Goal: Information Seeking & Learning: Learn about a topic

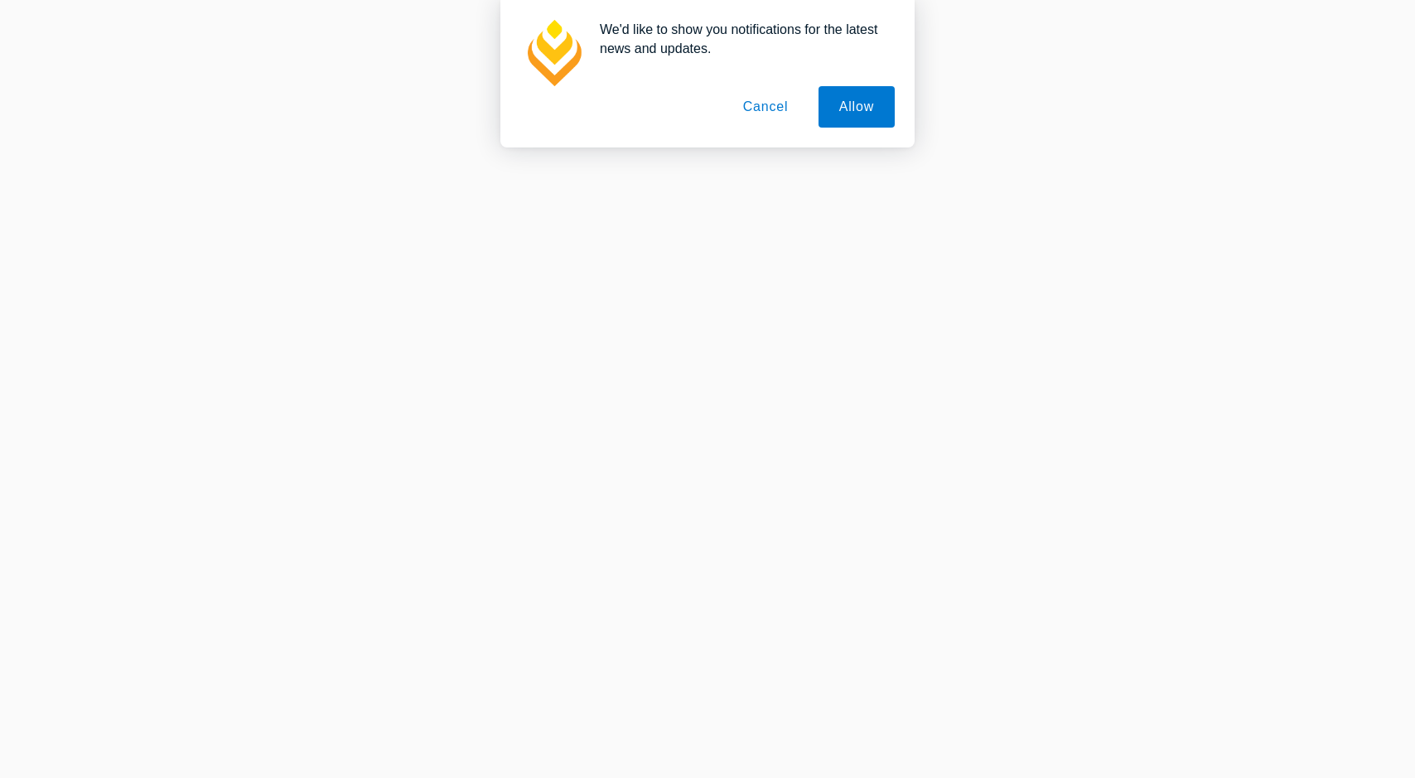
click at [858, 111] on button "Allow" at bounding box center [857, 106] width 76 height 41
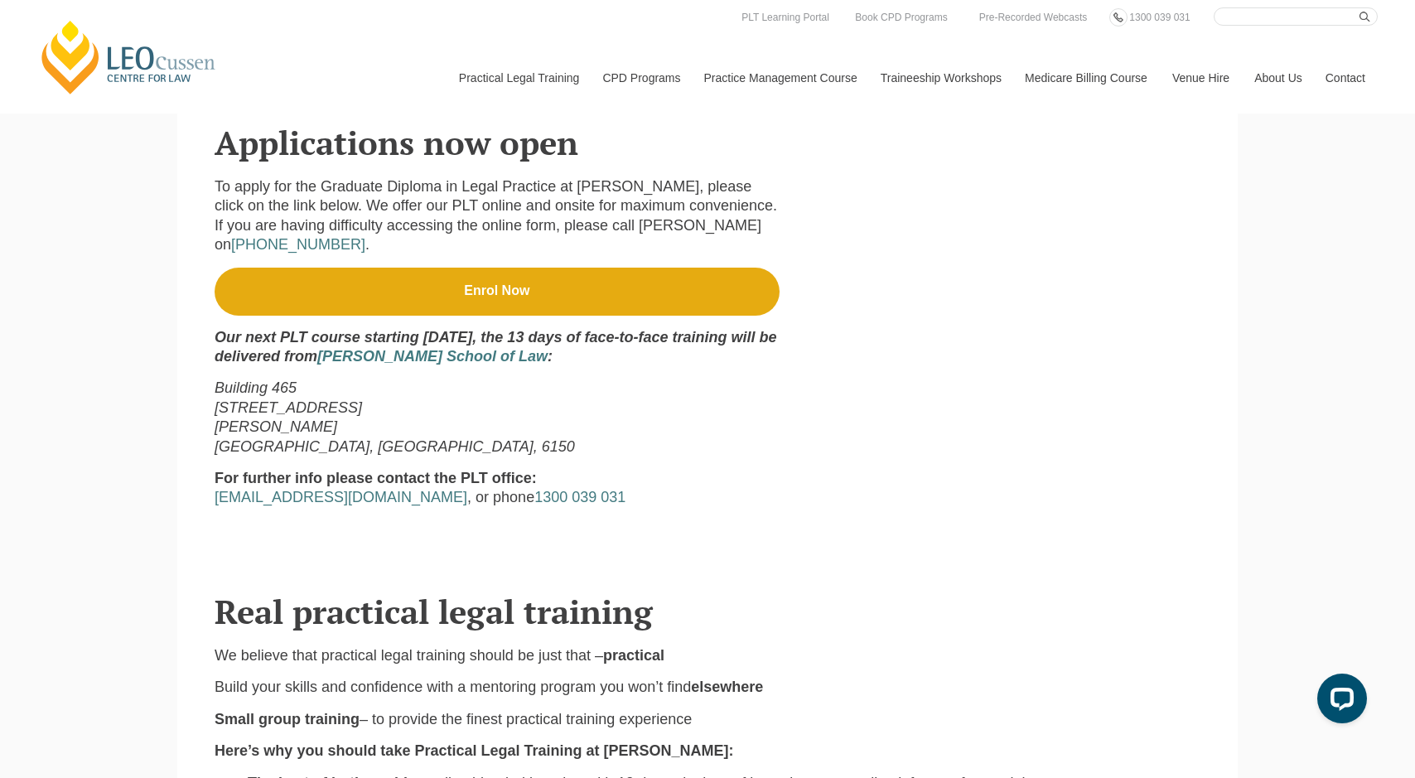
click at [392, 379] on p "Building 465 90 South Street Murdoch Perth, Western Australia, 6150" at bounding box center [497, 418] width 565 height 78
click at [368, 379] on p "Building 465 90 South Street Murdoch Perth, Western Australia, 6150" at bounding box center [497, 418] width 565 height 78
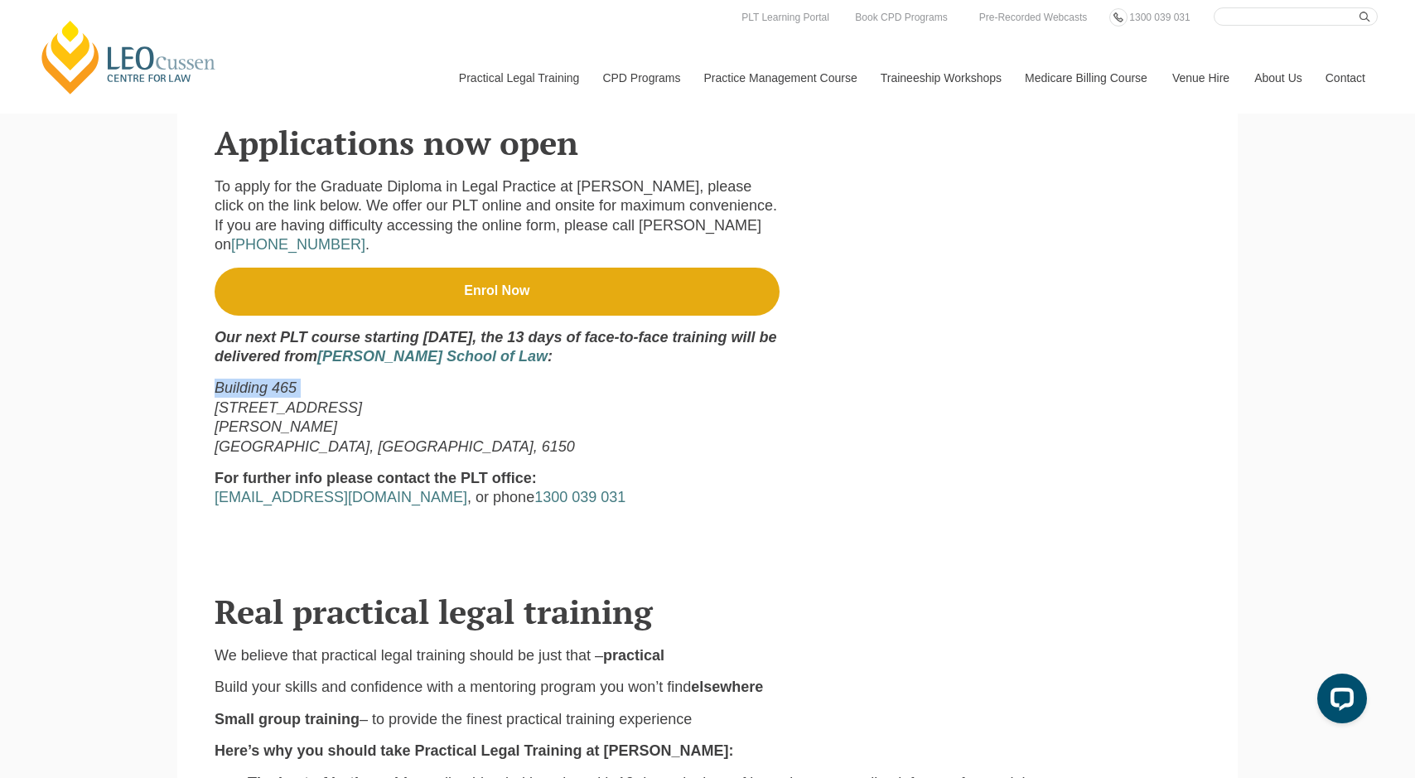
click at [368, 379] on p "Building 465 90 South Street Murdoch Perth, Western Australia, 6150" at bounding box center [497, 418] width 565 height 78
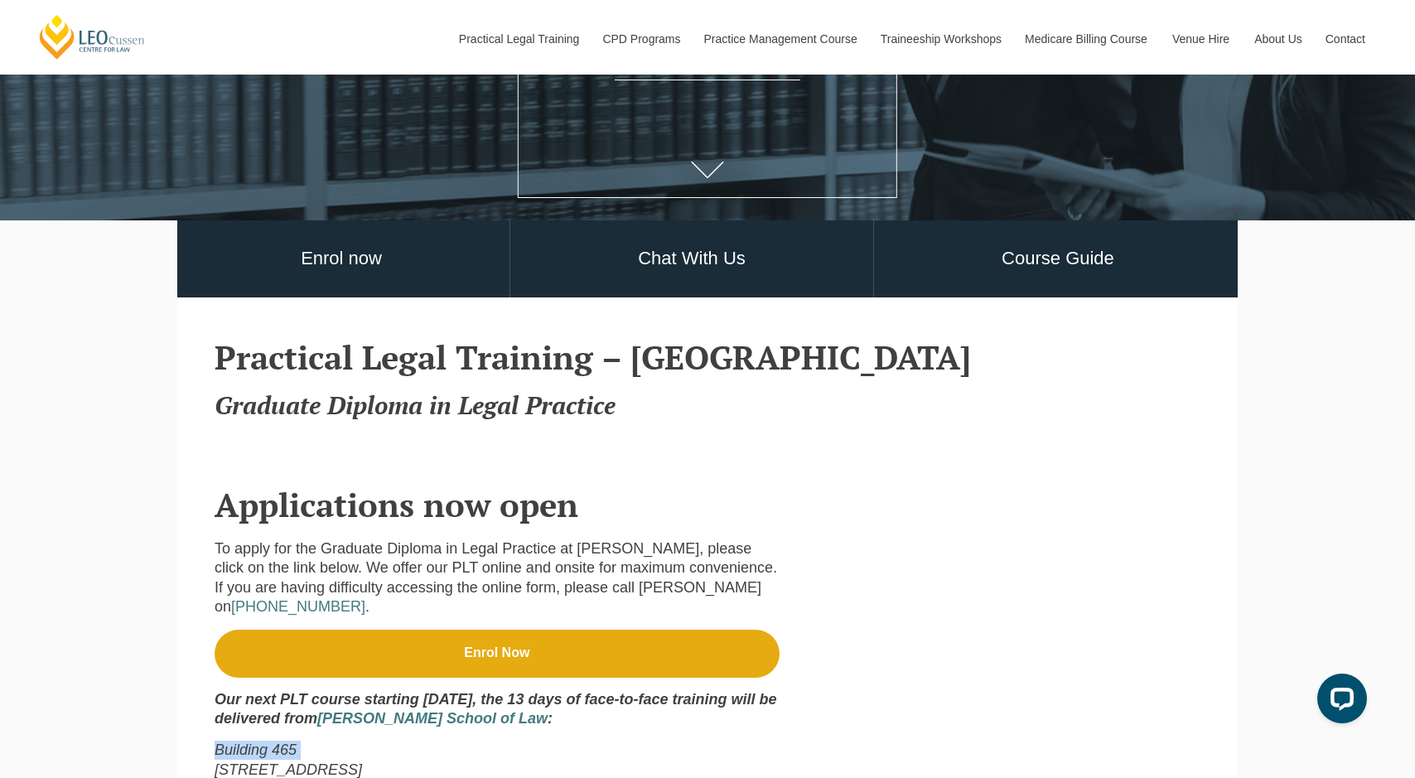
scroll to position [669, 0]
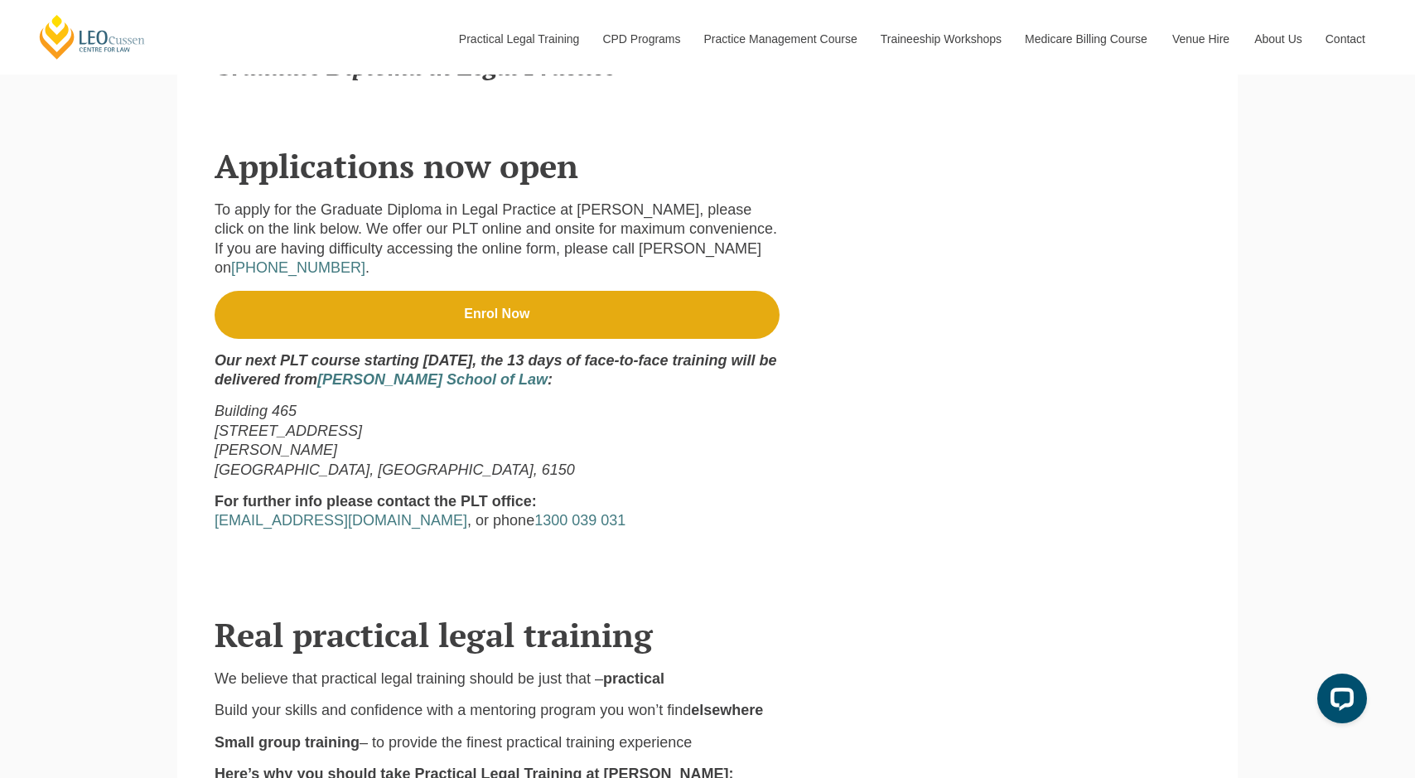
click at [297, 357] on strong "Our next PLT course starting 8 February, the 13 days of face-to-face training w…" at bounding box center [496, 370] width 562 height 36
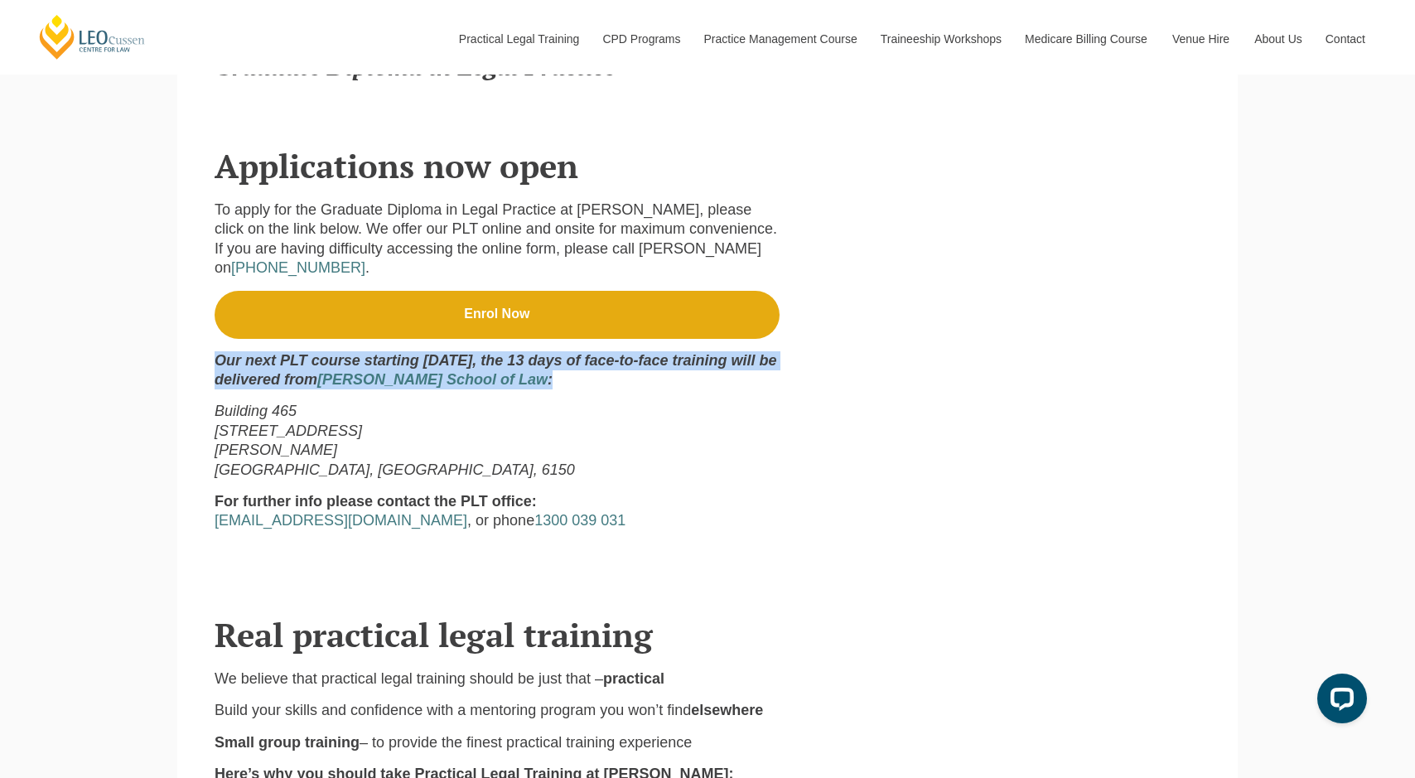
click at [297, 357] on strong "Our next PLT course starting 8 February, the 13 days of face-to-face training w…" at bounding box center [496, 370] width 562 height 36
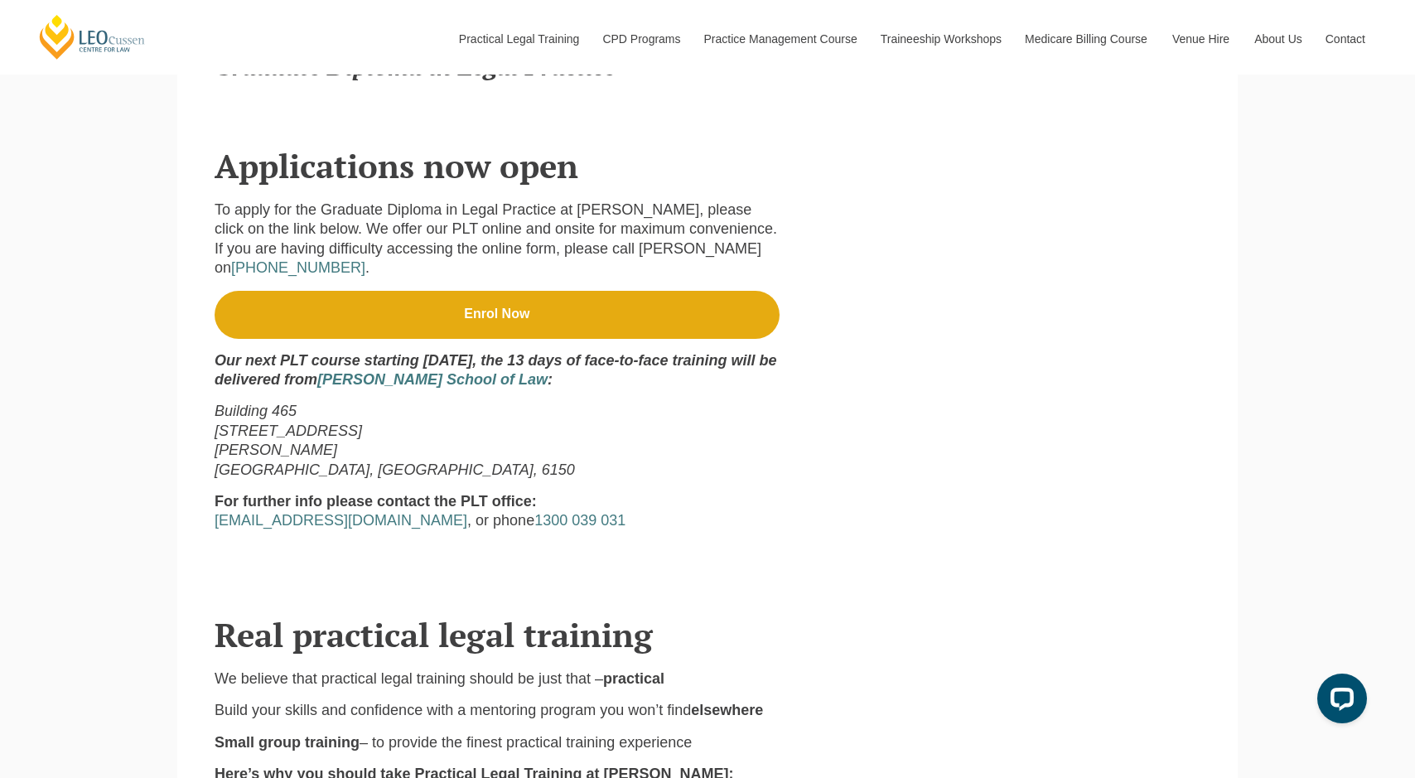
click at [490, 411] on p "Building 465 90 South Street Murdoch Perth, Western Australia, 6150" at bounding box center [497, 441] width 565 height 78
click at [311, 364] on strong "Our next PLT course starting 8 February, the 13 days of face-to-face training w…" at bounding box center [496, 370] width 562 height 36
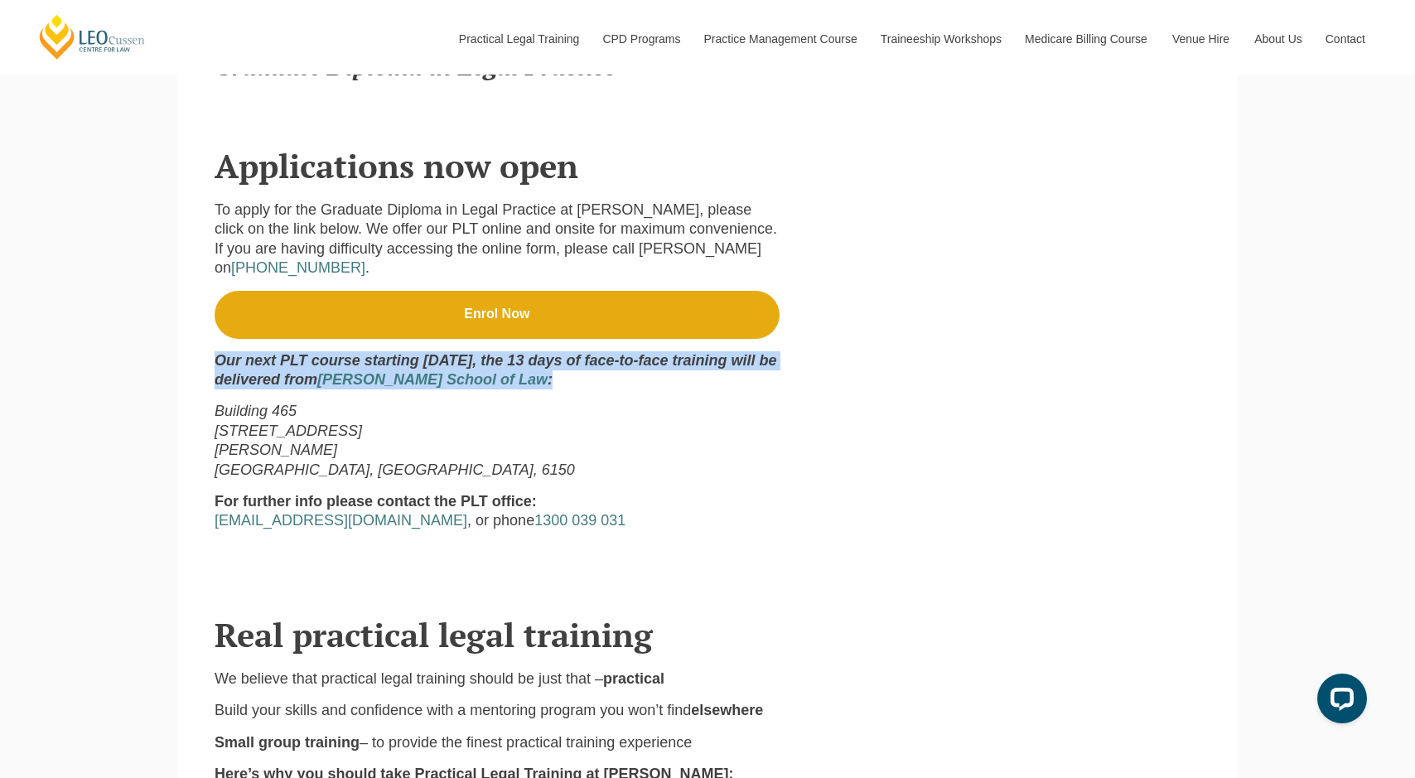
click at [311, 364] on strong "Our next PLT course starting 8 February, the 13 days of face-to-face training w…" at bounding box center [496, 370] width 562 height 36
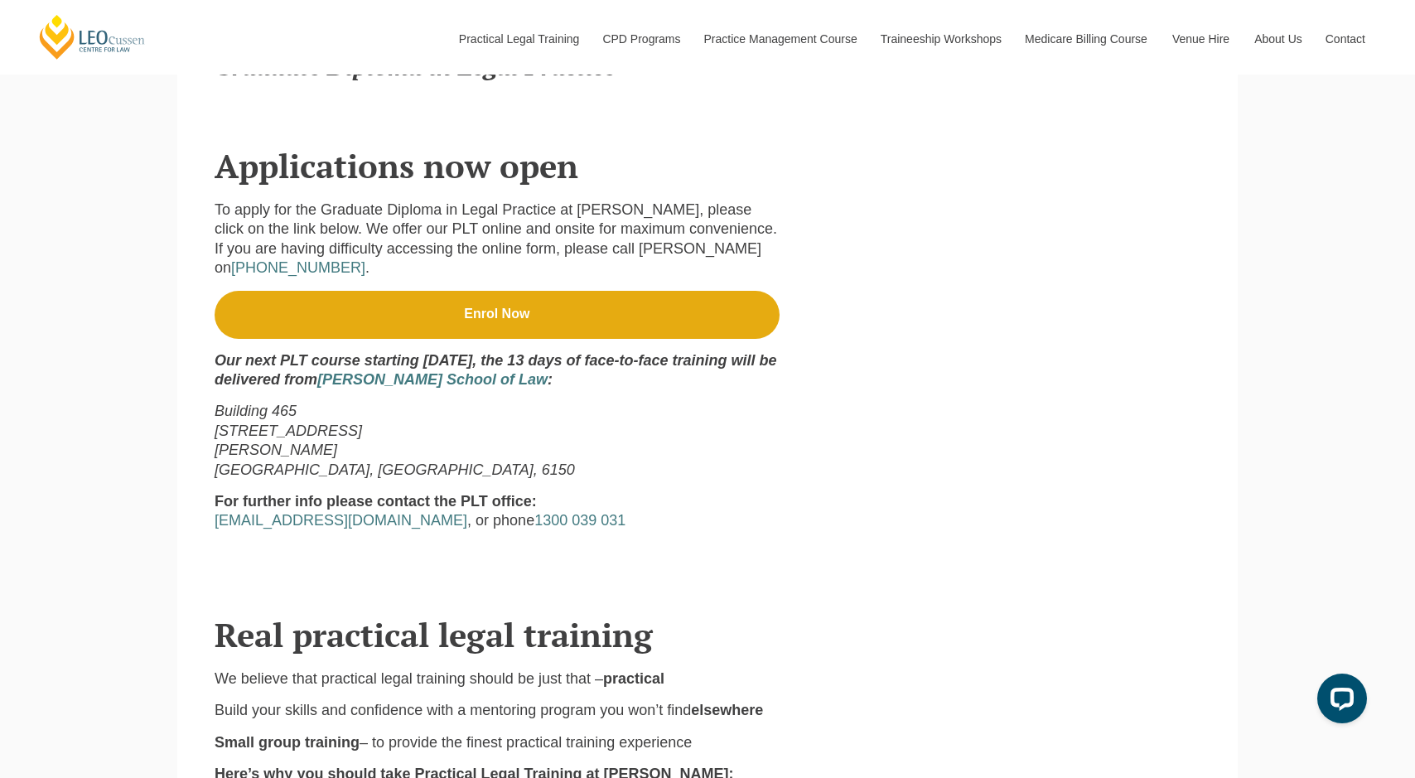
click at [547, 458] on p "Building 465 90 South Street Murdoch Perth, Western Australia, 6150" at bounding box center [497, 441] width 565 height 78
click at [250, 194] on div "To apply for the Graduate Diploma in Legal Practice at Leo Cussen, please click…" at bounding box center [708, 379] width 986 height 391
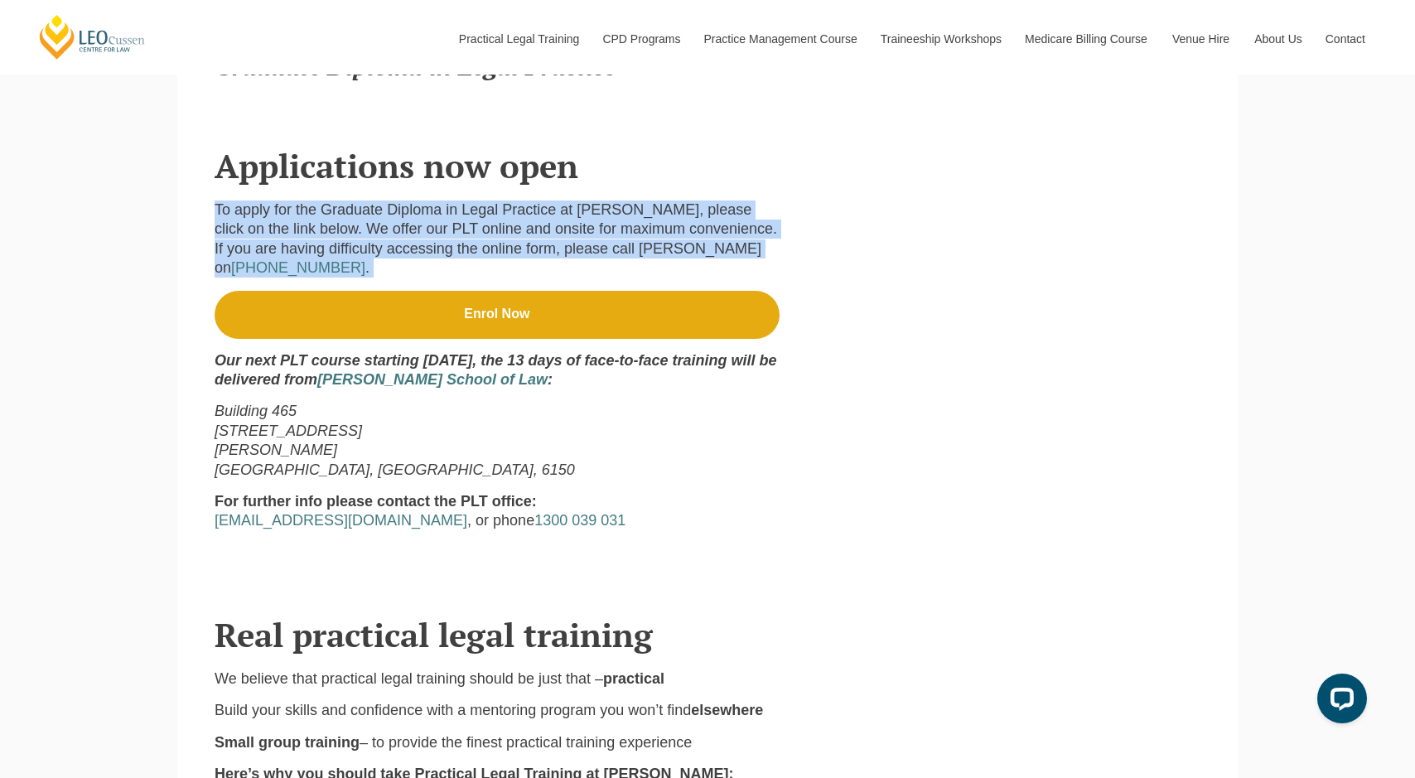
click at [250, 194] on div "To apply for the Graduate Diploma in Legal Practice at Leo Cussen, please click…" at bounding box center [708, 379] width 986 height 391
click at [259, 205] on p "To apply for the Graduate Diploma in Legal Practice at Leo Cussen, please click…" at bounding box center [497, 240] width 565 height 78
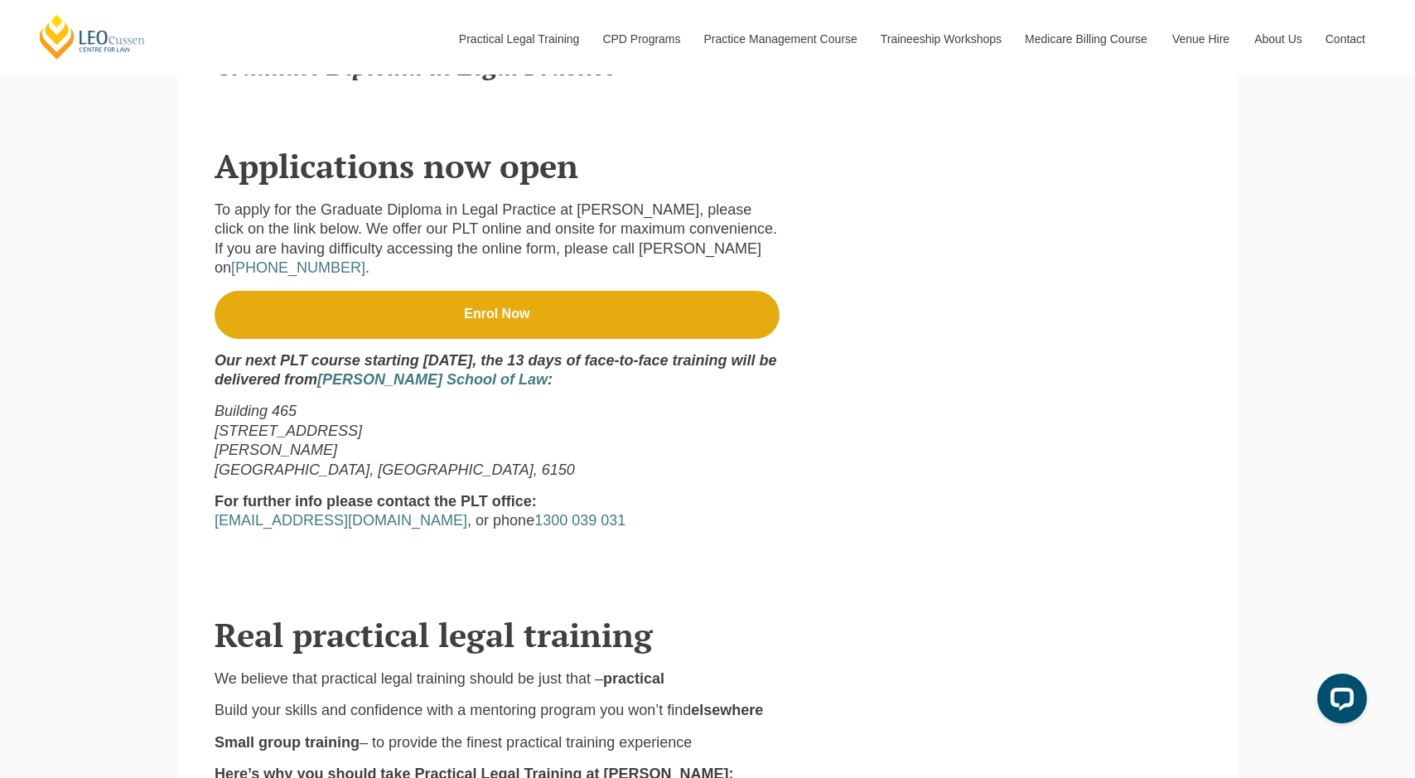
click at [259, 352] on strong "Our next PLT course starting 8 February, the 13 days of face-to-face training w…" at bounding box center [496, 370] width 562 height 36
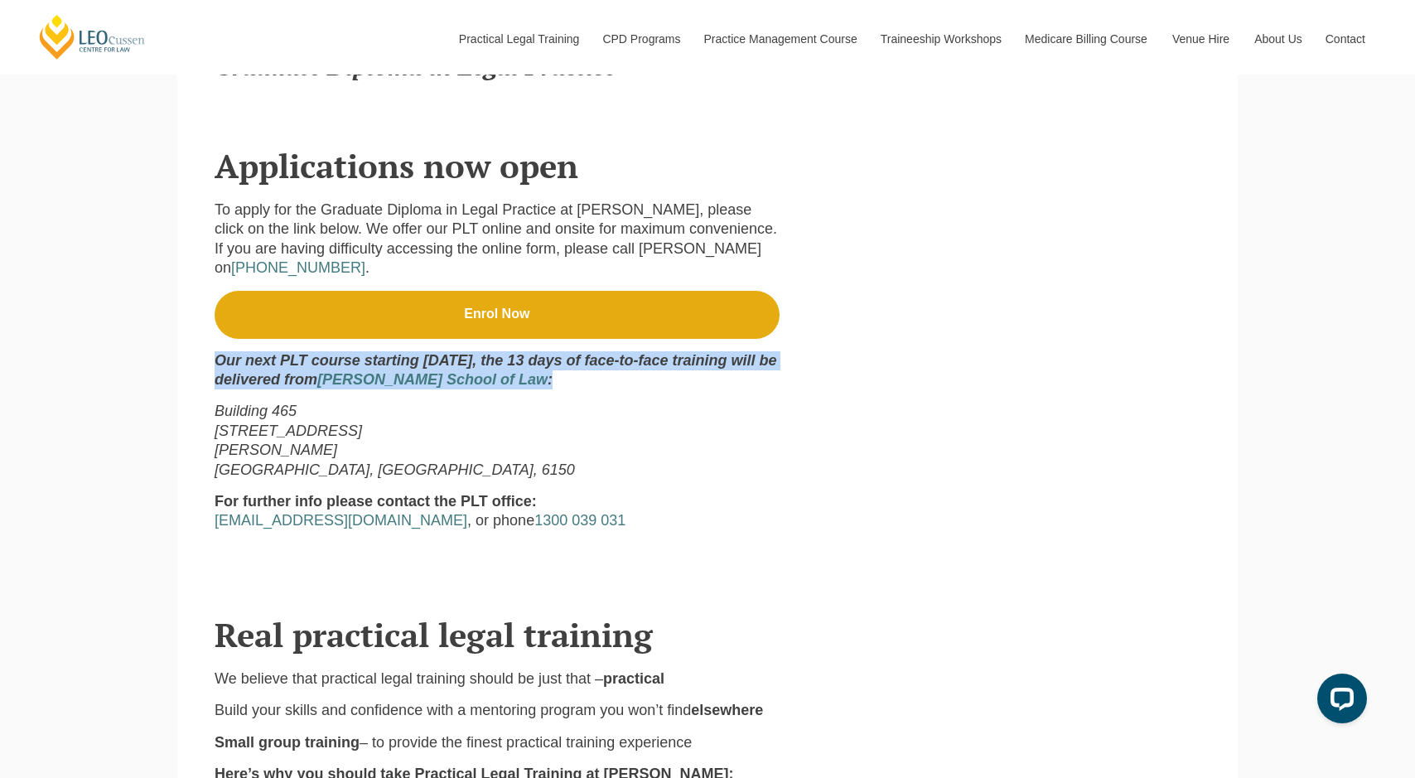
click at [259, 352] on strong "Our next PLT course starting 8 February, the 13 days of face-to-face training w…" at bounding box center [496, 370] width 562 height 36
click at [249, 351] on p "Our next PLT course starting 8 February, the 13 days of face-to-face training w…" at bounding box center [497, 370] width 565 height 39
click at [249, 352] on strong "Our next PLT course starting 8 February, the 13 days of face-to-face training w…" at bounding box center [496, 370] width 562 height 36
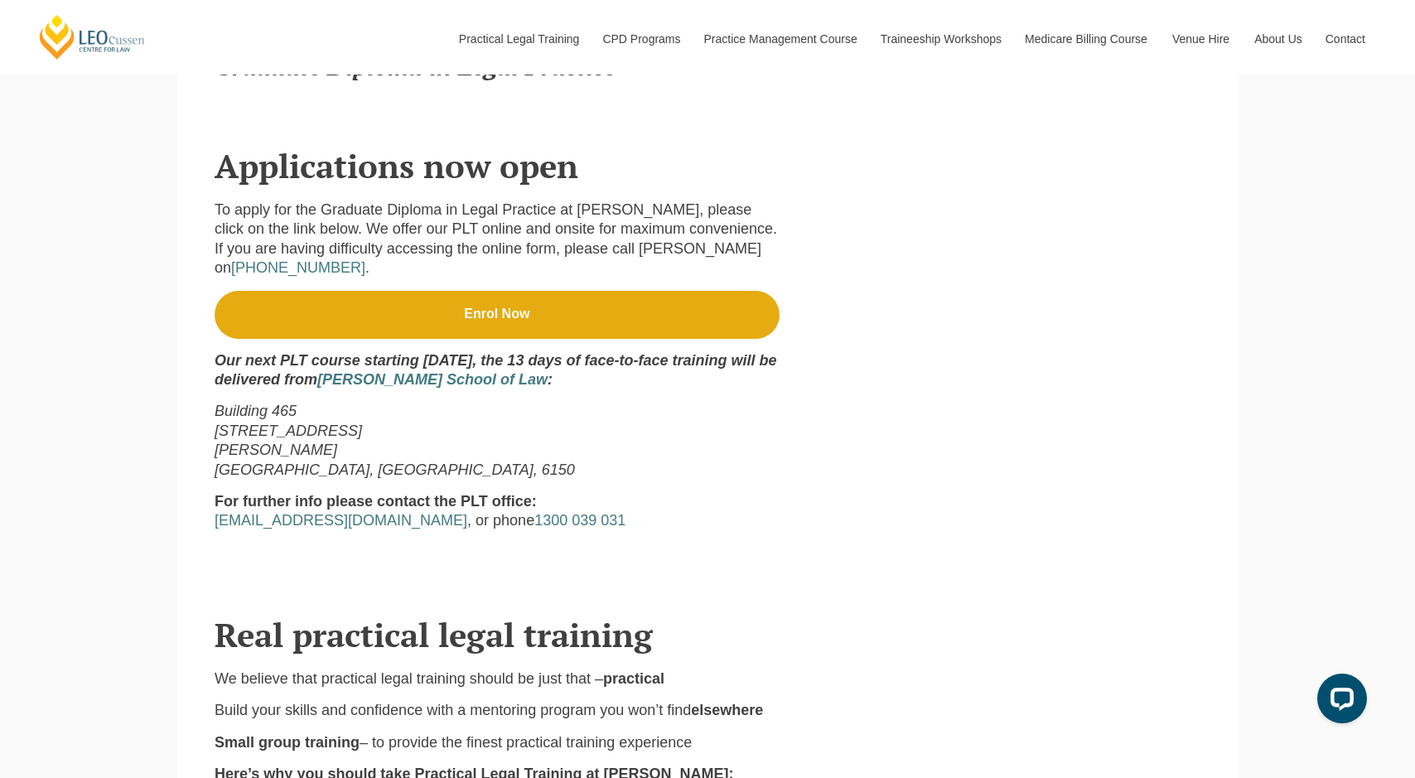
click at [250, 403] on em "Building 465" at bounding box center [256, 411] width 82 height 17
click at [281, 423] on em "90 South Street" at bounding box center [288, 431] width 147 height 17
click at [355, 462] on em "Perth, Western Australia, 6150" at bounding box center [395, 470] width 360 height 17
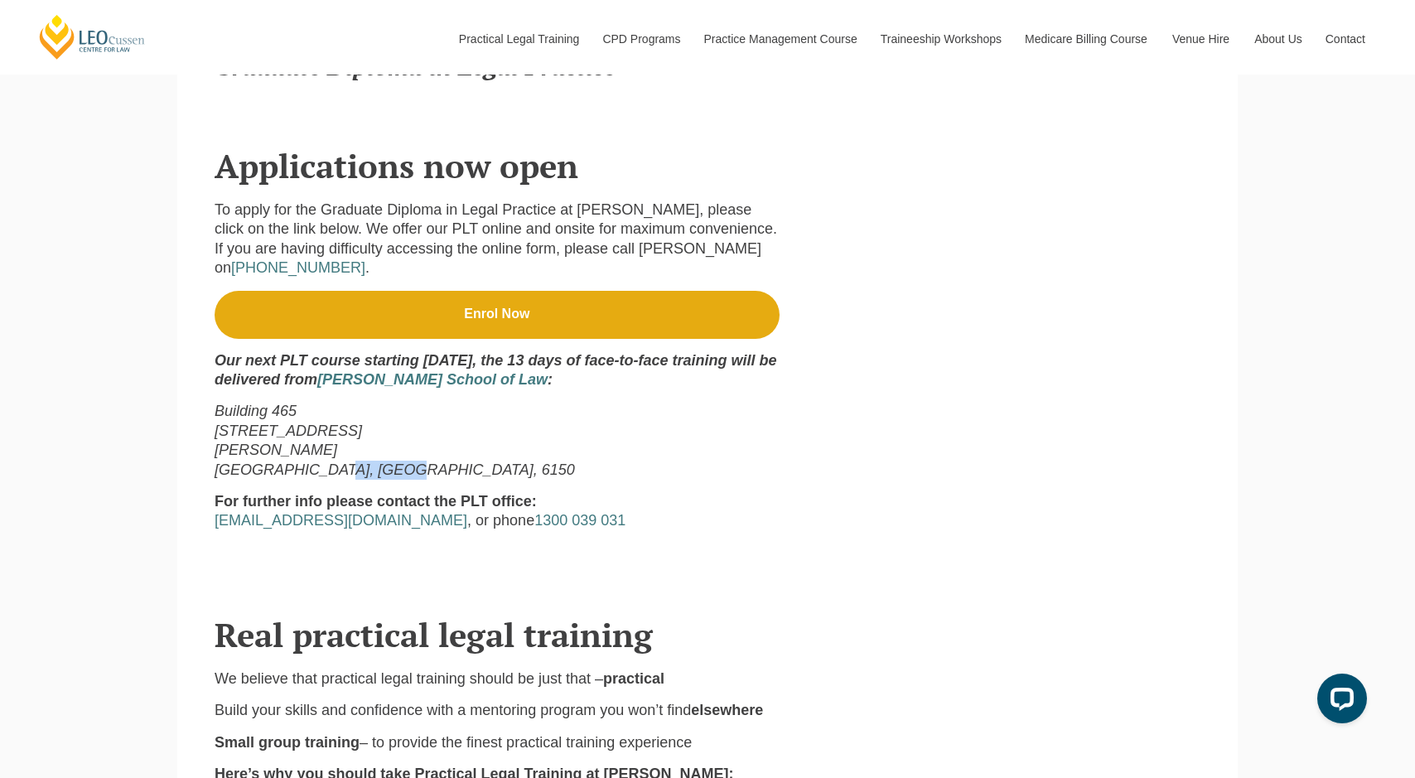
click at [355, 462] on em "Perth, Western Australia, 6150" at bounding box center [395, 470] width 360 height 17
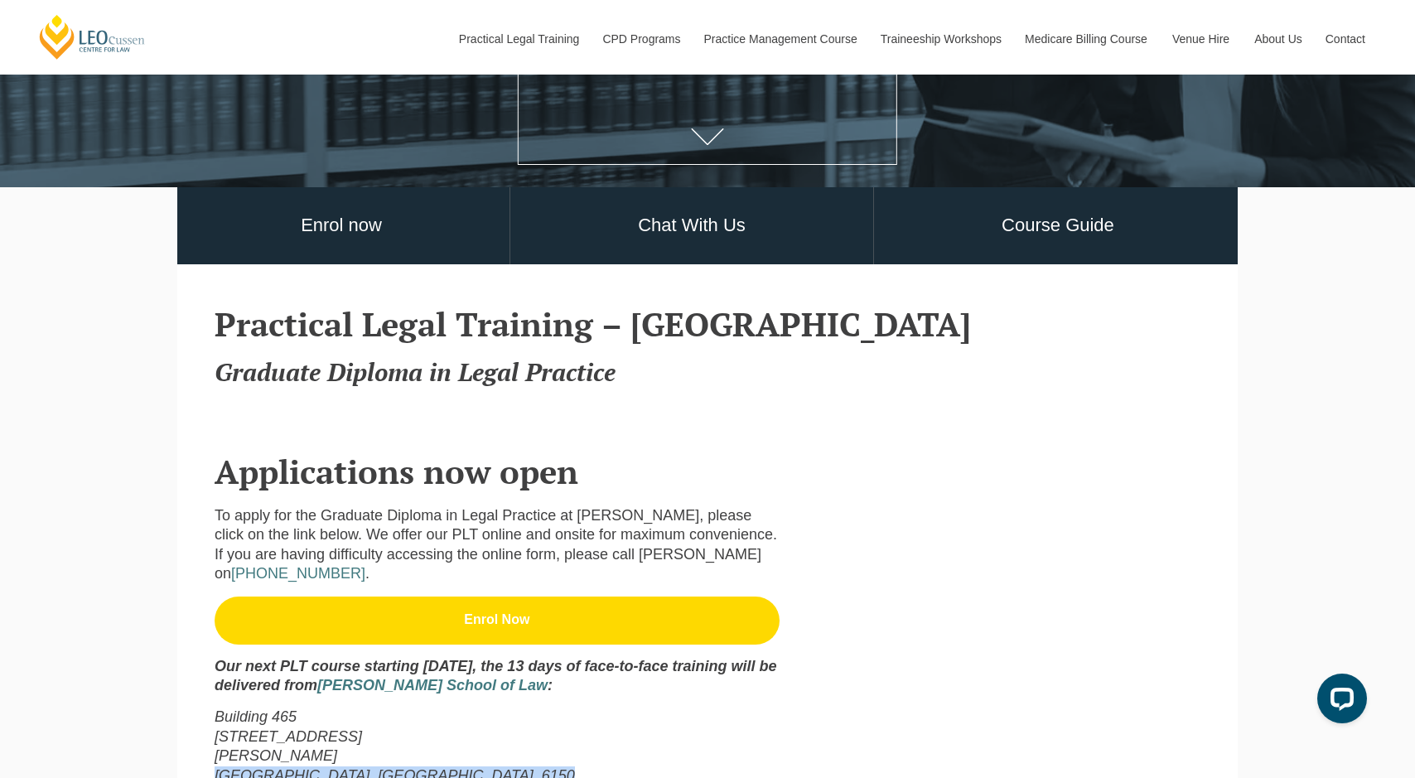
scroll to position [215, 0]
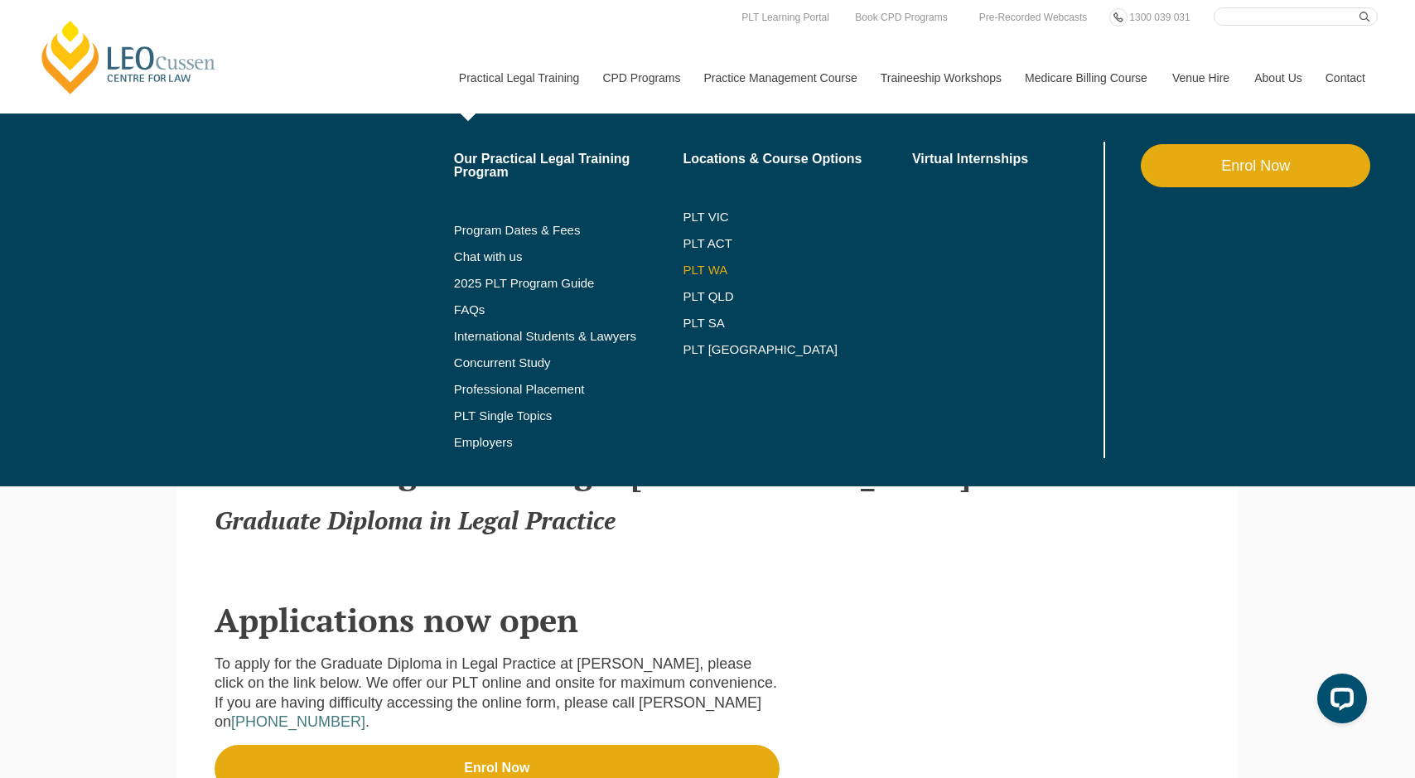
click at [683, 274] on link "PLT WA" at bounding box center [777, 269] width 188 height 13
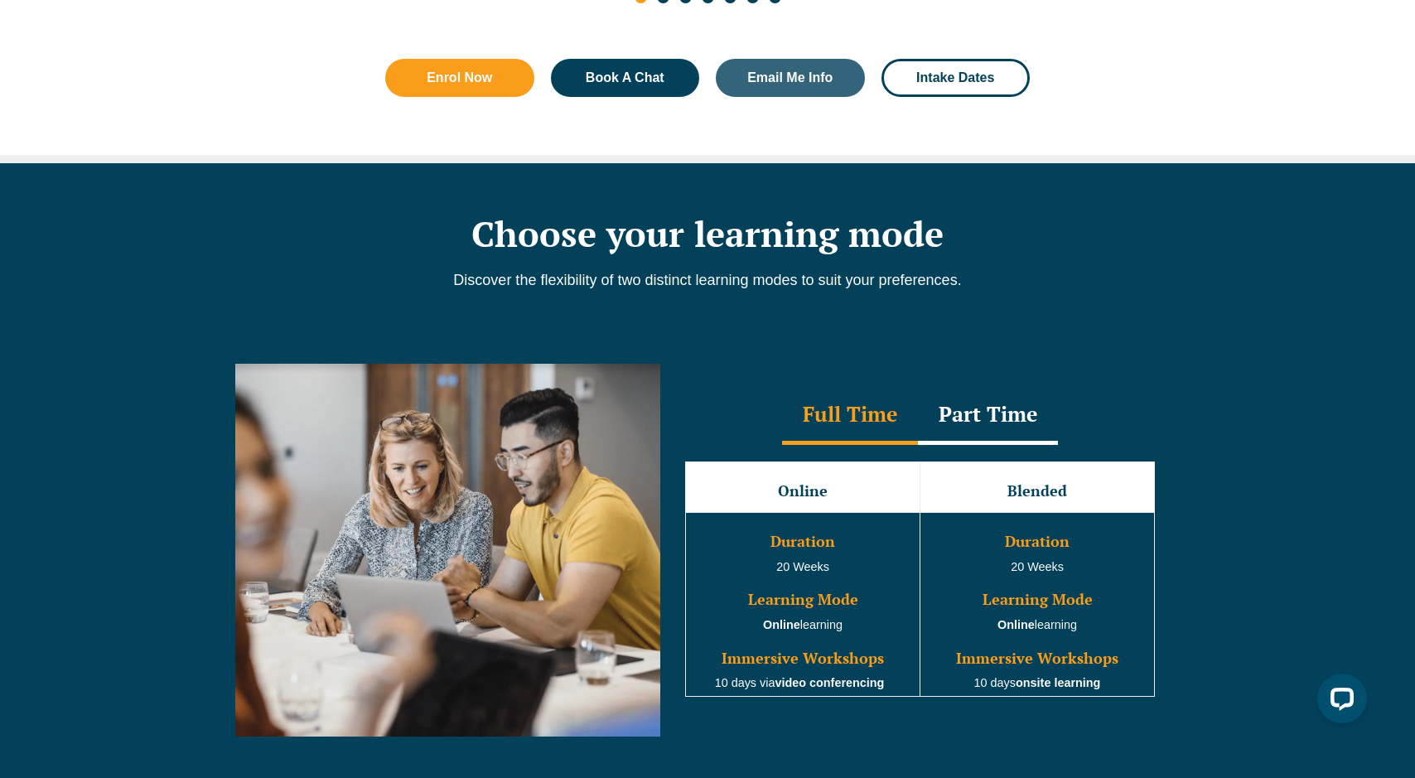
scroll to position [1574, 0]
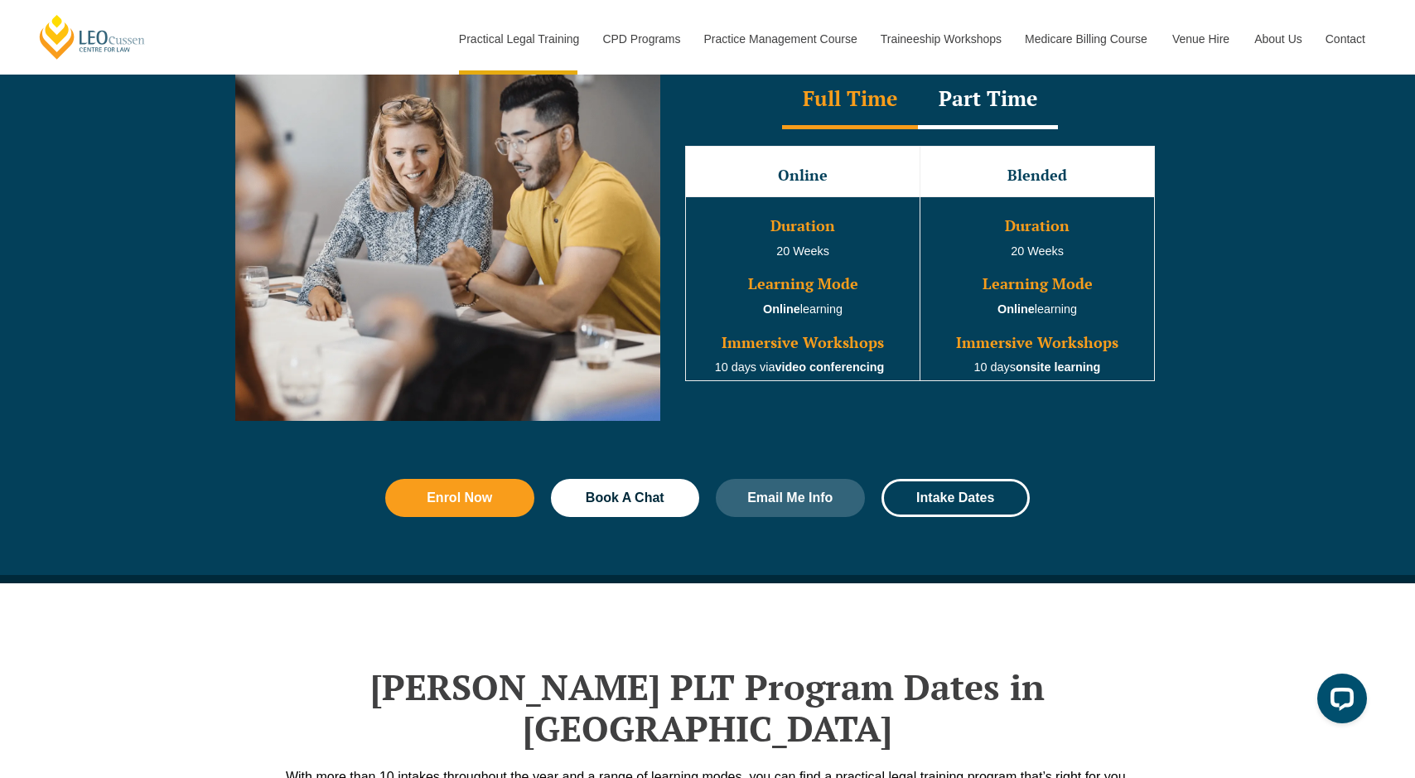
click at [972, 110] on div "Part Time" at bounding box center [988, 100] width 140 height 58
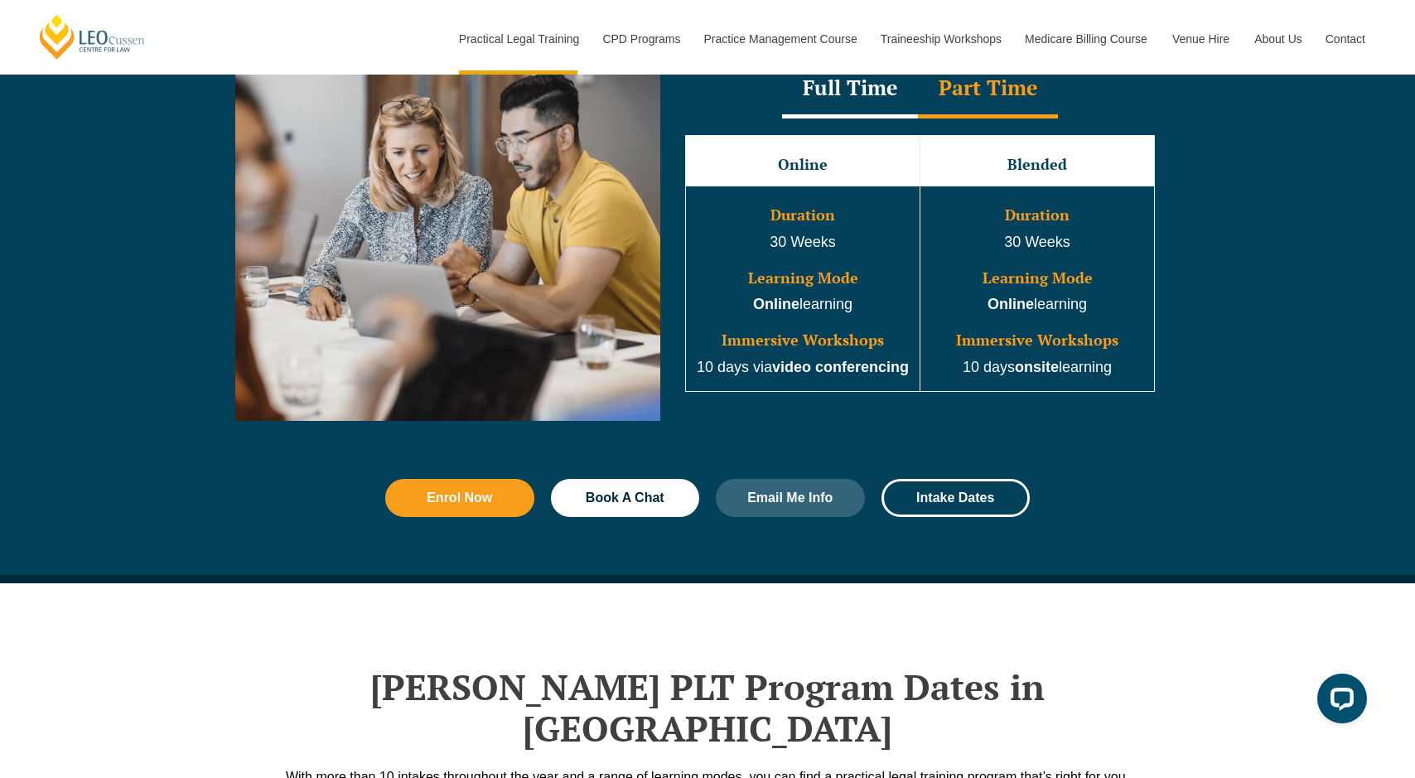
click at [849, 109] on div "Full Time" at bounding box center [850, 89] width 136 height 58
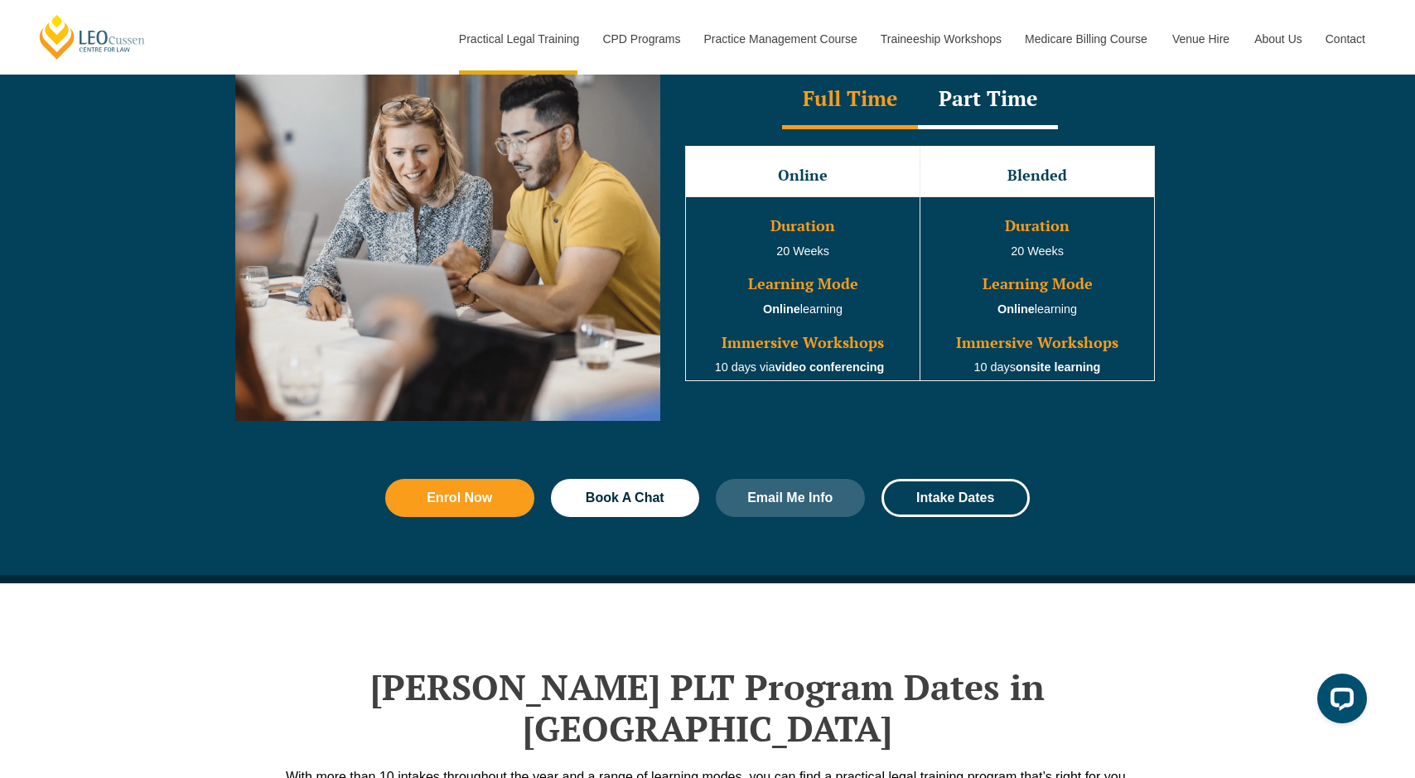
click at [1027, 115] on div "Part Time" at bounding box center [988, 100] width 140 height 58
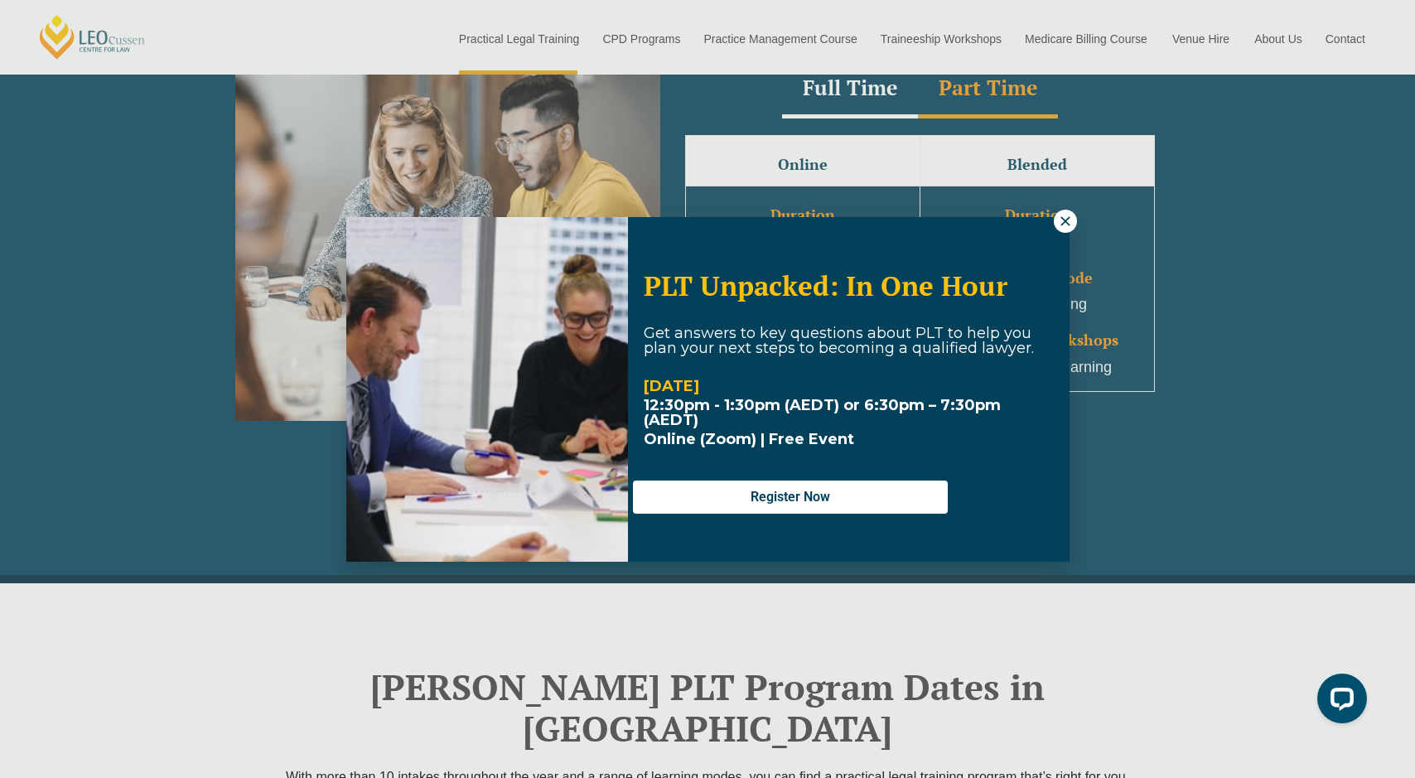
click at [1070, 217] on icon at bounding box center [1065, 221] width 15 height 15
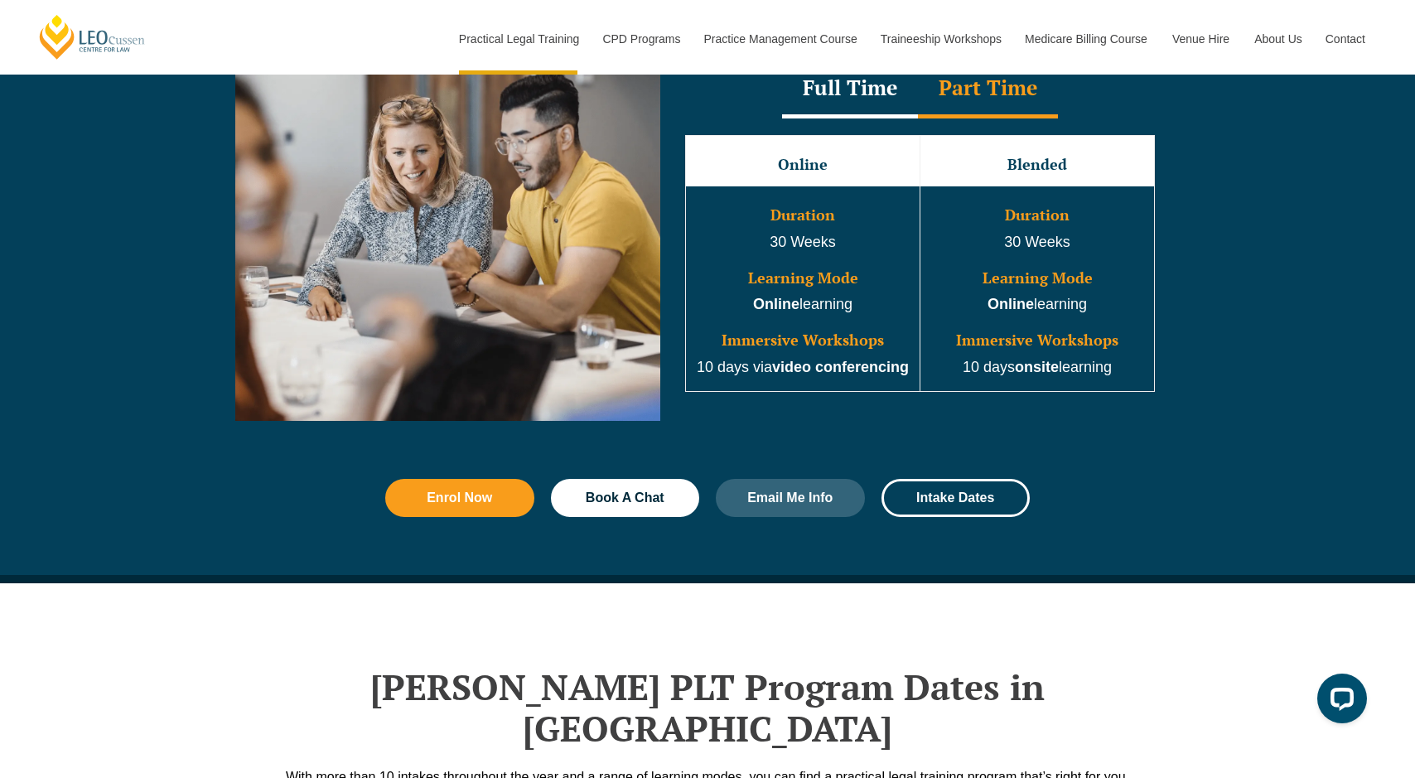
click at [866, 94] on div "Full Time" at bounding box center [850, 89] width 136 height 58
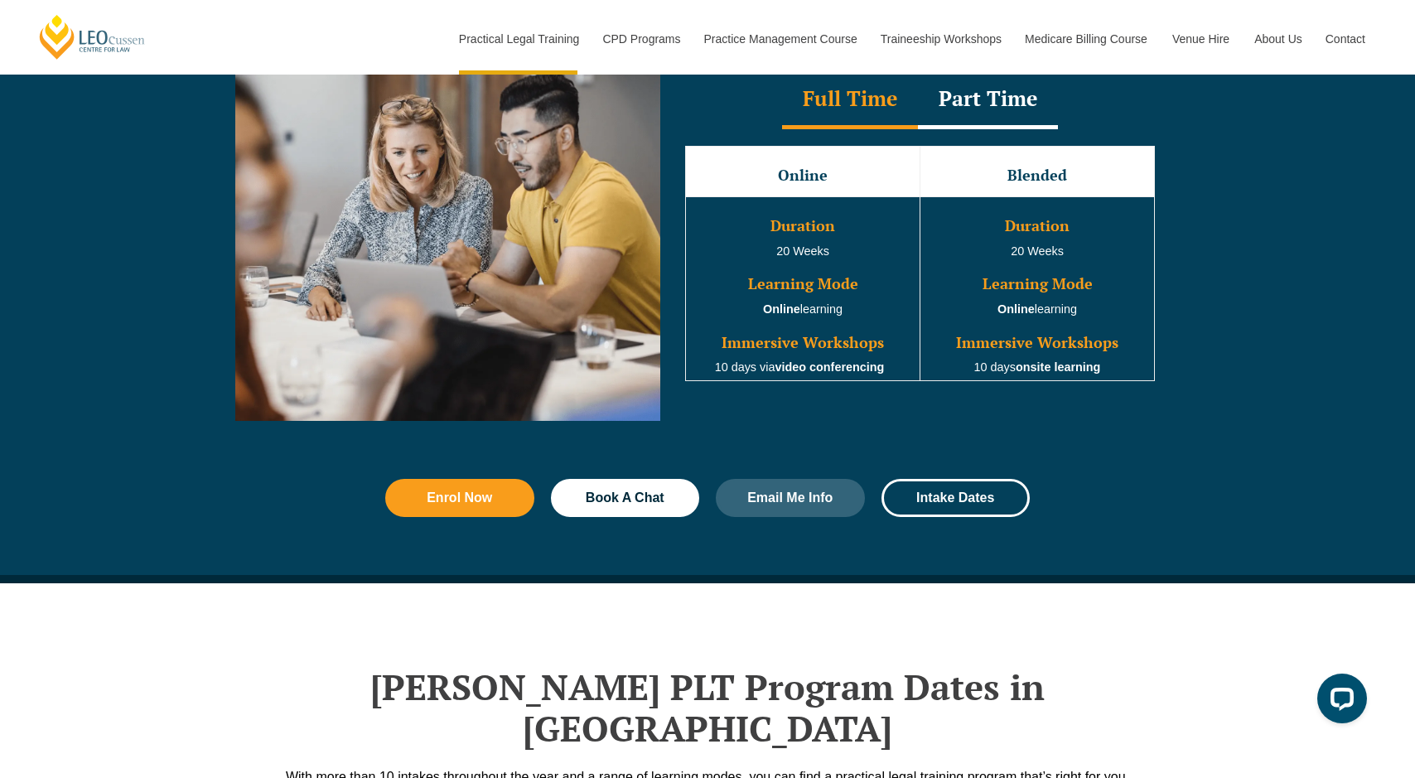
click at [980, 110] on div "Part Time" at bounding box center [988, 100] width 140 height 58
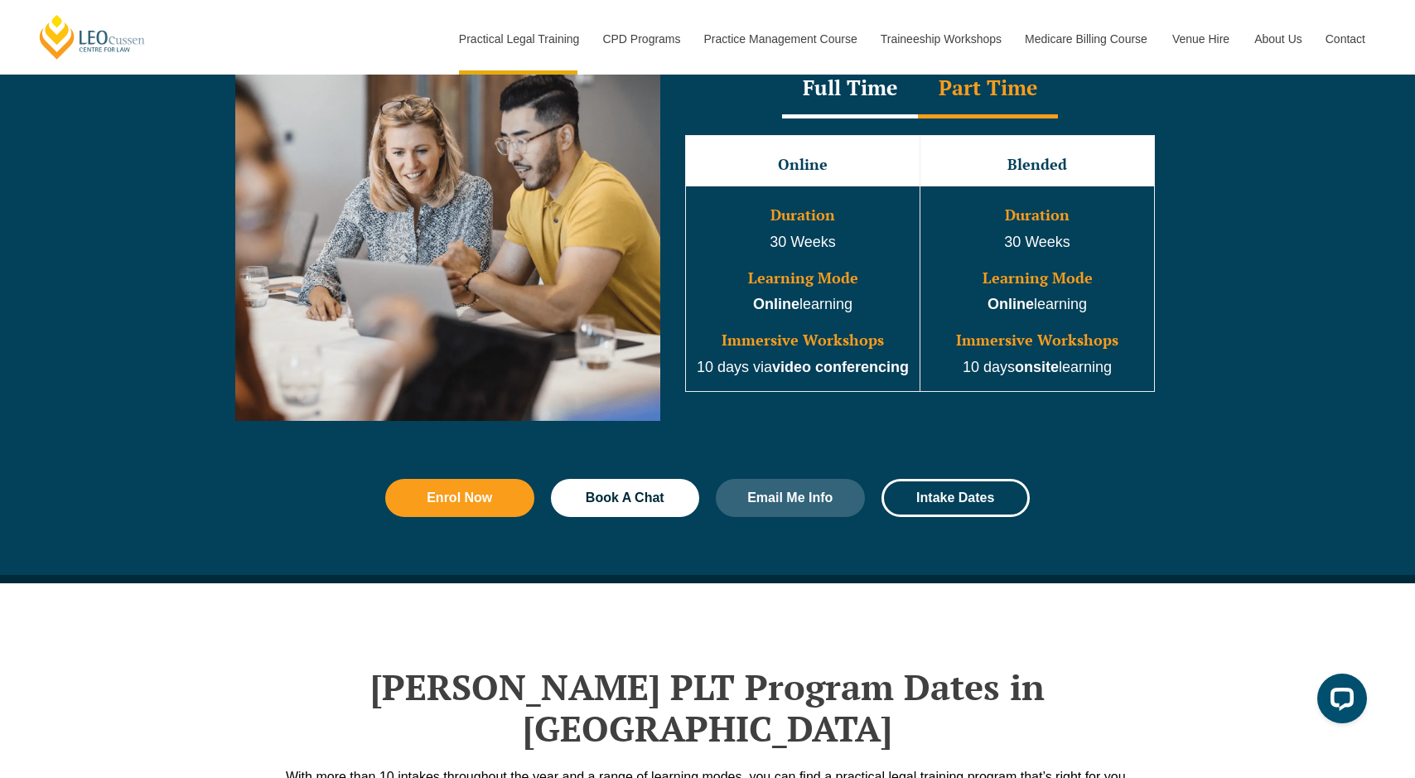
click at [829, 102] on div "Full Time" at bounding box center [850, 89] width 136 height 58
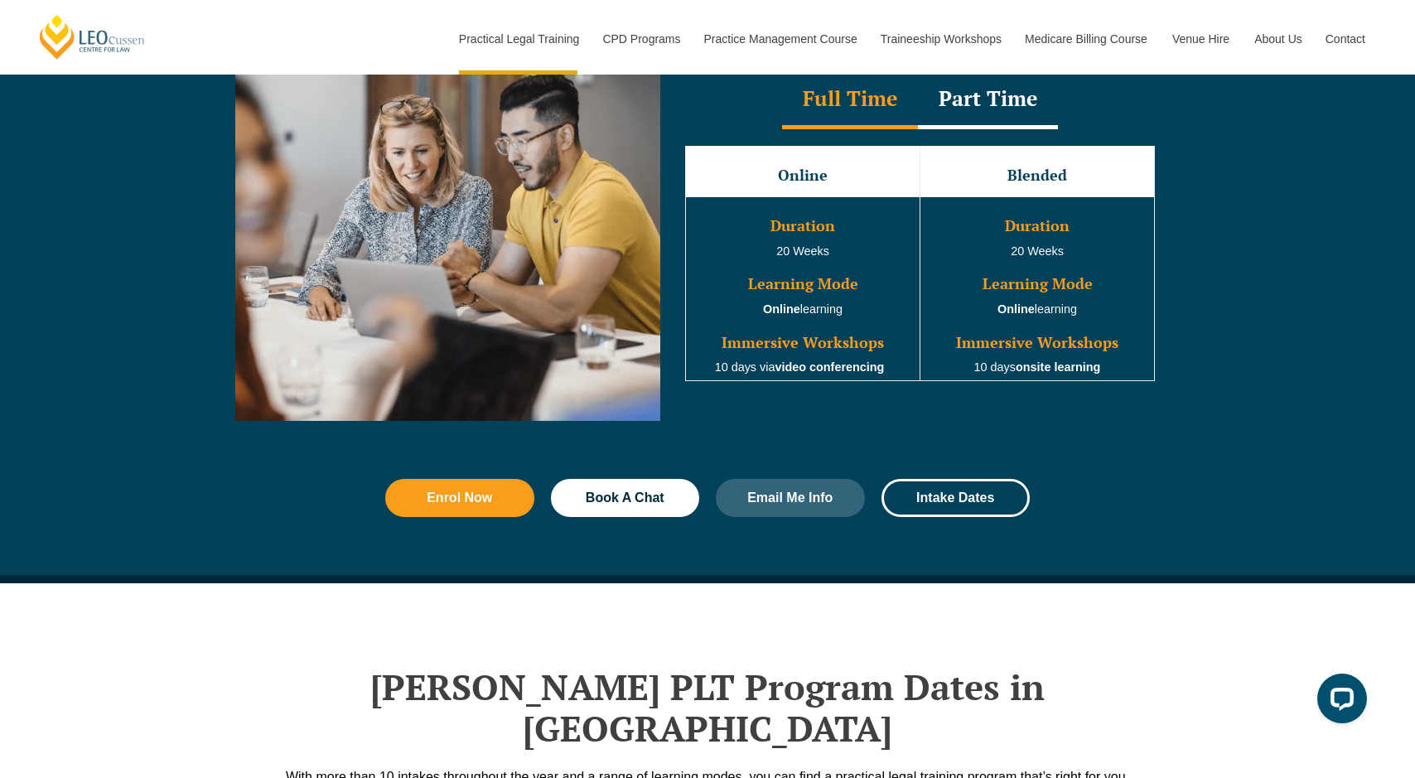
click at [952, 113] on div "Part Time" at bounding box center [988, 100] width 140 height 58
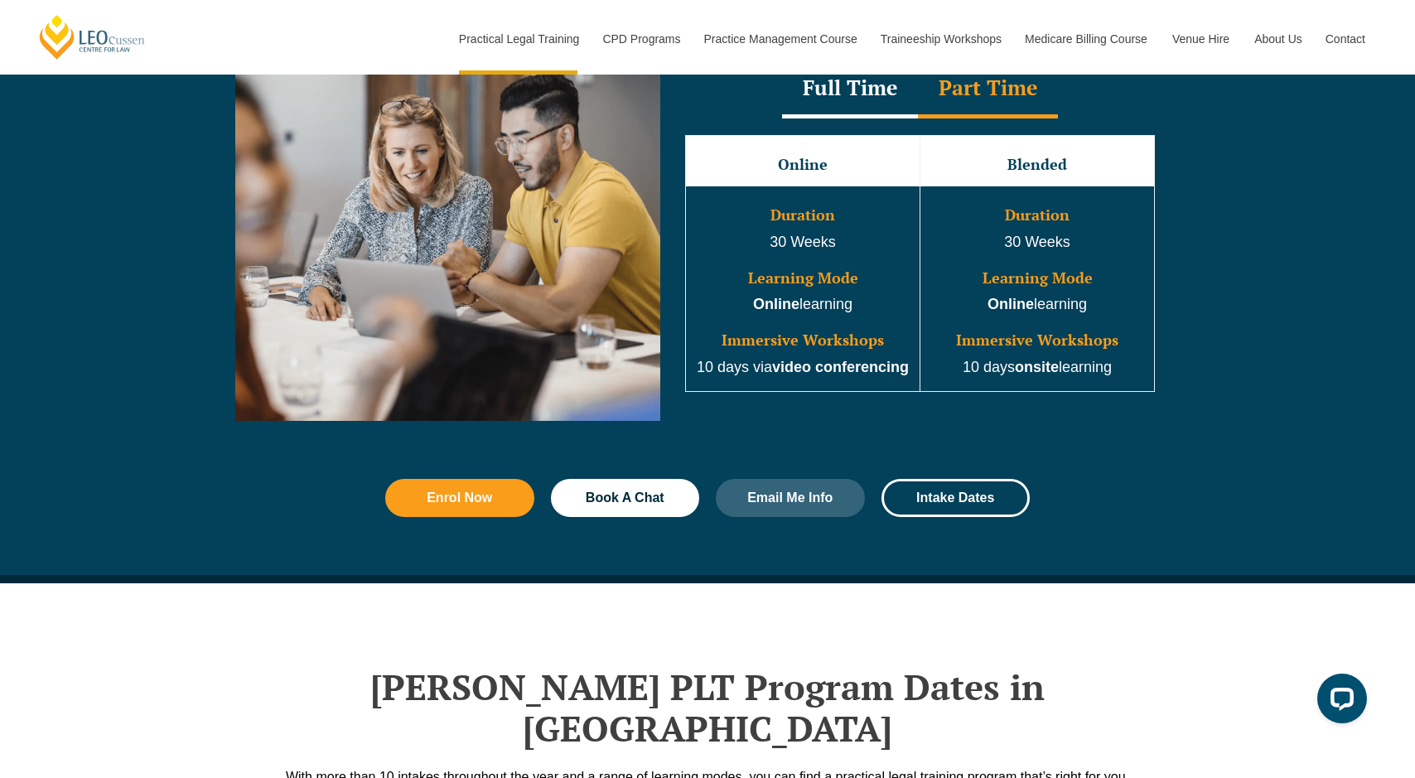
click at [857, 102] on div "Full Time" at bounding box center [850, 89] width 136 height 58
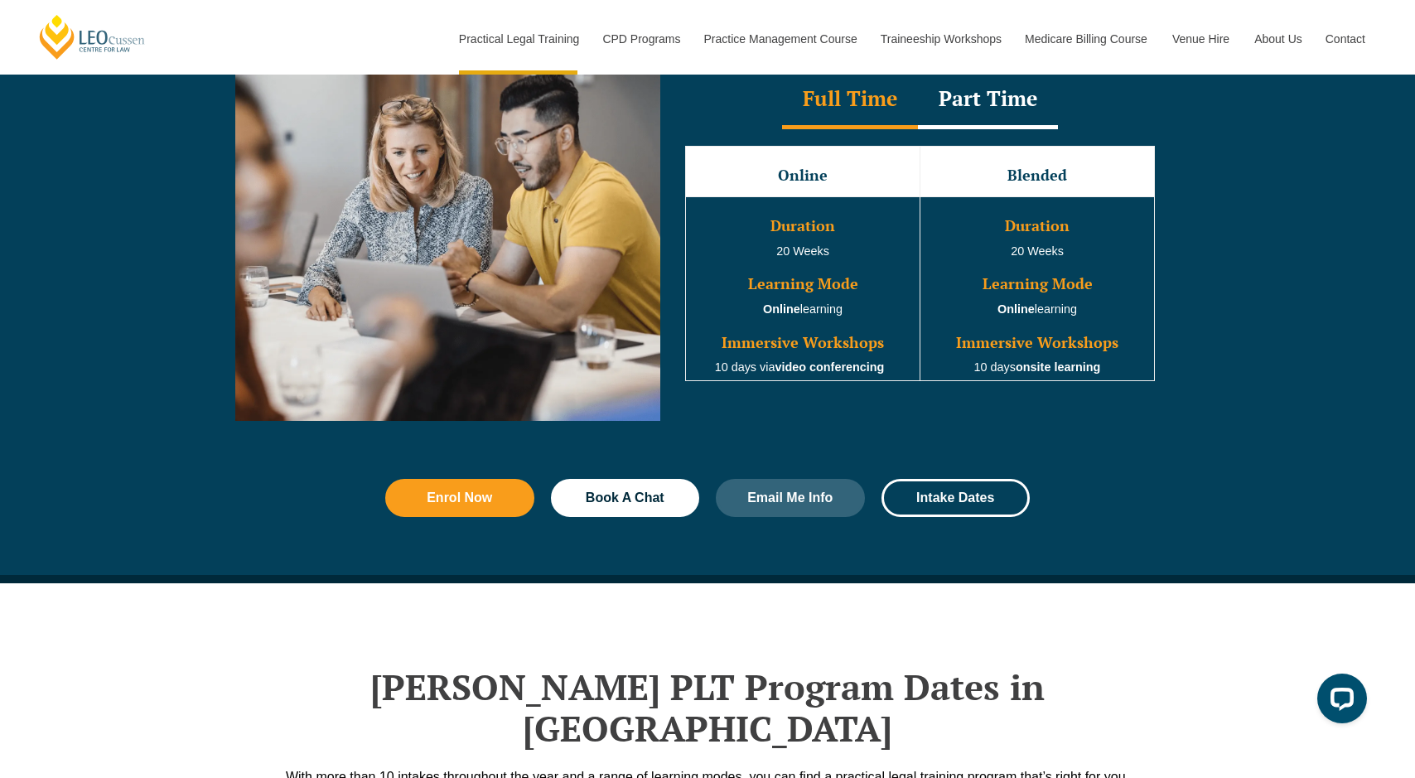
click at [982, 107] on div "Part Time" at bounding box center [988, 100] width 140 height 58
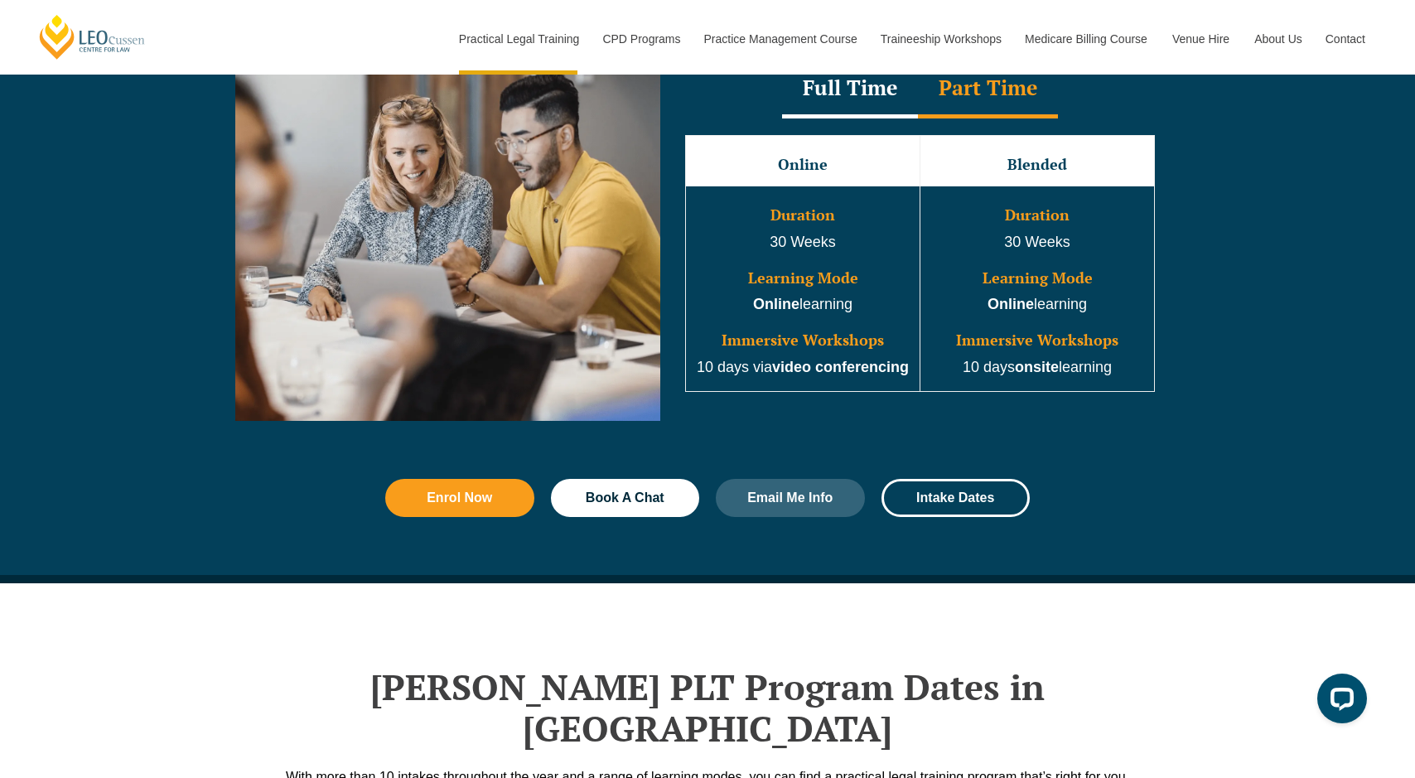
click at [810, 94] on div "Full Time" at bounding box center [850, 89] width 136 height 58
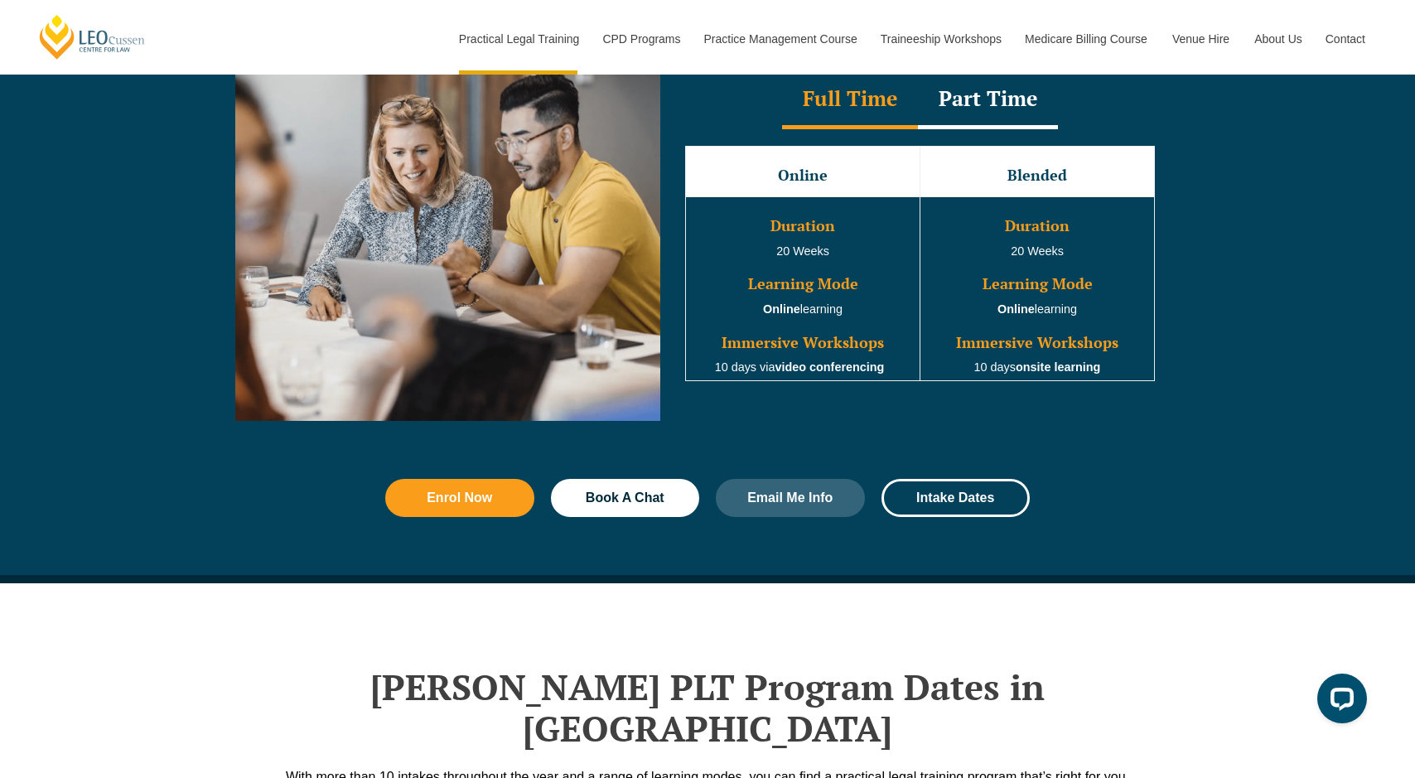
click at [1005, 137] on div "Online Blended Duration 20 Weeks Learning Mode Online learning Immersive Worksh…" at bounding box center [920, 263] width 503 height 268
click at [1008, 118] on div "Part Time" at bounding box center [988, 100] width 140 height 58
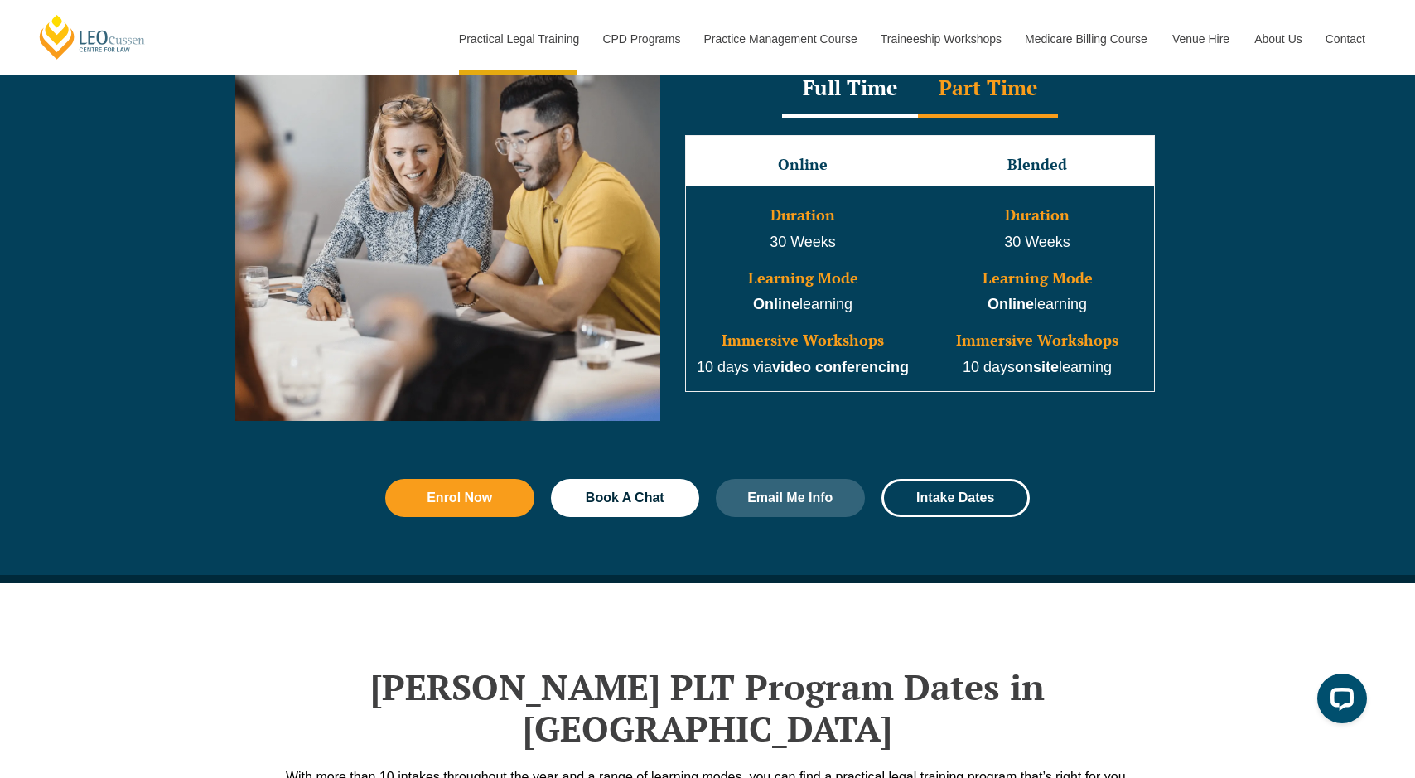
click at [860, 99] on div "Full Time" at bounding box center [850, 89] width 136 height 58
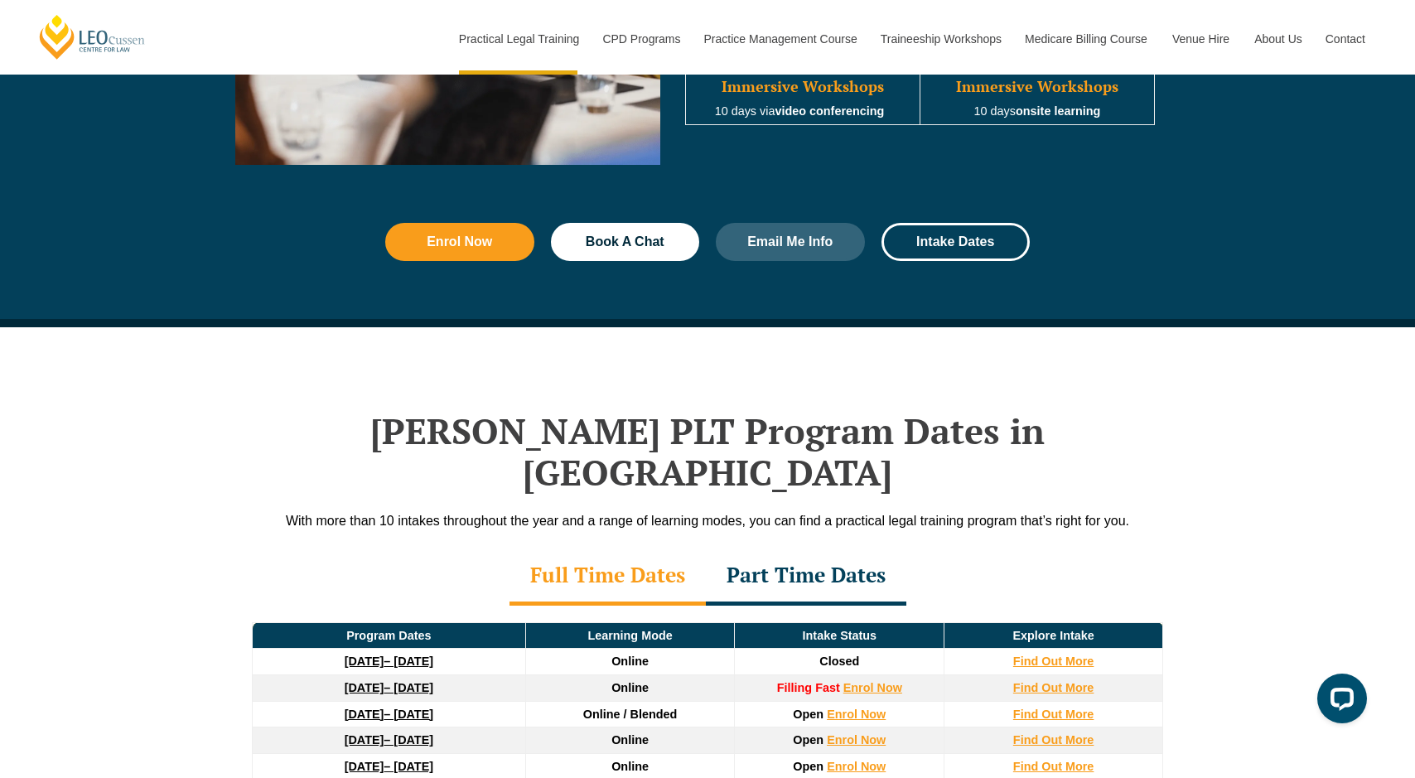
scroll to position [2150, 0]
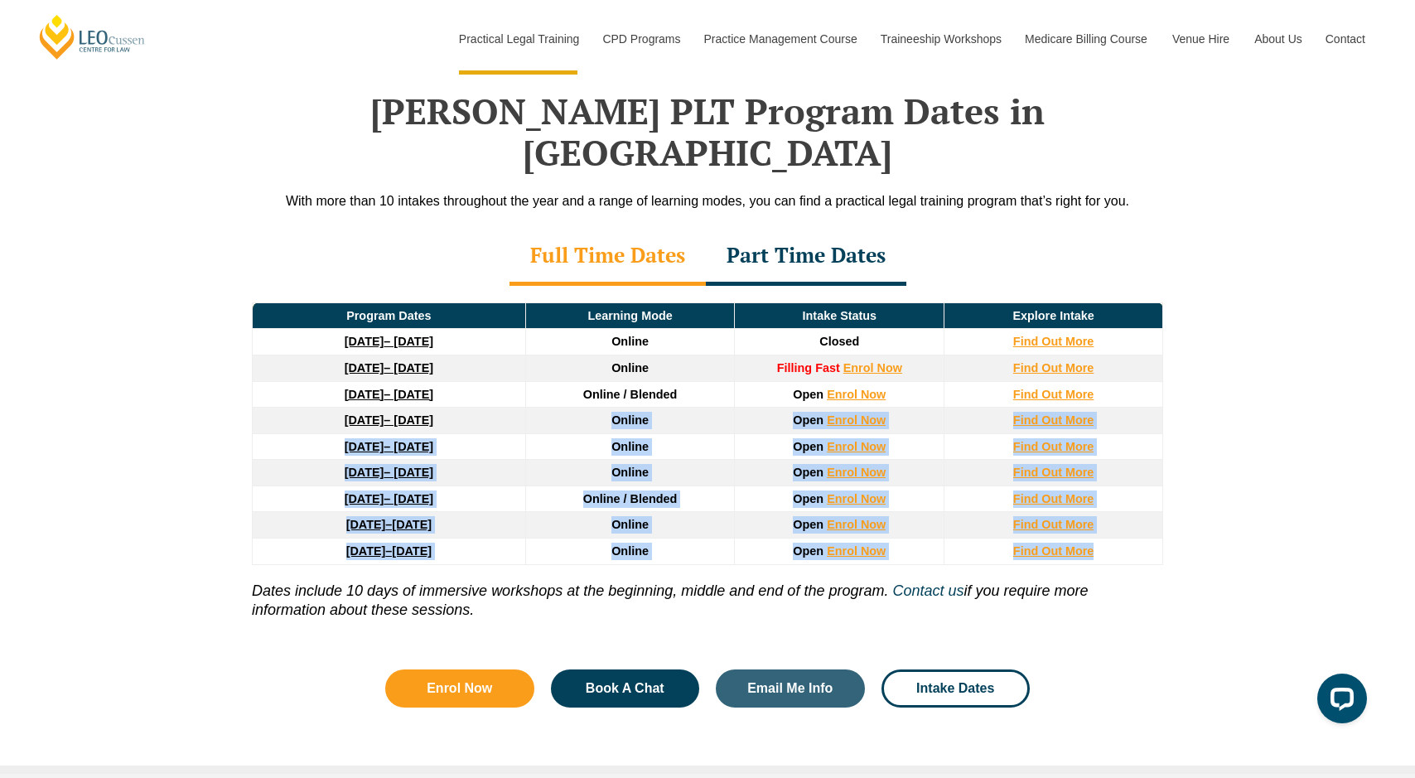
drag, startPoint x: 573, startPoint y: 393, endPoint x: 744, endPoint y: 528, distance: 217.7
click at [744, 528] on div "Program Dates Learning Mode Intake Status Explore Intake 22 September 2025 – 20…" at bounding box center [707, 466] width 945 height 360
click at [745, 565] on p "Dates include 10 days of immersive workshops at the beginning, middle and end o…" at bounding box center [707, 593] width 911 height 56
drag, startPoint x: 679, startPoint y: 497, endPoint x: 640, endPoint y: 370, distance: 132.9
click at [640, 371] on thead "Program Dates Learning Mode Intake Status Explore Intake 22 September 2025 – 20…" at bounding box center [708, 433] width 911 height 262
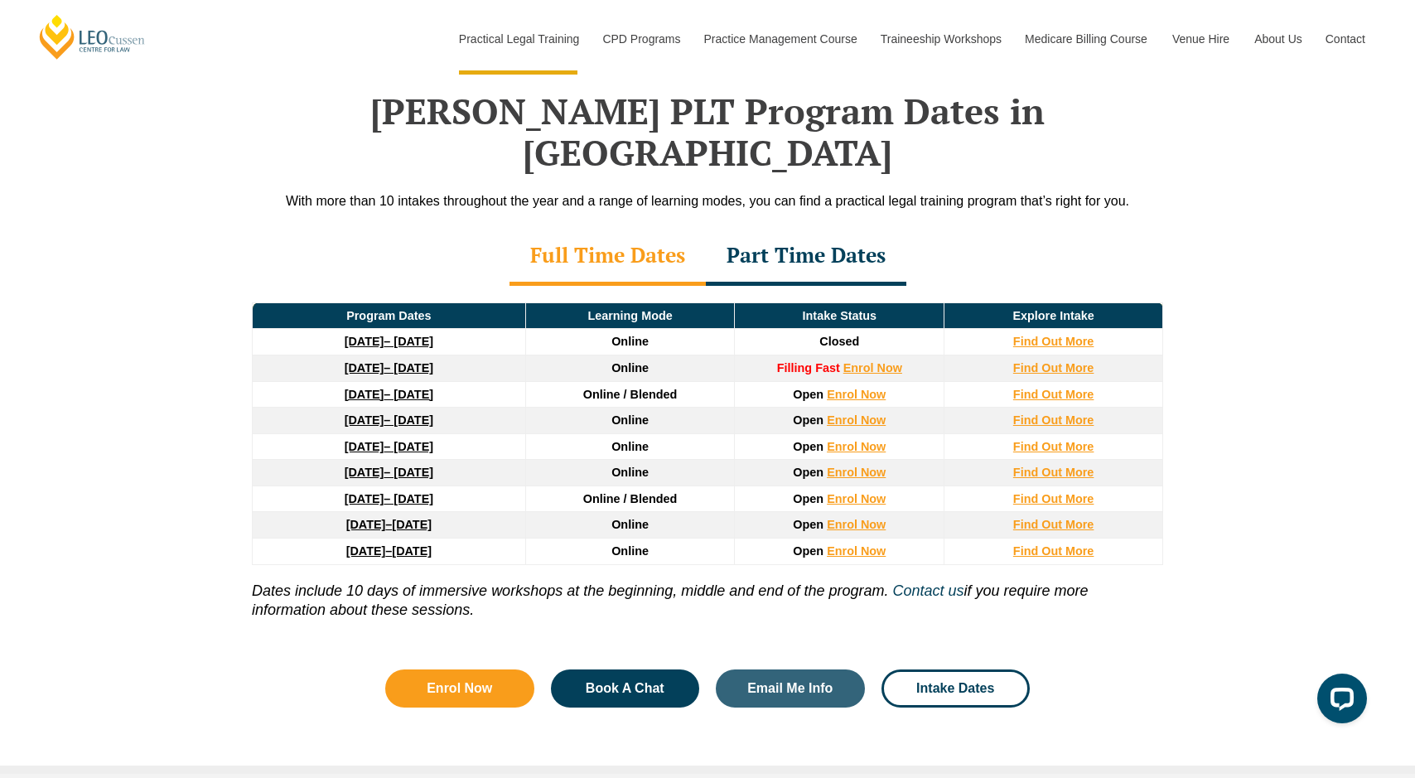
click at [640, 381] on td "Online / Blended" at bounding box center [630, 394] width 210 height 27
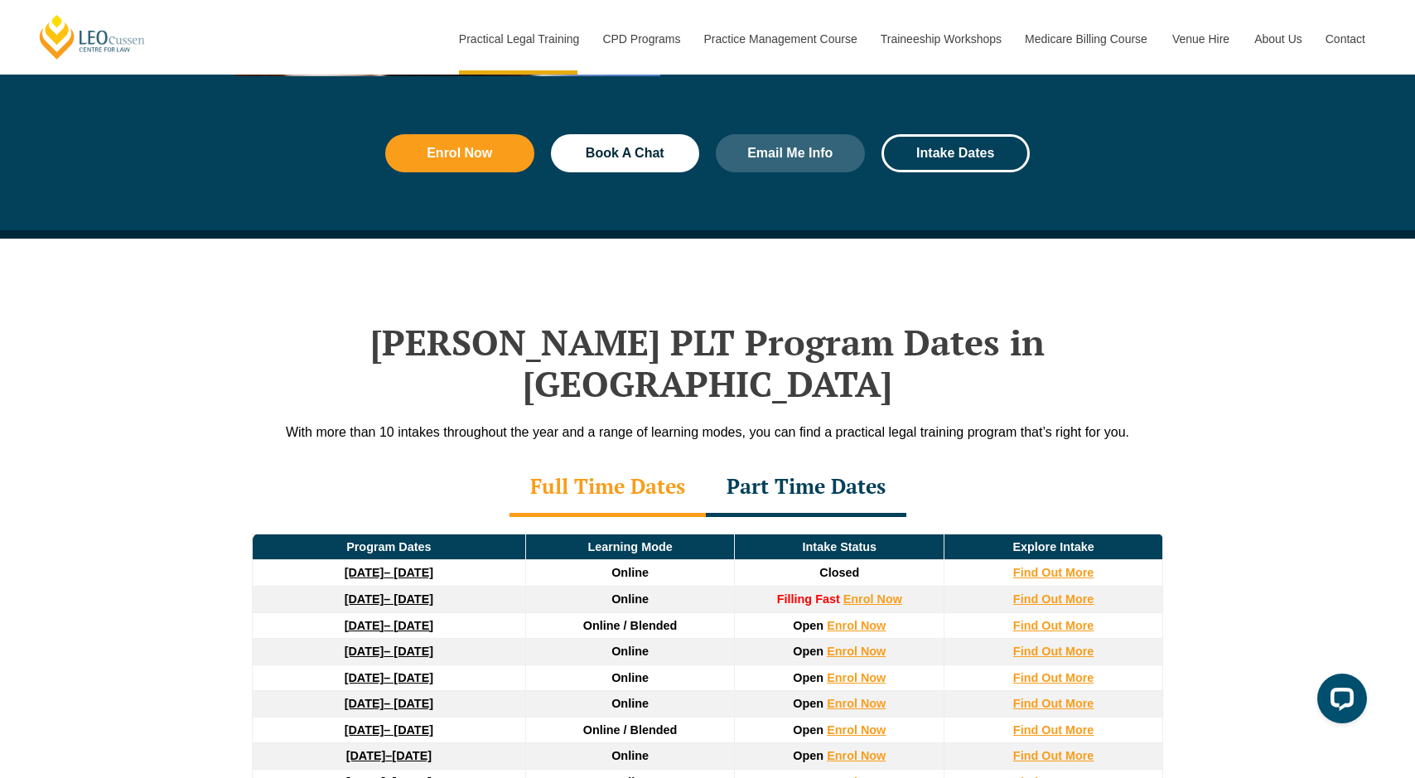
scroll to position [2048, 0]
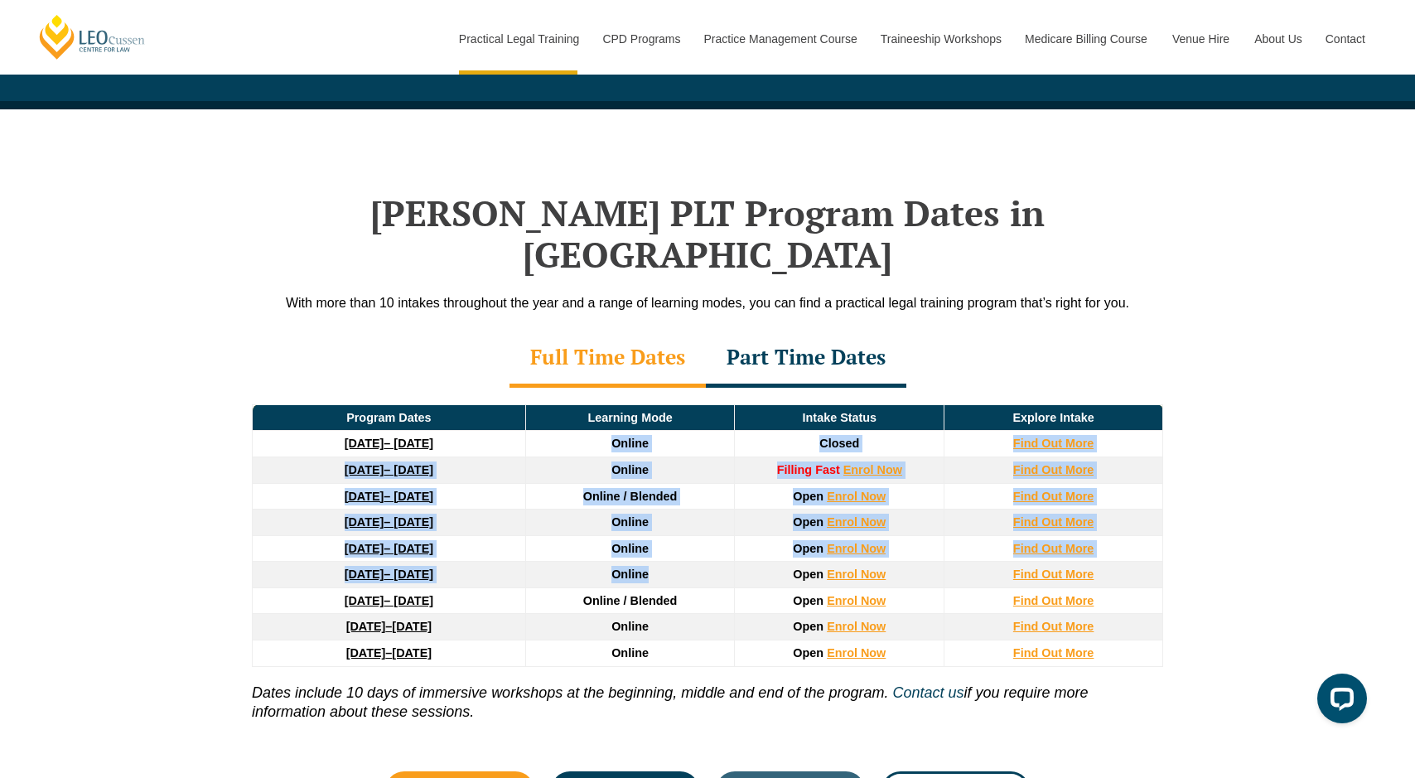
drag, startPoint x: 631, startPoint y: 404, endPoint x: 782, endPoint y: 529, distance: 195.4
click at [782, 529] on thead "Program Dates Learning Mode Intake Status Explore Intake 22 September 2025 – 20…" at bounding box center [708, 535] width 911 height 262
click at [723, 535] on td "Online" at bounding box center [630, 548] width 210 height 27
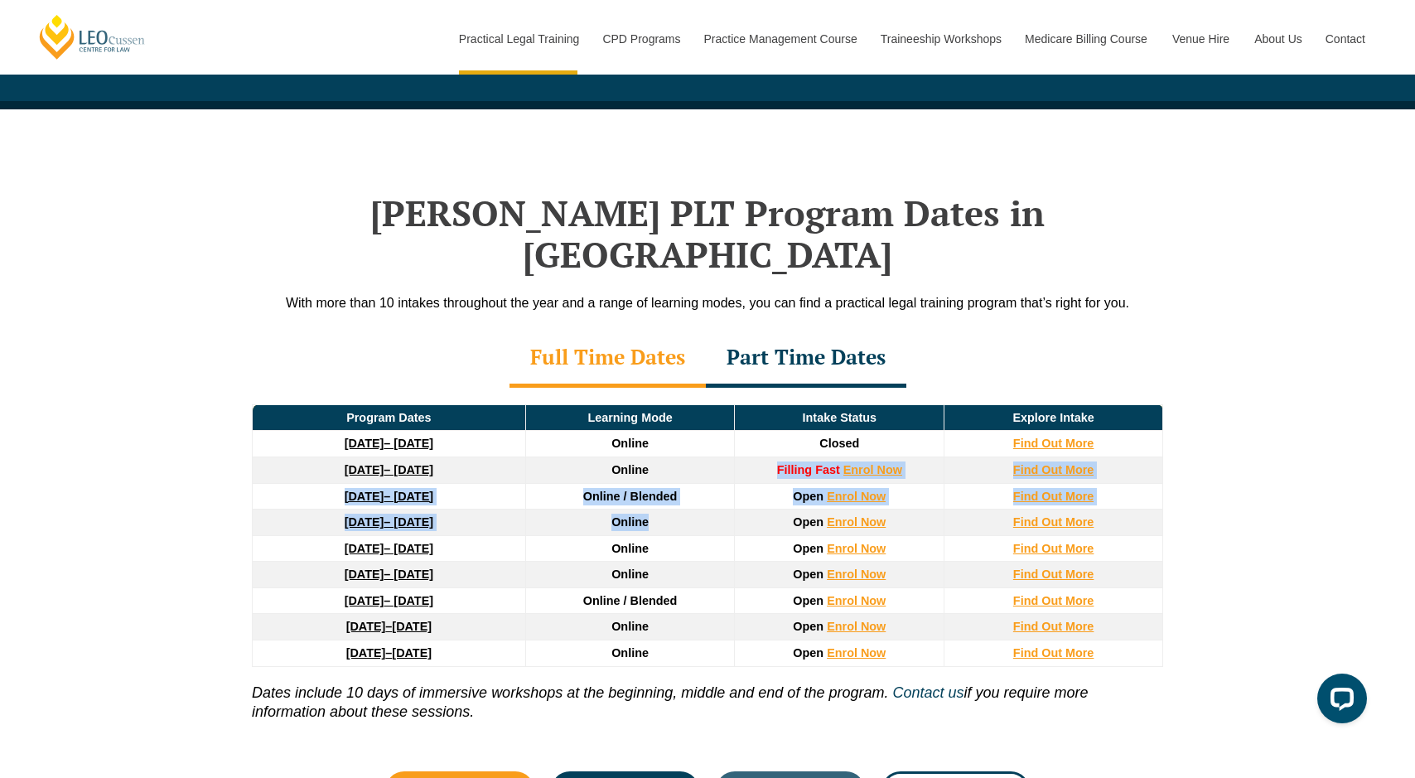
drag, startPoint x: 553, startPoint y: 447, endPoint x: 655, endPoint y: 479, distance: 106.9
click at [654, 480] on thead "Program Dates Learning Mode Intake Status Explore Intake 22 September 2025 – 20…" at bounding box center [708, 535] width 911 height 262
click at [655, 510] on td "Online" at bounding box center [630, 523] width 210 height 27
drag, startPoint x: 599, startPoint y: 441, endPoint x: 718, endPoint y: 461, distance: 120.1
click at [718, 461] on thead "Program Dates Learning Mode Intake Status Explore Intake 22 September 2025 – 20…" at bounding box center [708, 535] width 911 height 262
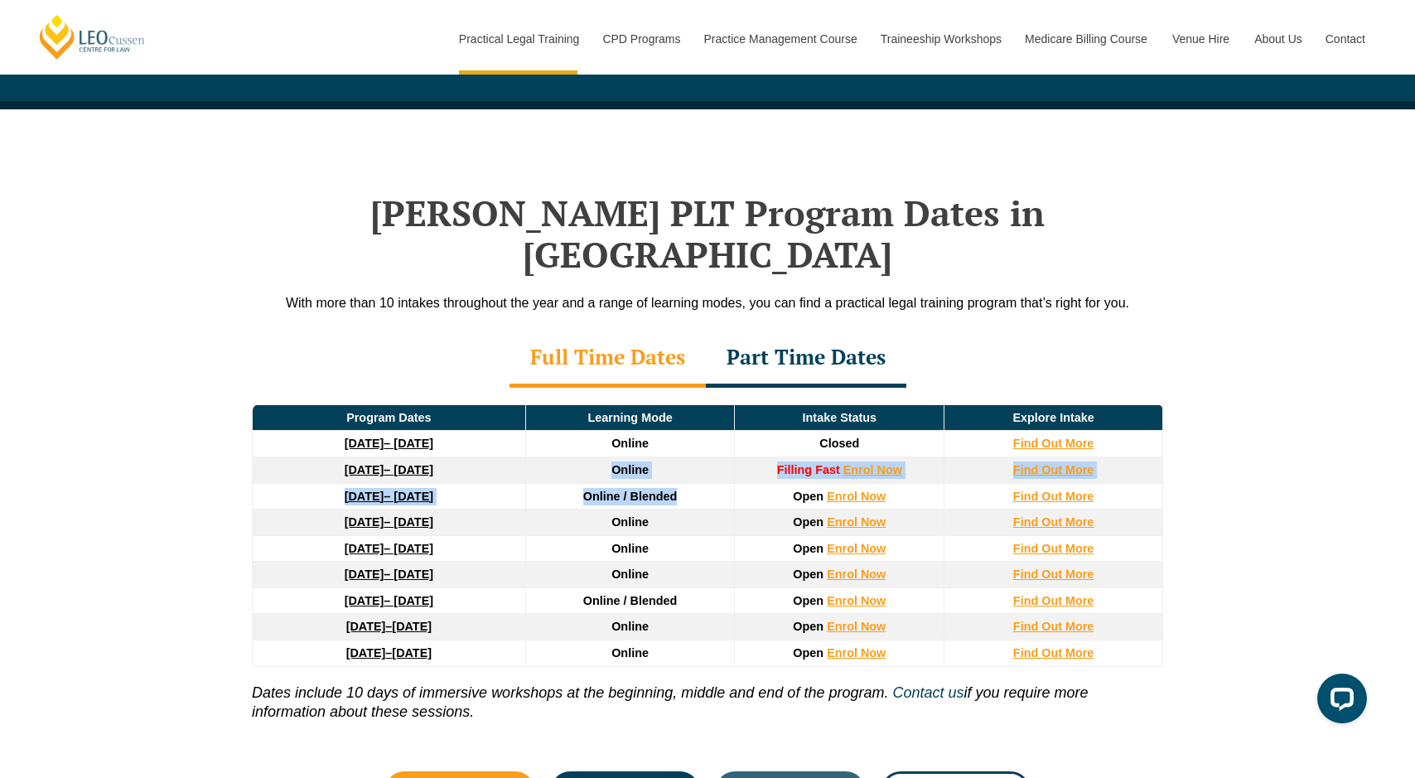
click at [718, 483] on td "Online / Blended" at bounding box center [630, 496] width 210 height 27
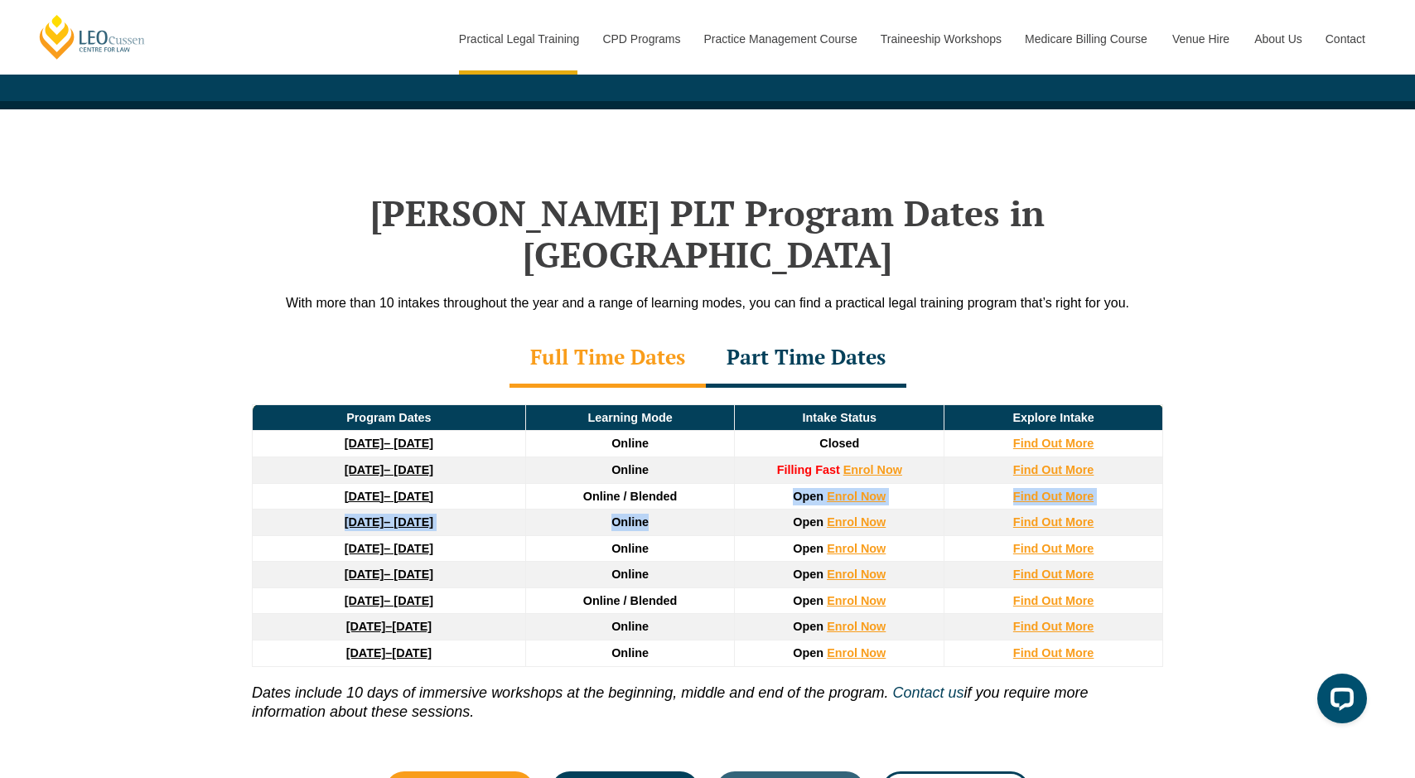
drag, startPoint x: 624, startPoint y: 472, endPoint x: 698, endPoint y: 485, distance: 75.6
click at [698, 485] on thead "Program Dates Learning Mode Intake Status Explore Intake 22 September 2025 – 20…" at bounding box center [708, 535] width 911 height 262
click at [698, 510] on td "Online" at bounding box center [630, 523] width 210 height 27
drag, startPoint x: 551, startPoint y: 501, endPoint x: 692, endPoint y: 517, distance: 141.7
click at [692, 535] on td "Online" at bounding box center [630, 548] width 210 height 27
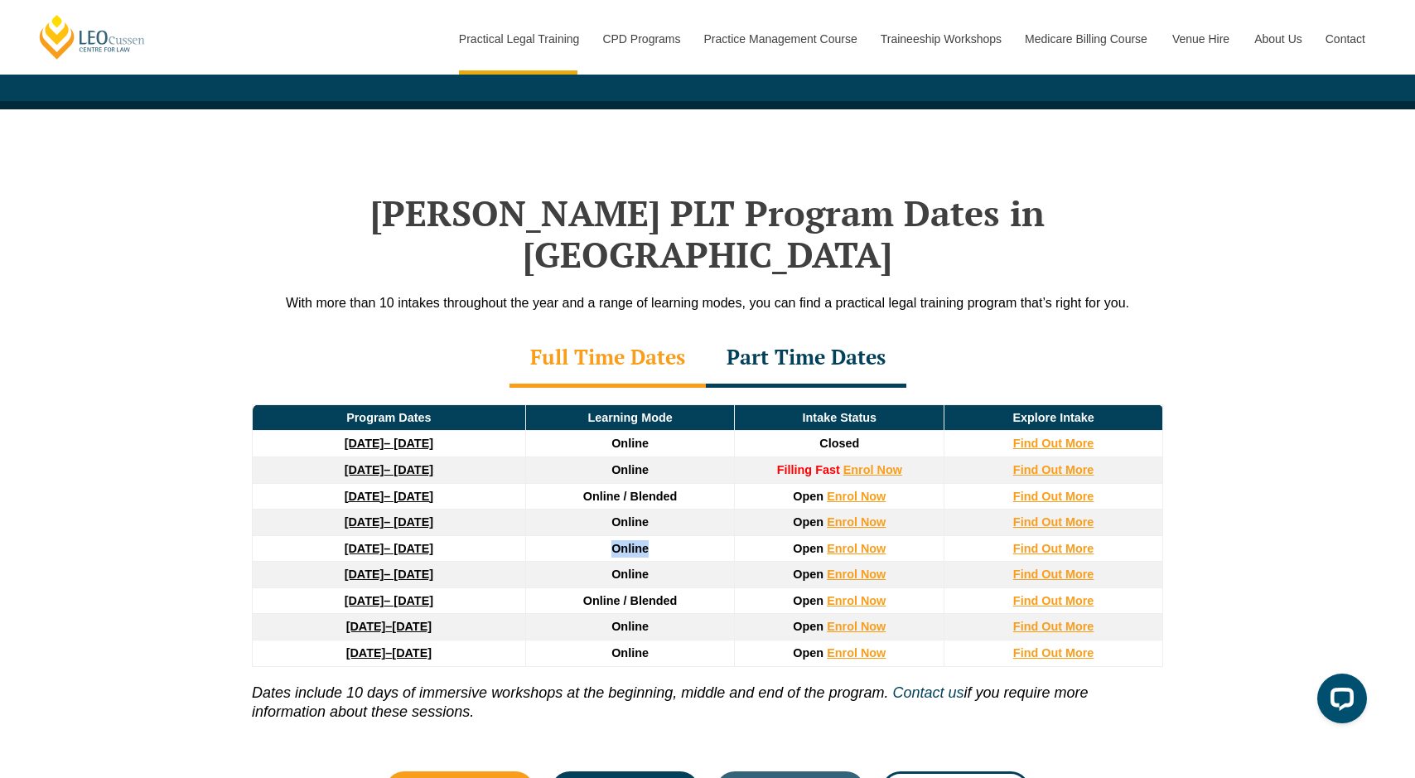
click at [693, 535] on td "Online" at bounding box center [630, 548] width 210 height 27
drag, startPoint x: 623, startPoint y: 539, endPoint x: 693, endPoint y: 549, distance: 70.3
click at [692, 562] on td "Online" at bounding box center [630, 575] width 210 height 27
click at [693, 562] on td "Online" at bounding box center [630, 575] width 210 height 27
click at [805, 344] on div "Part Time Dates" at bounding box center [806, 359] width 201 height 58
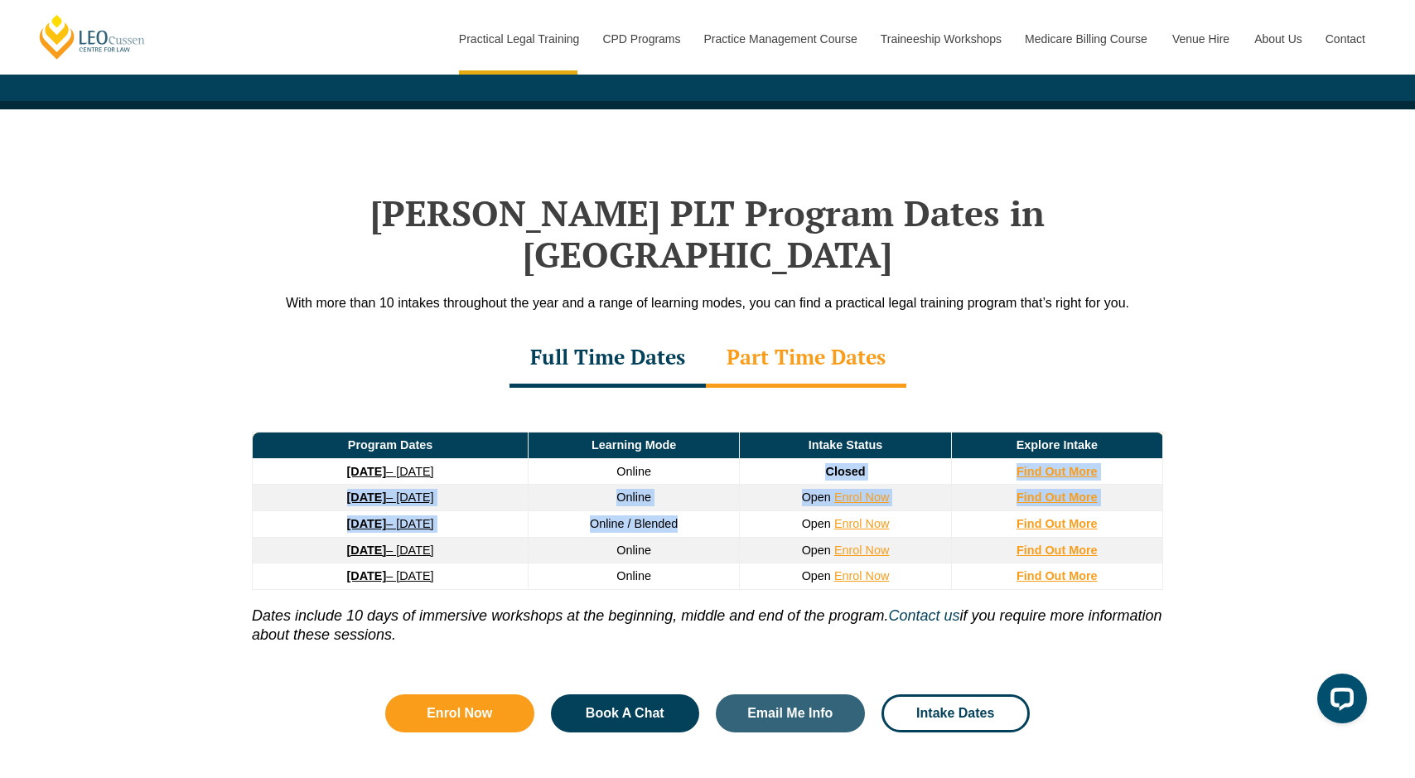
drag, startPoint x: 672, startPoint y: 442, endPoint x: 736, endPoint y: 485, distance: 77.0
click at [736, 485] on tbody "8 September 2025 – 17 April 2026 Online Closed Find Out More 27 January 2026 – …" at bounding box center [708, 523] width 911 height 131
click at [736, 510] on td "Online / Blended" at bounding box center [634, 523] width 211 height 27
drag, startPoint x: 650, startPoint y: 445, endPoint x: 704, endPoint y: 516, distance: 89.8
click at [704, 516] on tbody "8 September 2025 – 17 April 2026 Online Closed Find Out More 27 January 2026 – …" at bounding box center [708, 523] width 911 height 131
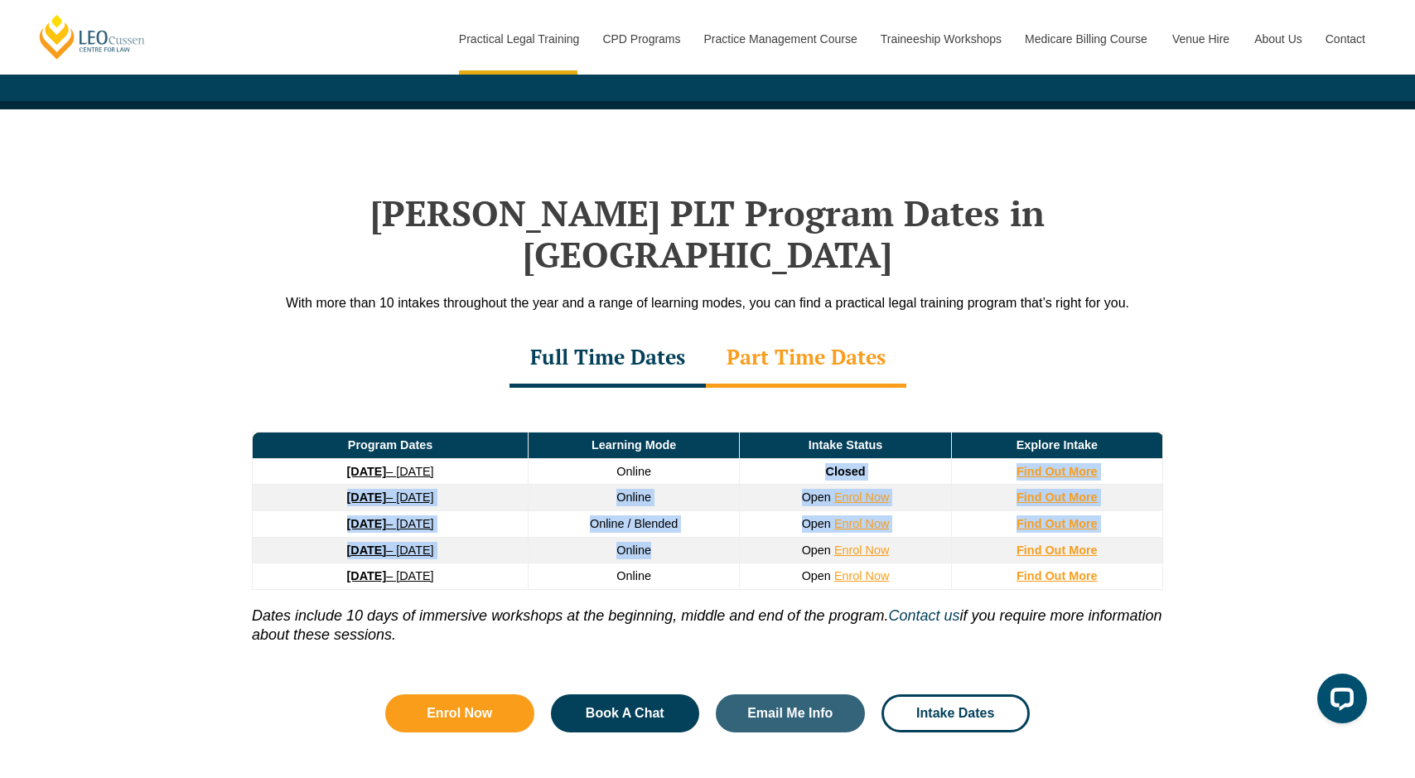
click at [704, 537] on td "Online" at bounding box center [634, 550] width 211 height 27
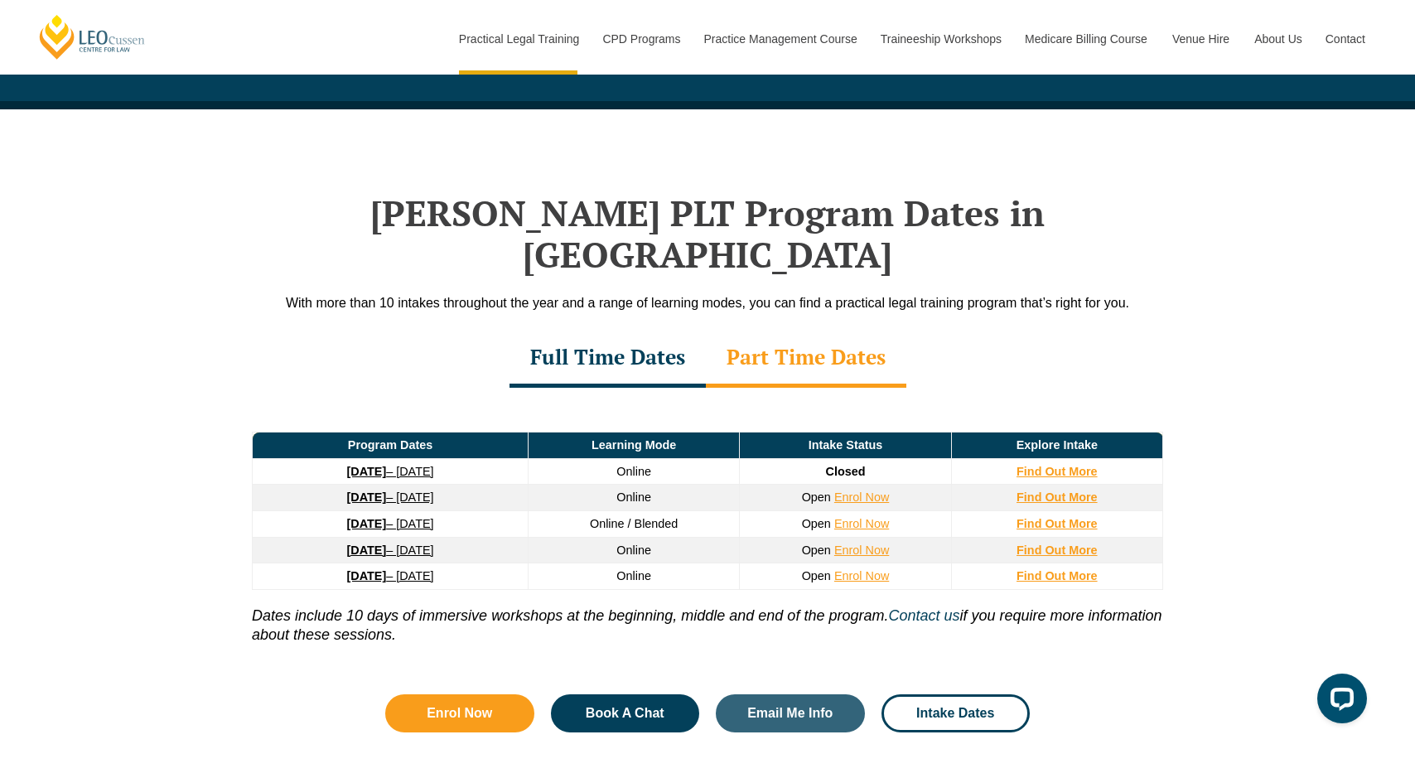
click at [611, 330] on div "Full Time Dates" at bounding box center [608, 359] width 196 height 58
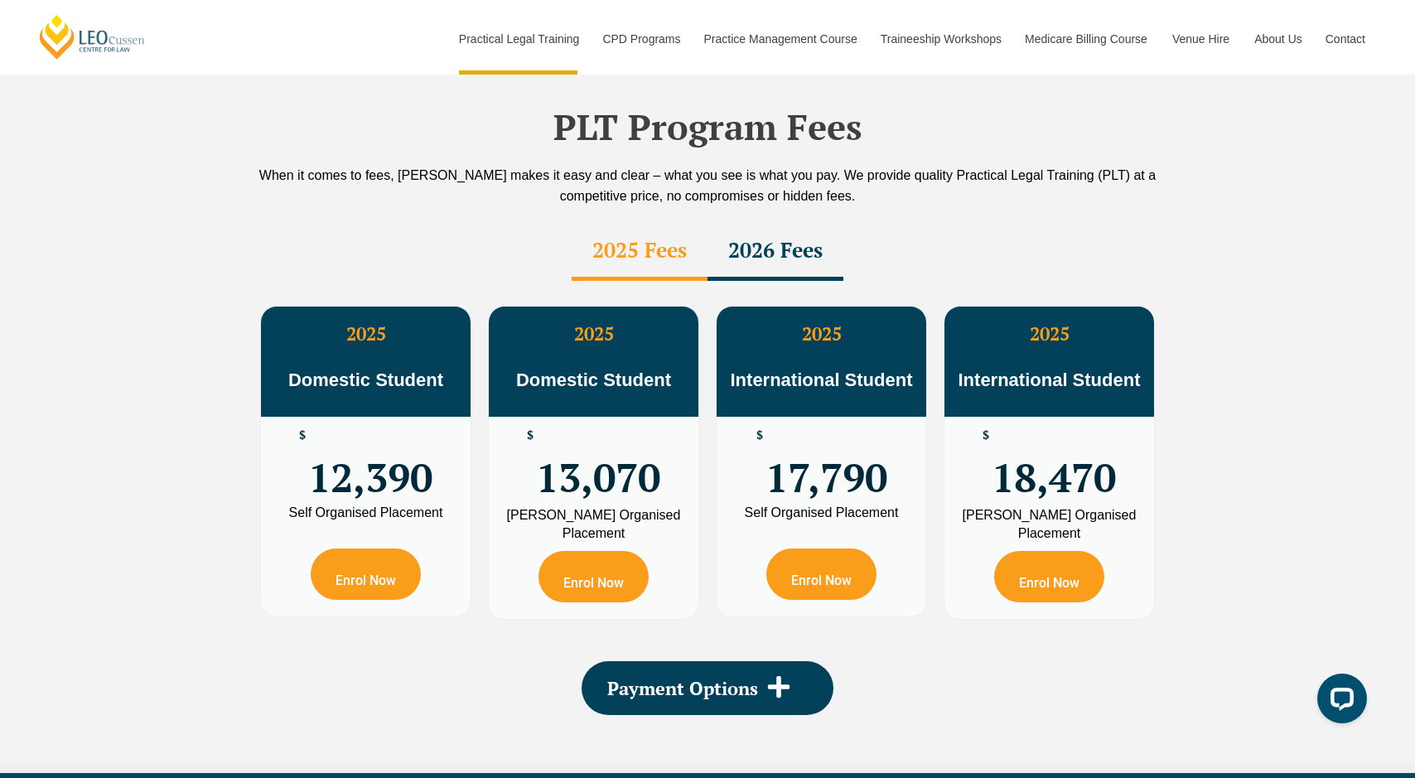
scroll to position [3015, 0]
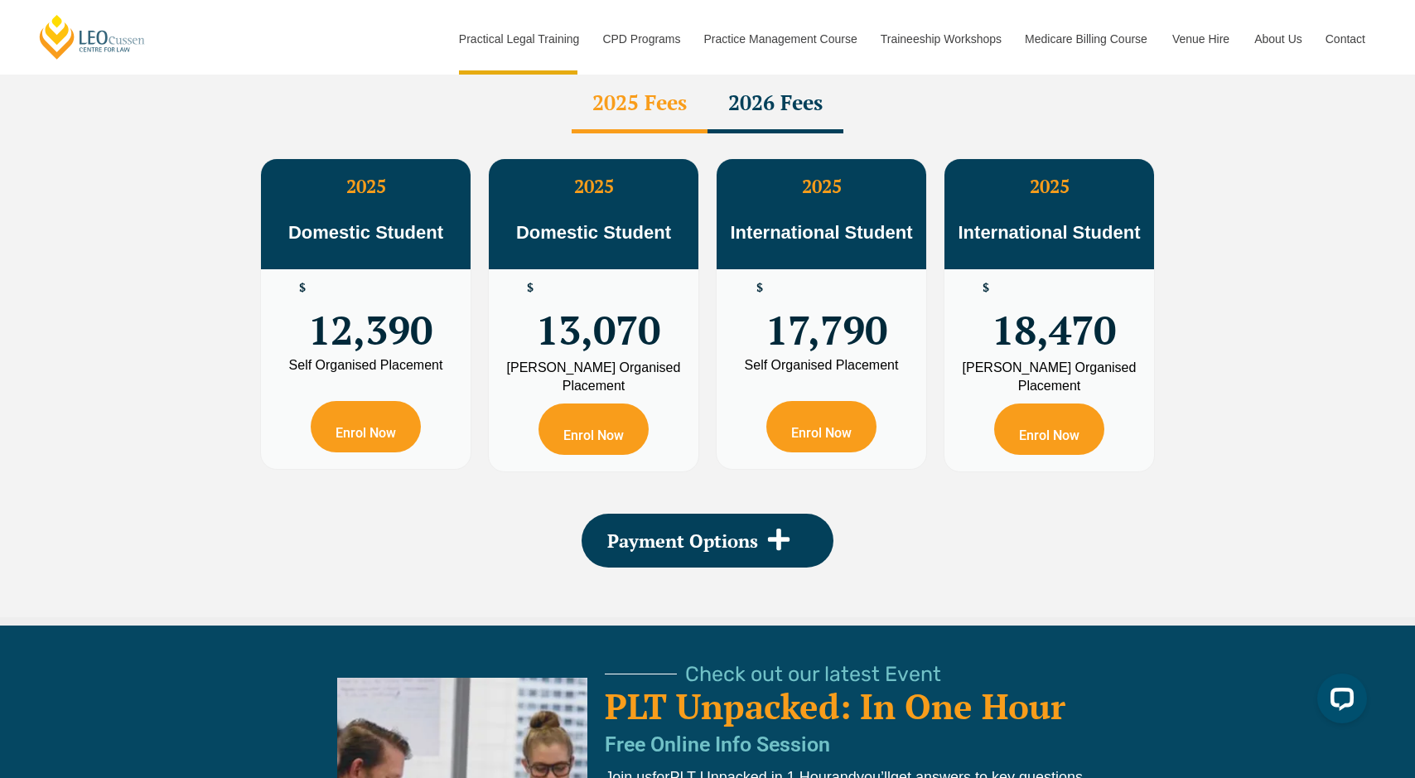
click at [336, 359] on div "Self Organised Placement" at bounding box center [365, 365] width 185 height 13
click at [598, 359] on div "Leo Cussen Organised Placement" at bounding box center [593, 377] width 185 height 36
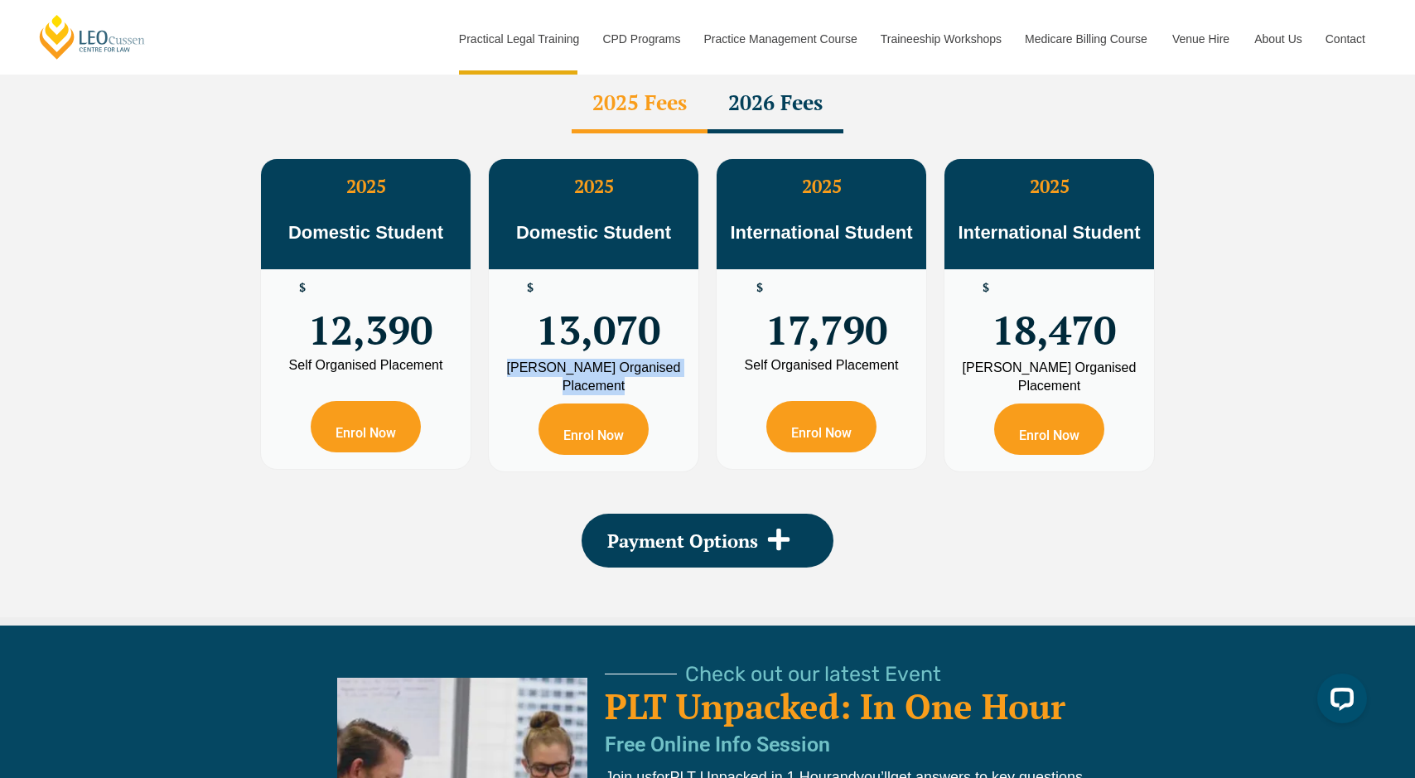
click at [598, 359] on div "Leo Cussen Organised Placement" at bounding box center [593, 377] width 185 height 36
click at [570, 359] on div "Leo Cussen Organised Placement" at bounding box center [593, 377] width 185 height 36
click at [357, 359] on div "Self Organised Placement" at bounding box center [365, 365] width 185 height 13
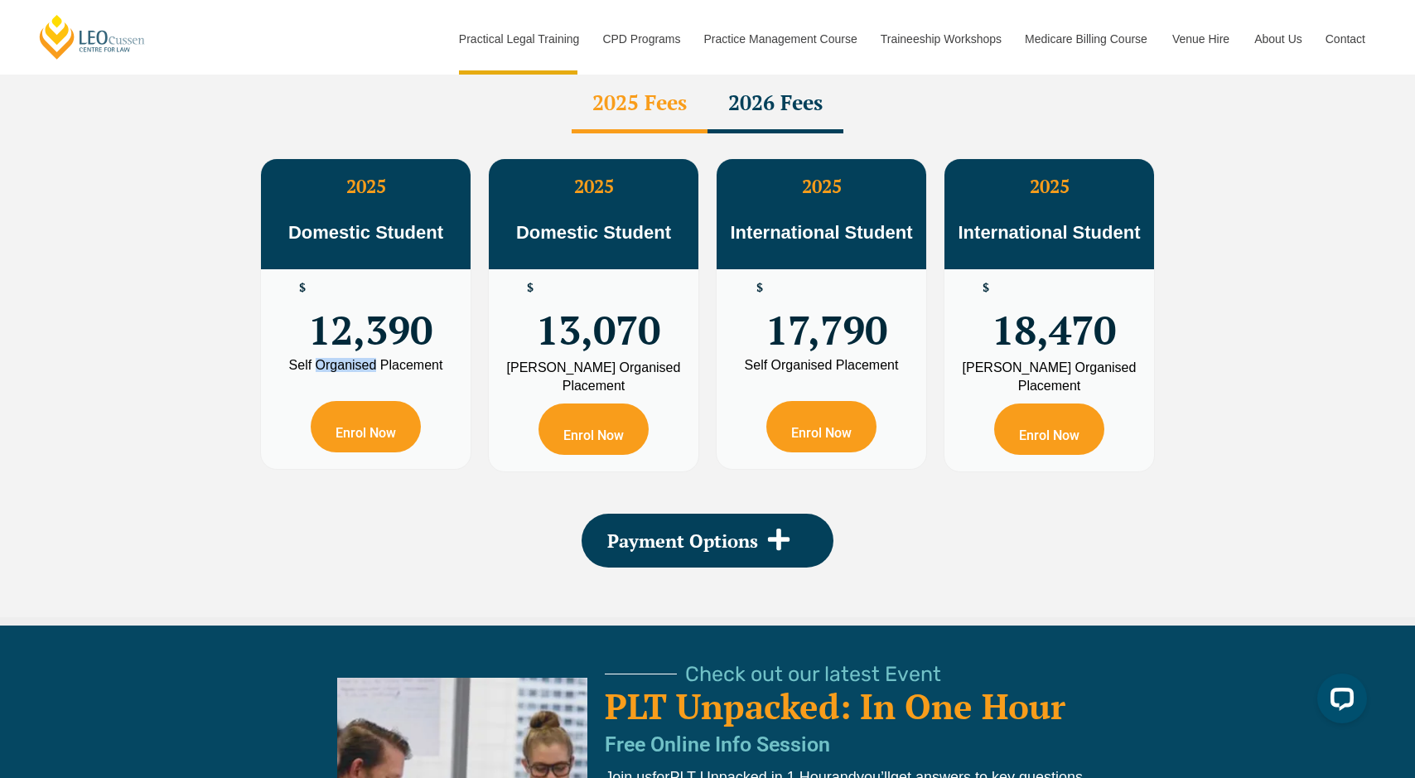
click at [357, 359] on div "Self Organised Placement" at bounding box center [365, 365] width 185 height 13
click at [607, 359] on div "Leo Cussen Organised Placement" at bounding box center [593, 377] width 185 height 36
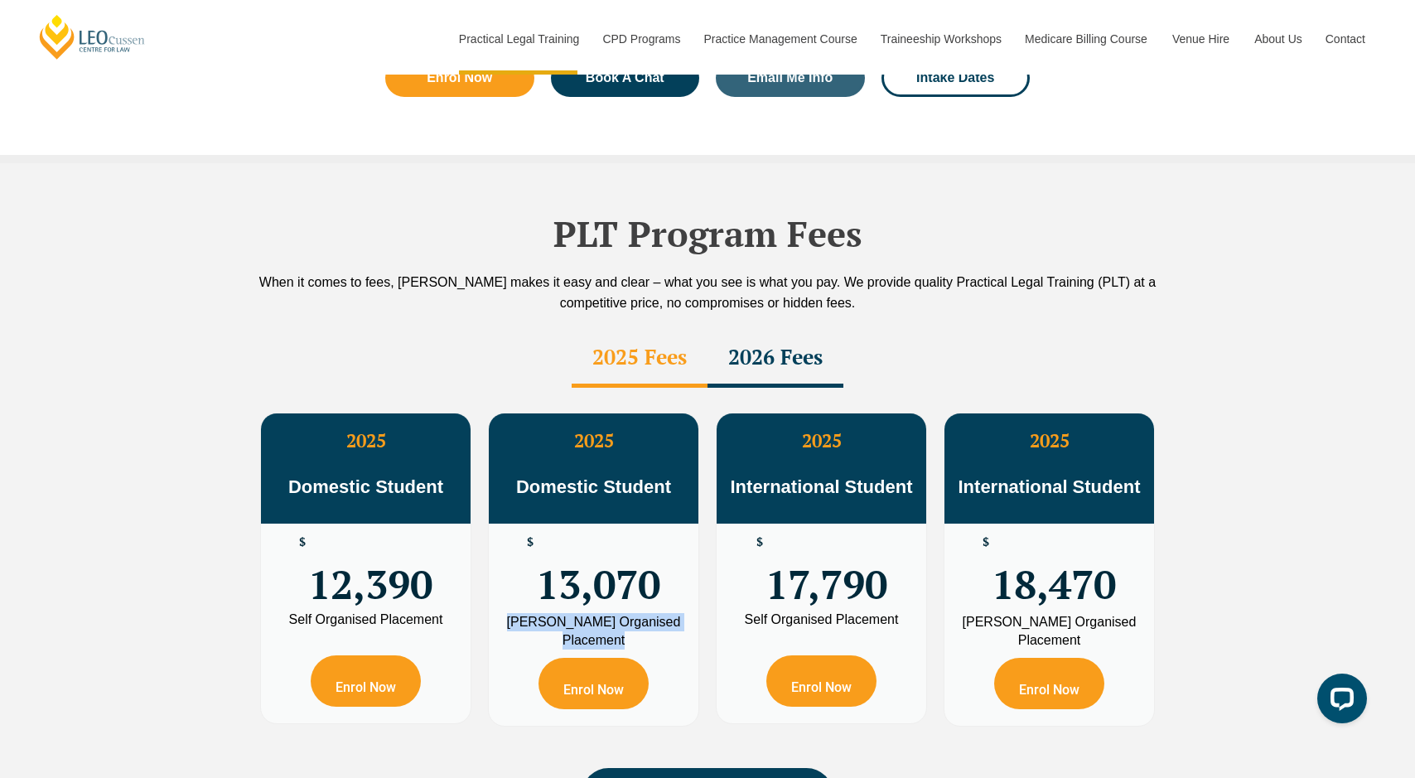
scroll to position [2742, 0]
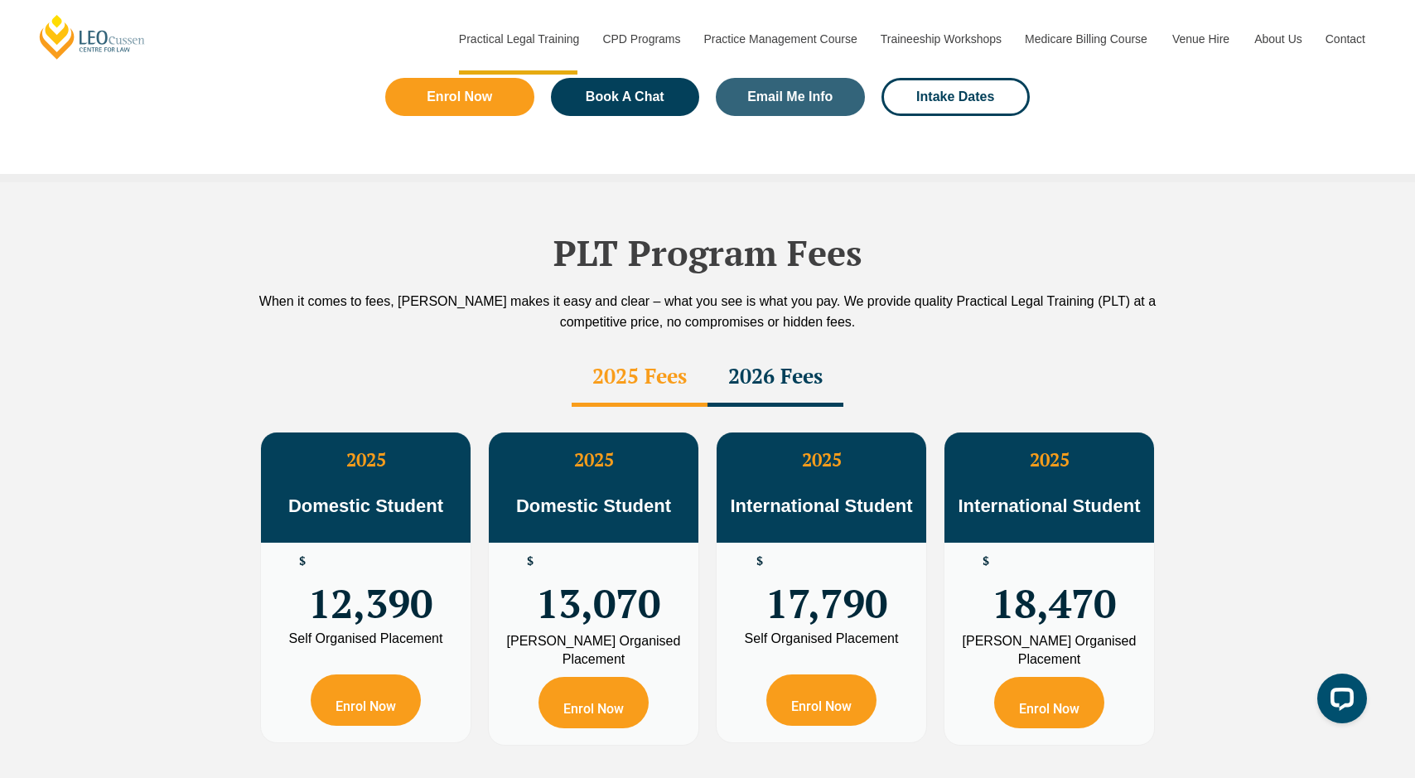
click at [775, 349] on div "2026 Fees" at bounding box center [776, 378] width 136 height 58
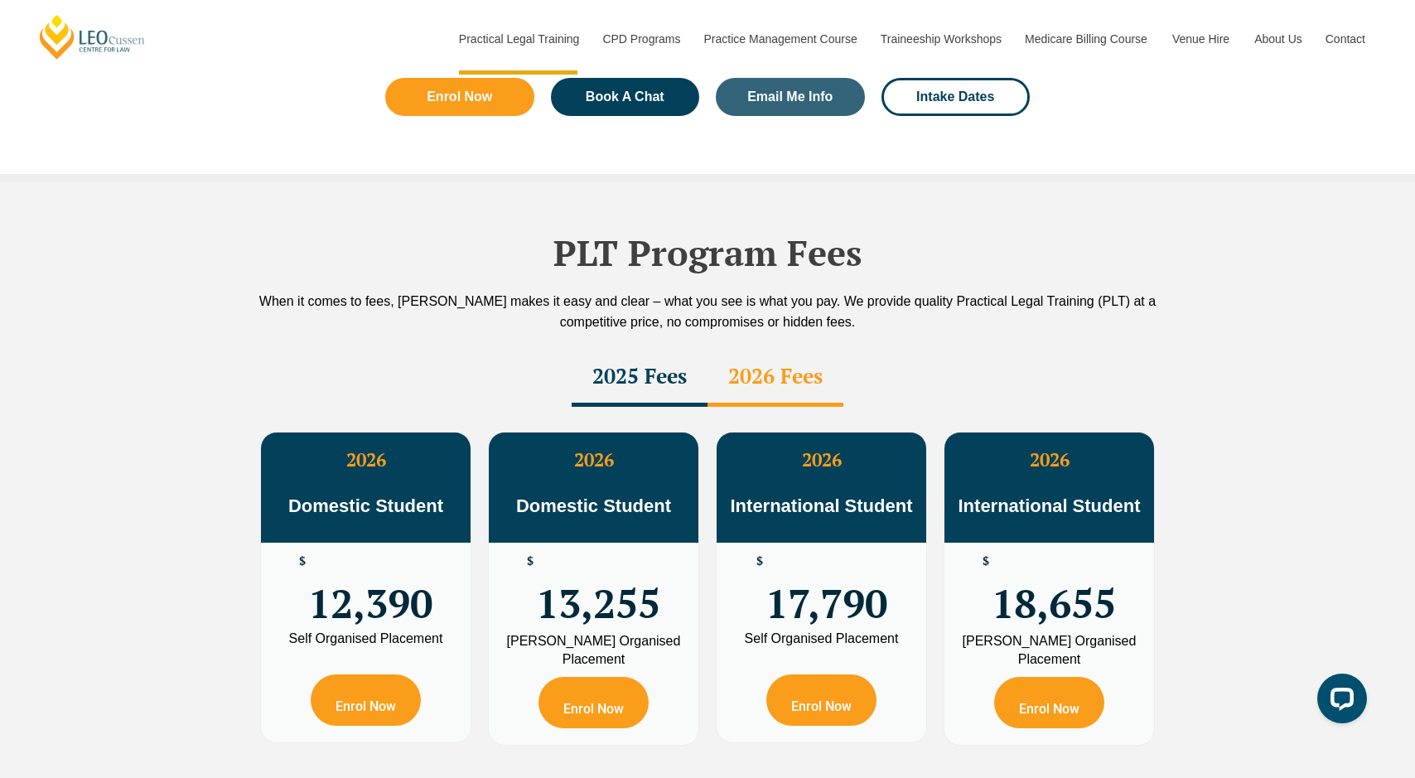
click at [669, 349] on div "2025 Fees" at bounding box center [640, 378] width 136 height 58
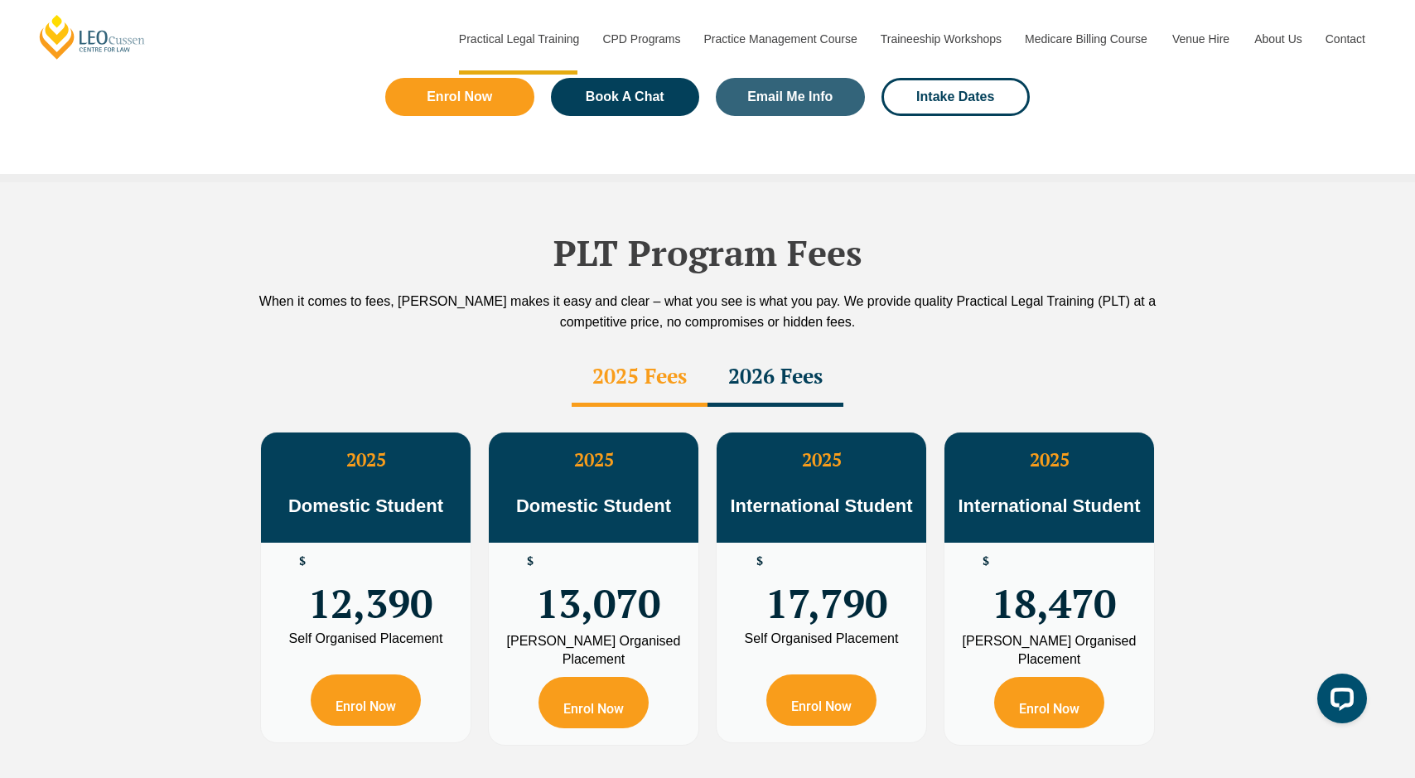
click at [788, 349] on div "2026 Fees" at bounding box center [776, 378] width 136 height 58
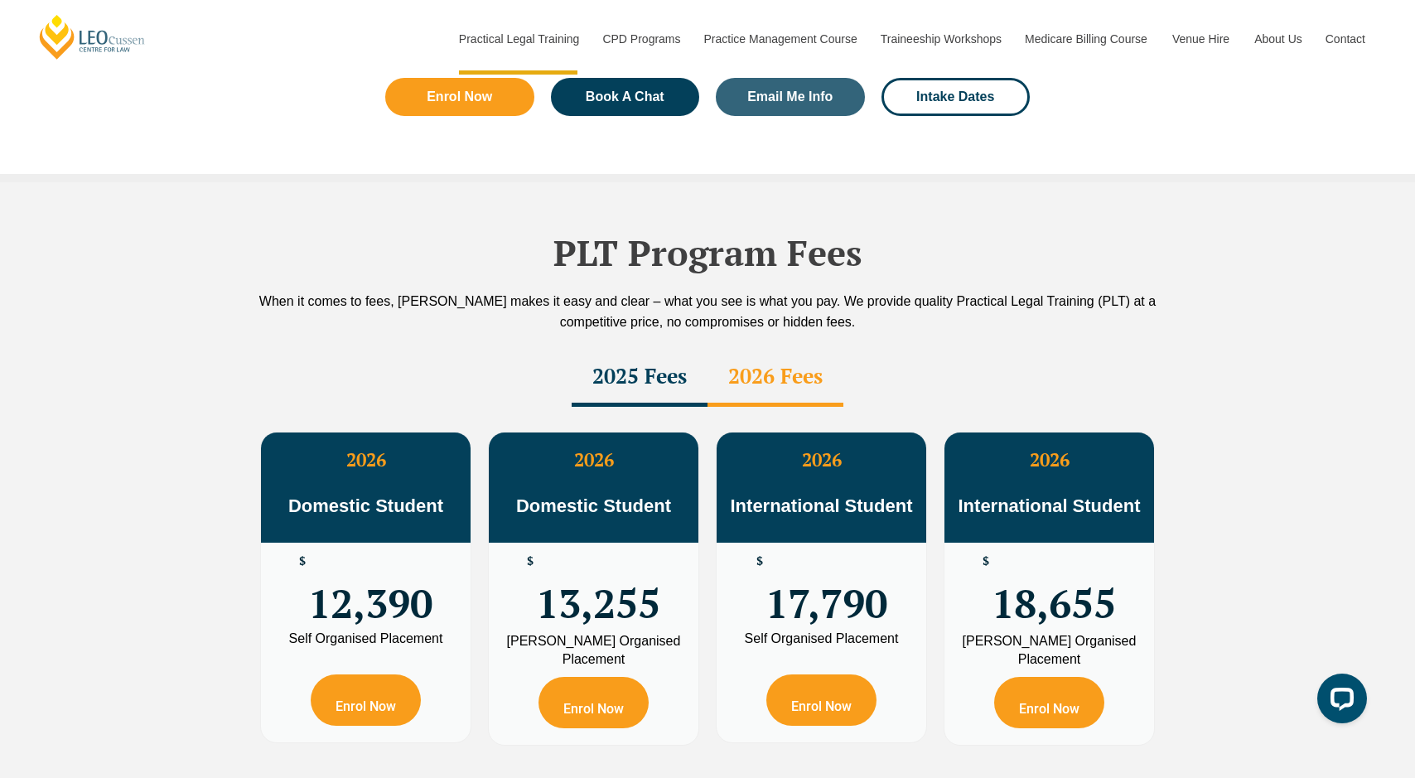
click at [672, 349] on div "2025 Fees" at bounding box center [640, 378] width 136 height 58
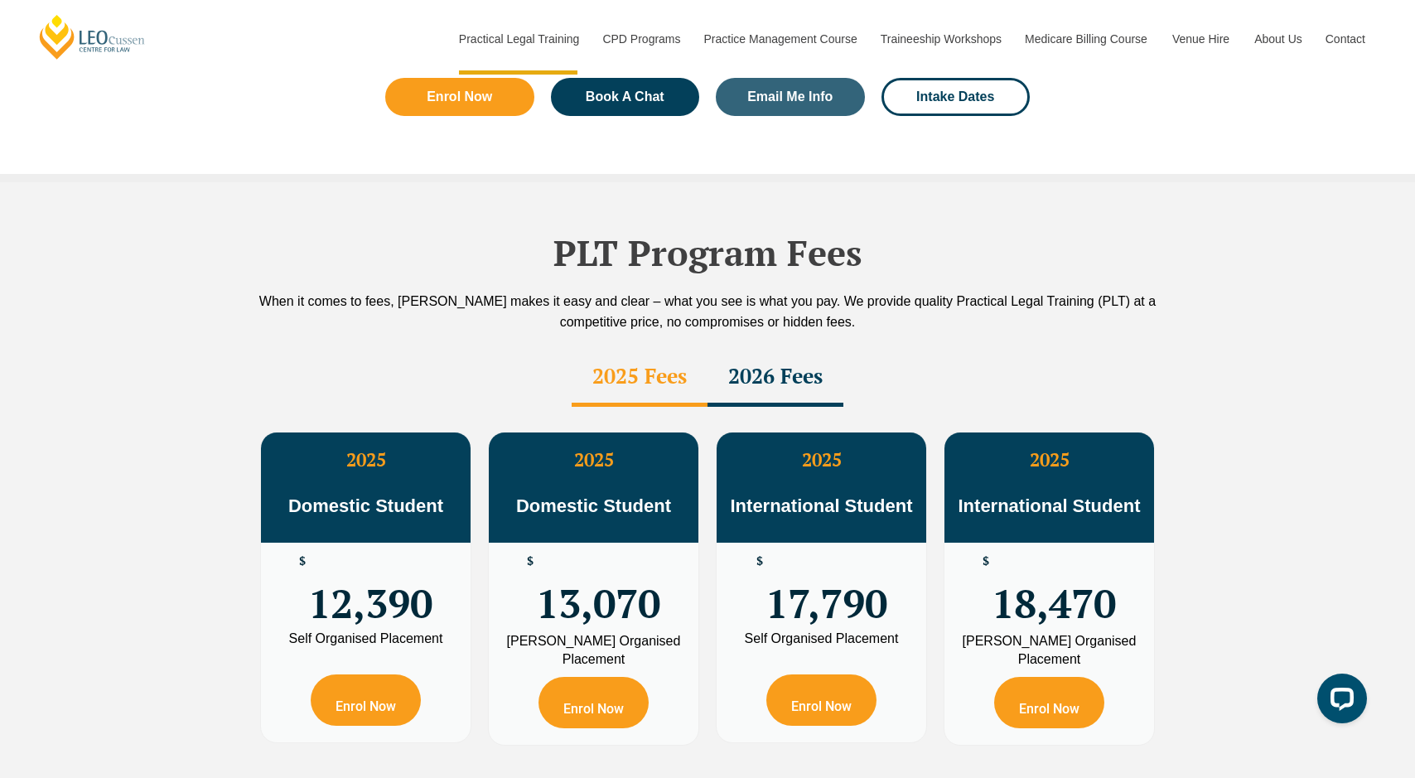
click at [772, 349] on div "2026 Fees" at bounding box center [776, 378] width 136 height 58
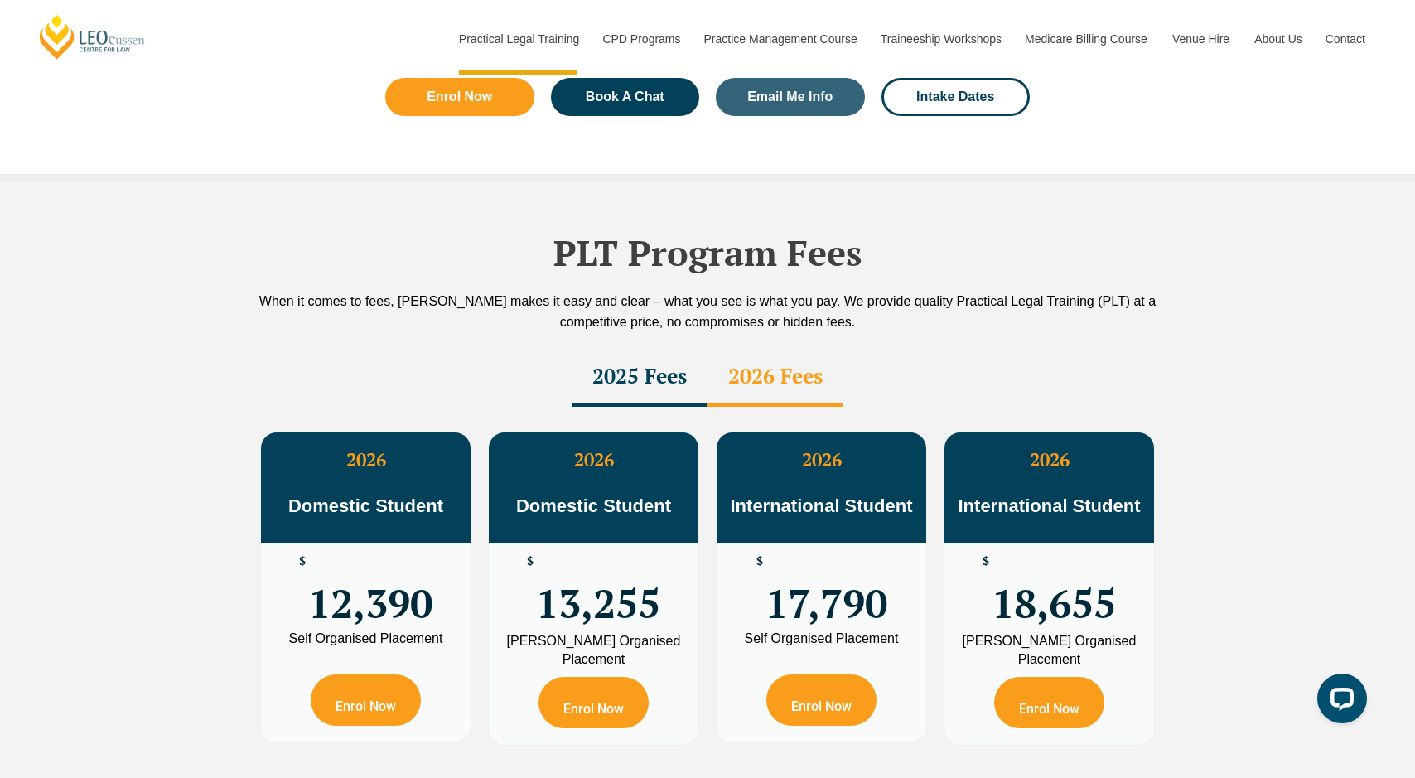
click at [675, 349] on div "2025 Fees" at bounding box center [640, 378] width 136 height 58
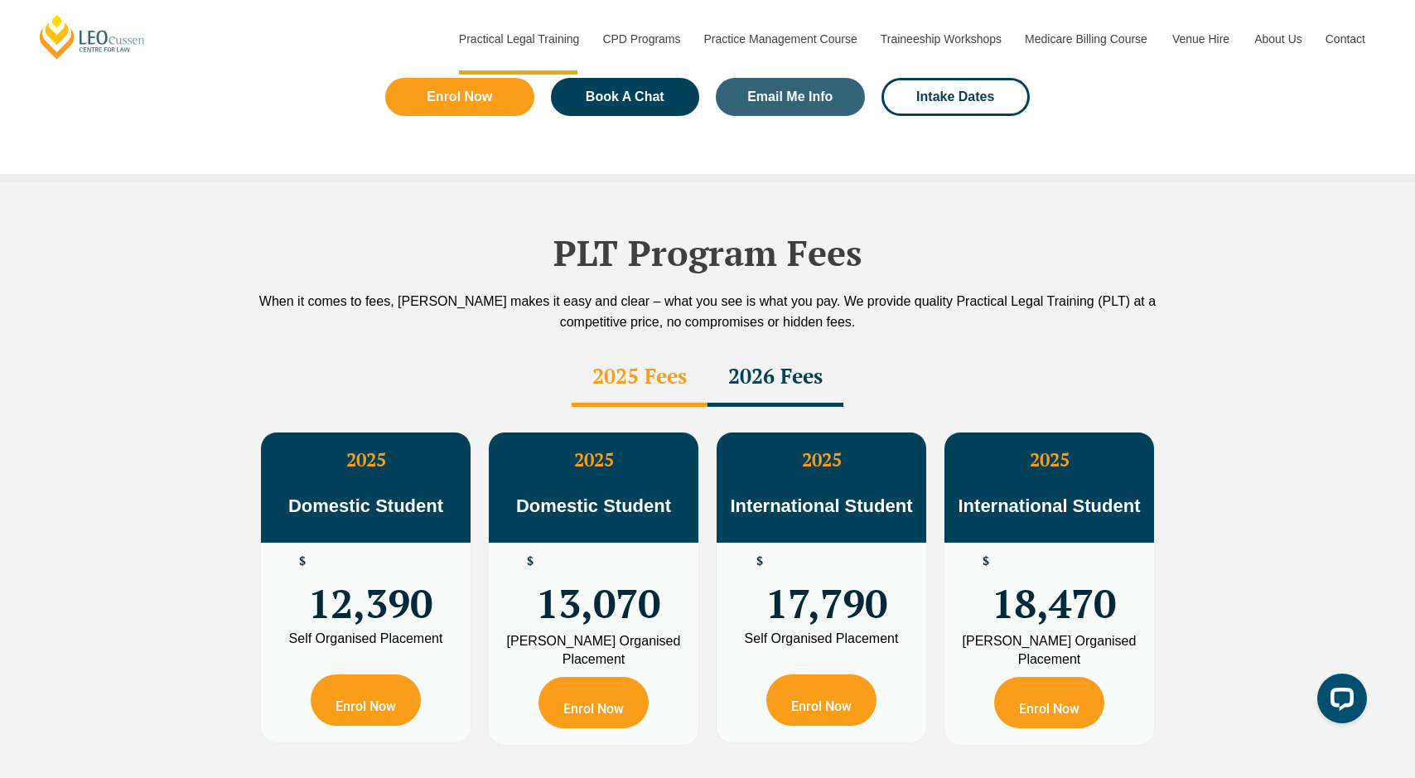
click at [572, 632] on div "Leo Cussen Organised Placement" at bounding box center [593, 650] width 185 height 36
copy div "Leo Cussen Organised Placement"
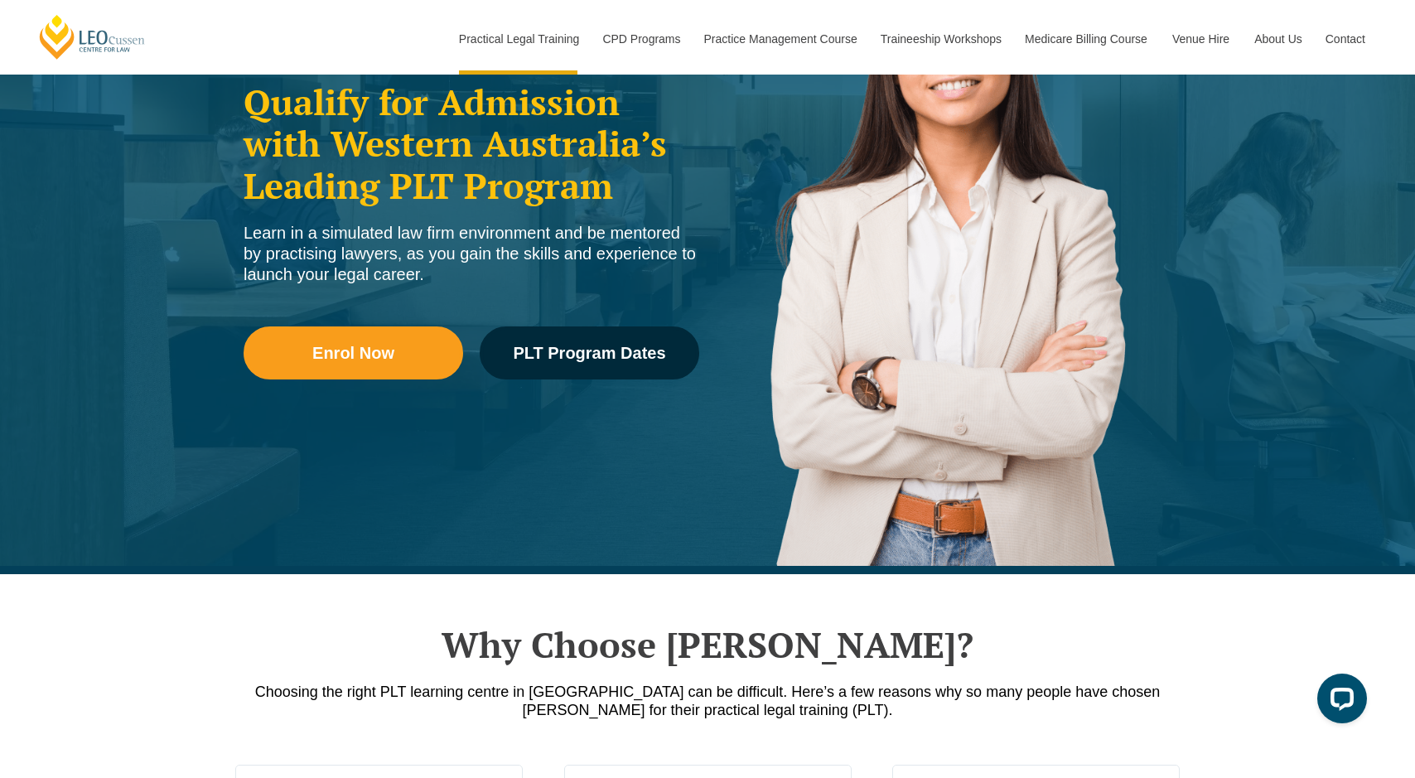
scroll to position [278, 0]
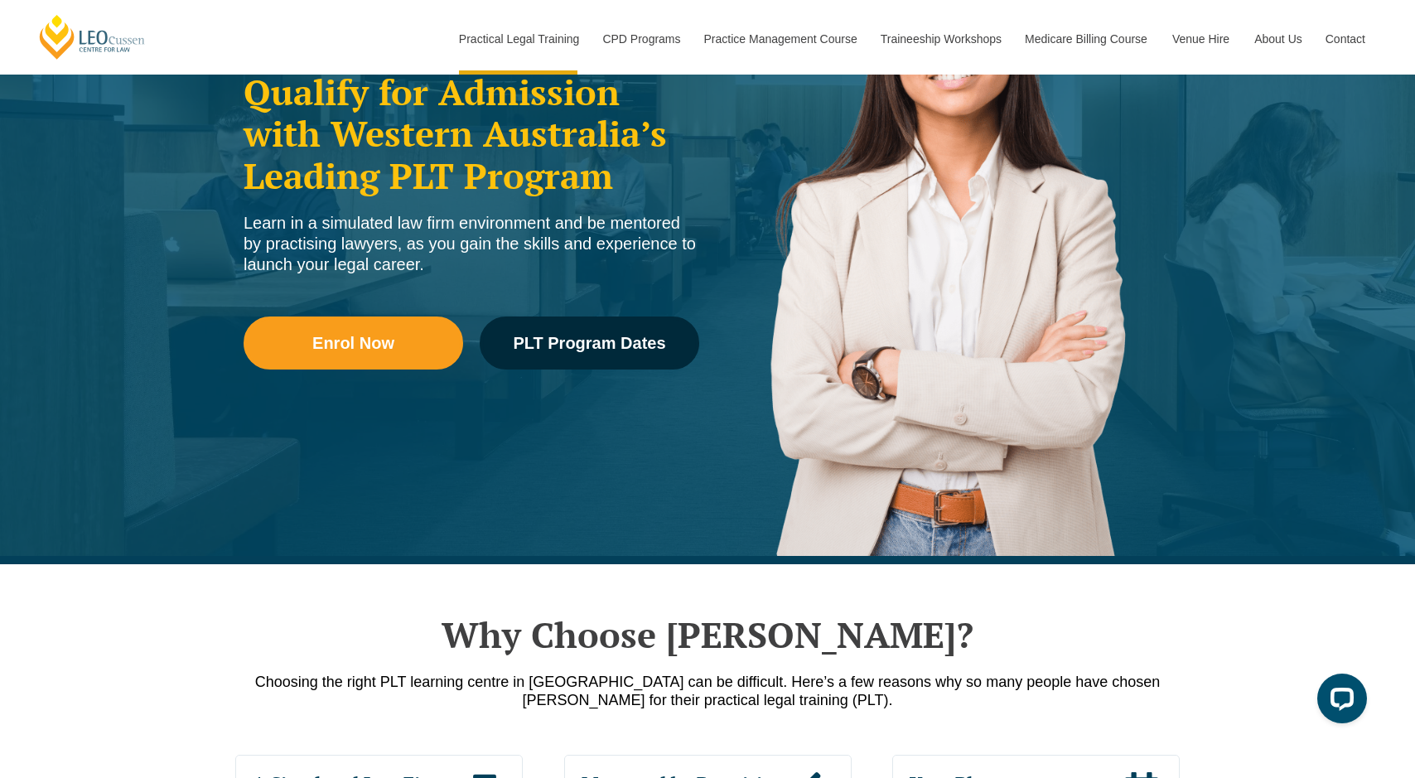
click at [355, 370] on div "Enrol Now PLT Program Dates" at bounding box center [472, 351] width 456 height 119
click at [353, 341] on span "Enrol Now" at bounding box center [353, 343] width 82 height 17
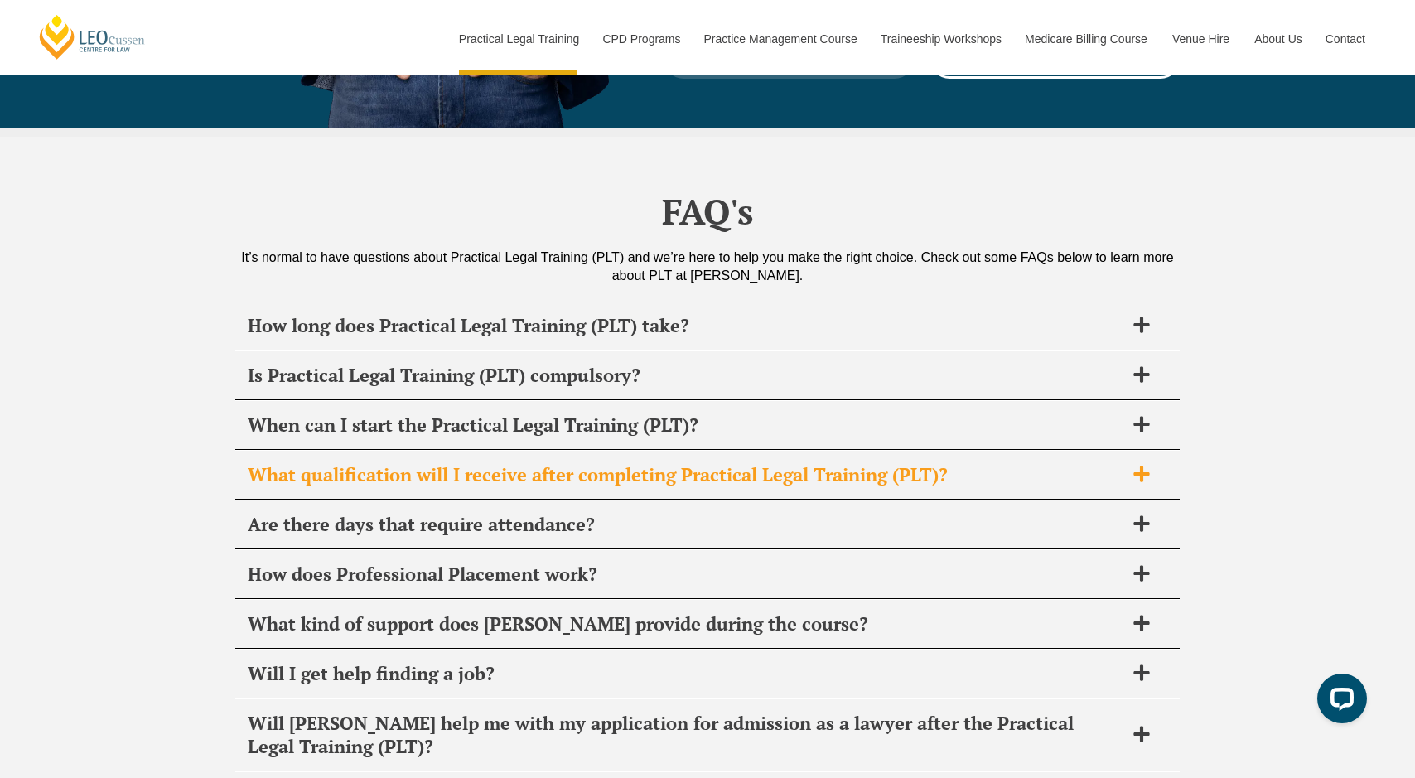
scroll to position [7832, 0]
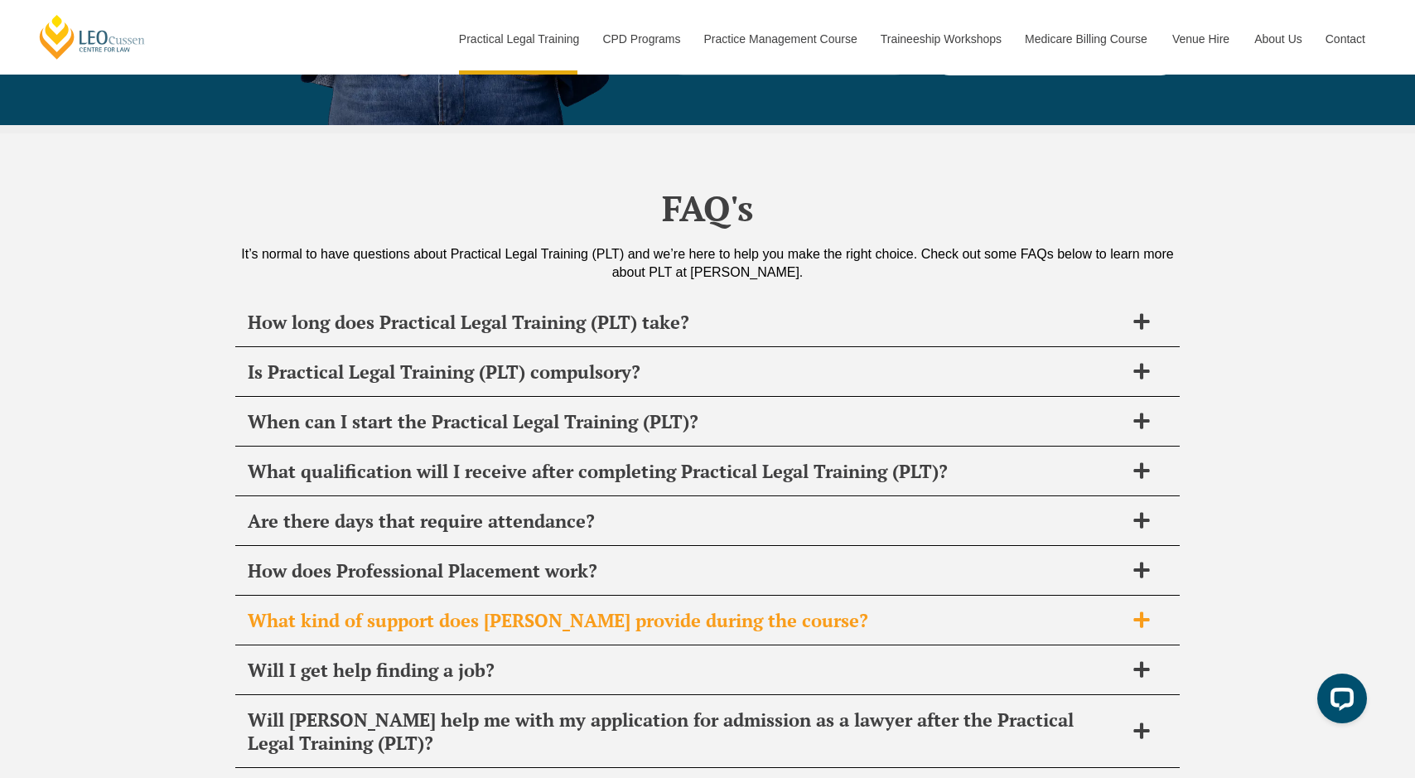
click at [1040, 597] on div "What kind of support does Leo Cussen provide during the course?" at bounding box center [707, 621] width 945 height 49
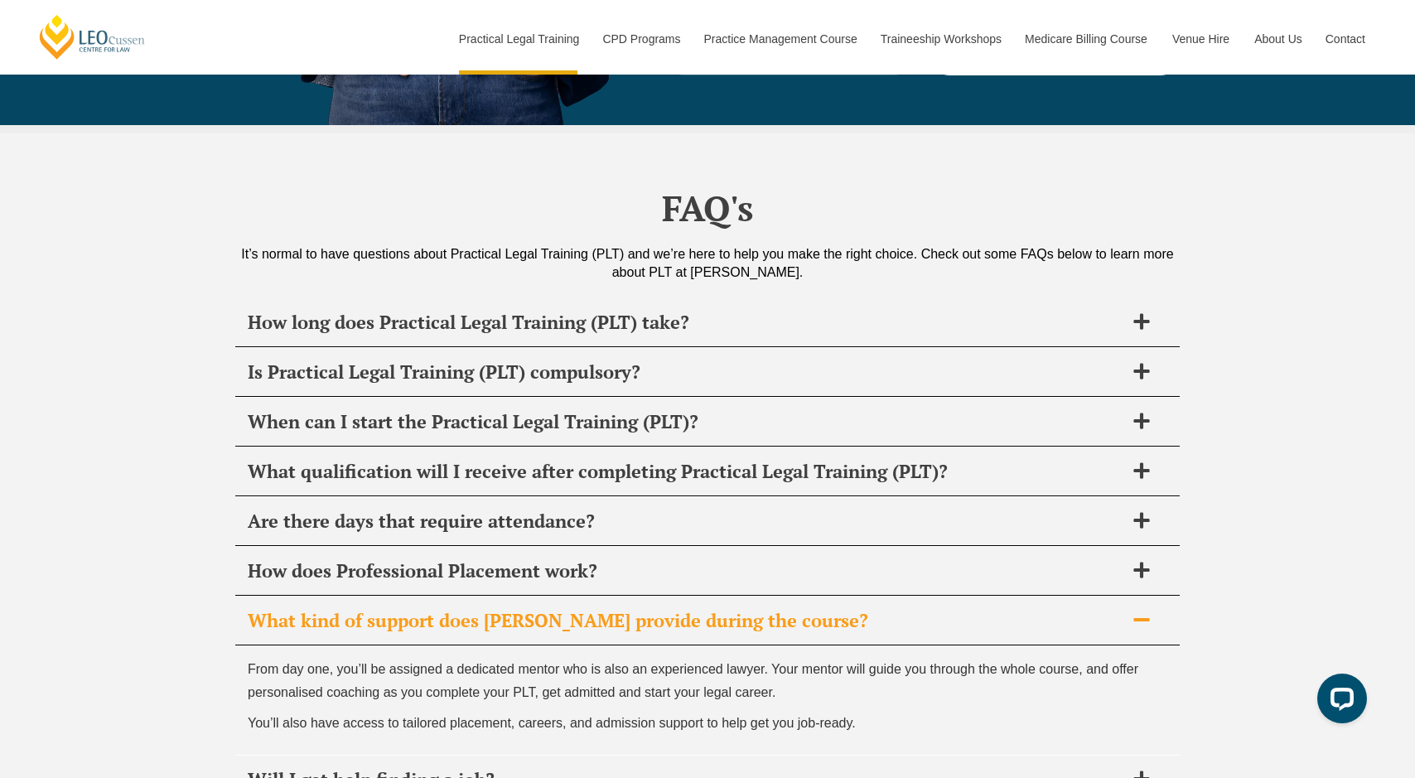
scroll to position [7856, 0]
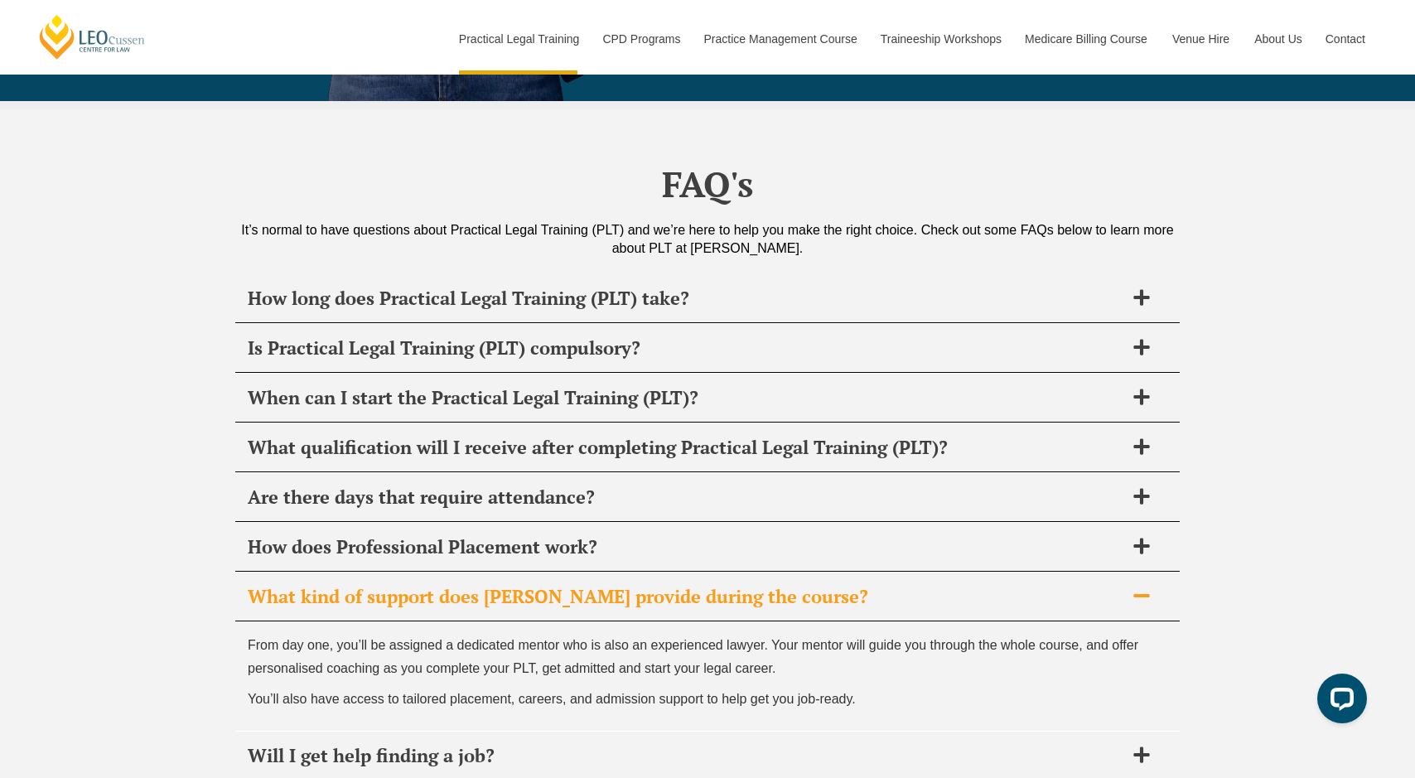
click at [970, 634] on p "From day one, you’ll be assigned a dedicated mentor who is also an experienced …" at bounding box center [708, 656] width 920 height 45
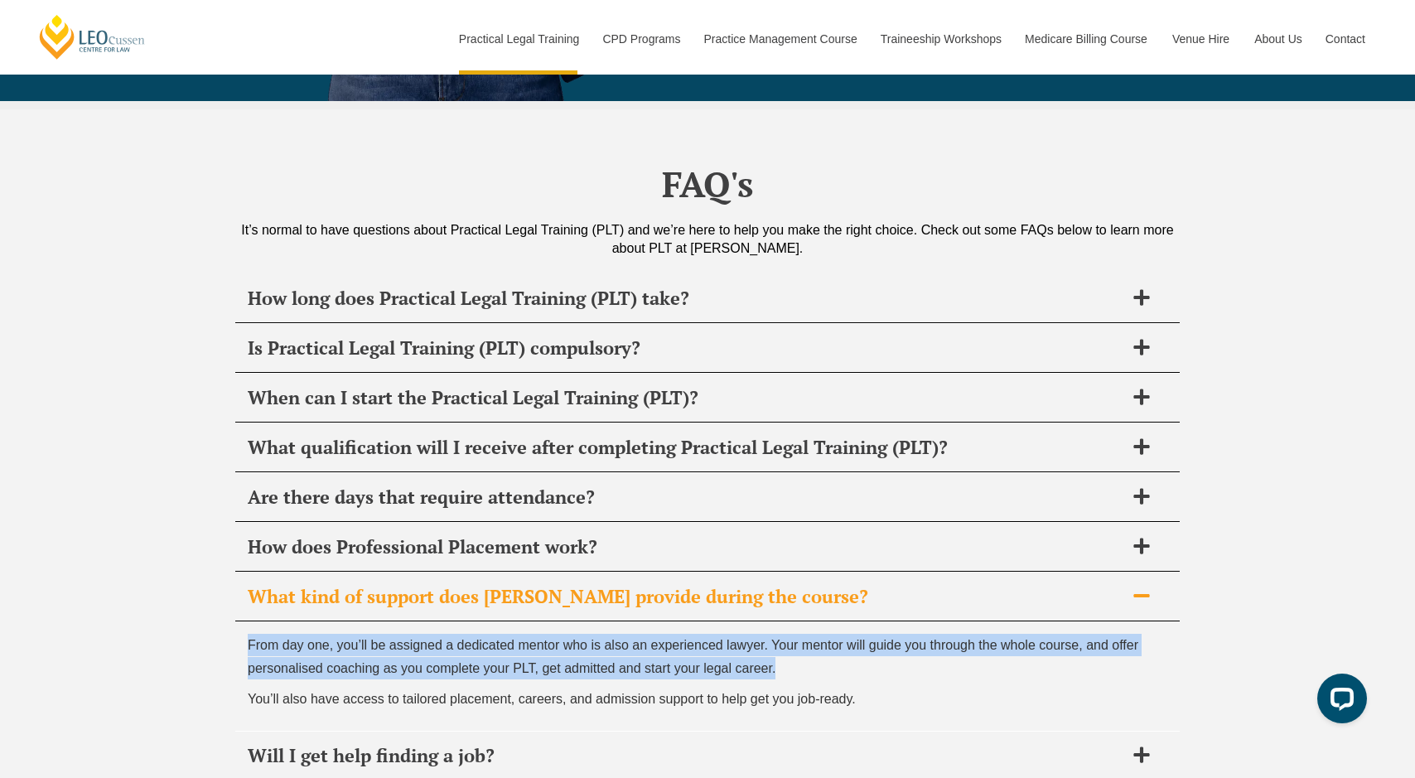
click at [970, 634] on p "From day one, you’ll be assigned a dedicated mentor who is also an experienced …" at bounding box center [708, 656] width 920 height 45
click at [969, 638] on span "From day one, you’ll be assigned a dedicated mentor who is also an experienced …" at bounding box center [693, 656] width 891 height 36
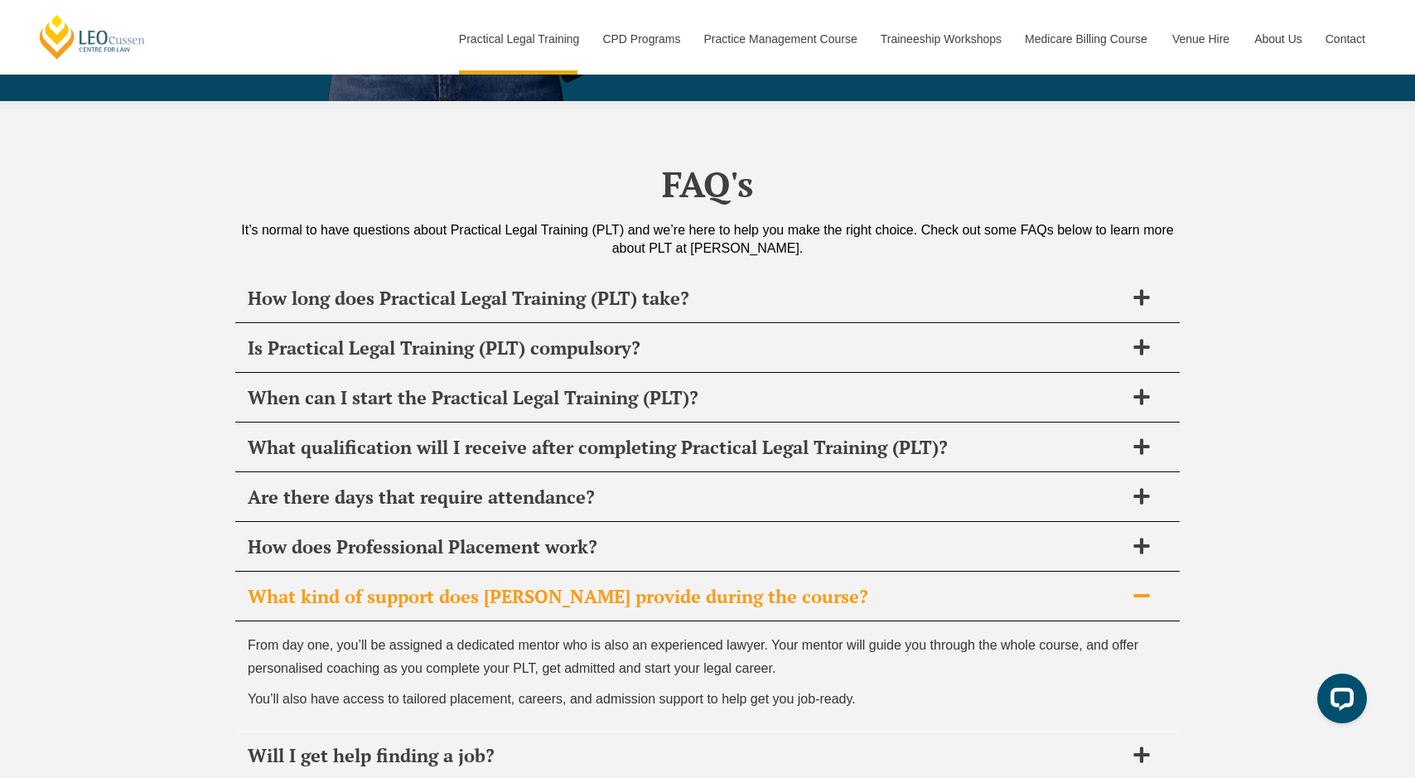
click at [969, 638] on span "From day one, you’ll be assigned a dedicated mentor who is also an experienced …" at bounding box center [693, 656] width 891 height 36
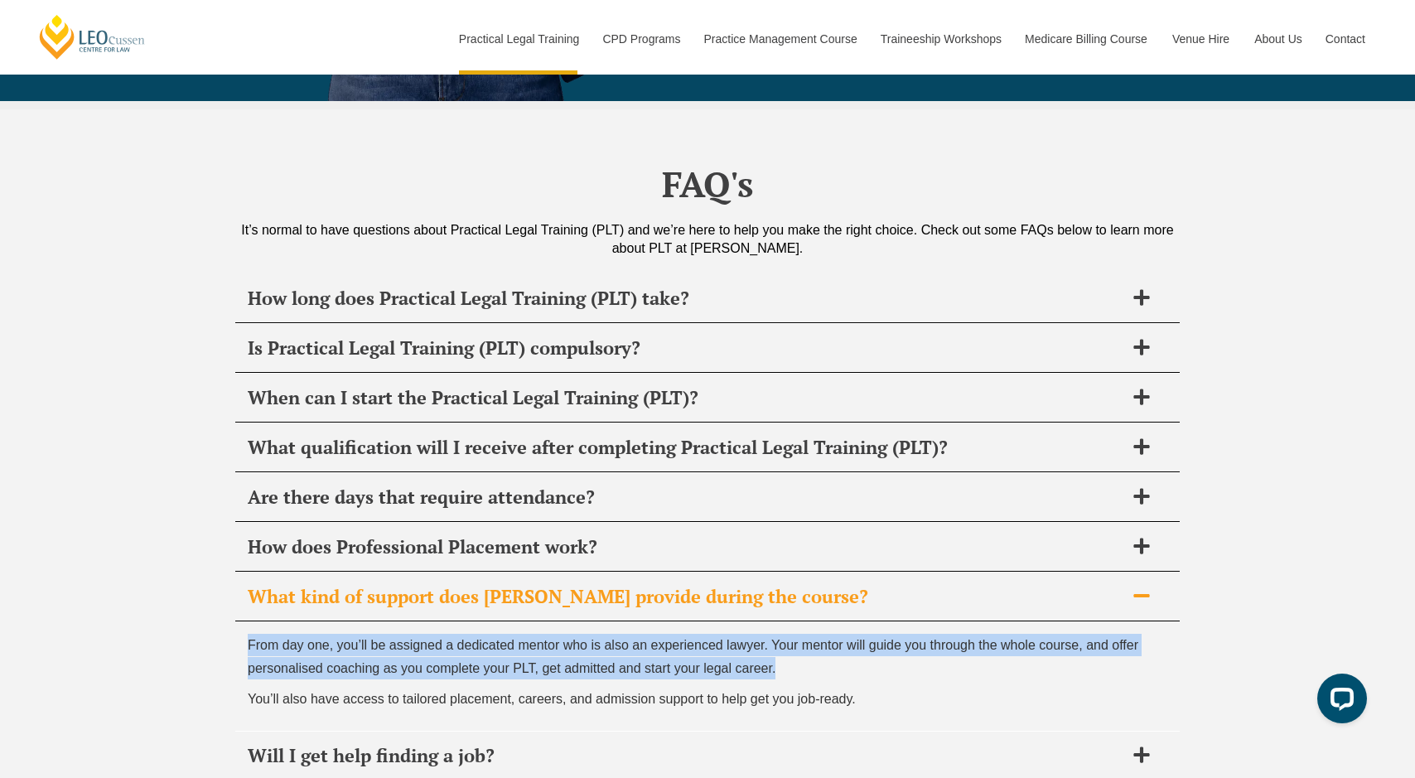
click at [969, 638] on span "From day one, you’ll be assigned a dedicated mentor who is also an experienced …" at bounding box center [693, 656] width 891 height 36
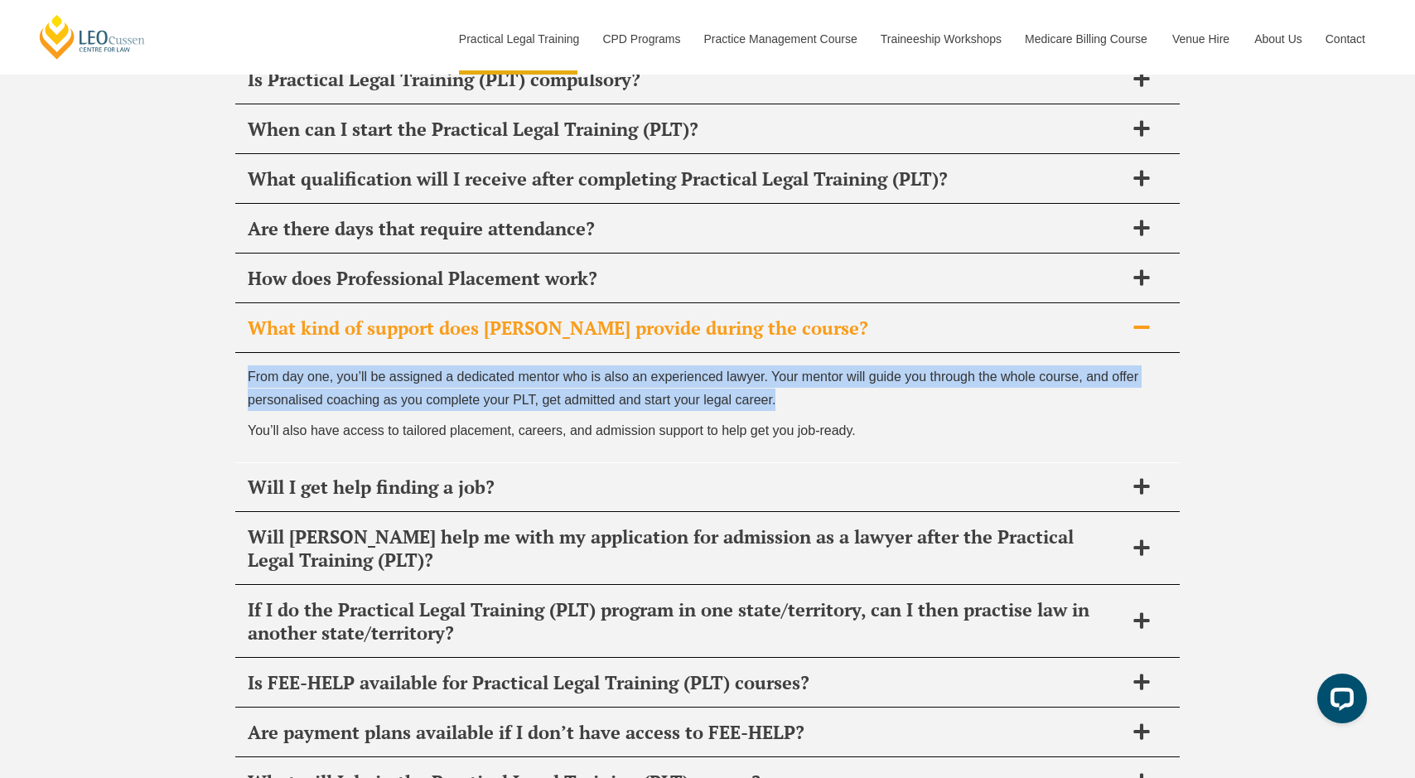
scroll to position [8187, 0]
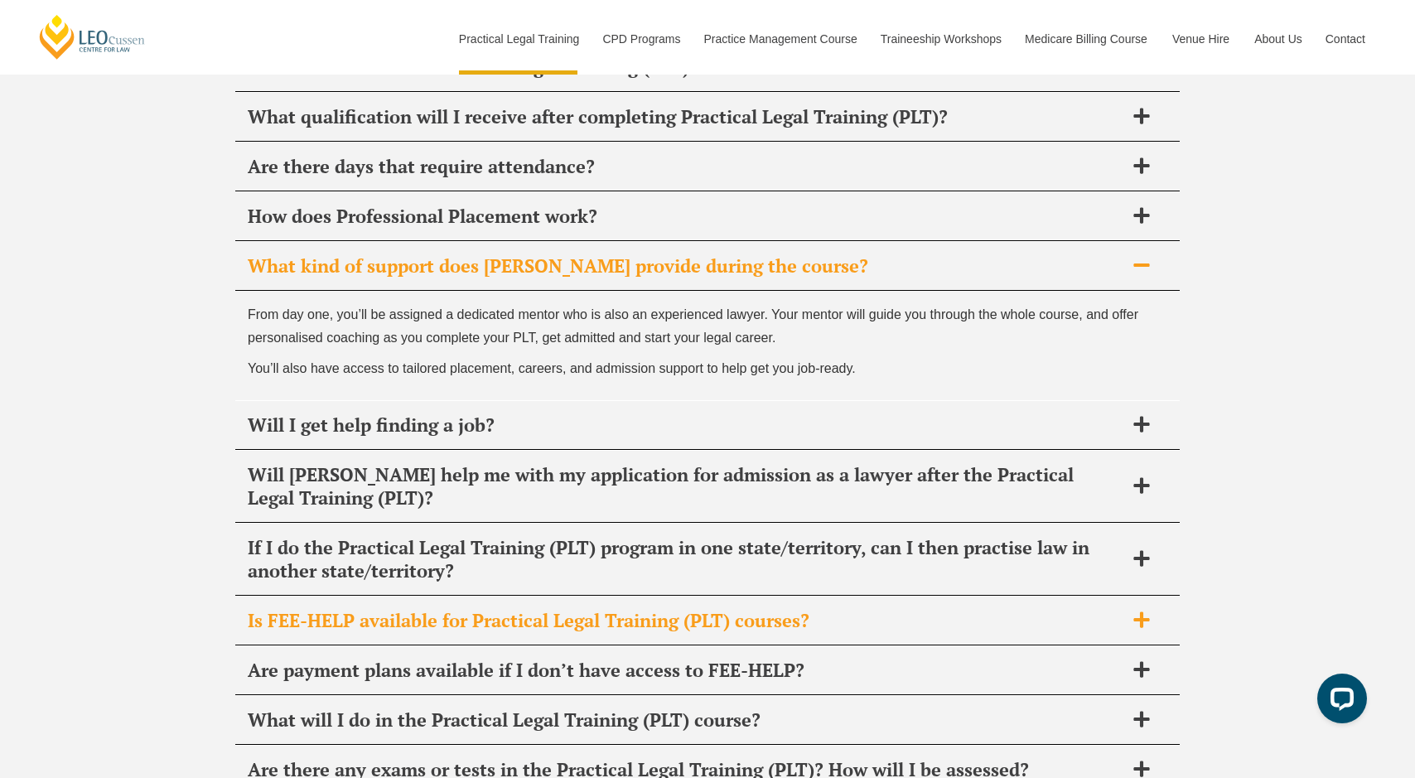
click at [766, 609] on h2 "Is FEE-HELP available for Practical Legal Training (PLT) courses?" at bounding box center [686, 620] width 877 height 23
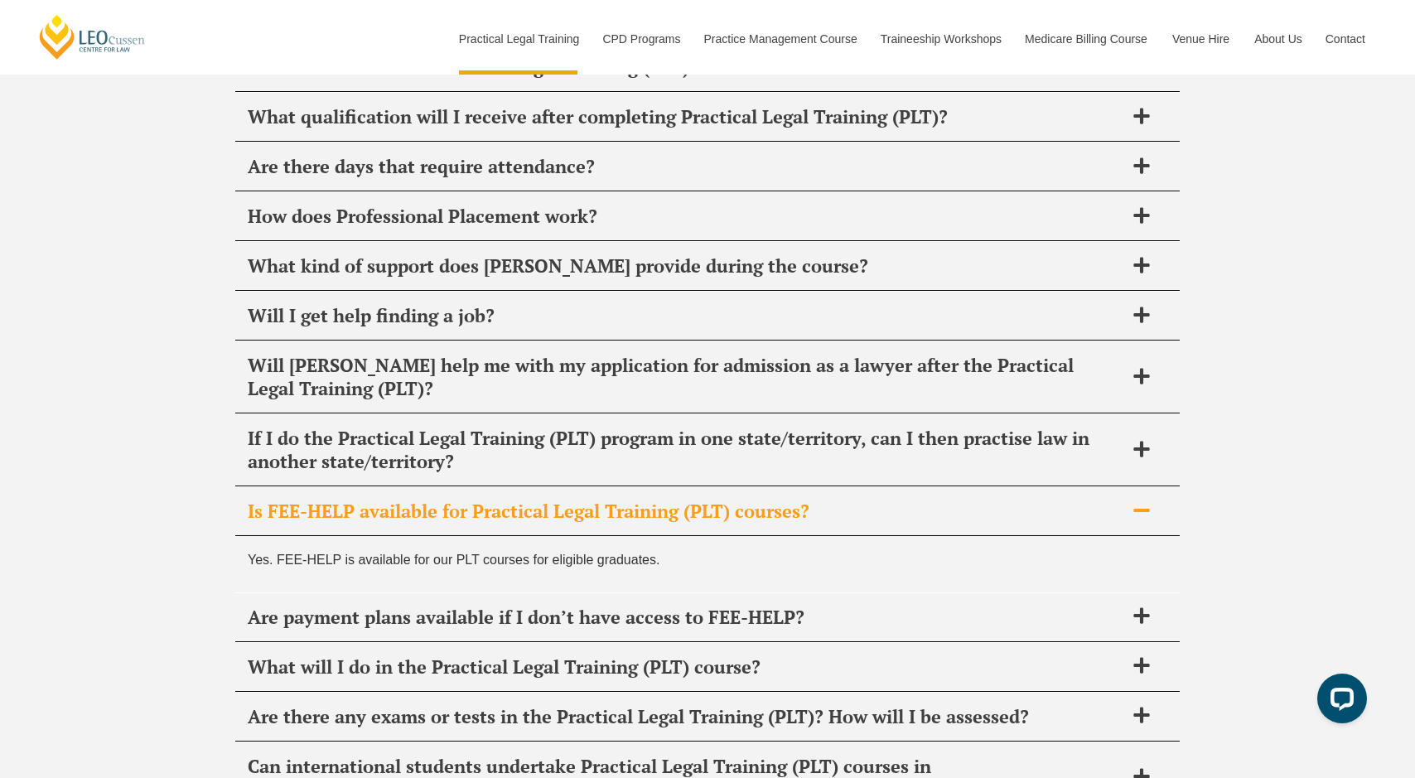
click at [623, 500] on h2 "Is FEE-HELP available for Practical Legal Training (PLT) courses?" at bounding box center [686, 511] width 877 height 23
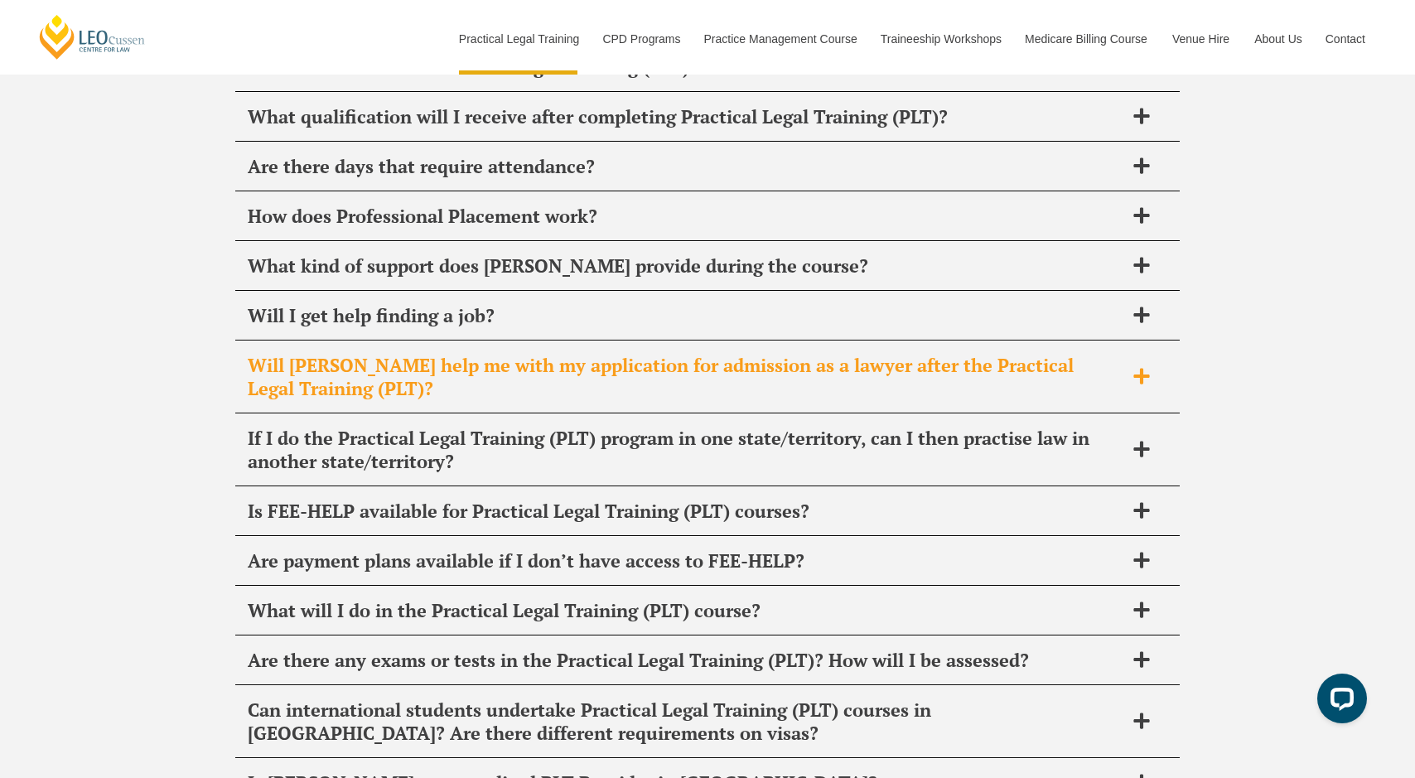
click at [433, 354] on h2 "Will Leo Cussen help me with my application for admission as a lawyer after the…" at bounding box center [686, 377] width 877 height 46
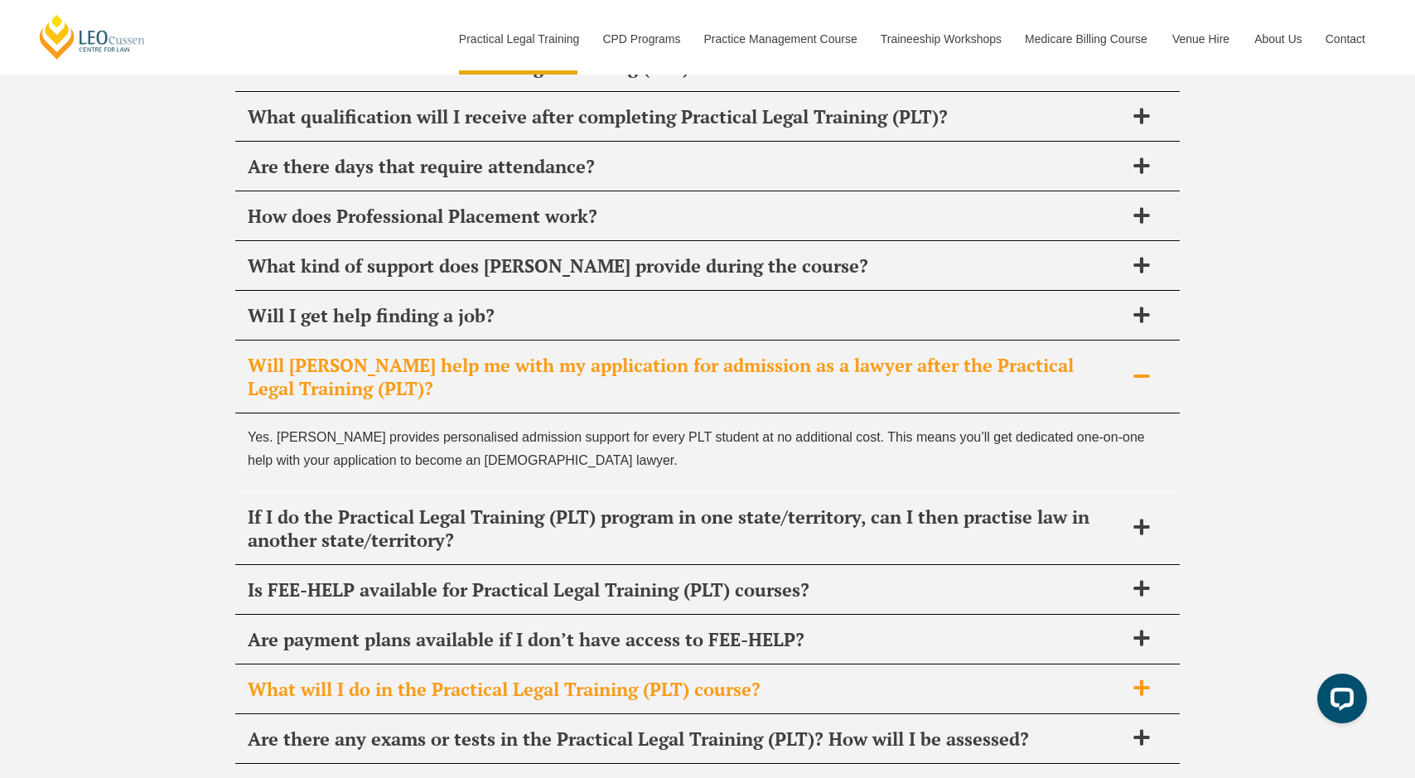
click at [487, 678] on h2 "What will I do in the Practical Legal Training (PLT) course?" at bounding box center [686, 689] width 877 height 23
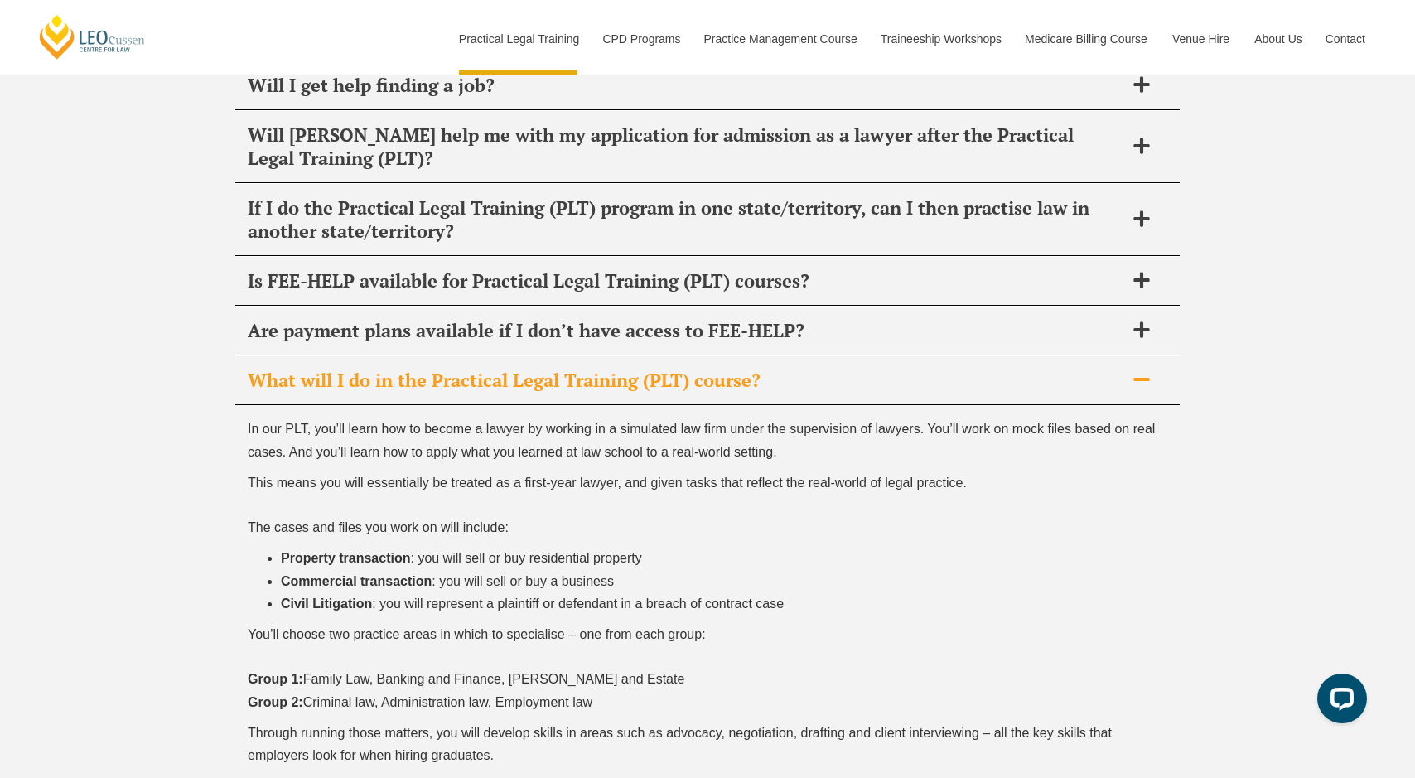
scroll to position [8468, 0]
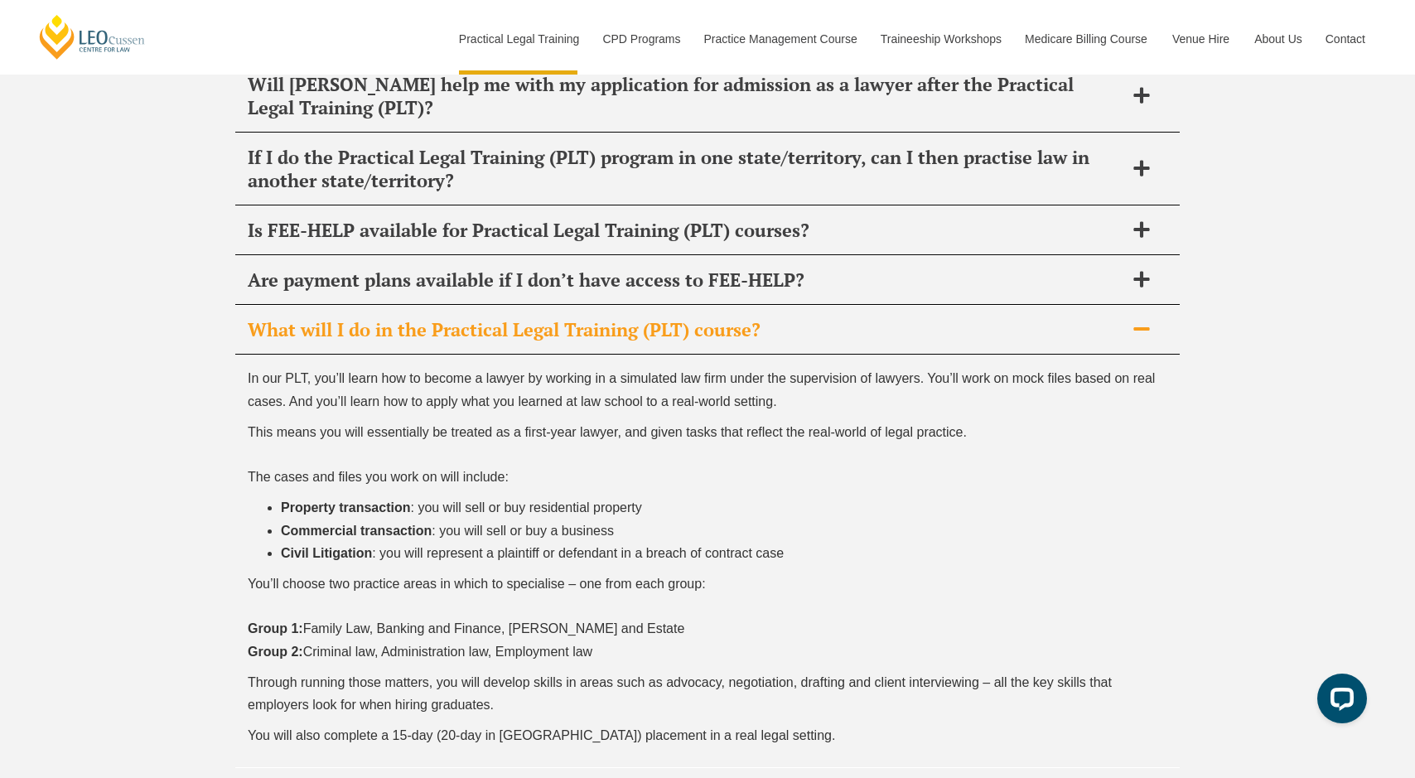
click at [566, 573] on p "You’ll choose two practice areas in which to specialise – one from each group: …" at bounding box center [708, 618] width 920 height 90
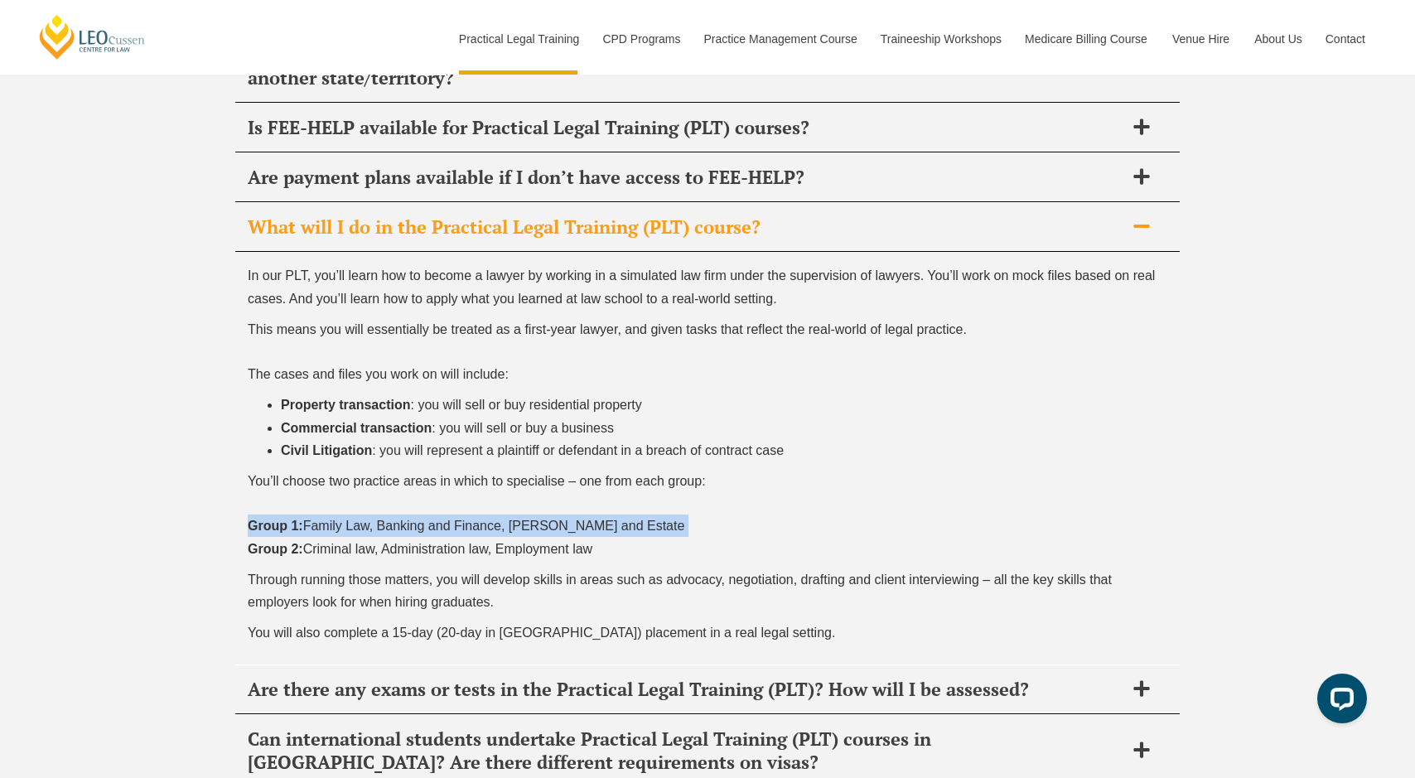
scroll to position [8709, 0]
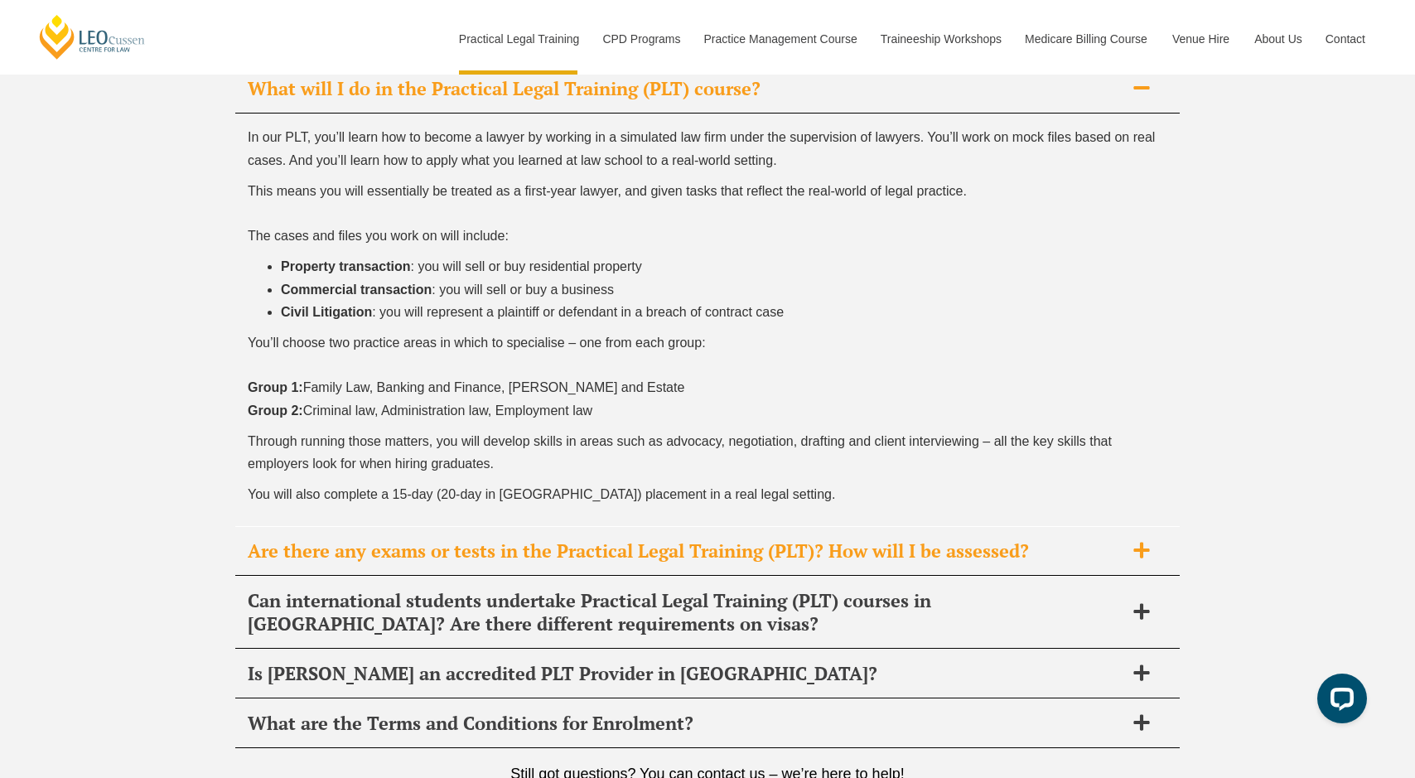
click at [485, 527] on div "Are there any exams or tests in the Practical Legal Training (PLT)? How will I …" at bounding box center [707, 551] width 945 height 49
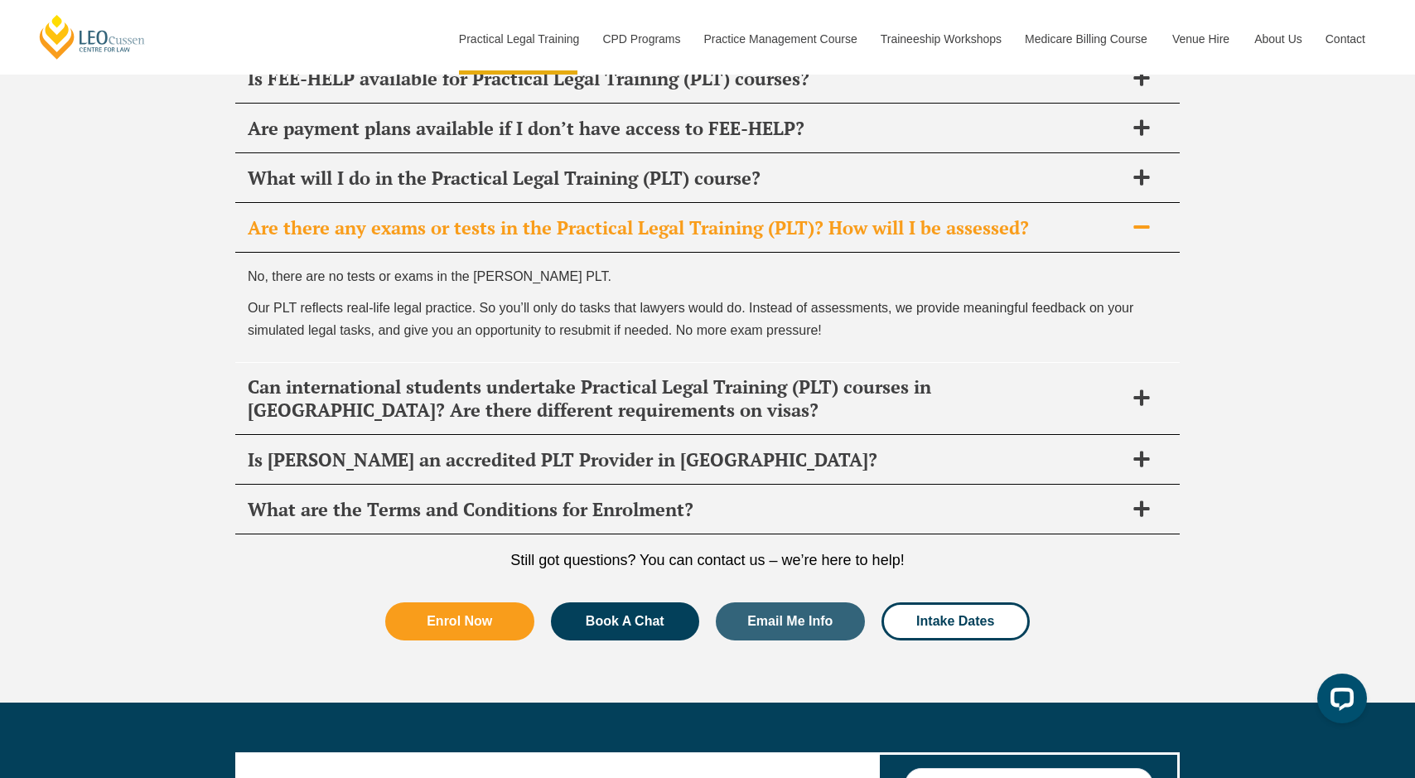
scroll to position [8615, 0]
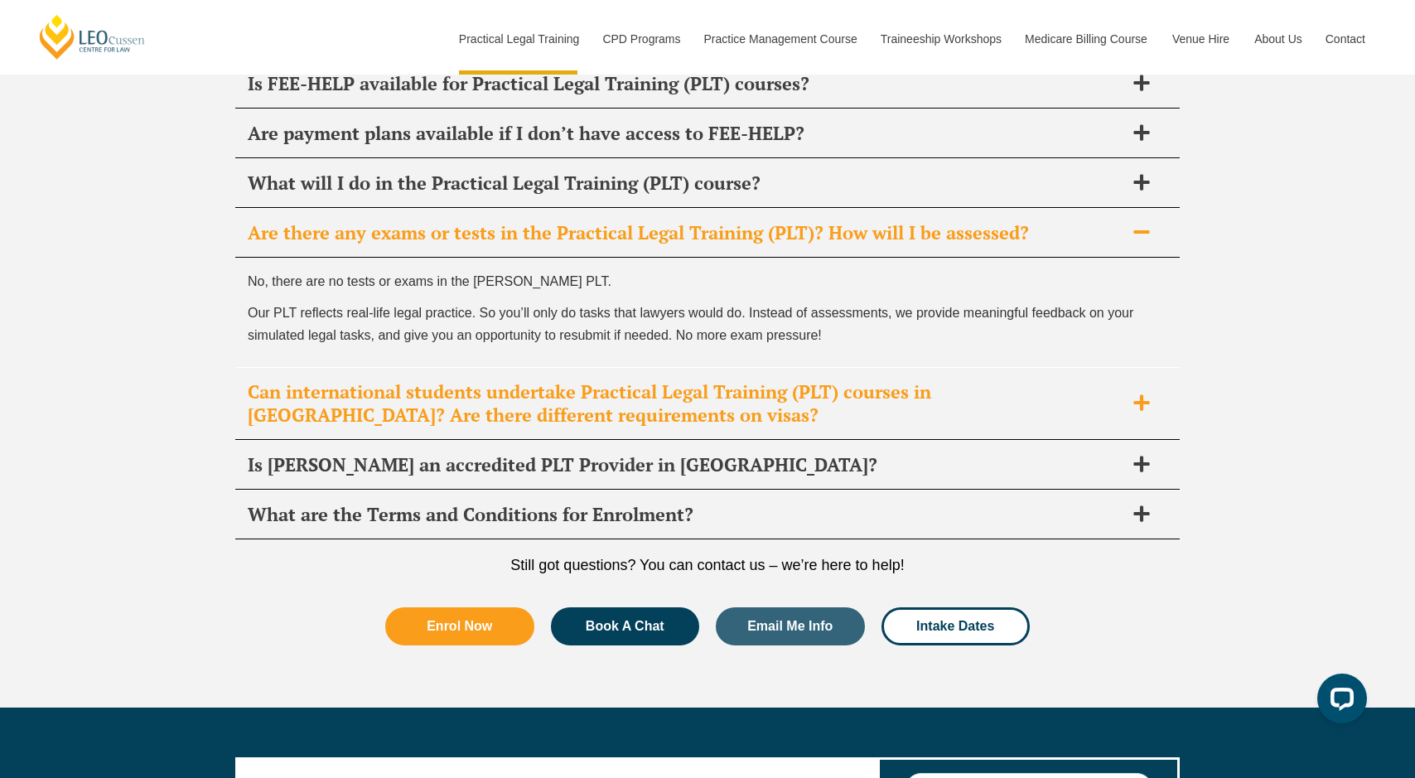
click at [568, 380] on h2 "Can international students undertake Practical Legal Training (PLT) courses in …" at bounding box center [686, 403] width 877 height 46
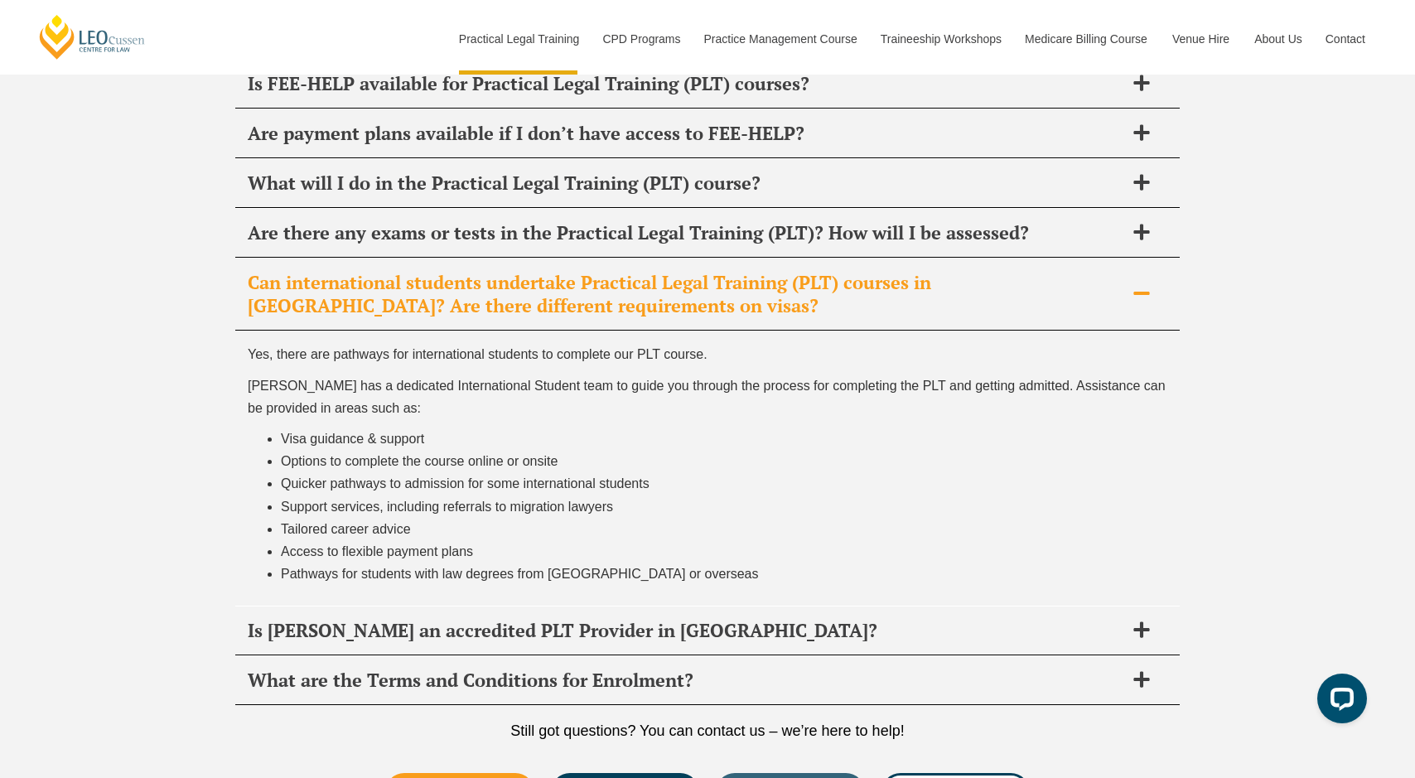
click at [375, 375] on p "Leo Cussen has a dedicated International Student team to guide you through the …" at bounding box center [708, 397] width 920 height 45
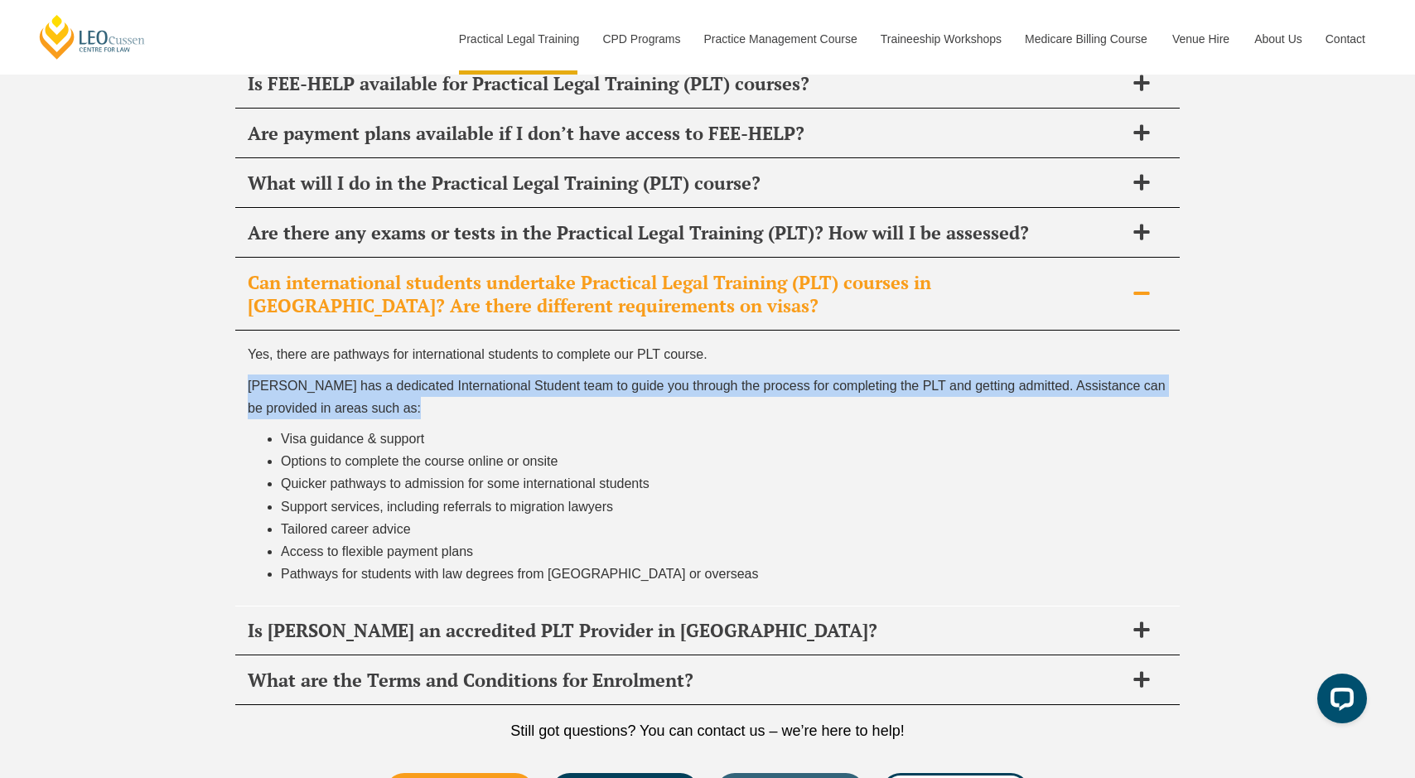
click at [375, 375] on p "Leo Cussen has a dedicated International Student team to guide you through the …" at bounding box center [708, 397] width 920 height 45
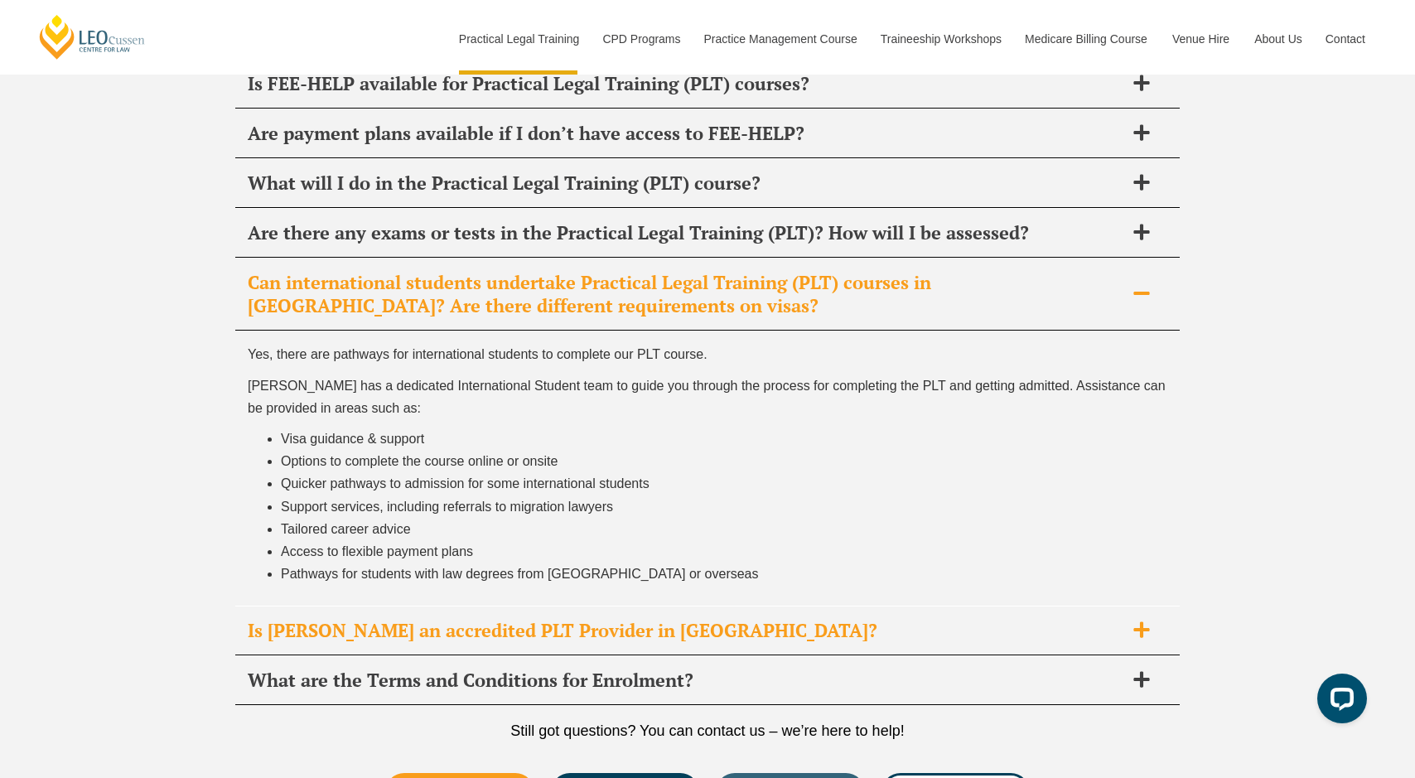
click at [832, 607] on div "Is Leo Cussen an accredited PLT Provider in WA?" at bounding box center [707, 631] width 945 height 49
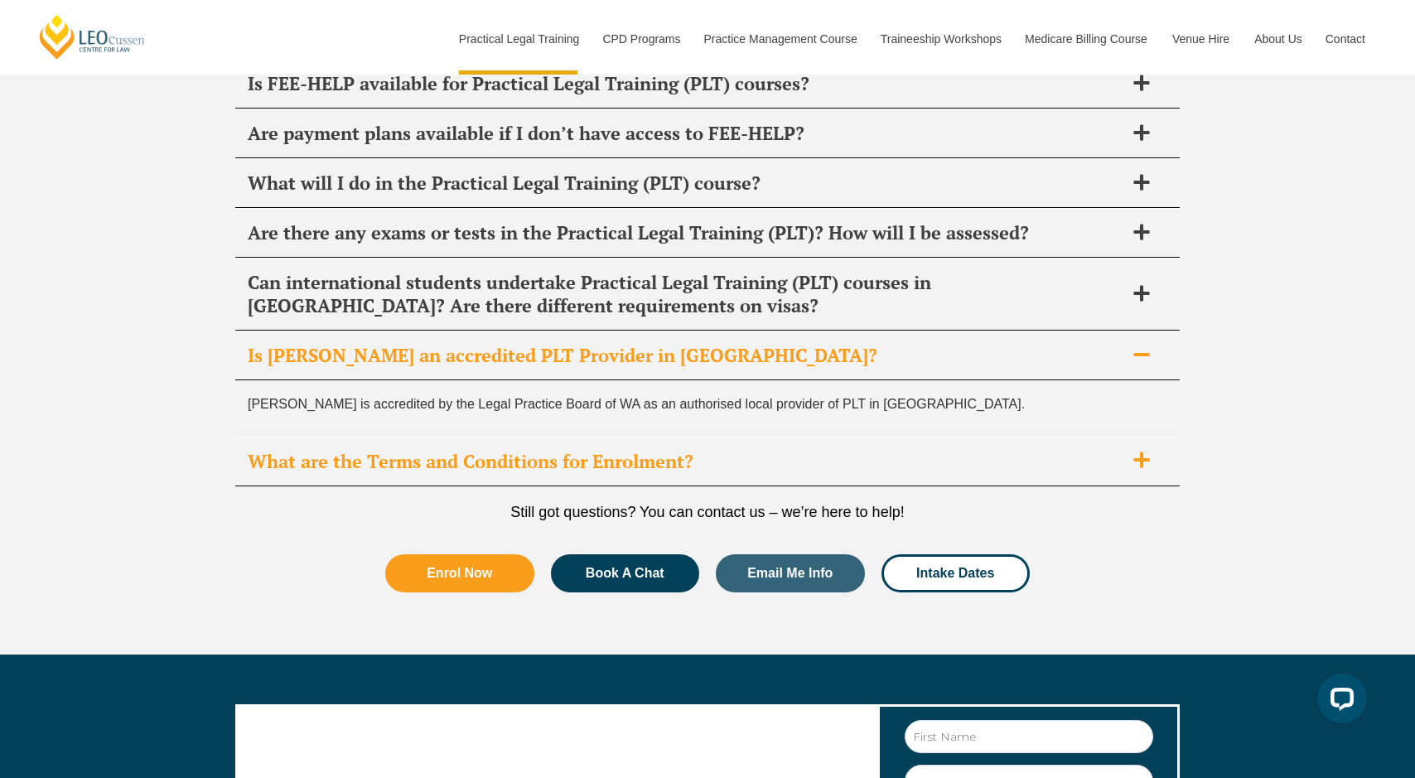
click at [615, 437] on div "What are the Terms and Conditions for Enrolment?" at bounding box center [707, 461] width 945 height 49
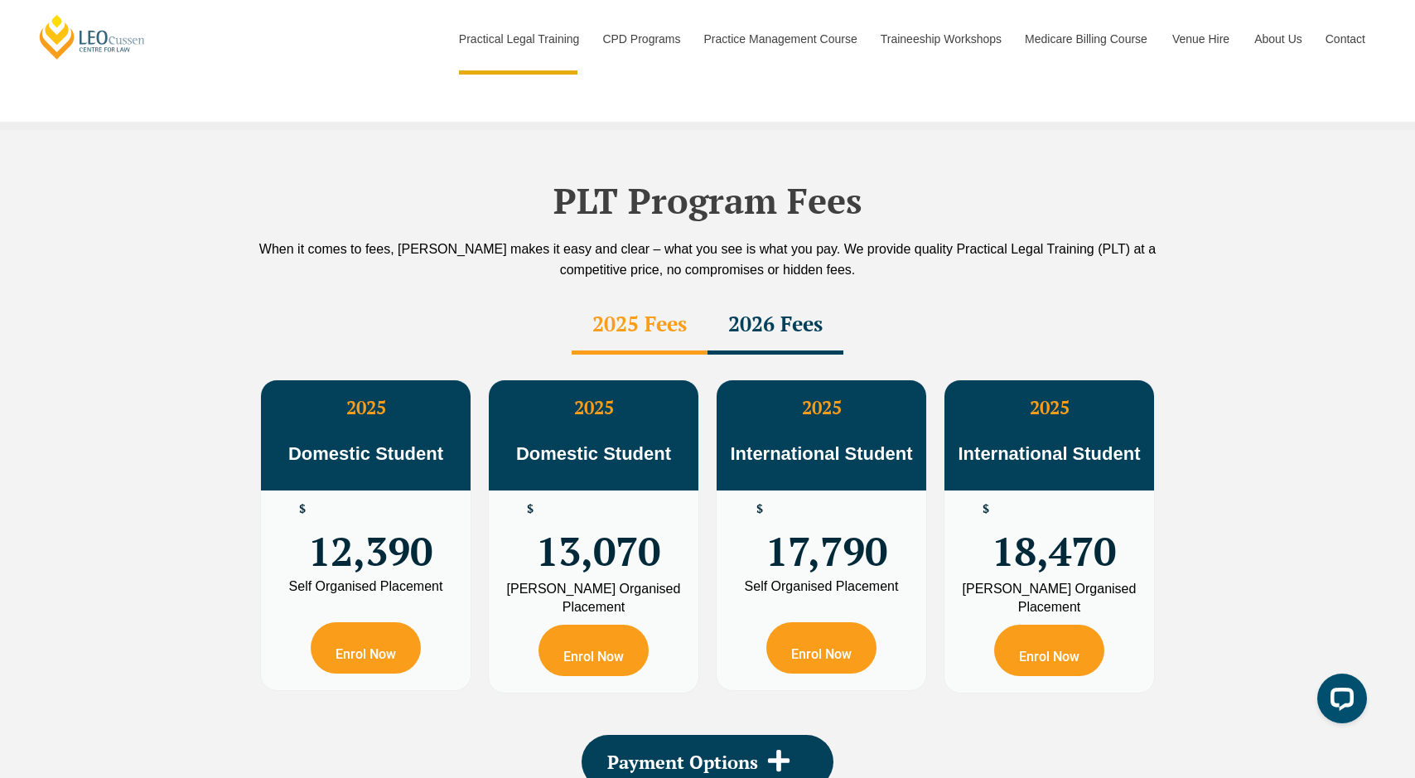
scroll to position [2758, 0]
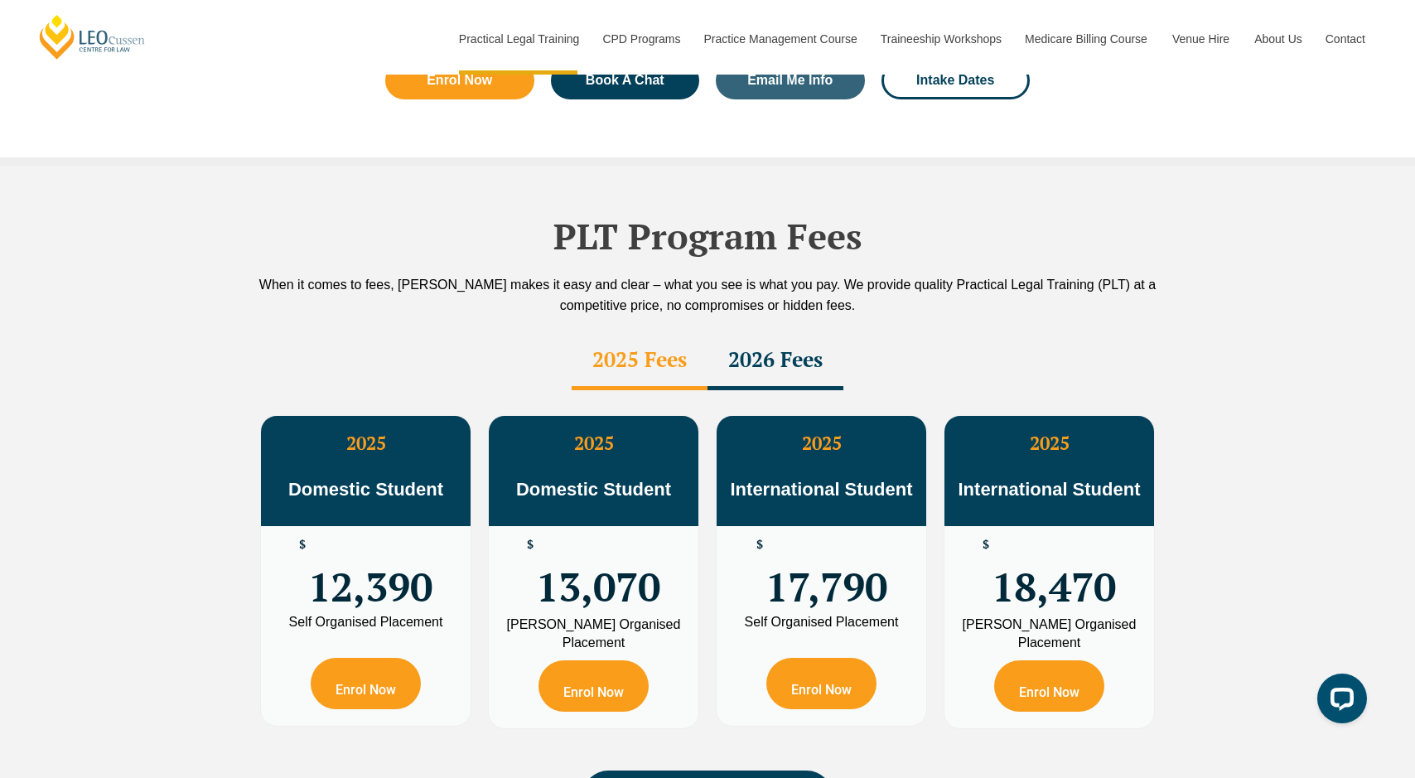
click at [571, 479] on span "Domestic Student" at bounding box center [593, 489] width 155 height 21
click at [625, 616] on div "Leo Cussen Organised Placement" at bounding box center [593, 634] width 185 height 36
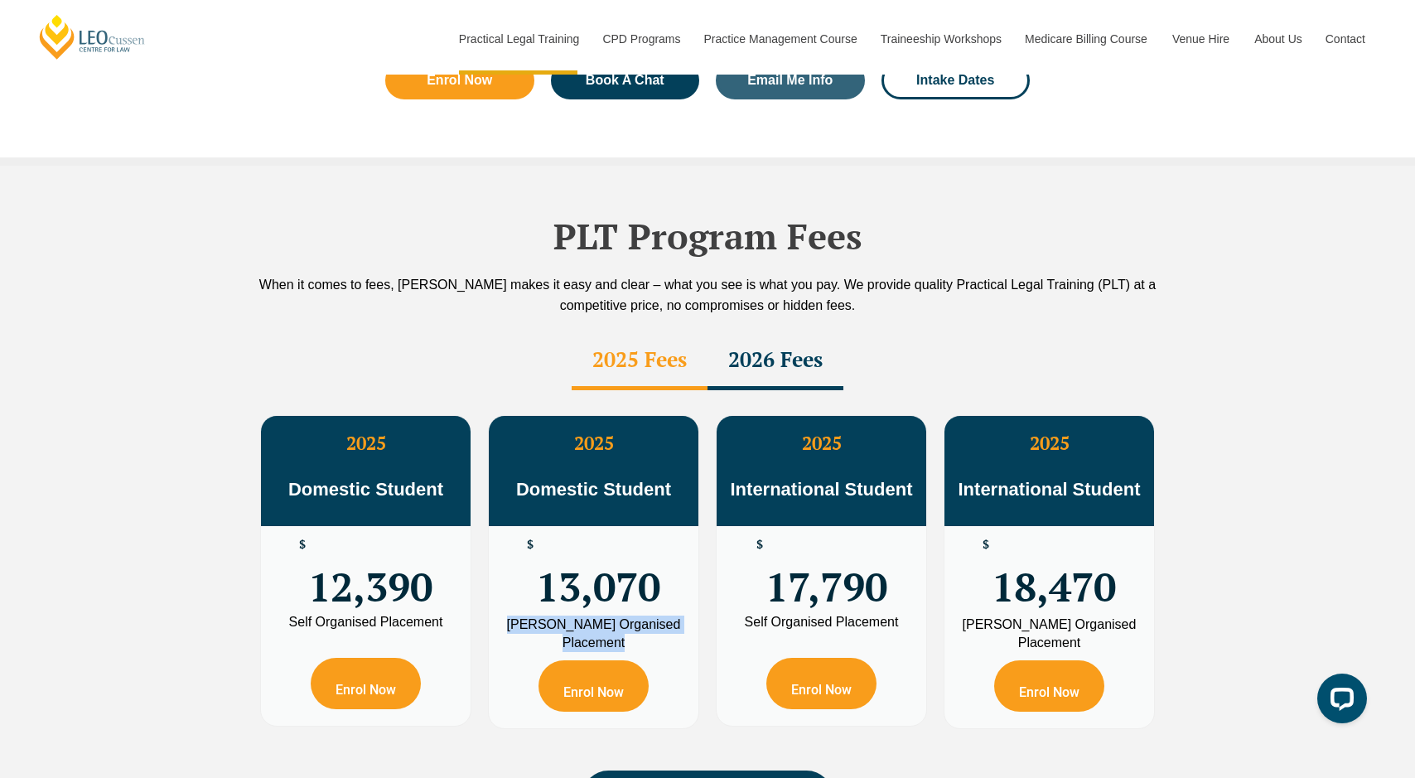
click at [625, 616] on div "Leo Cussen Organised Placement" at bounding box center [593, 634] width 185 height 36
click at [631, 616] on div "Leo Cussen Organised Placement" at bounding box center [593, 634] width 185 height 36
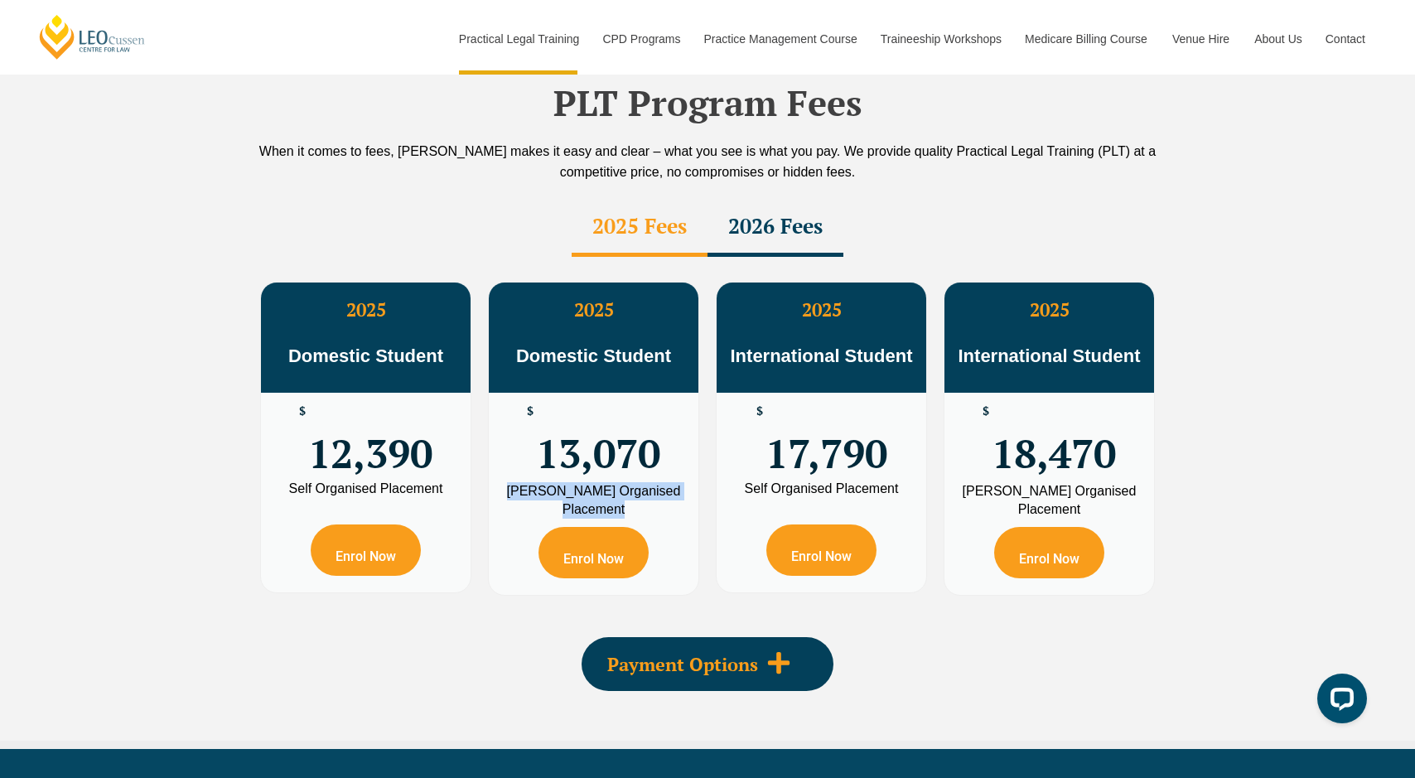
scroll to position [2899, 0]
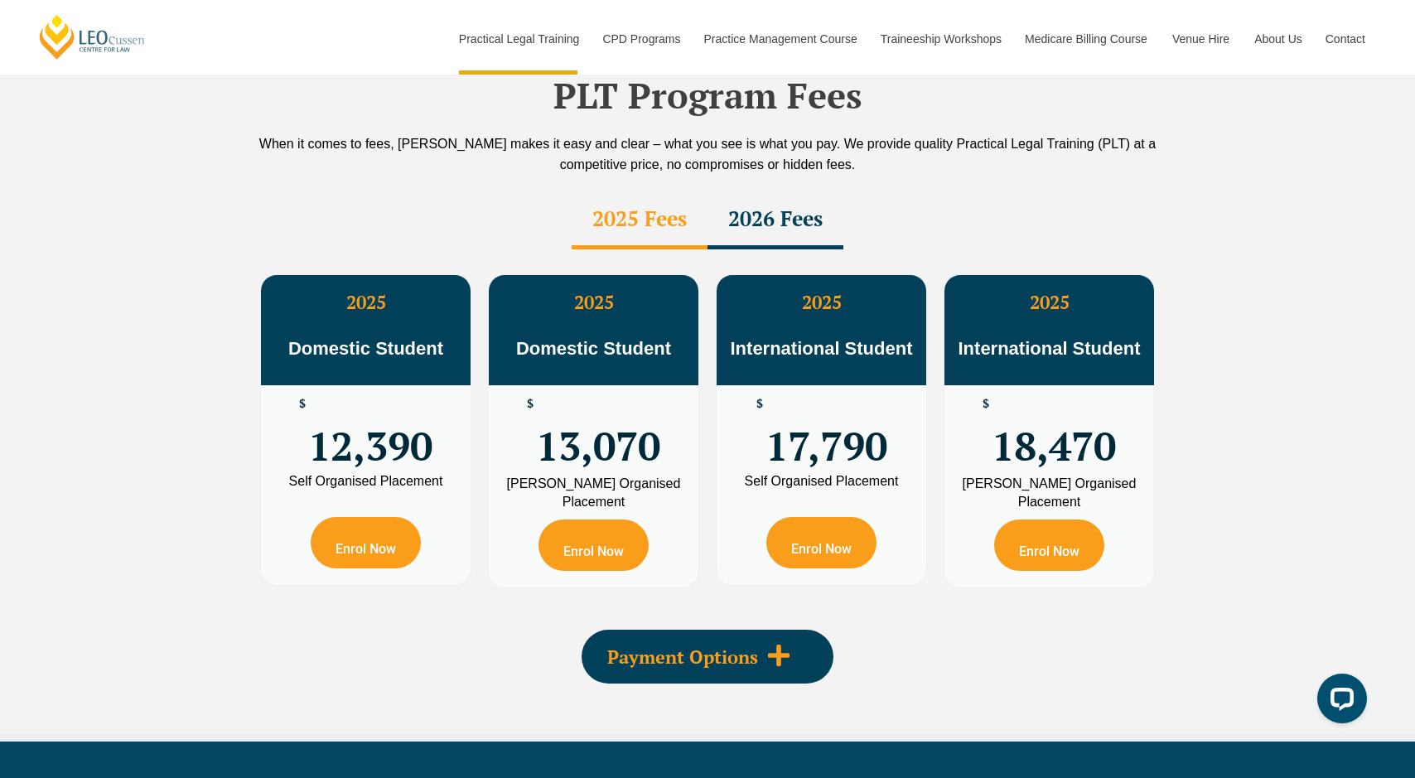
click at [709, 648] on span "Payment Options" at bounding box center [682, 657] width 151 height 18
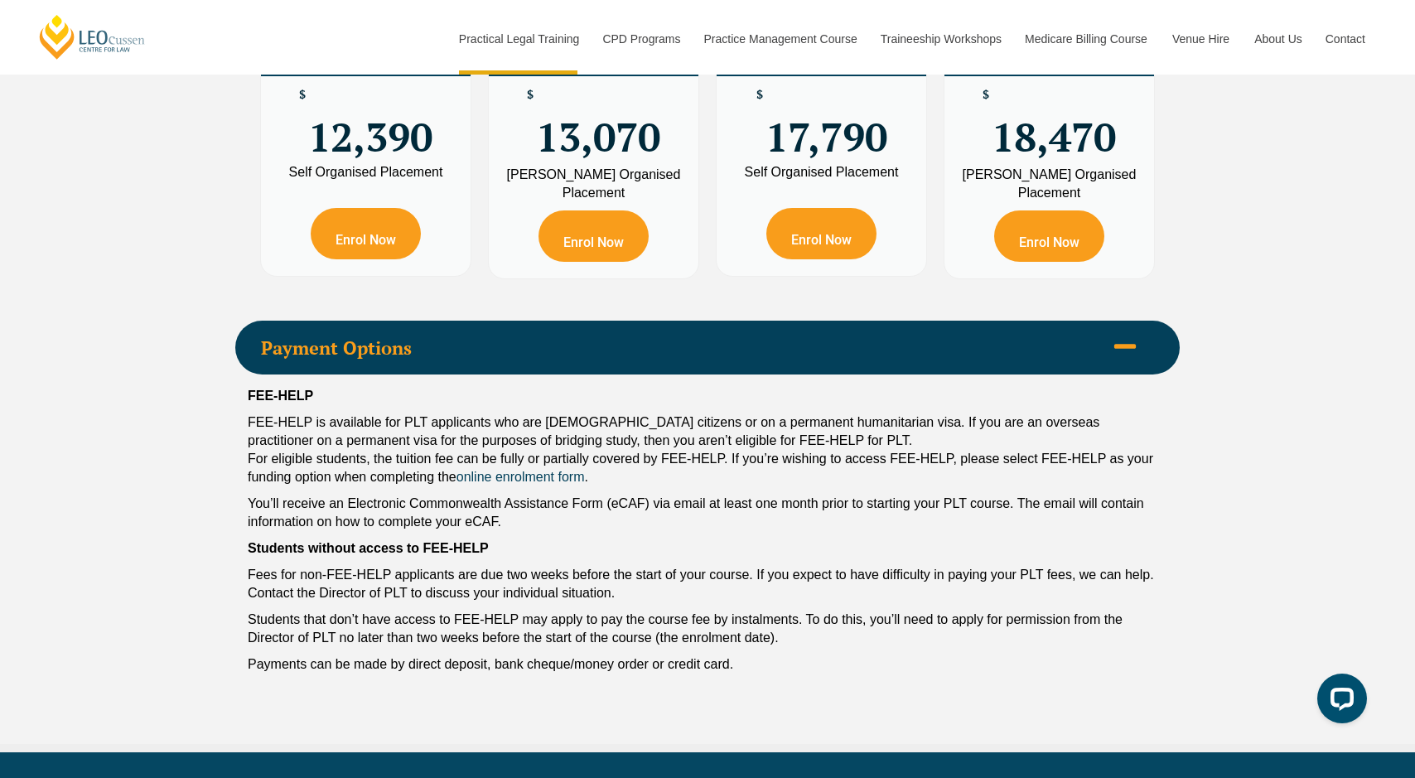
scroll to position [3231, 0]
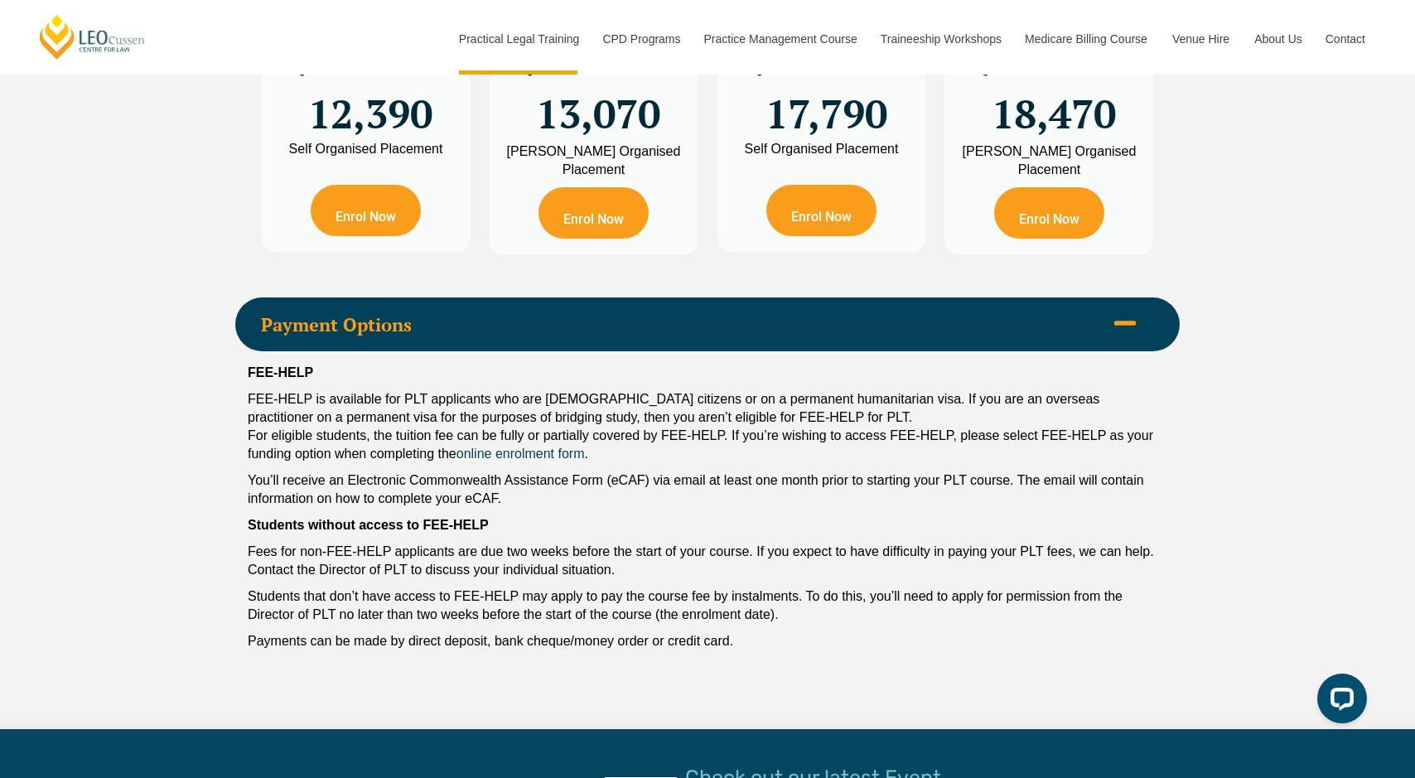
click at [452, 543] on p "Fees for non-FEE-HELP applicants are due two weeks before the start of your cou…" at bounding box center [708, 561] width 920 height 36
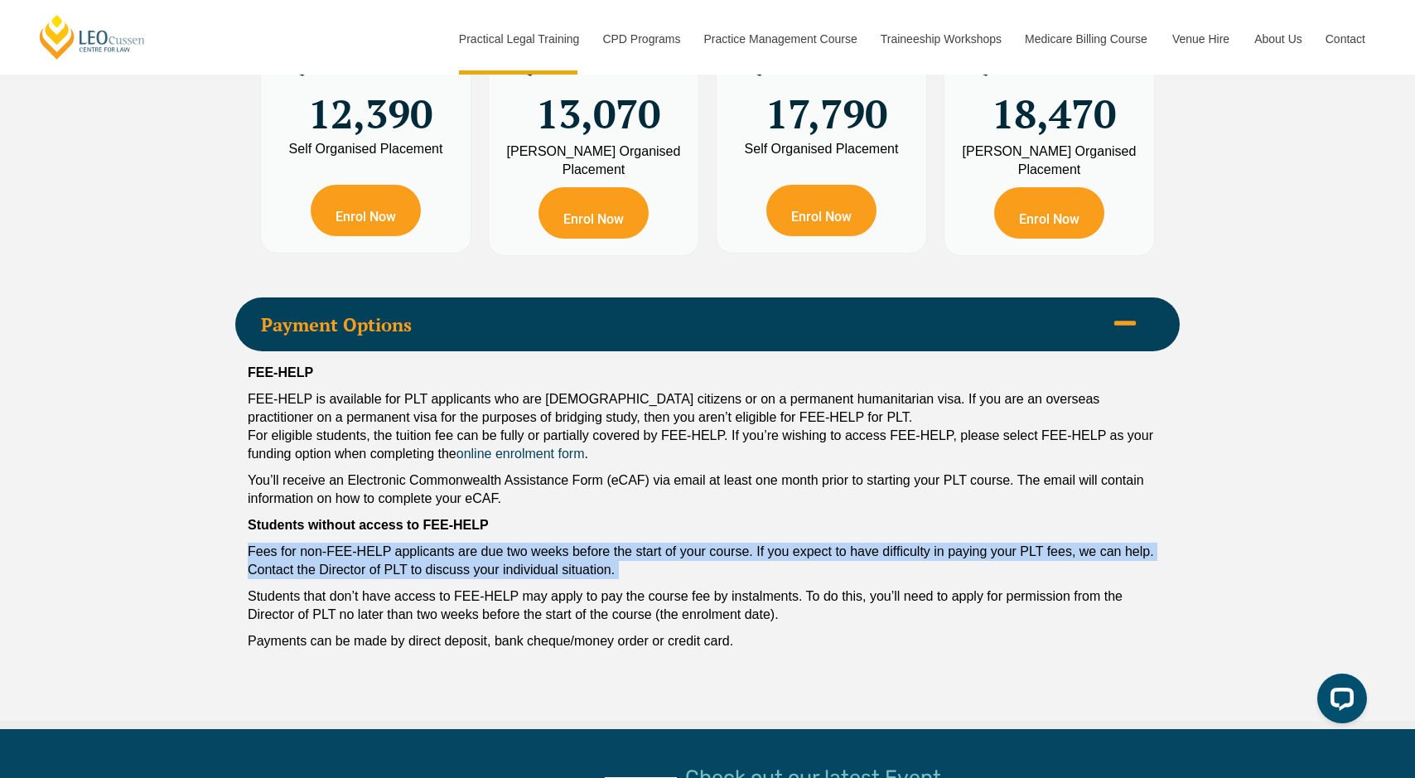
click at [452, 543] on p "Fees for non-FEE-HELP applicants are due two weeks before the start of your cou…" at bounding box center [708, 561] width 920 height 36
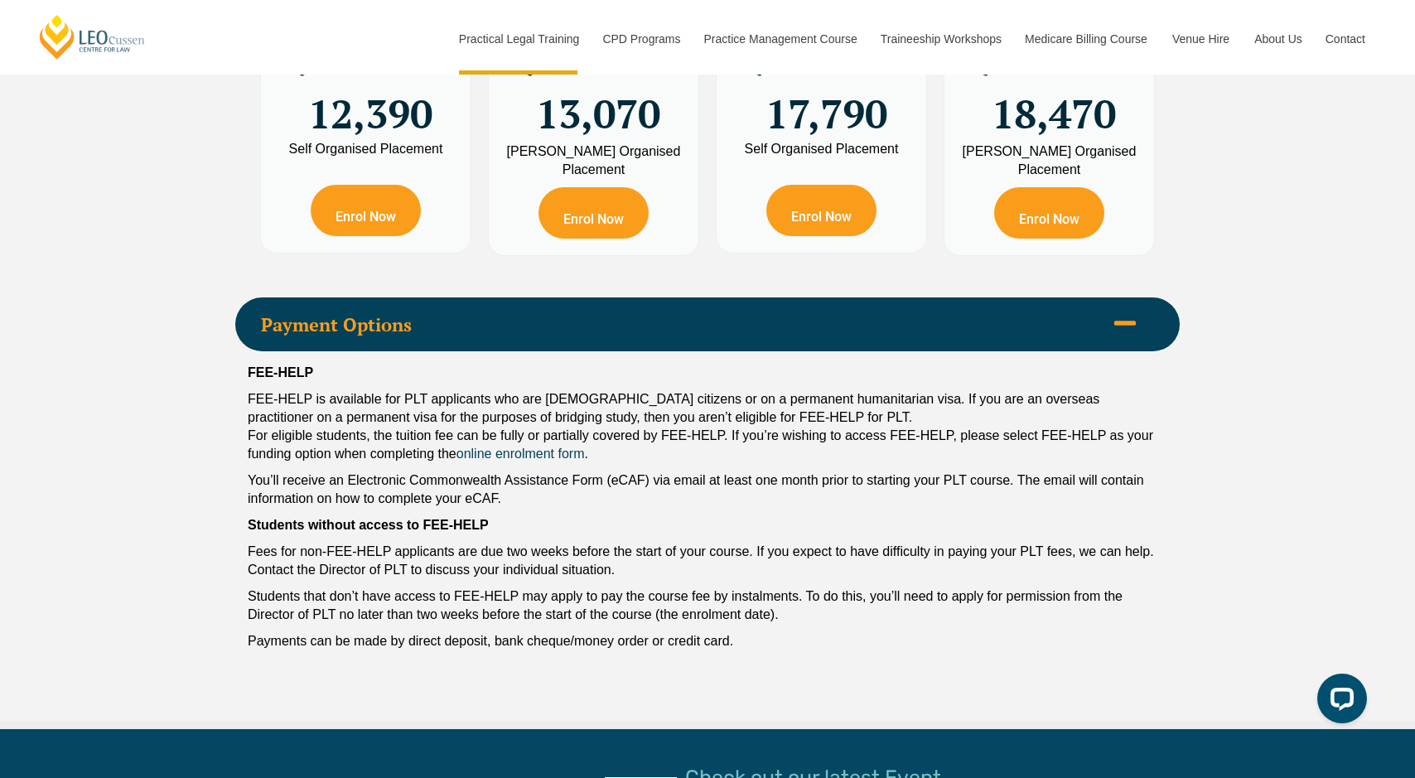
click at [495, 587] on p "Students that don’t have access to FEE-HELP may apply to pay the course fee by …" at bounding box center [708, 605] width 920 height 36
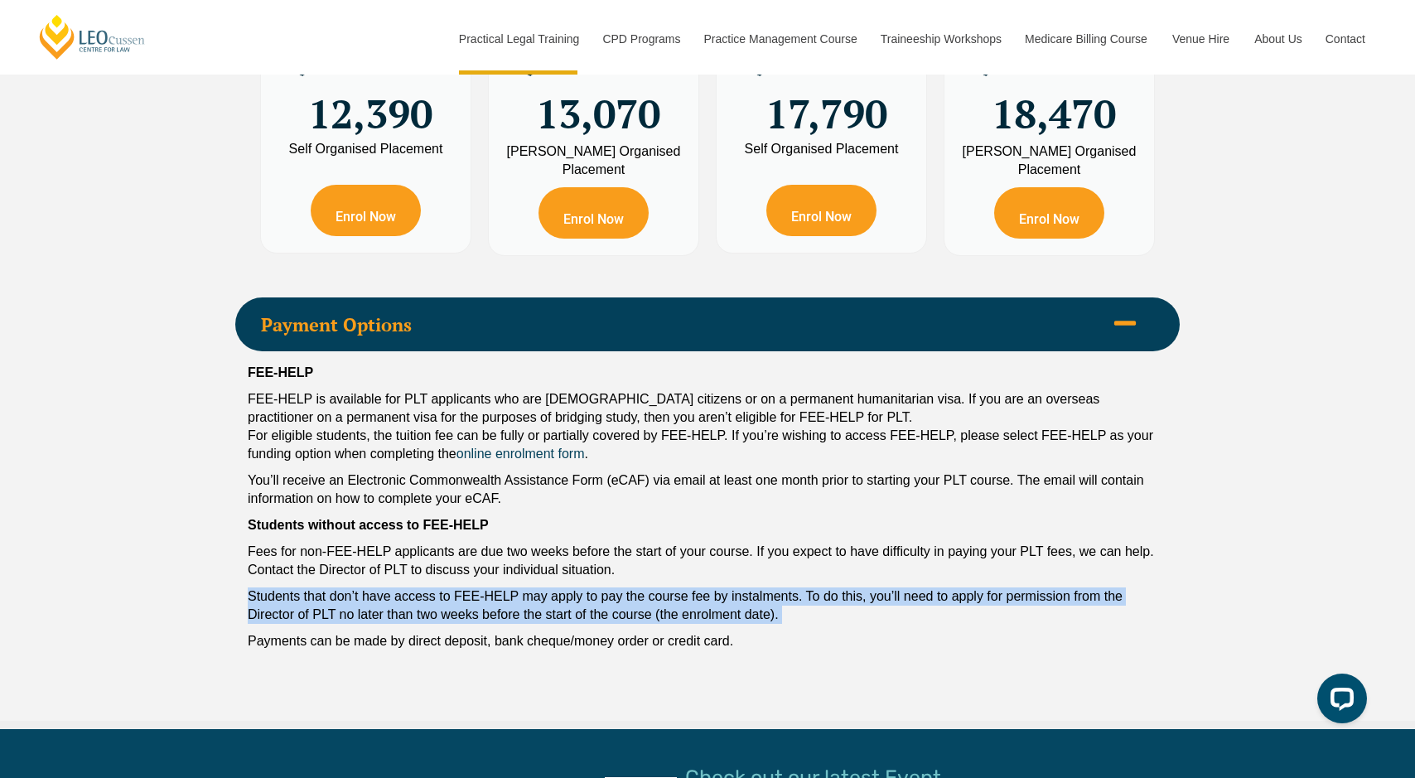
click at [495, 587] on p "Students that don’t have access to FEE-HELP may apply to pay the course fee by …" at bounding box center [708, 605] width 920 height 36
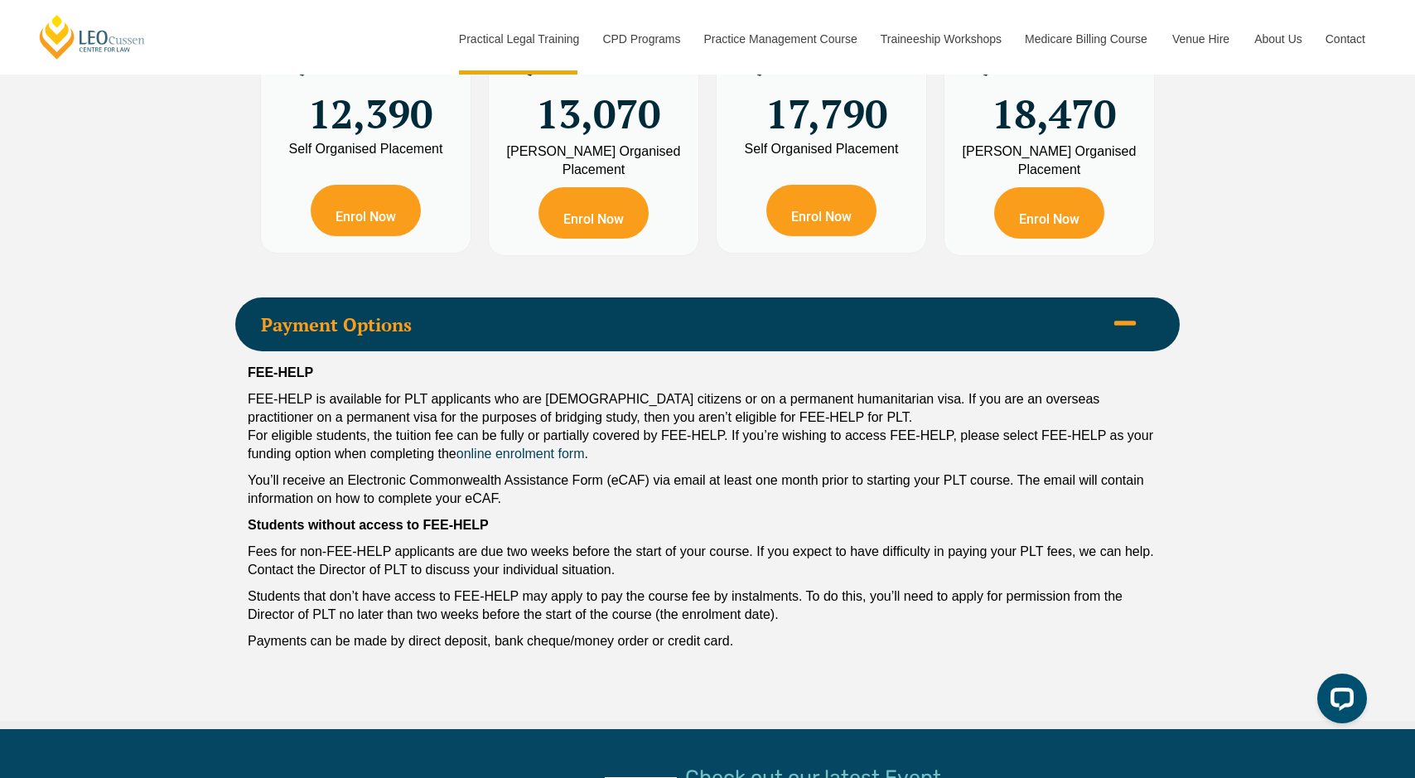
click at [803, 390] on p "FEE-HELP is available for PLT applicants who are Australian citizens or on a pe…" at bounding box center [708, 426] width 920 height 73
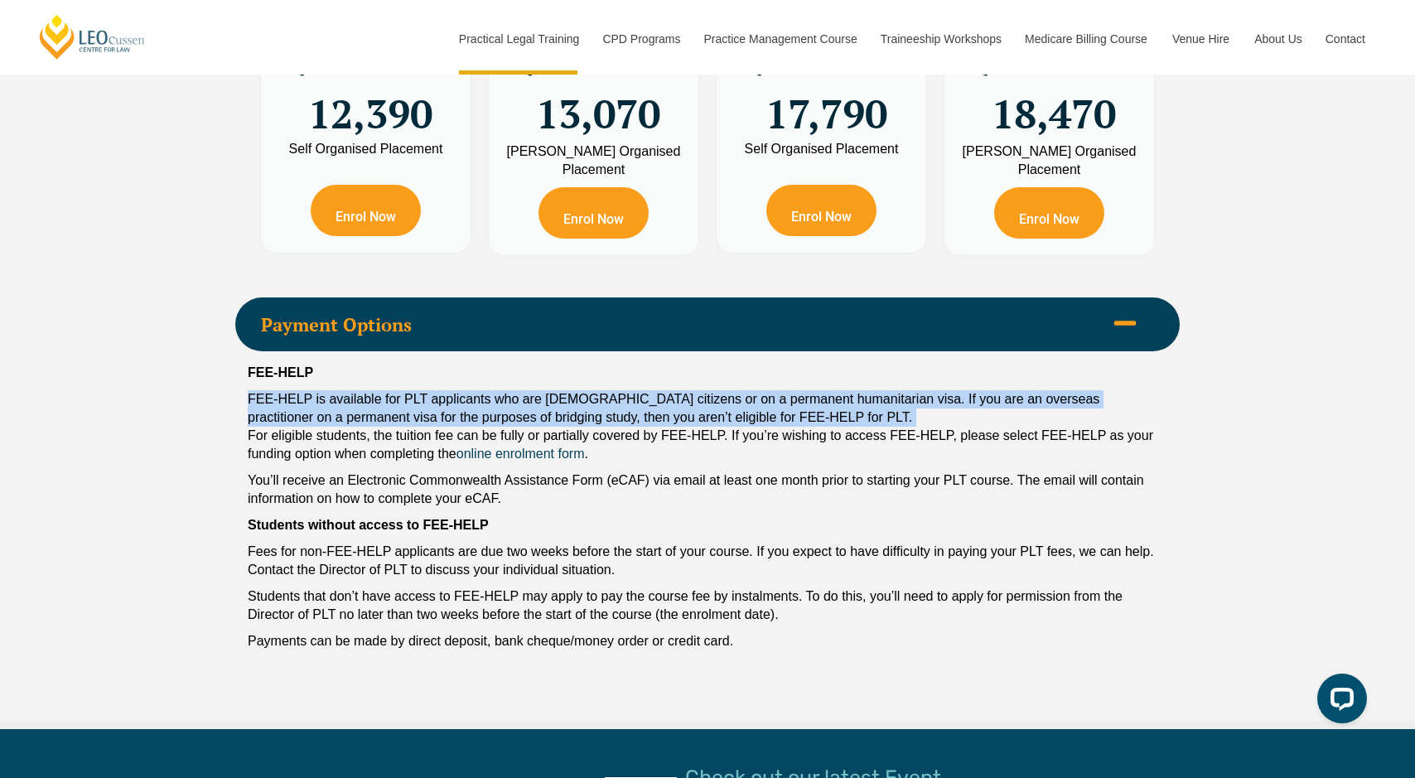
click at [803, 390] on p "FEE-HELP is available for PLT applicants who are Australian citizens or on a pe…" at bounding box center [708, 426] width 920 height 73
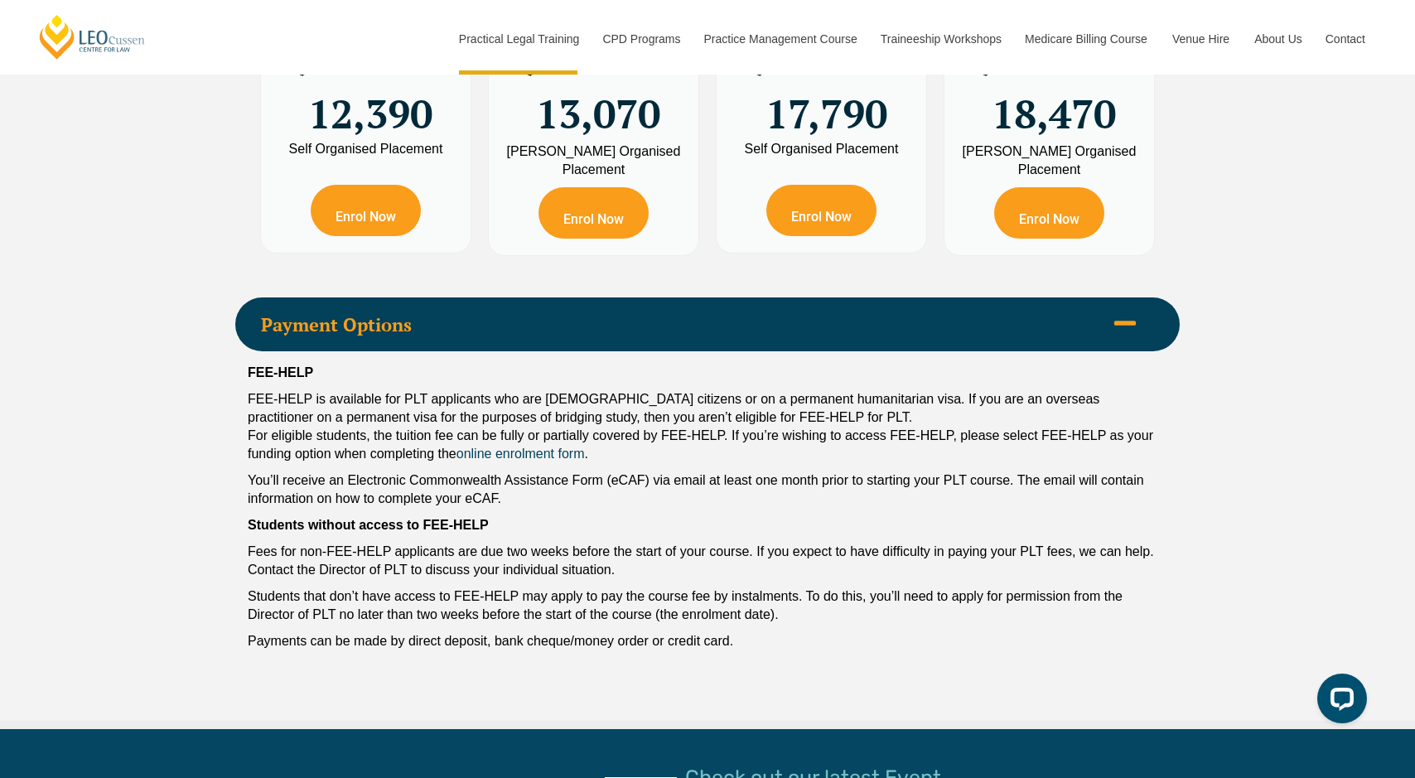
click at [716, 395] on p "FEE-HELP is available for PLT applicants who are Australian citizens or on a pe…" at bounding box center [708, 426] width 920 height 73
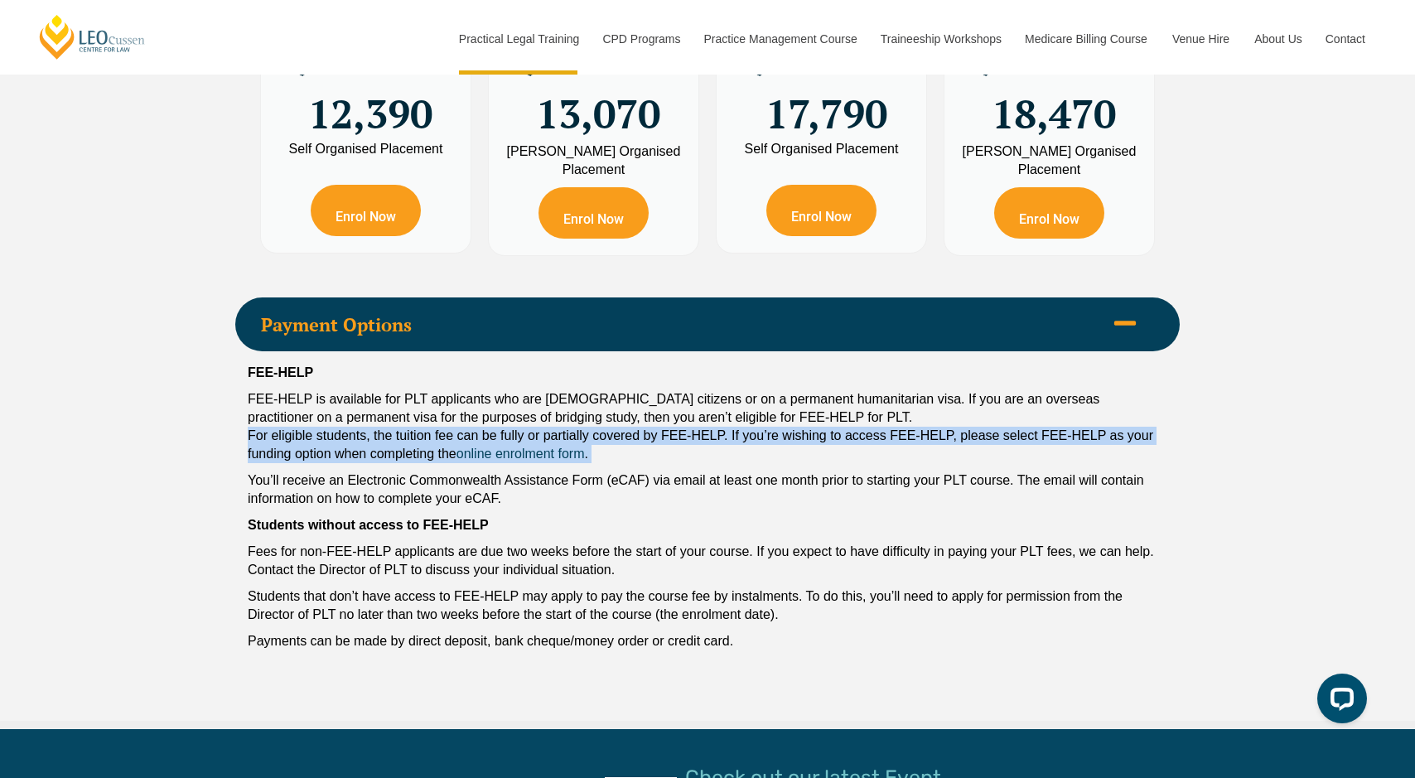
click at [716, 395] on p "FEE-HELP is available for PLT applicants who are Australian citizens or on a pe…" at bounding box center [708, 426] width 920 height 73
click at [742, 395] on p "FEE-HELP is available for PLT applicants who are Australian citizens or on a pe…" at bounding box center [708, 426] width 920 height 73
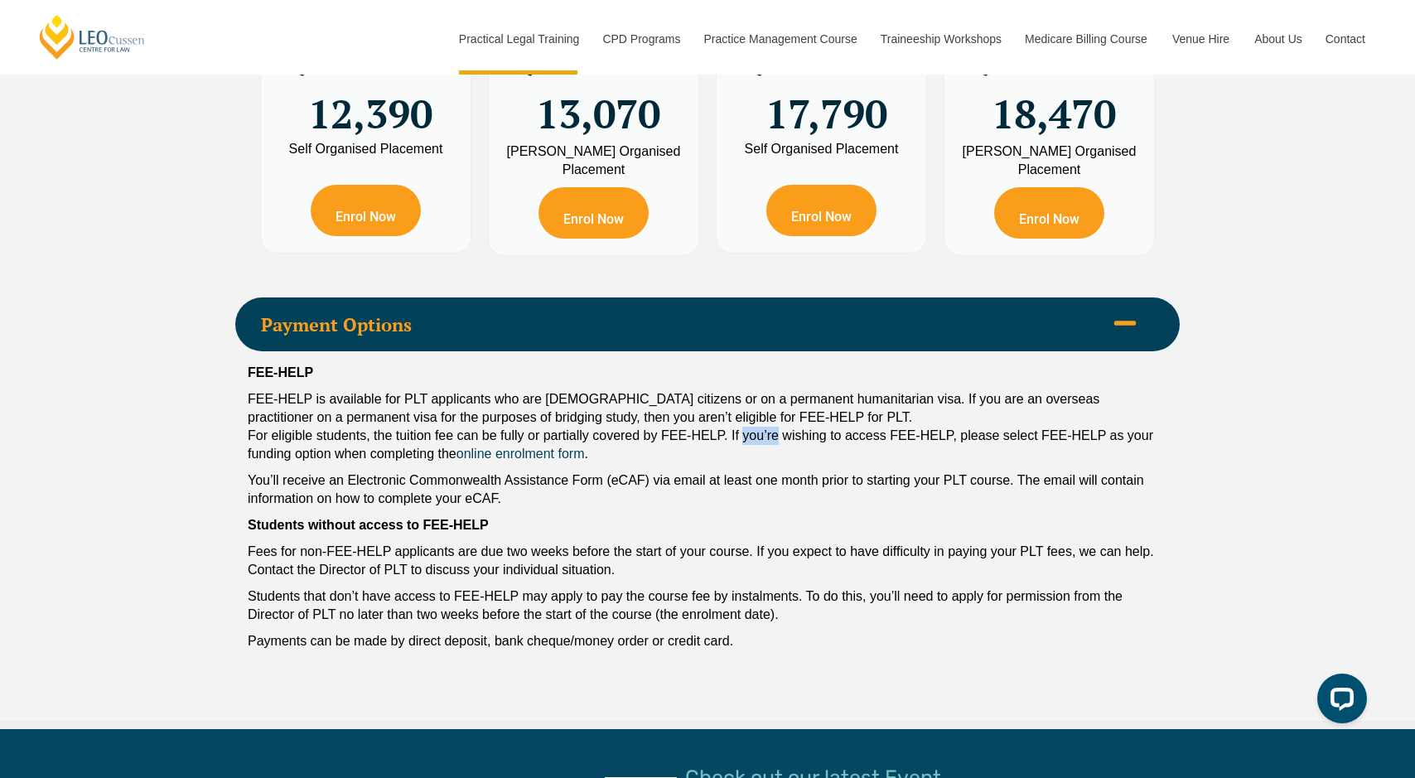
click at [742, 395] on p "FEE-HELP is available for PLT applicants who are Australian citizens or on a pe…" at bounding box center [708, 426] width 920 height 73
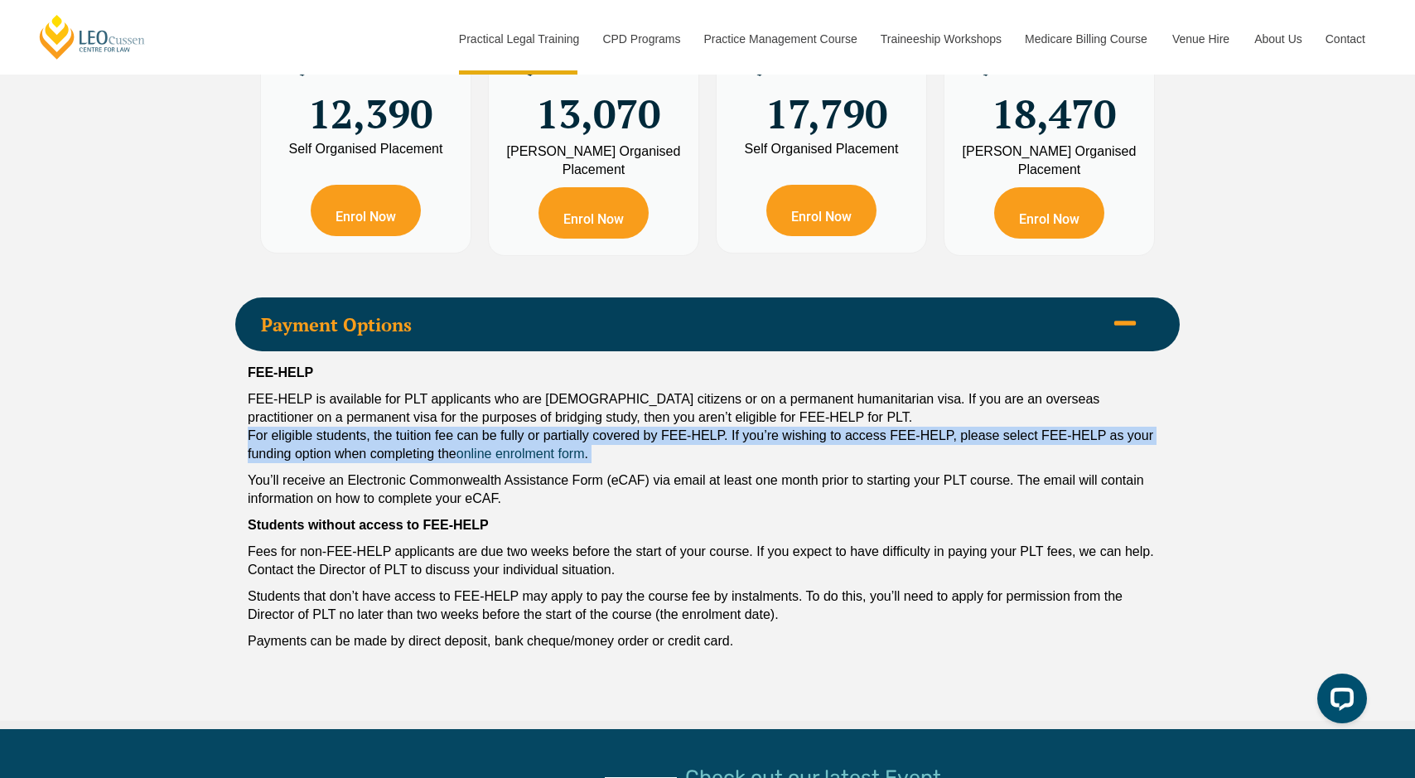
click at [742, 395] on p "FEE-HELP is available for PLT applicants who are Australian citizens or on a pe…" at bounding box center [708, 426] width 920 height 73
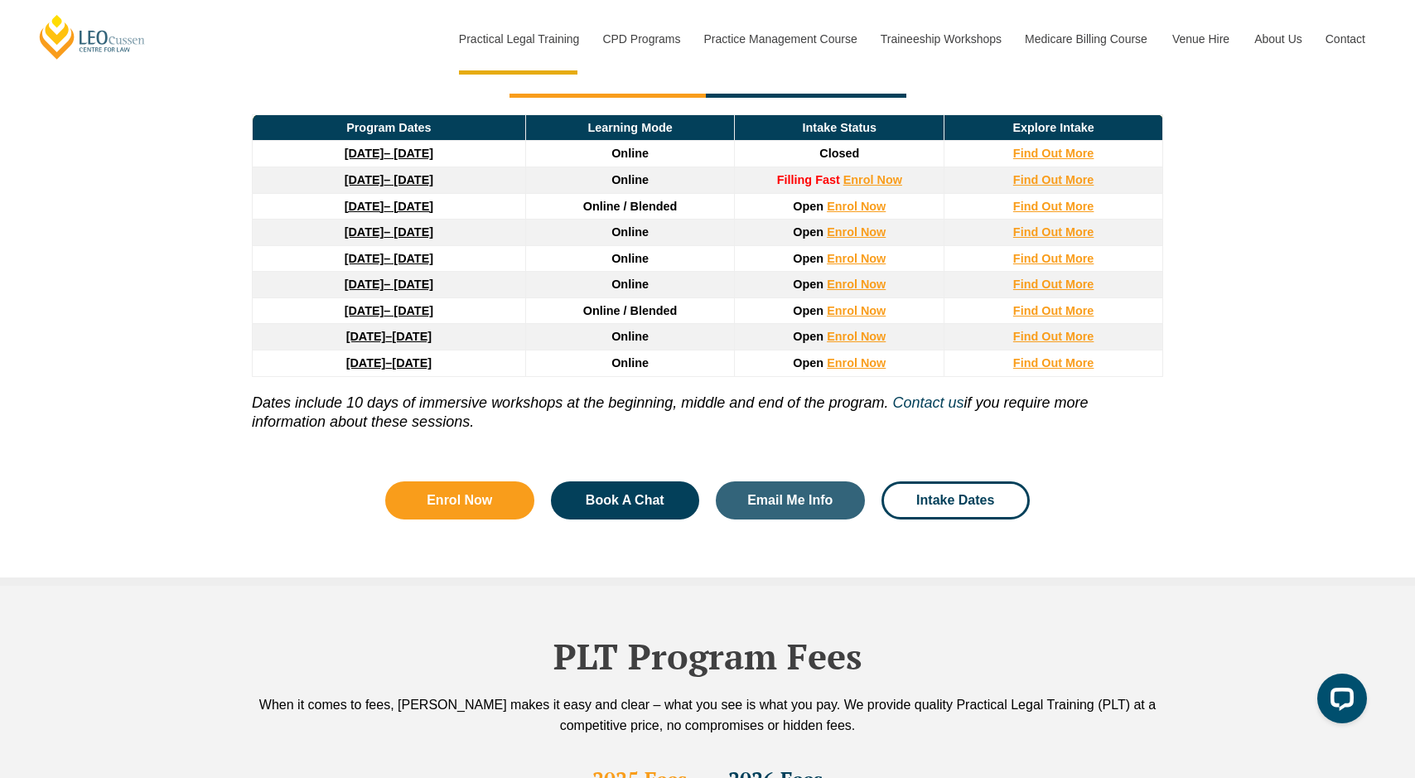
scroll to position [2264, 0]
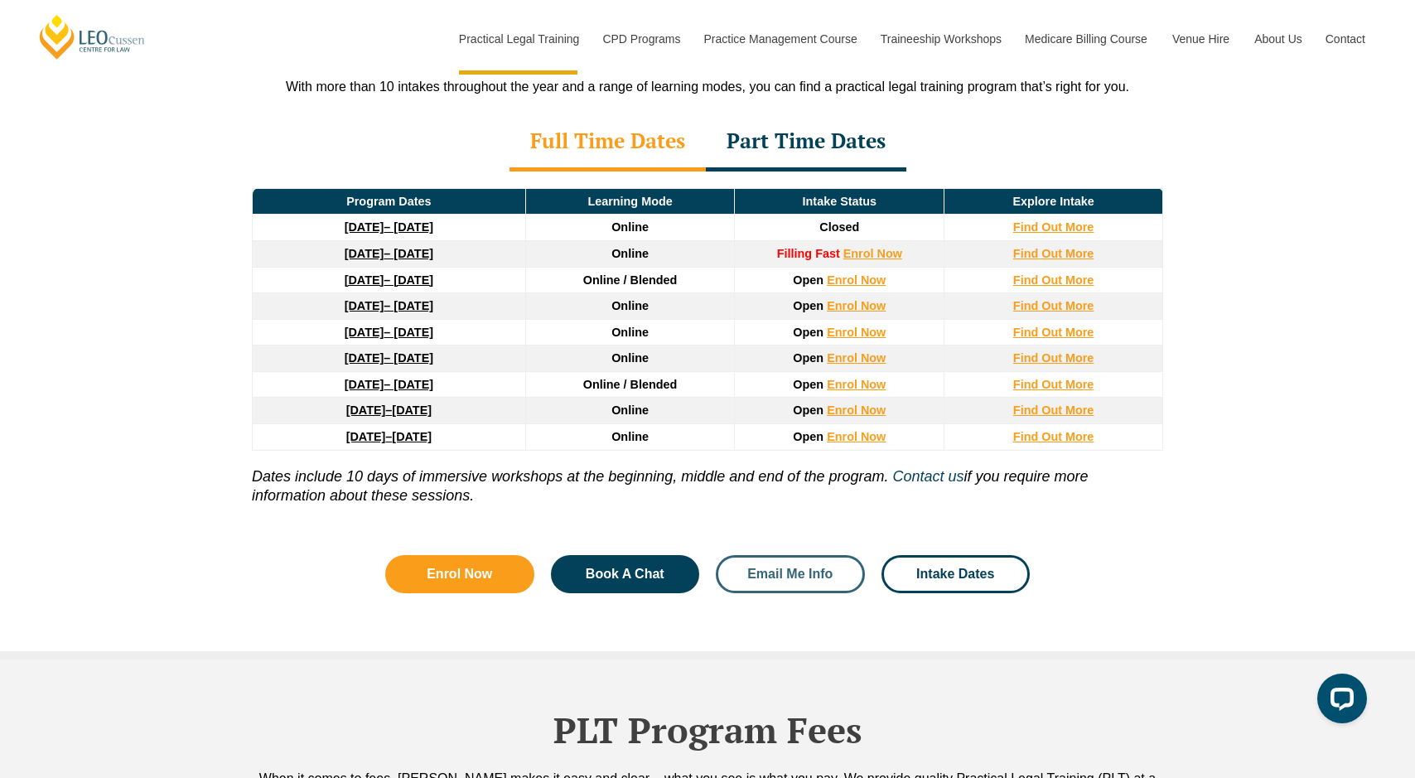
click at [823, 568] on span "Email Me Info" at bounding box center [789, 574] width 85 height 13
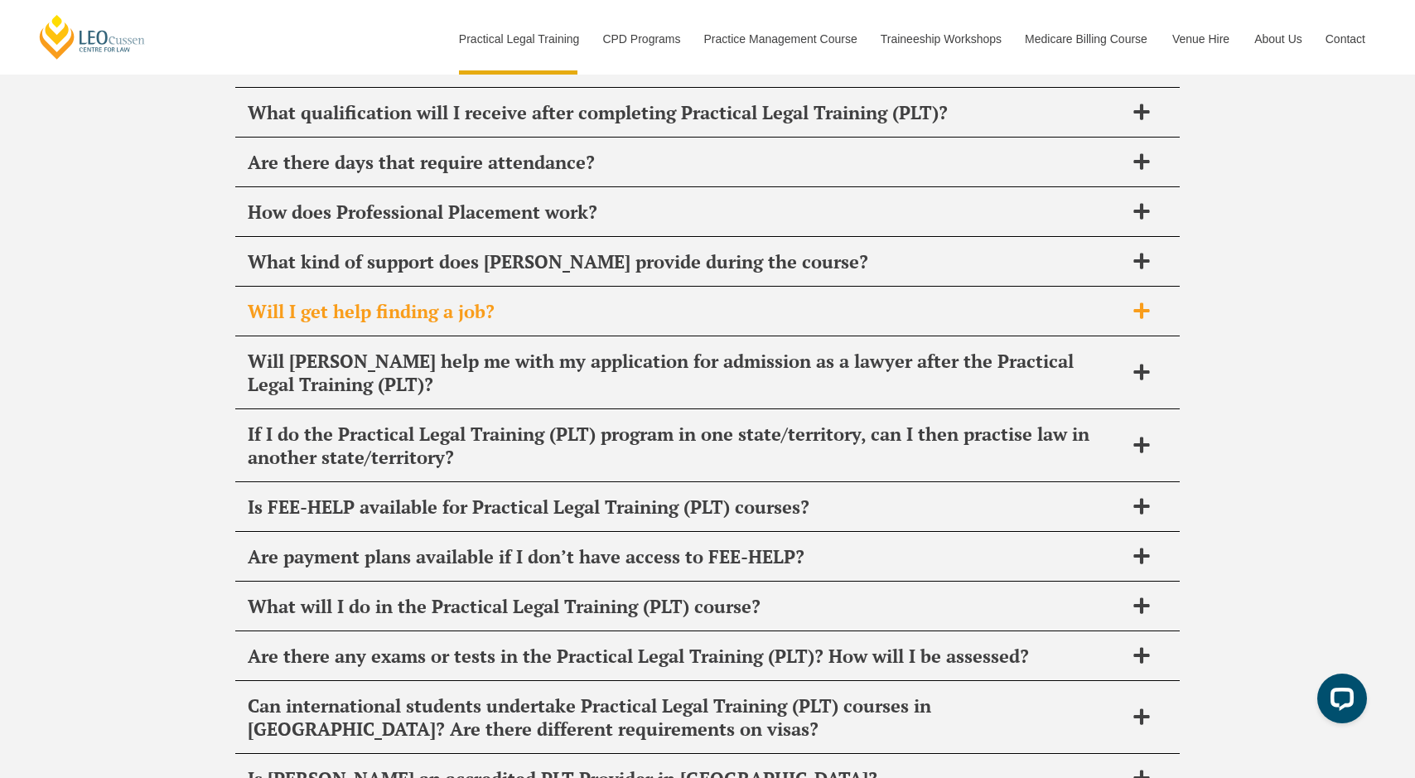
scroll to position [8508, 0]
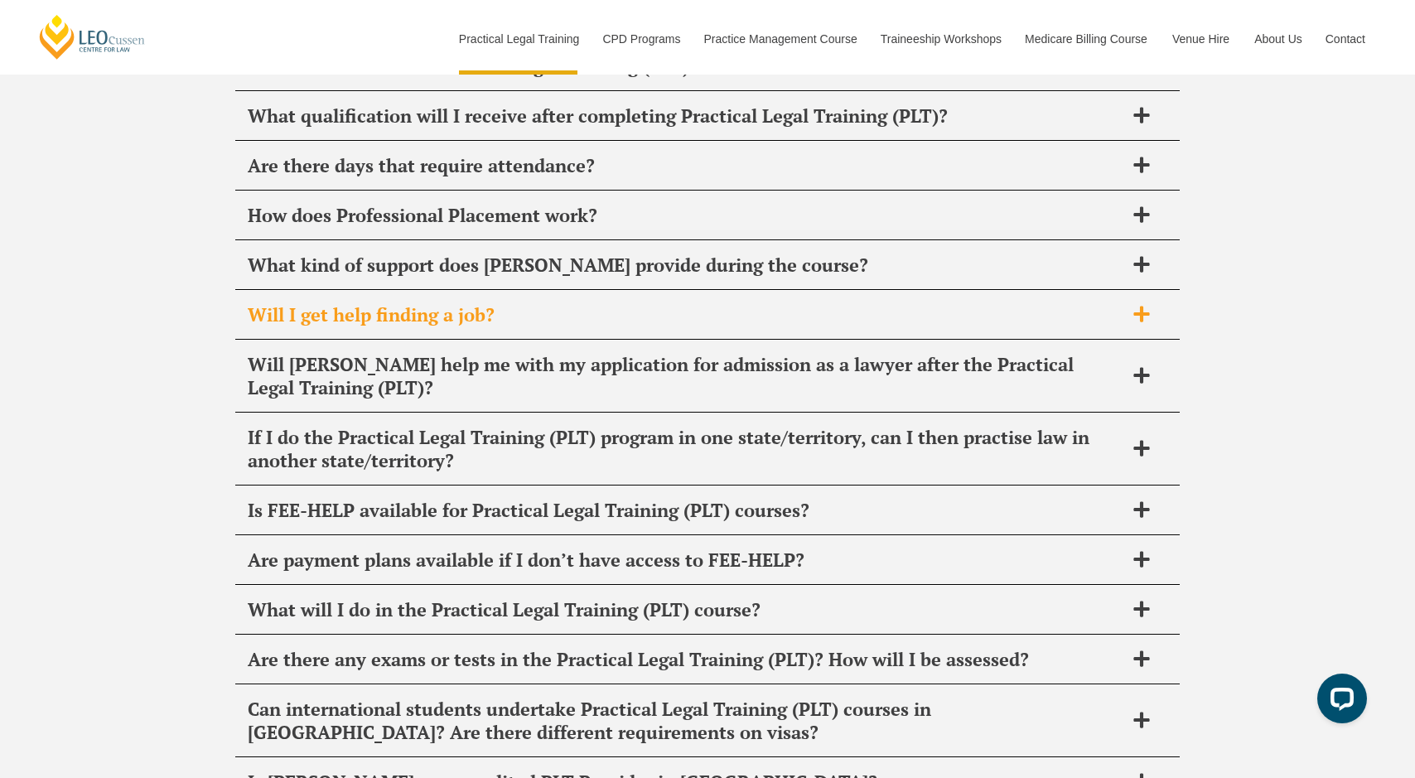
click at [447, 303] on h2 "Will I get help finding a job?" at bounding box center [686, 314] width 877 height 23
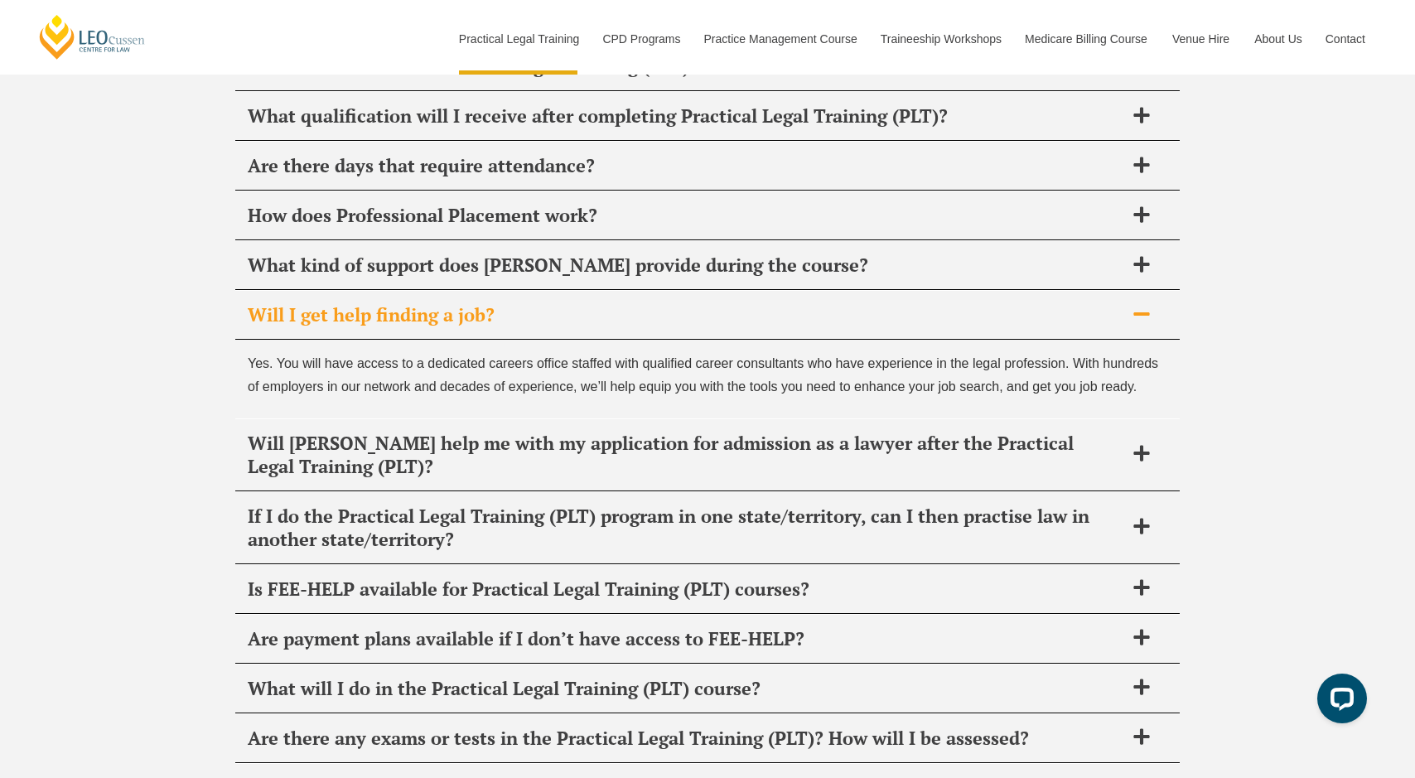
click at [429, 356] on span "Yes. You will have access to a dedicated careers office staffed with qualified …" at bounding box center [703, 374] width 911 height 36
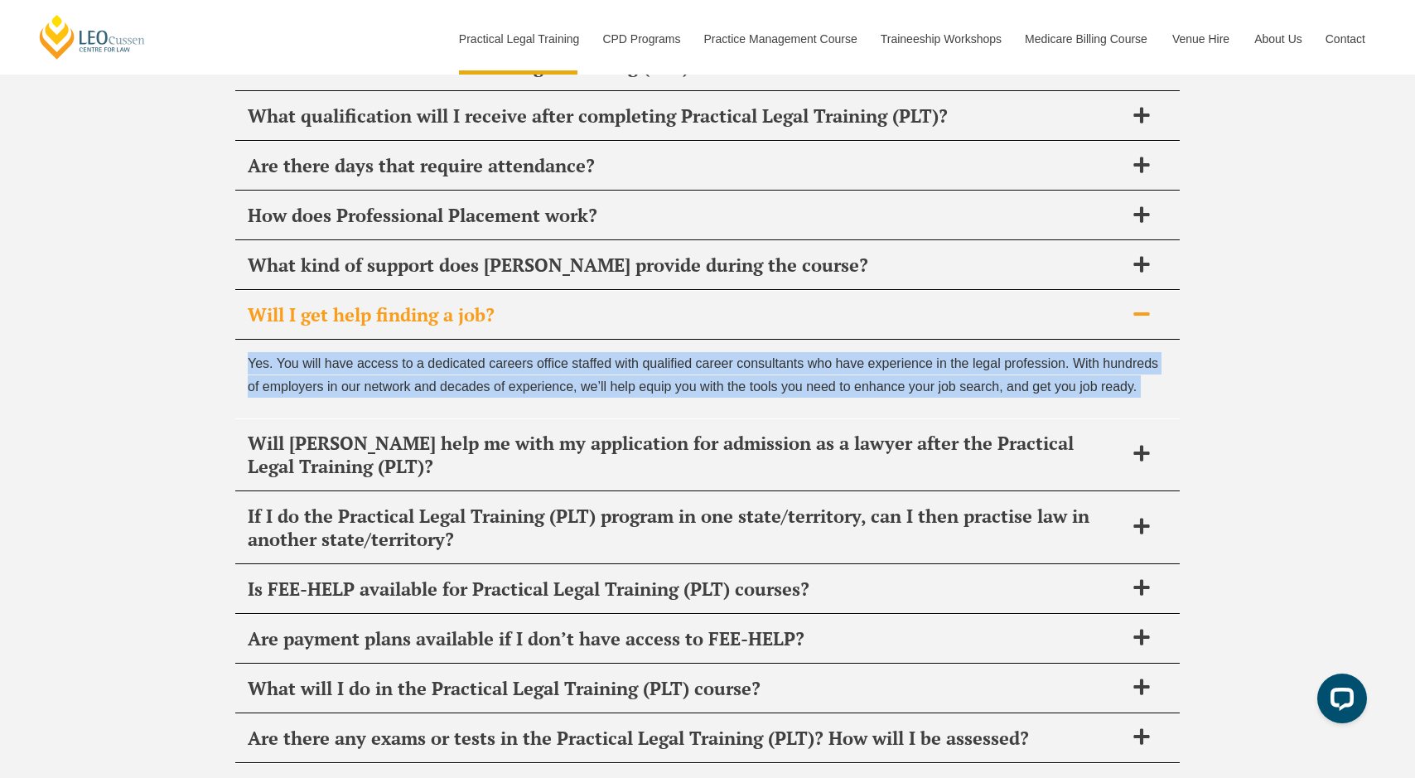
click at [429, 356] on span "Yes. You will have access to a dedicated careers office staffed with qualified …" at bounding box center [703, 374] width 911 height 36
click at [435, 352] on p "Yes. You will have access to a dedicated careers office staffed with qualified …" at bounding box center [708, 374] width 920 height 45
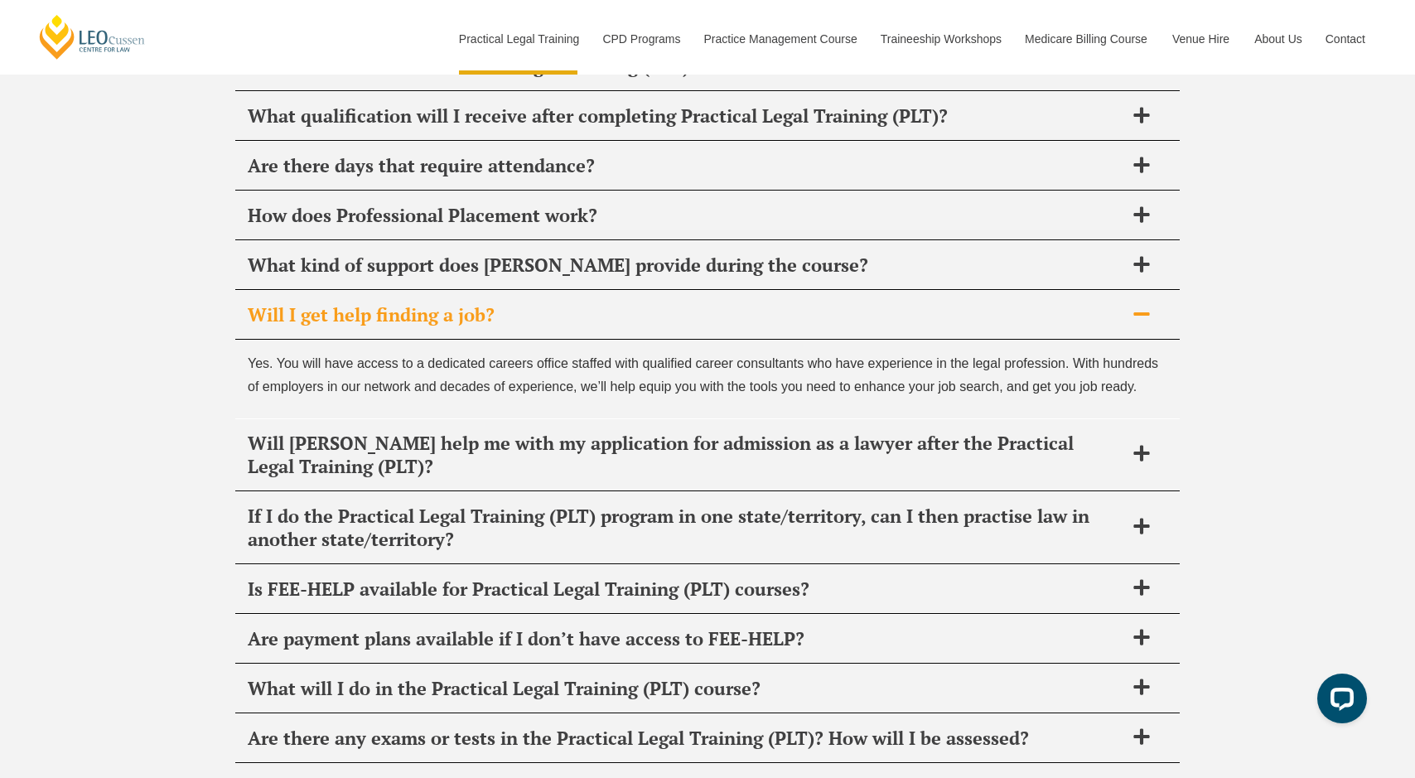
click at [529, 352] on p "Yes. You will have access to a dedicated careers office staffed with qualified …" at bounding box center [708, 374] width 920 height 45
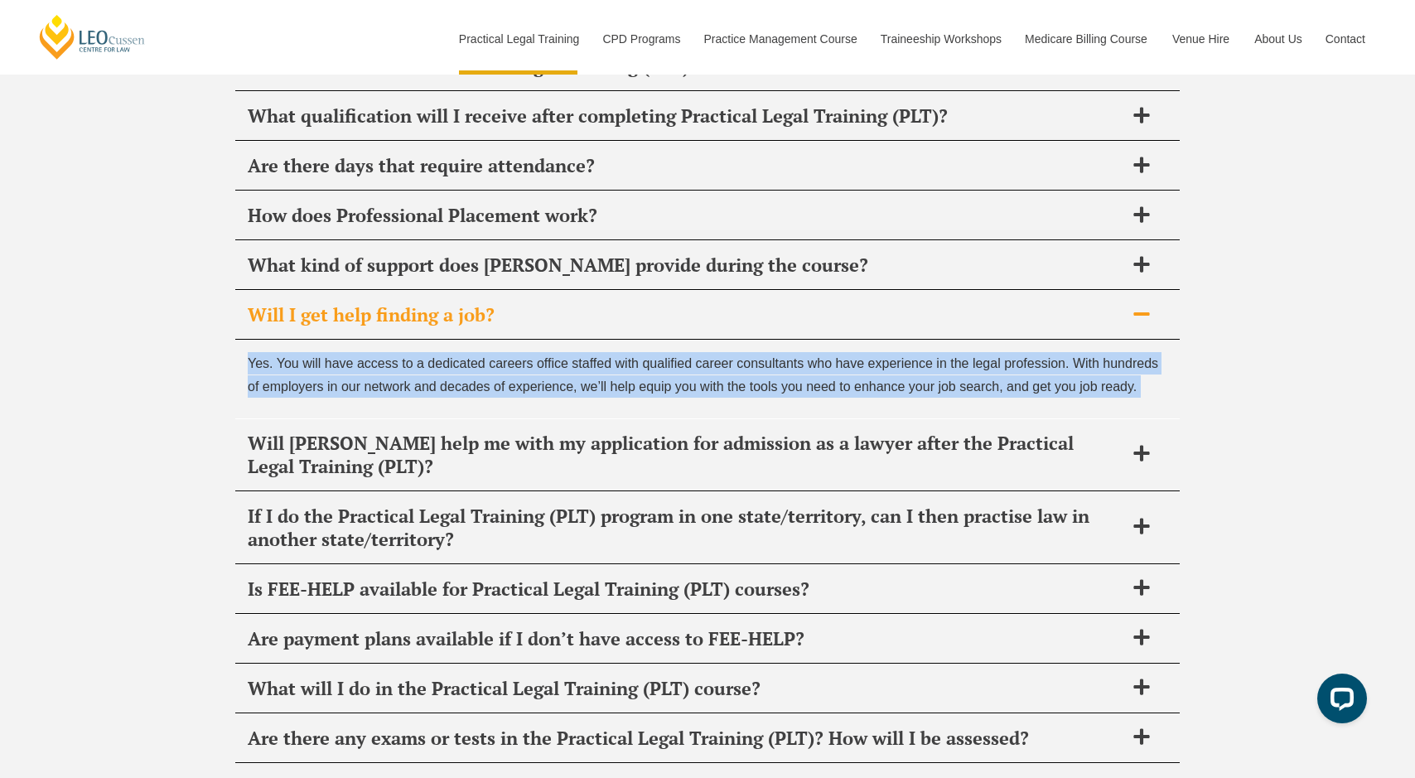
click at [529, 352] on p "Yes. You will have access to a dedicated careers office staffed with qualified …" at bounding box center [708, 374] width 920 height 45
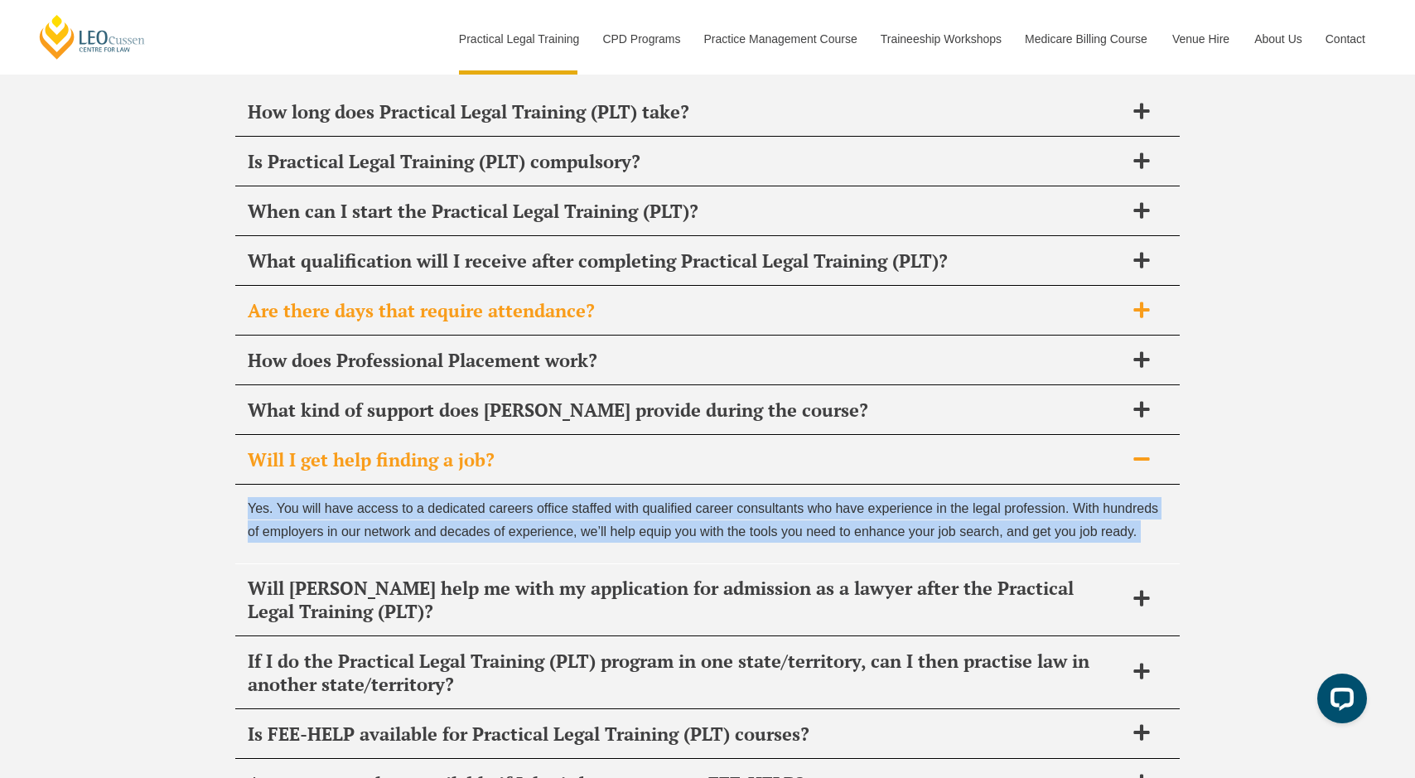
scroll to position [8286, 0]
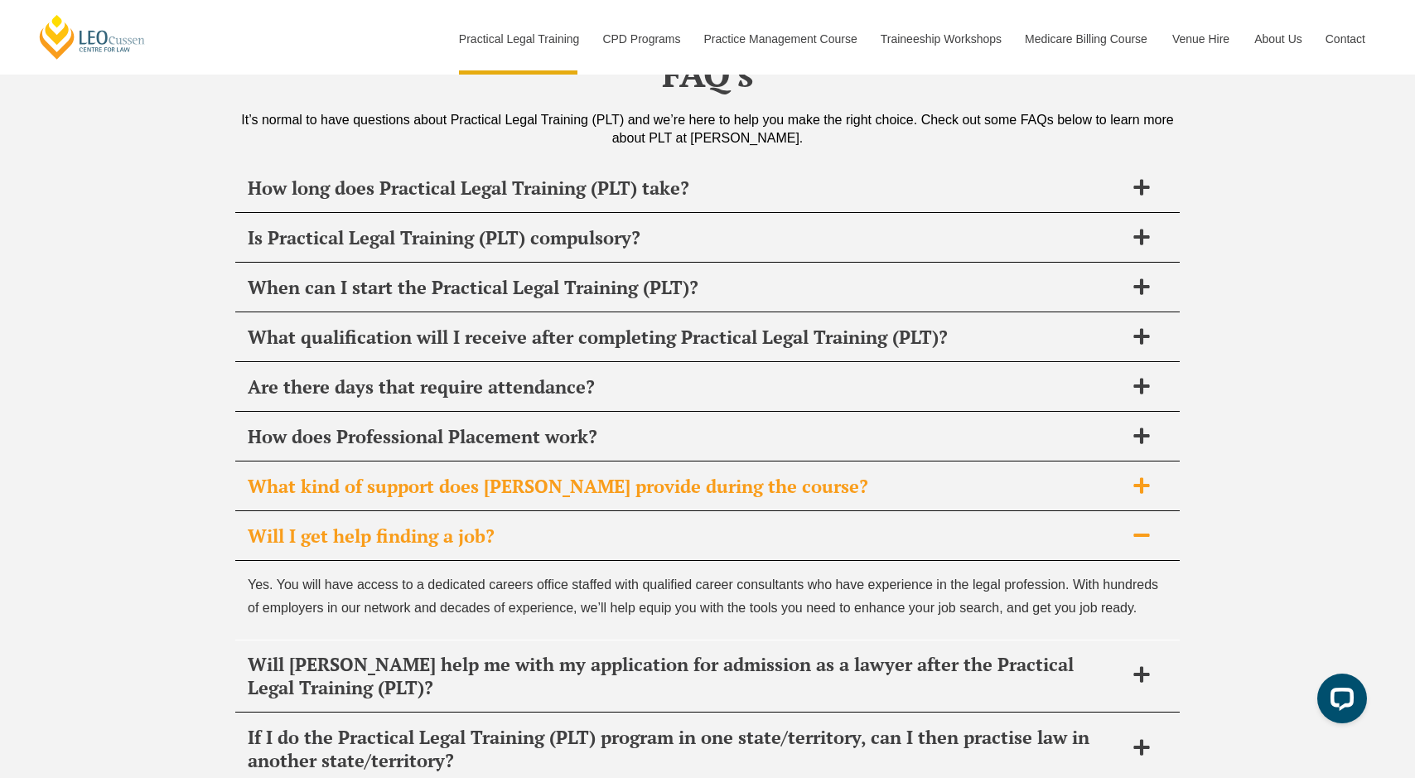
click at [696, 475] on h2 "What kind of support does Leo Cussen provide during the course?" at bounding box center [686, 486] width 877 height 23
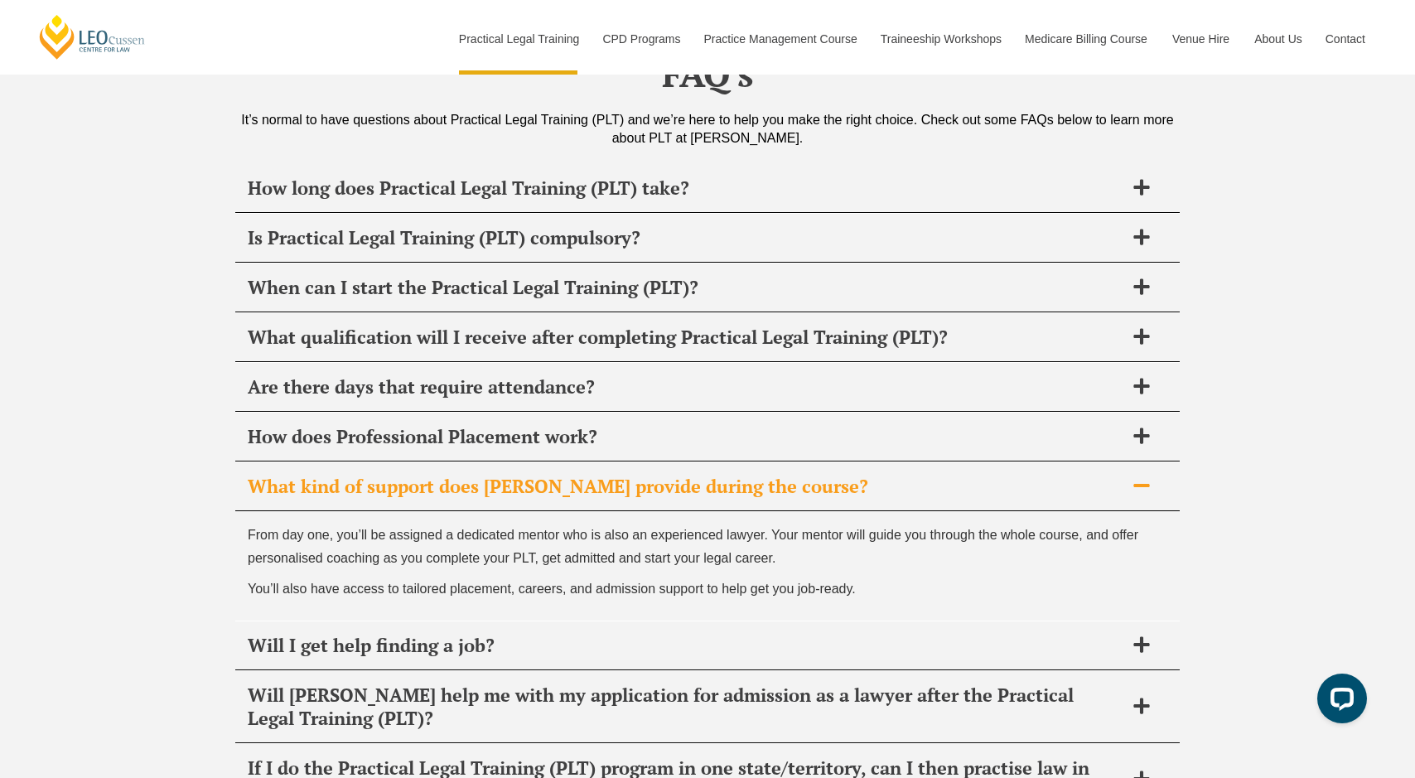
click at [544, 524] on p "From day one, you’ll be assigned a dedicated mentor who is also an experienced …" at bounding box center [708, 546] width 920 height 45
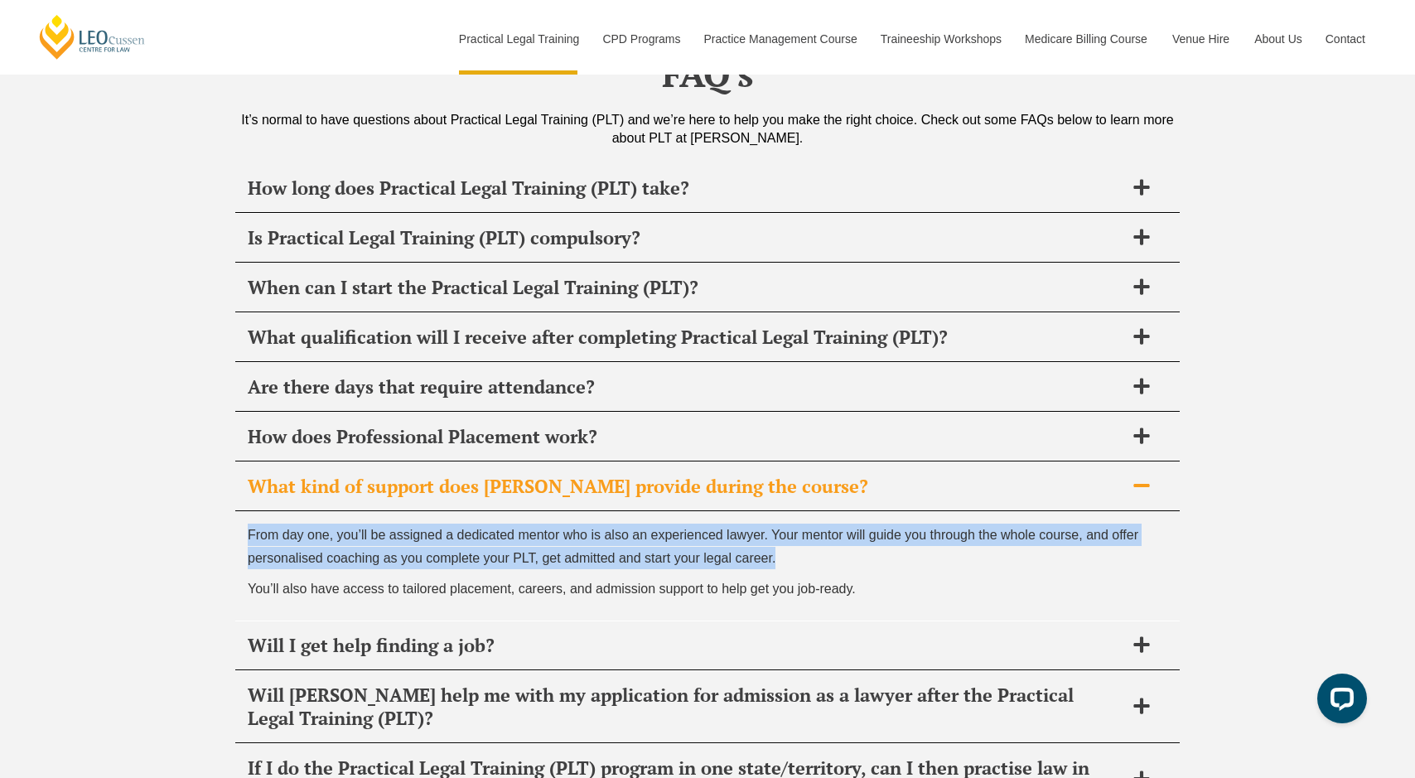
click at [544, 524] on p "From day one, you’ll be assigned a dedicated mentor who is also an experienced …" at bounding box center [708, 546] width 920 height 45
click at [547, 524] on p "From day one, you’ll be assigned a dedicated mentor who is also an experienced …" at bounding box center [708, 546] width 920 height 45
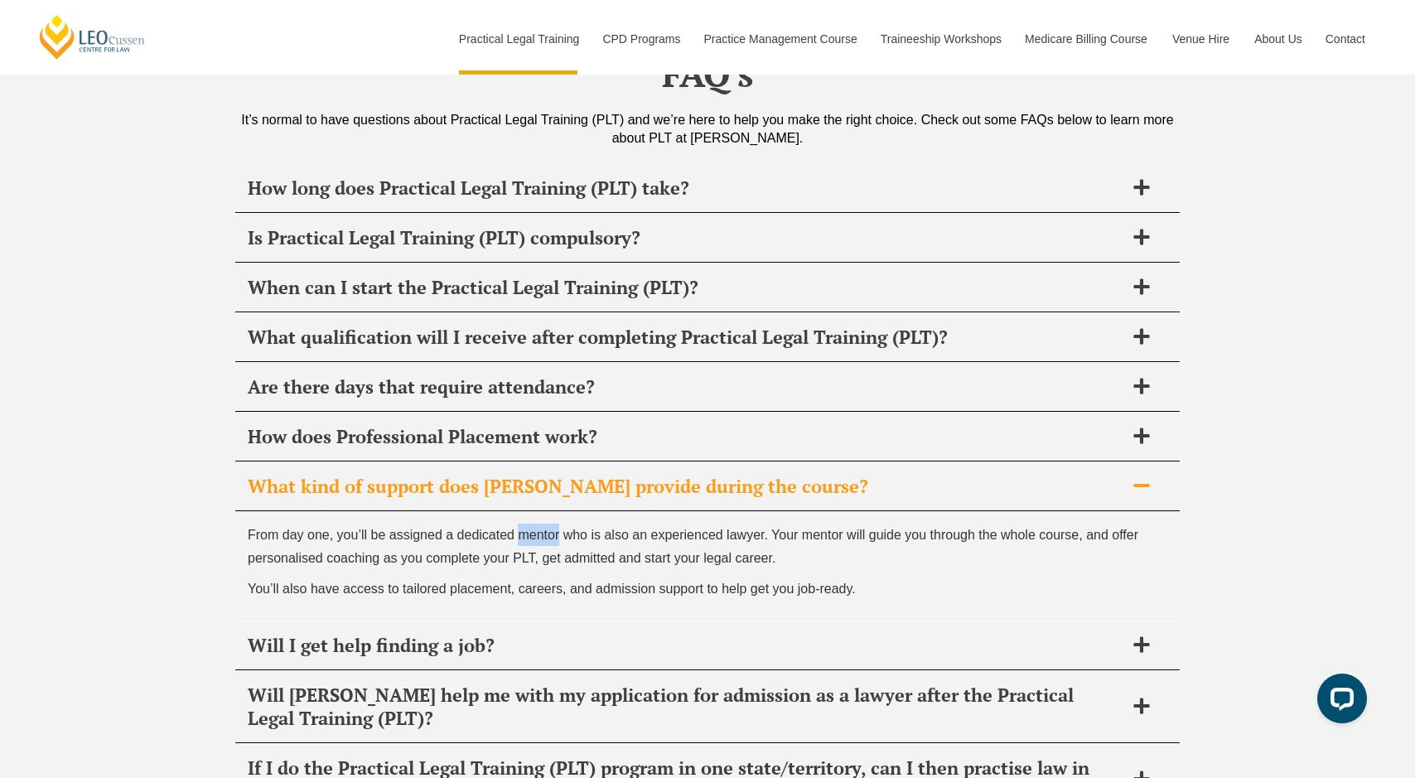
click at [547, 524] on p "From day one, you’ll be assigned a dedicated mentor who is also an experienced …" at bounding box center [708, 546] width 920 height 45
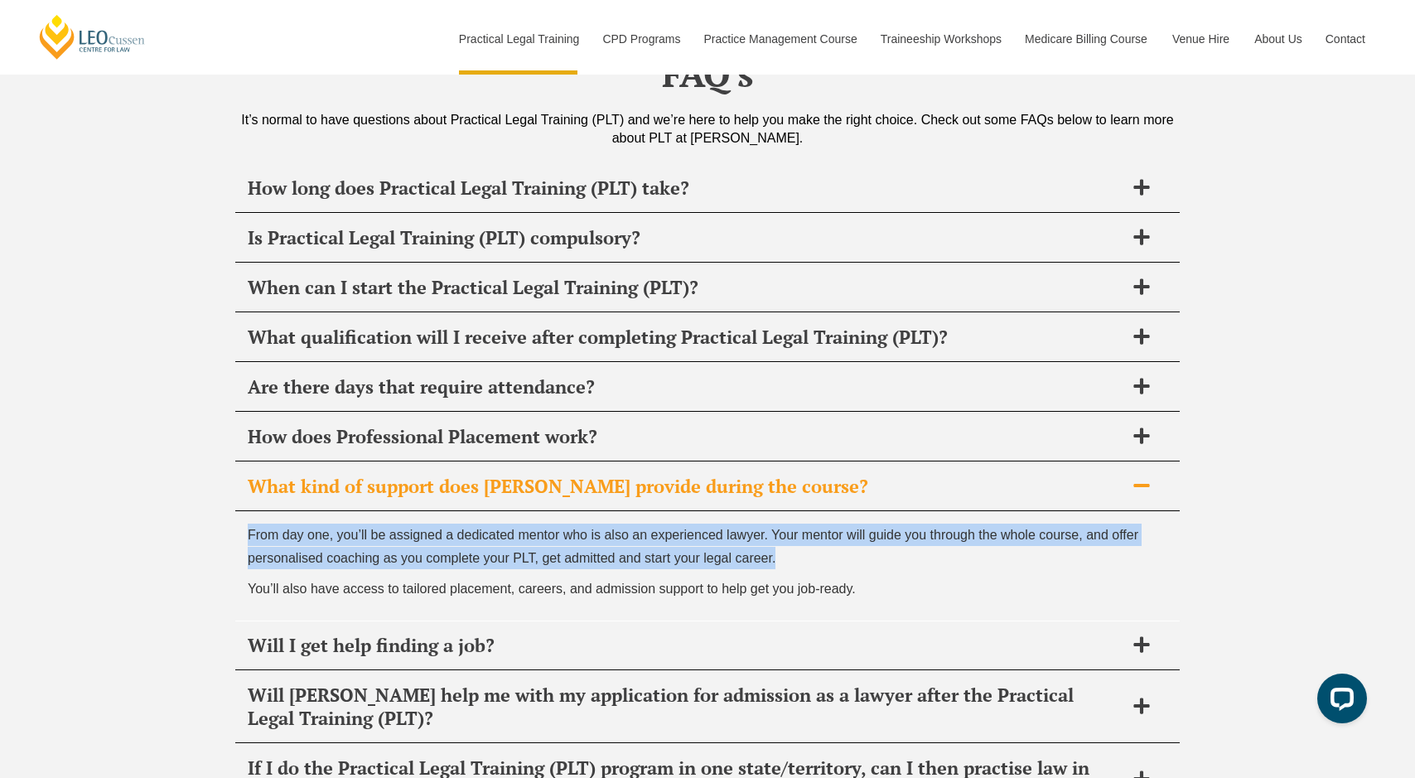
click at [547, 524] on p "From day one, you’ll be assigned a dedicated mentor who is also an experienced …" at bounding box center [708, 546] width 920 height 45
click at [573, 516] on div "From day one, you’ll be assigned a dedicated mentor who is also an experienced …" at bounding box center [707, 565] width 945 height 109
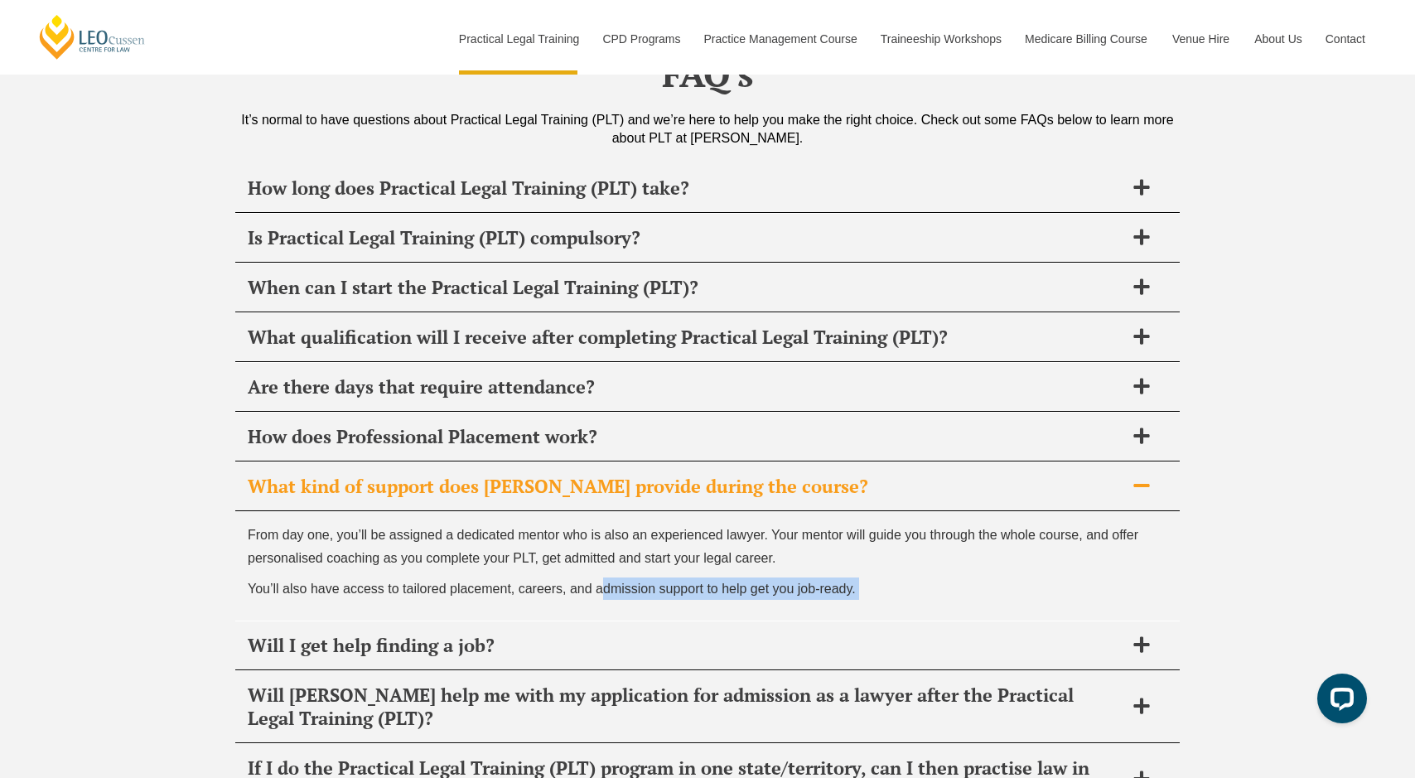
click at [607, 582] on span "You’ll also have access to tailored placement, careers, and admission support t…" at bounding box center [552, 589] width 608 height 14
click at [579, 524] on p "From day one, you’ll be assigned a dedicated mentor who is also an experienced …" at bounding box center [708, 546] width 920 height 45
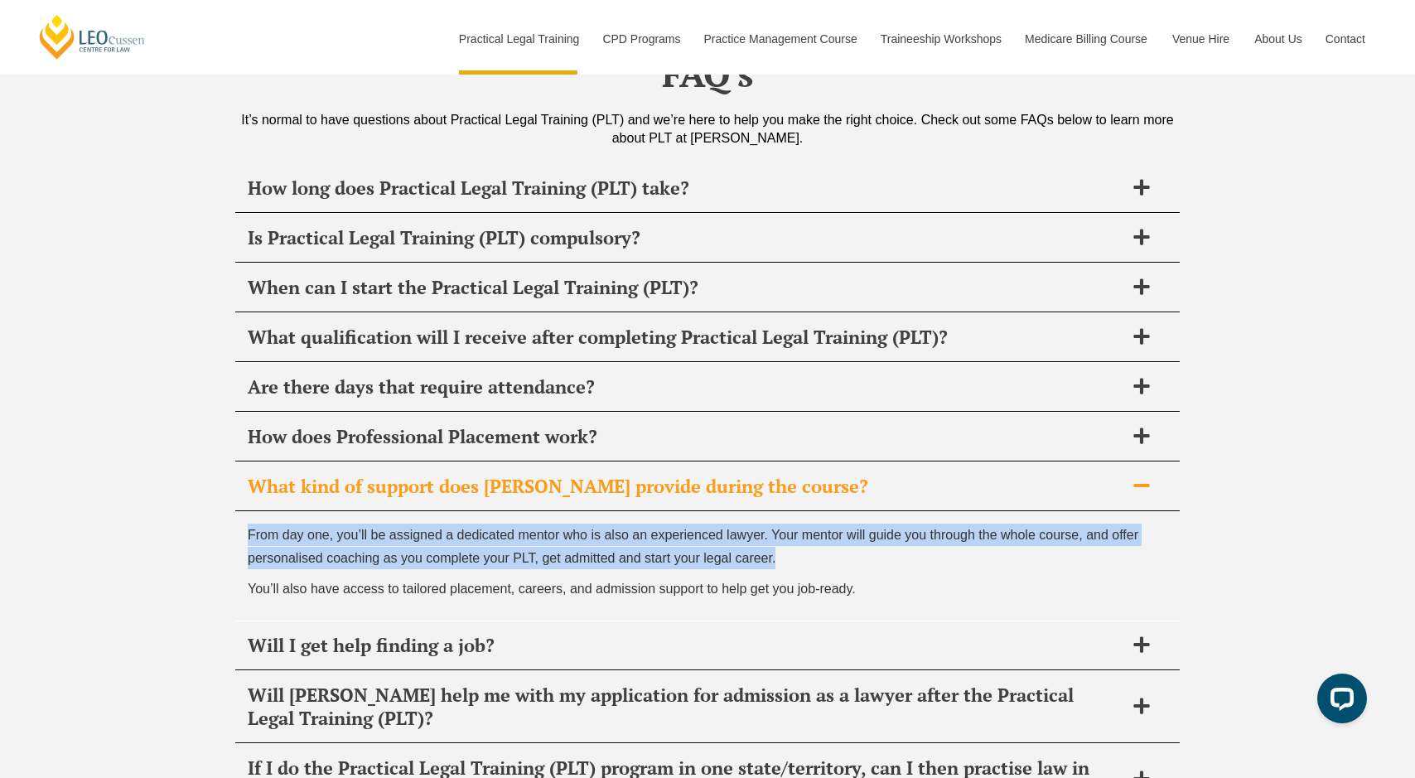
click at [579, 524] on p "From day one, you’ll be assigned a dedicated mentor who is also an experienced …" at bounding box center [708, 546] width 920 height 45
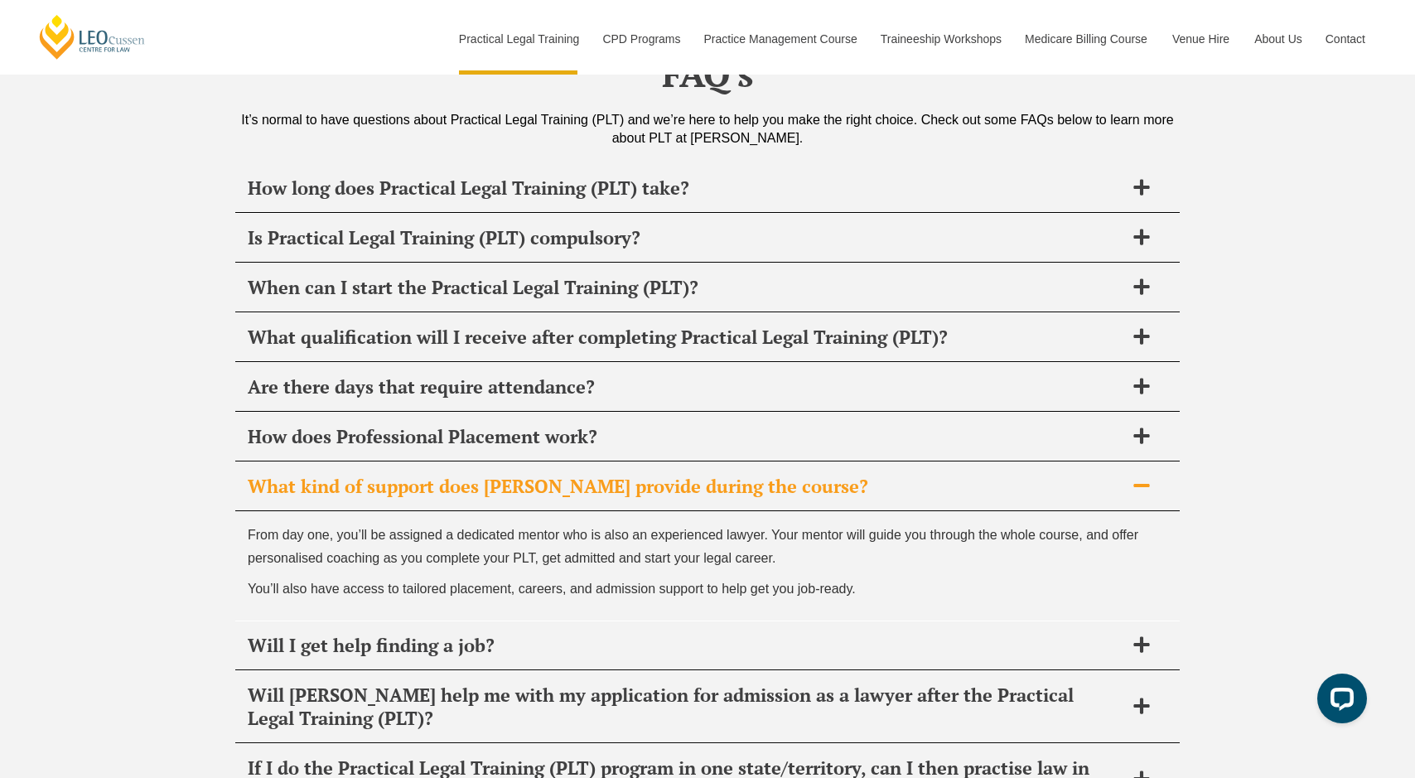
click at [471, 475] on h2 "What kind of support does Leo Cussen provide during the course?" at bounding box center [686, 486] width 877 height 23
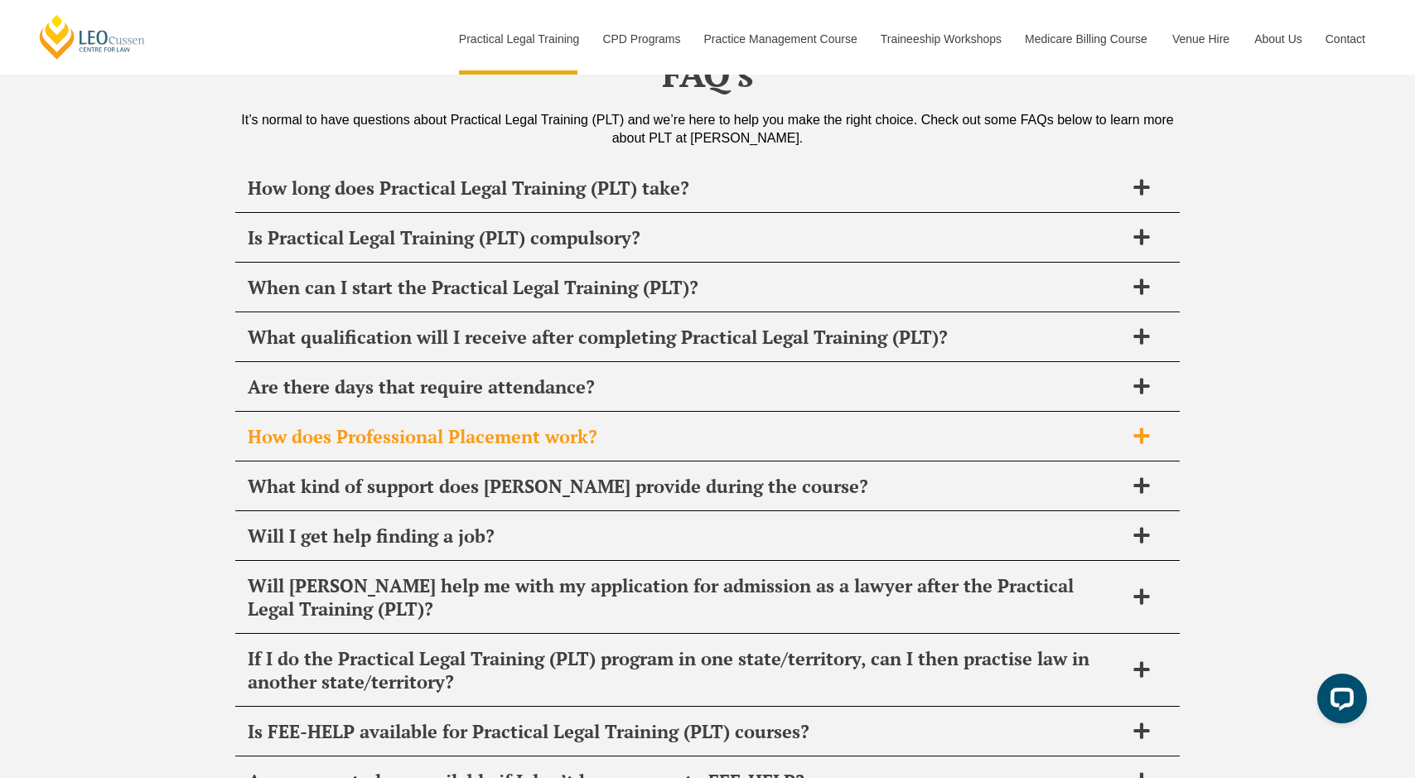
click at [391, 425] on h2 "How does Professional Placement work?" at bounding box center [686, 436] width 877 height 23
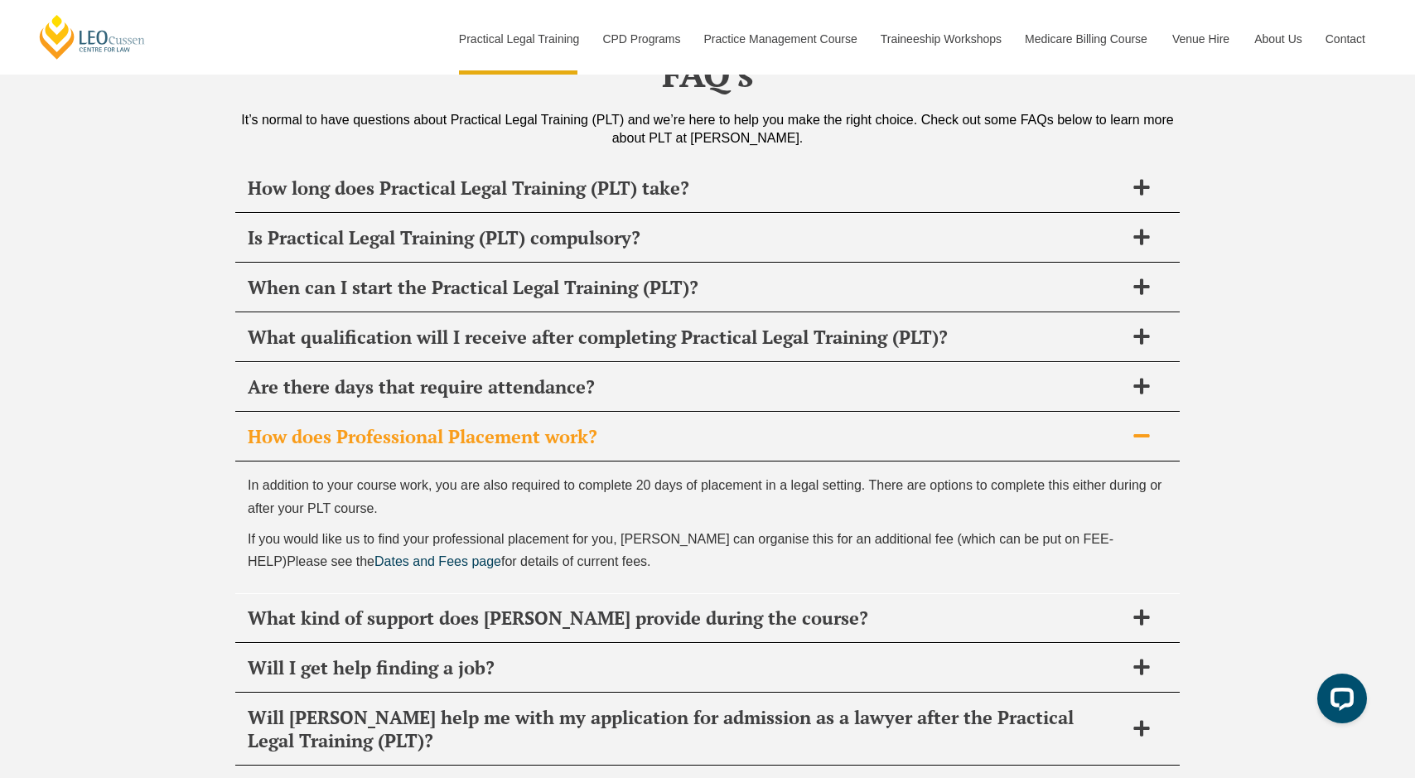
click at [391, 425] on h2 "How does Professional Placement work?" at bounding box center [686, 436] width 877 height 23
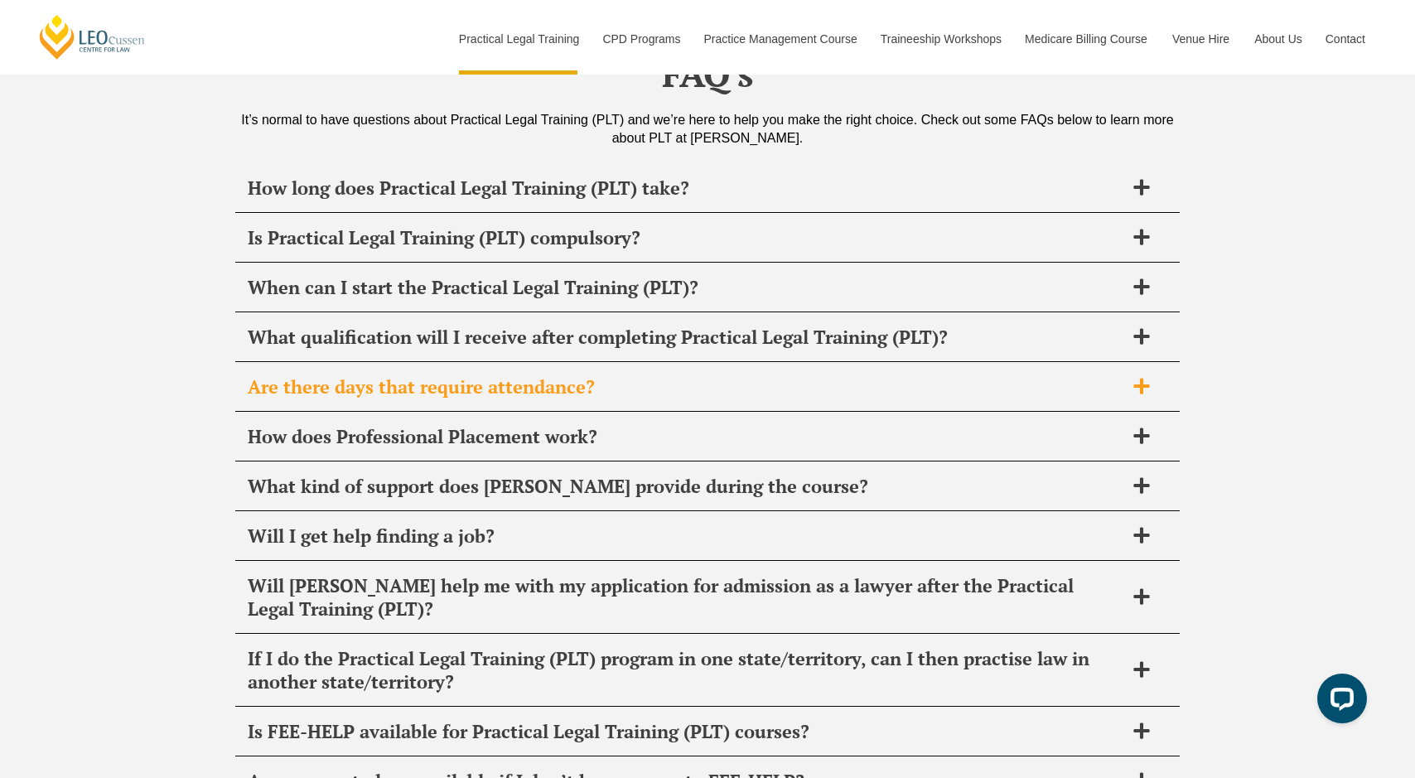
click at [437, 375] on h2 "Are there days that require attendance?" at bounding box center [686, 386] width 877 height 23
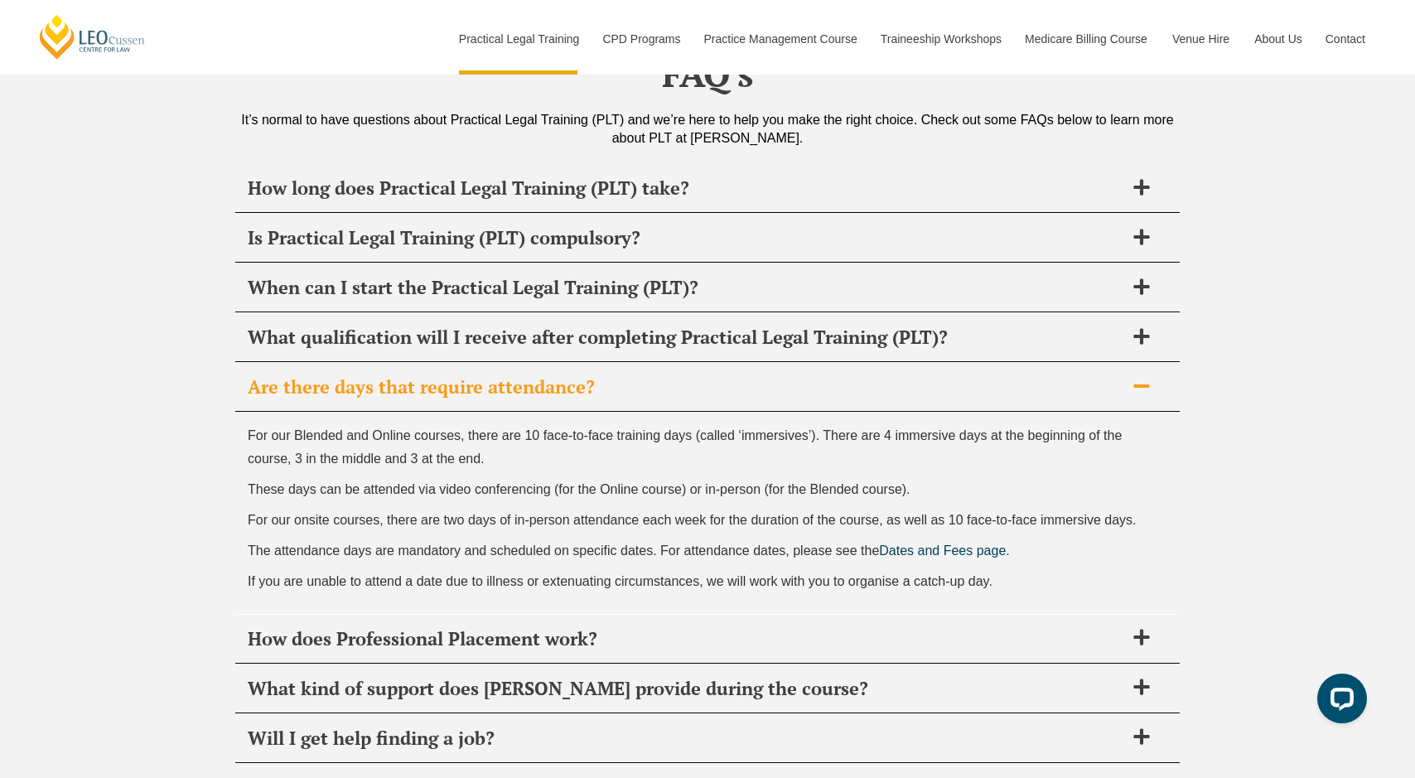
click at [459, 428] on span "For our Blended and Online courses, there are 10 face-to-face training days (ca…" at bounding box center [685, 446] width 874 height 36
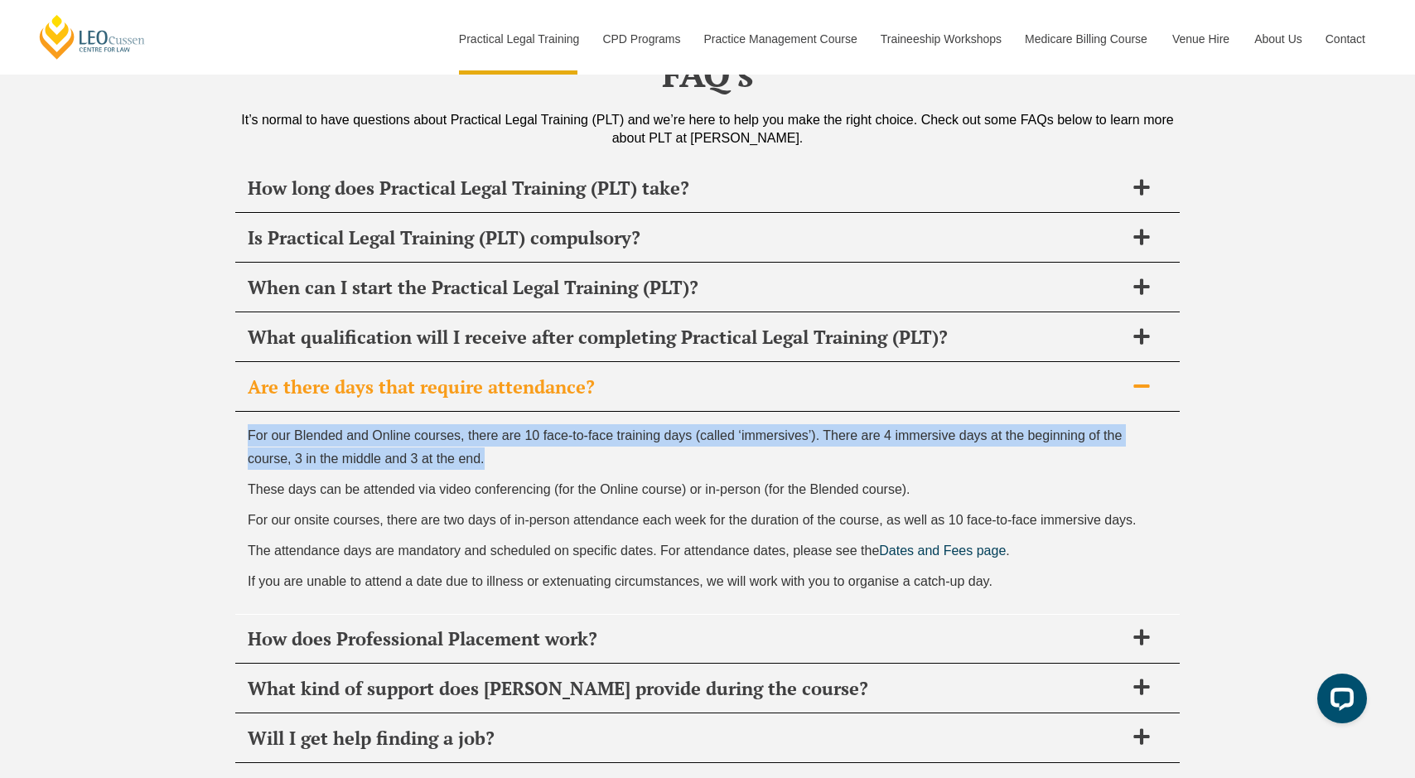
click at [459, 428] on span "For our Blended and Online courses, there are 10 face-to-face training days (ca…" at bounding box center [685, 446] width 874 height 36
click at [456, 428] on span "For our Blended and Online courses, there are 10 face-to-face training days (ca…" at bounding box center [685, 446] width 874 height 36
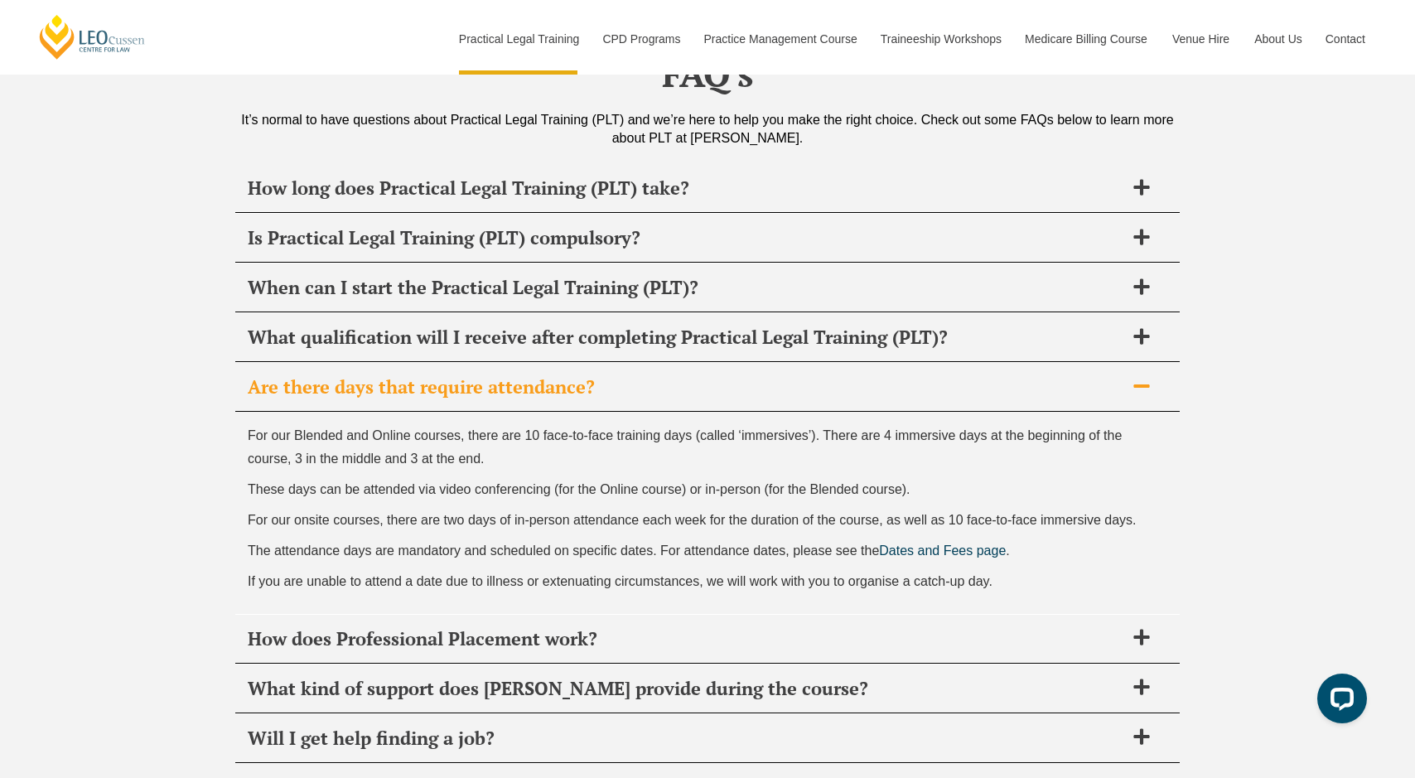
click at [472, 482] on span "These days can be attended via video conferencing (for the Online course) or in…" at bounding box center [579, 489] width 663 height 14
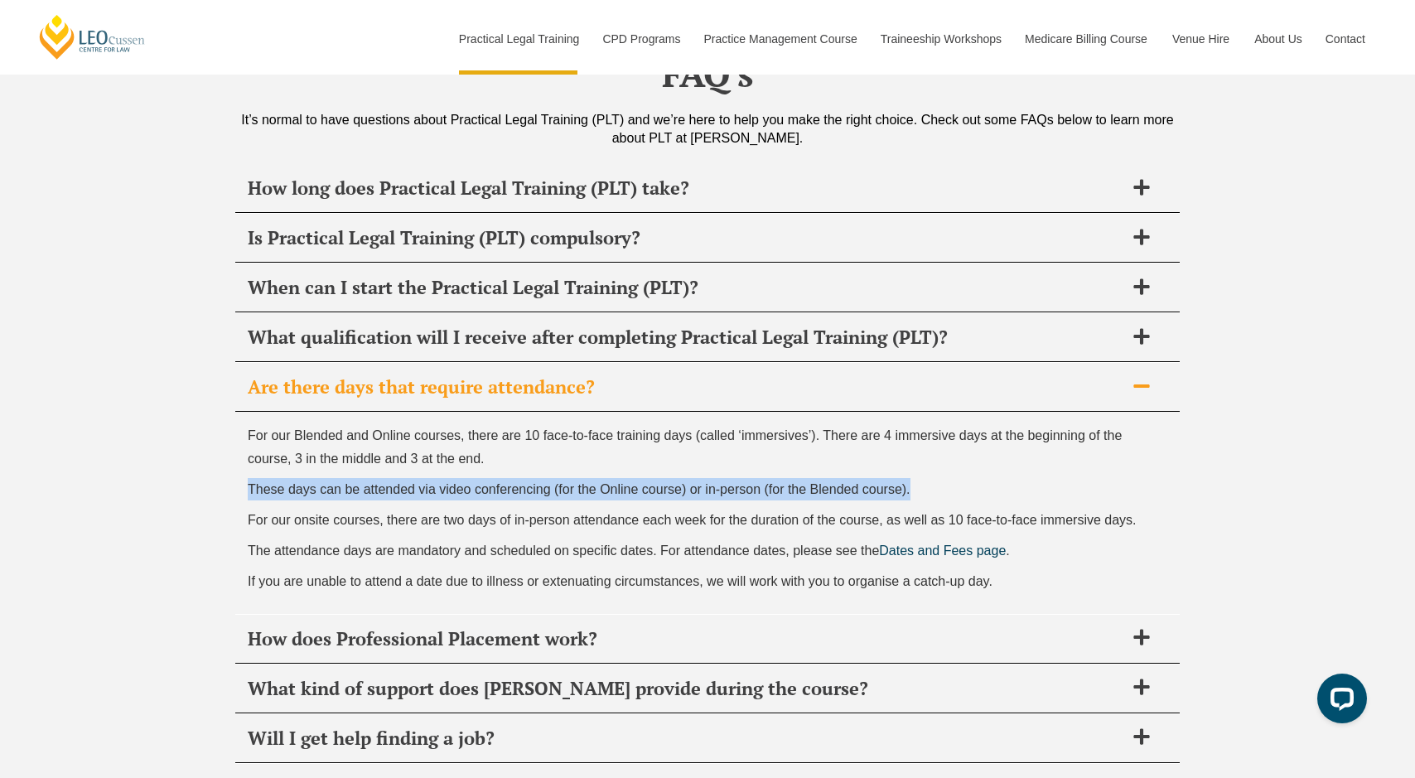
click at [472, 482] on span "These days can be attended via video conferencing (for the Online course) or in…" at bounding box center [579, 489] width 663 height 14
click at [502, 482] on span "These days can be attended via video conferencing (for the Online course) or in…" at bounding box center [579, 489] width 663 height 14
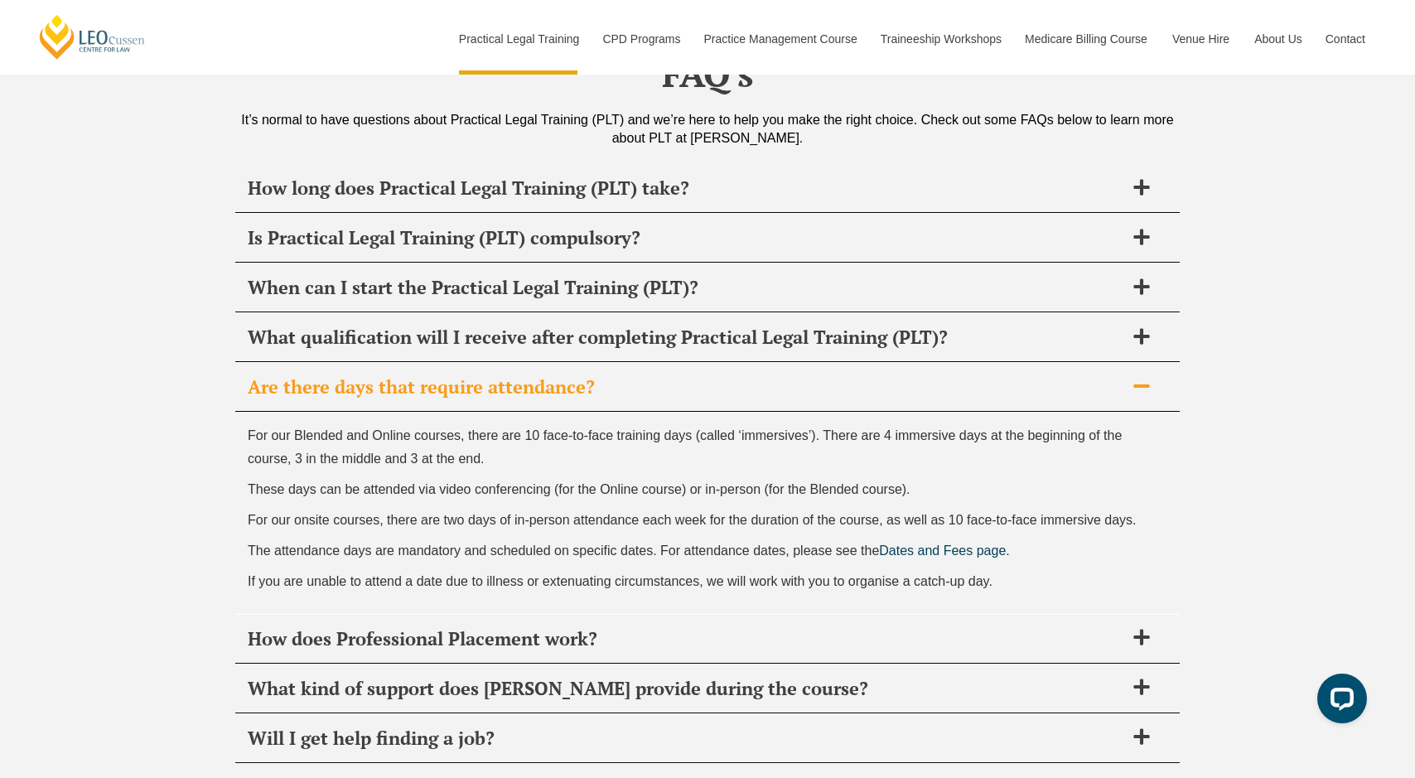
click at [479, 482] on span "These days can be attended via video conferencing (for the Online course) or in…" at bounding box center [579, 489] width 663 height 14
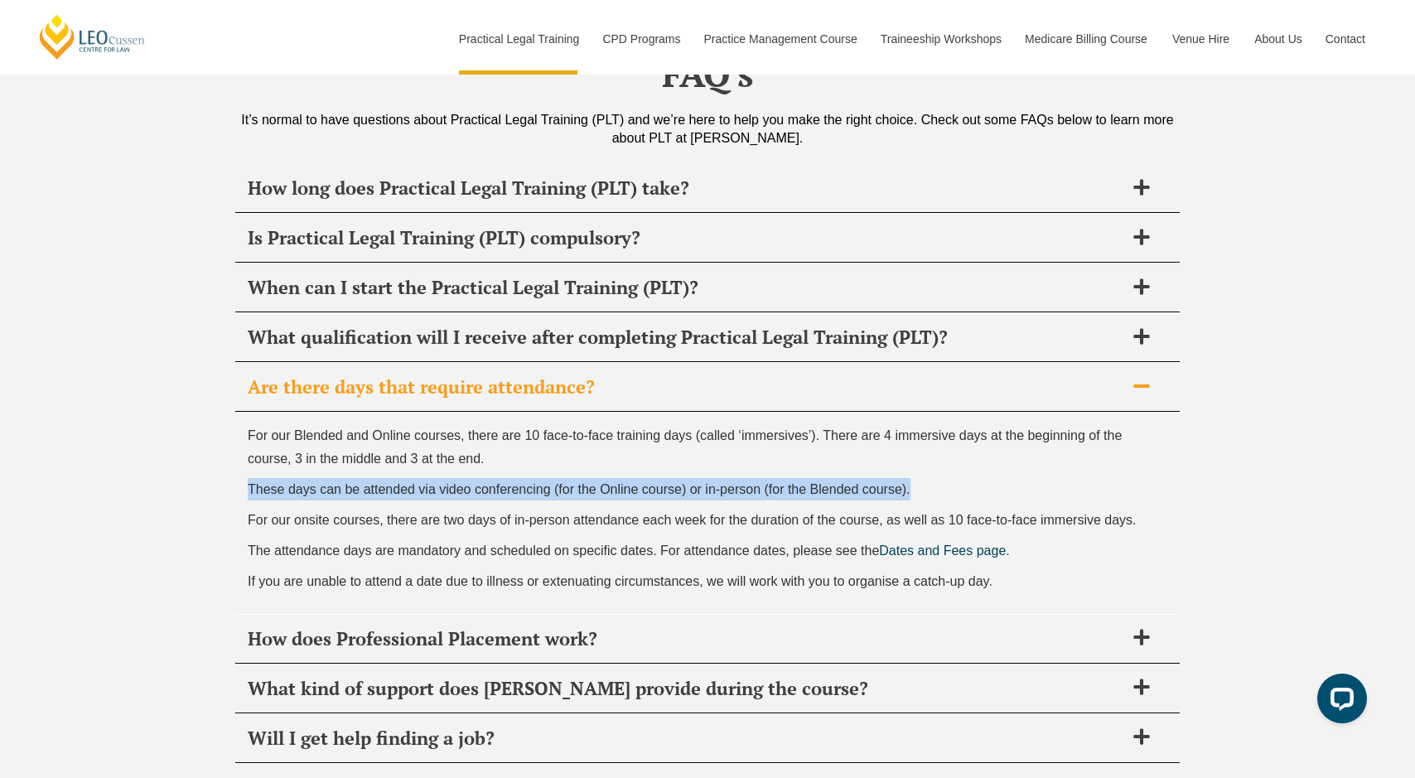
click at [479, 482] on span "These days can be attended via video conferencing (for the Online course) or in…" at bounding box center [579, 489] width 663 height 14
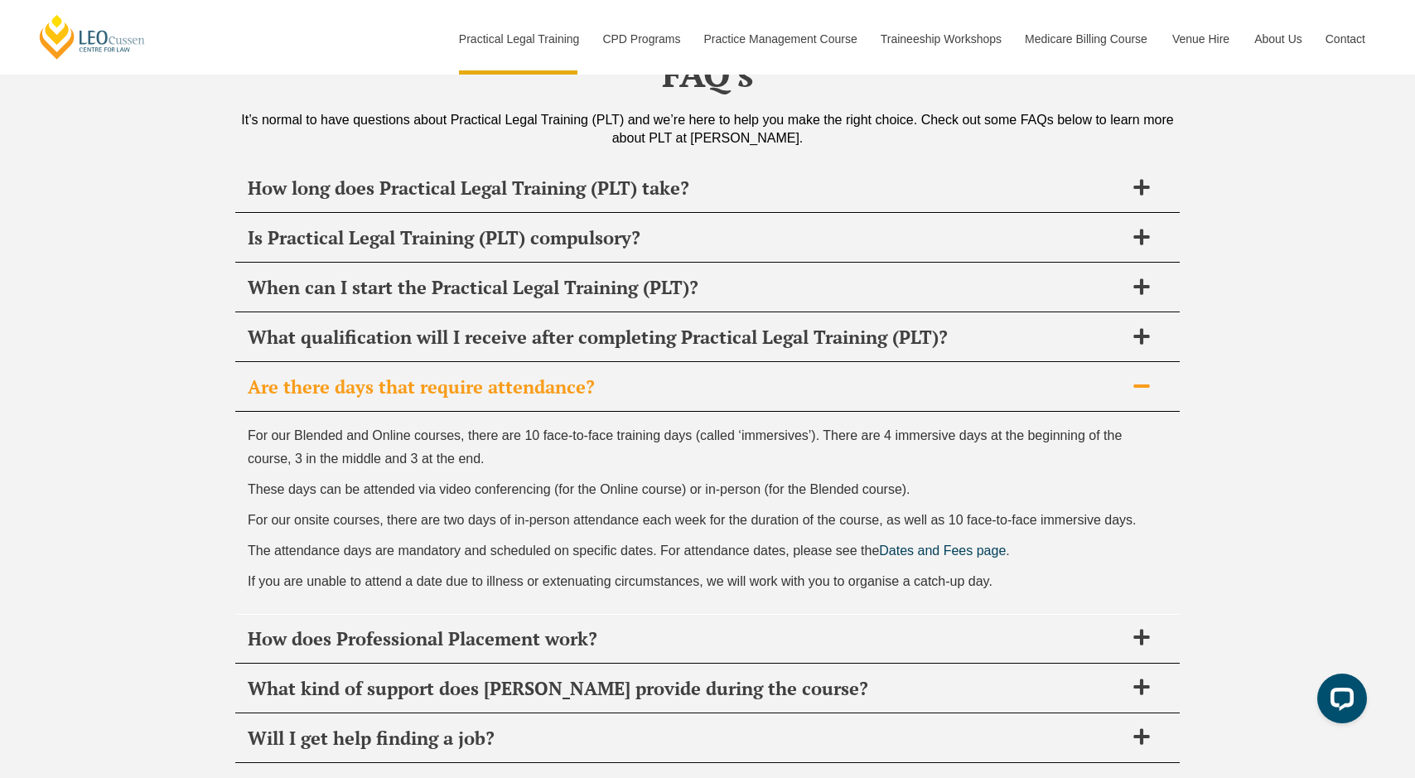
click at [528, 513] on span "For our onsite courses, there are two days of in-person attendance each week fo…" at bounding box center [692, 520] width 889 height 14
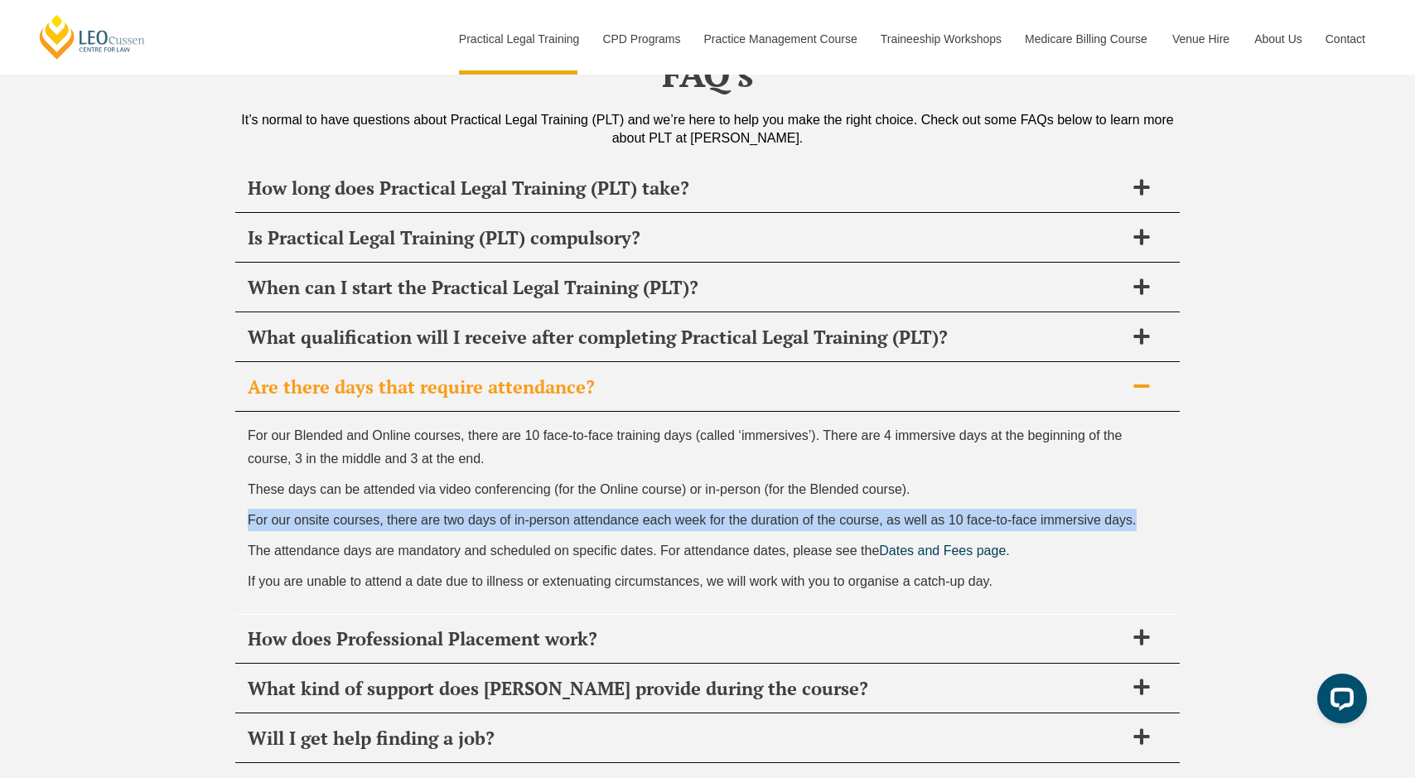
click at [528, 513] on span "For our onsite courses, there are two days of in-person attendance each week fo…" at bounding box center [692, 520] width 889 height 14
click at [537, 513] on span "For our onsite courses, there are two days of in-person attendance each week fo…" at bounding box center [692, 520] width 889 height 14
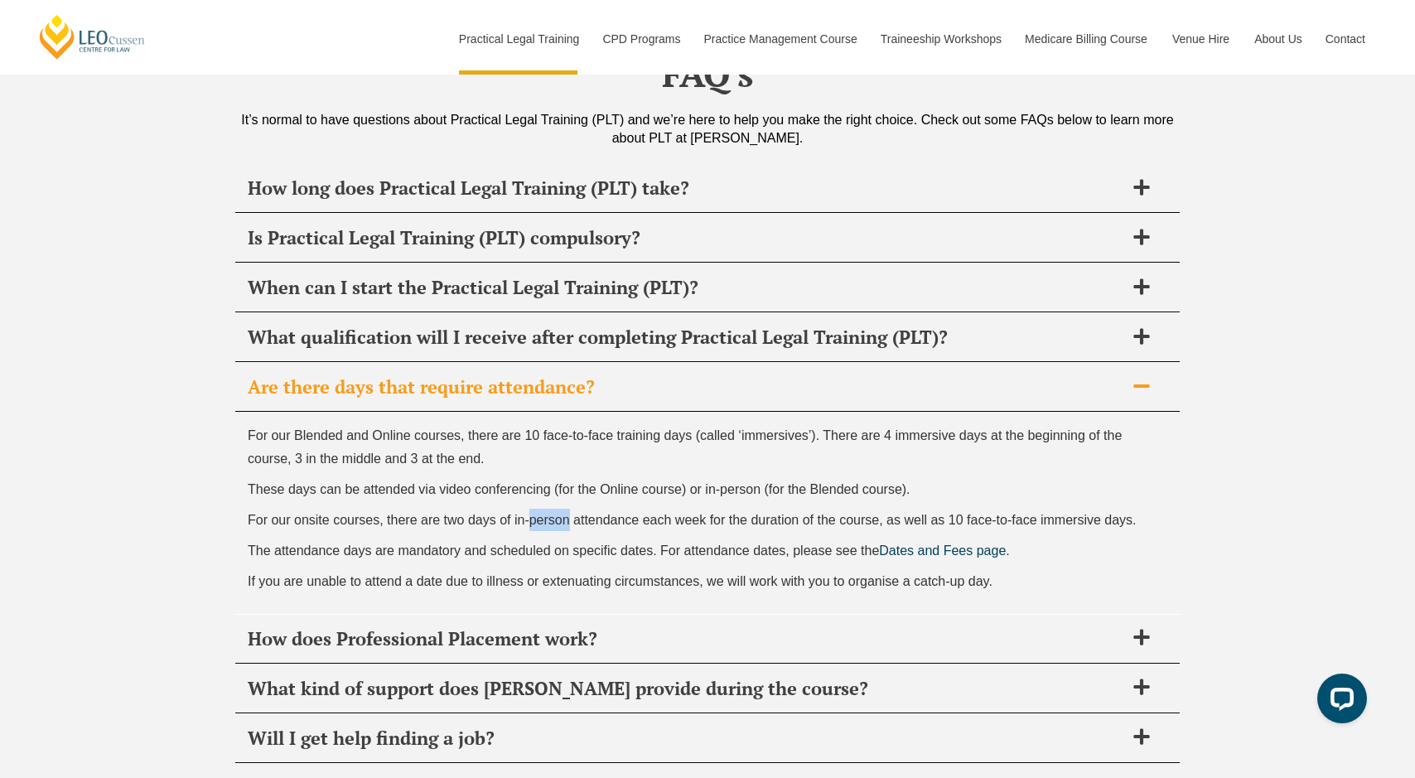
click at [537, 513] on span "For our onsite courses, there are two days of in-person attendance each week fo…" at bounding box center [692, 520] width 889 height 14
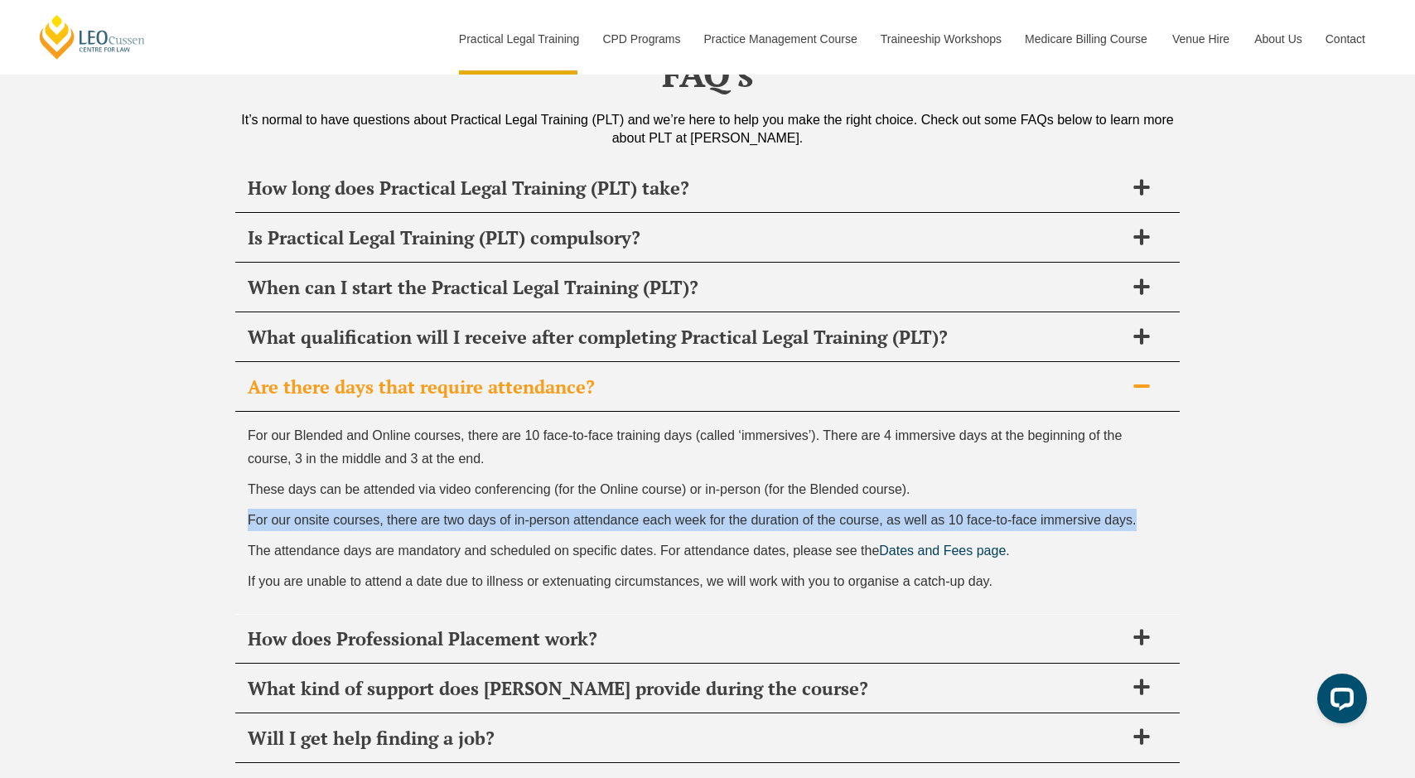
click at [537, 513] on span "For our onsite courses, there are two days of in-person attendance each week fo…" at bounding box center [692, 520] width 889 height 14
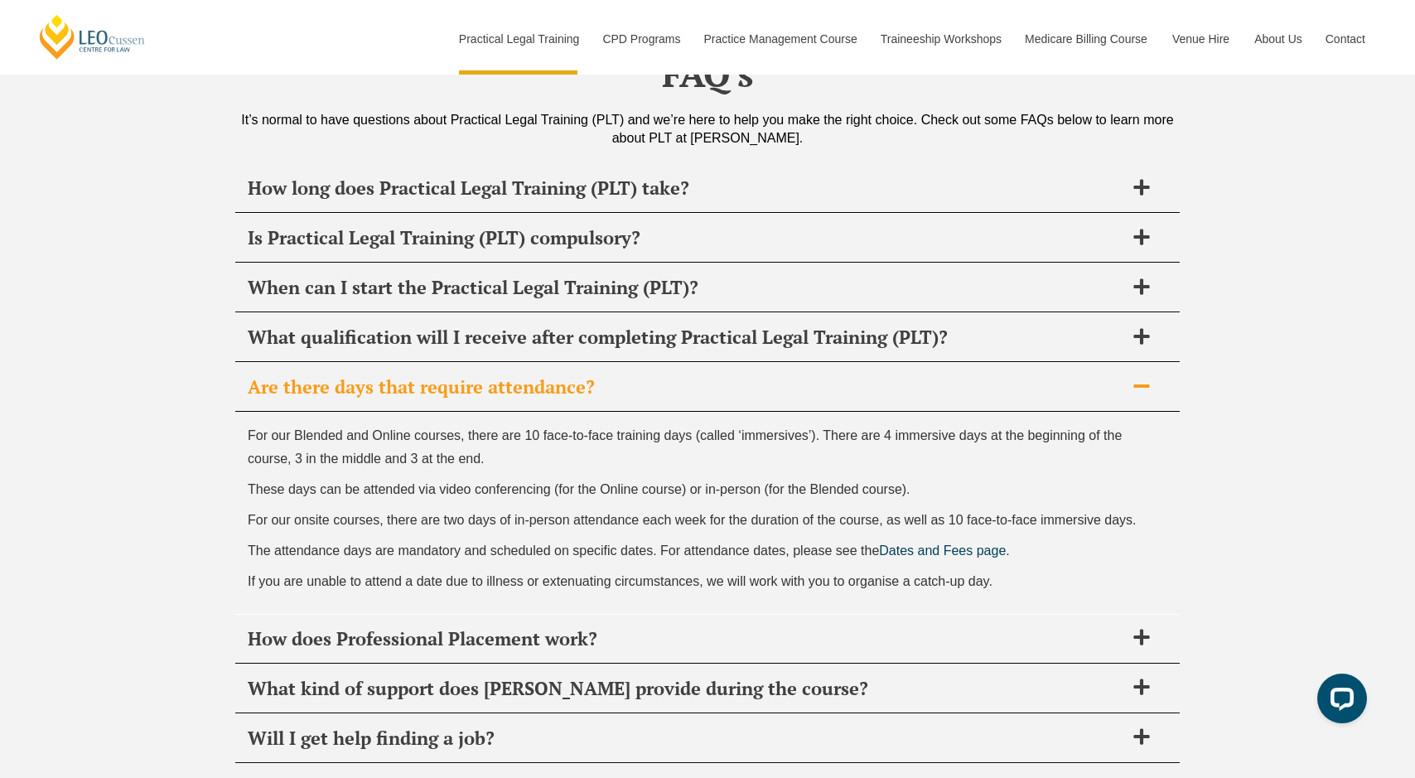
click at [543, 544] on span "The attendance days are mandatory and scheduled on specific dates. For attendan…" at bounding box center [563, 551] width 631 height 14
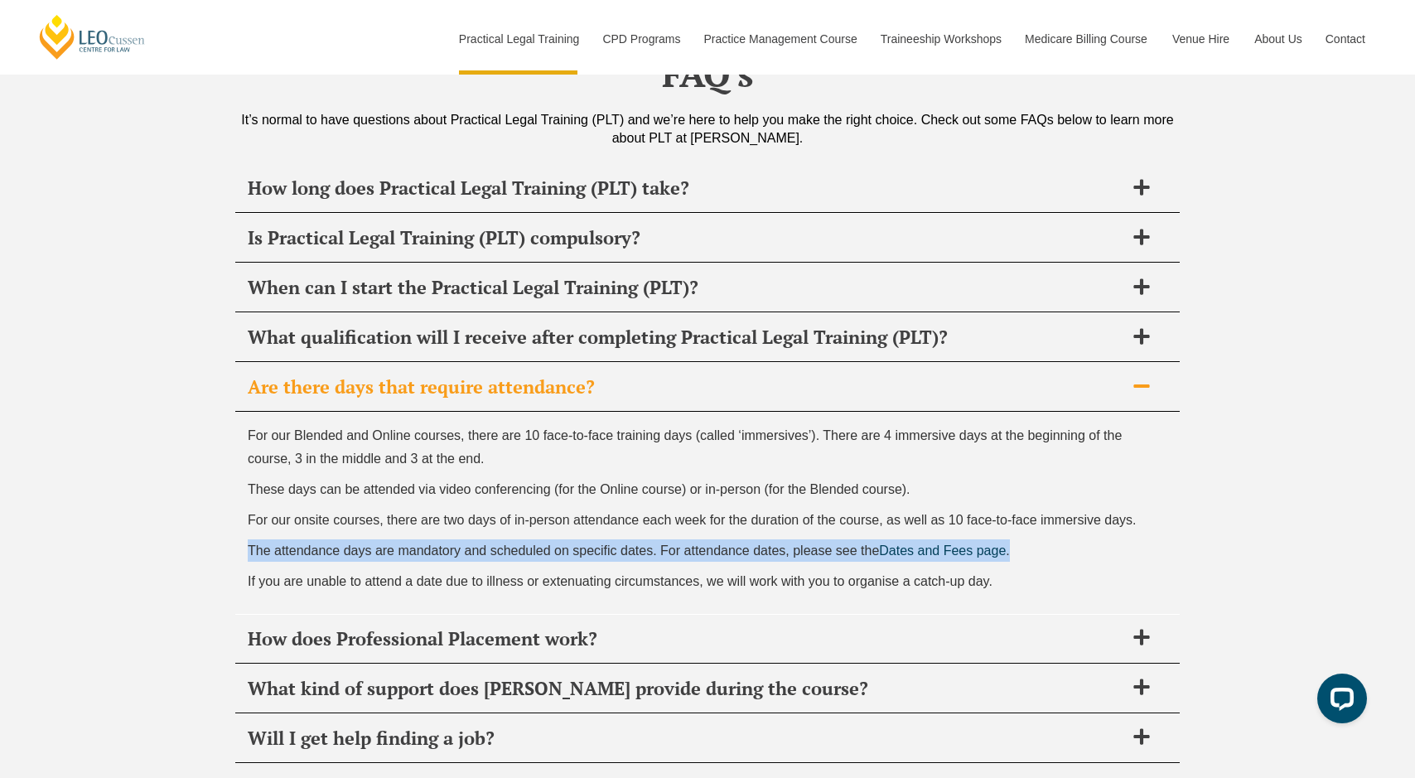
click at [543, 544] on span "The attendance days are mandatory and scheduled on specific dates. For attendan…" at bounding box center [563, 551] width 631 height 14
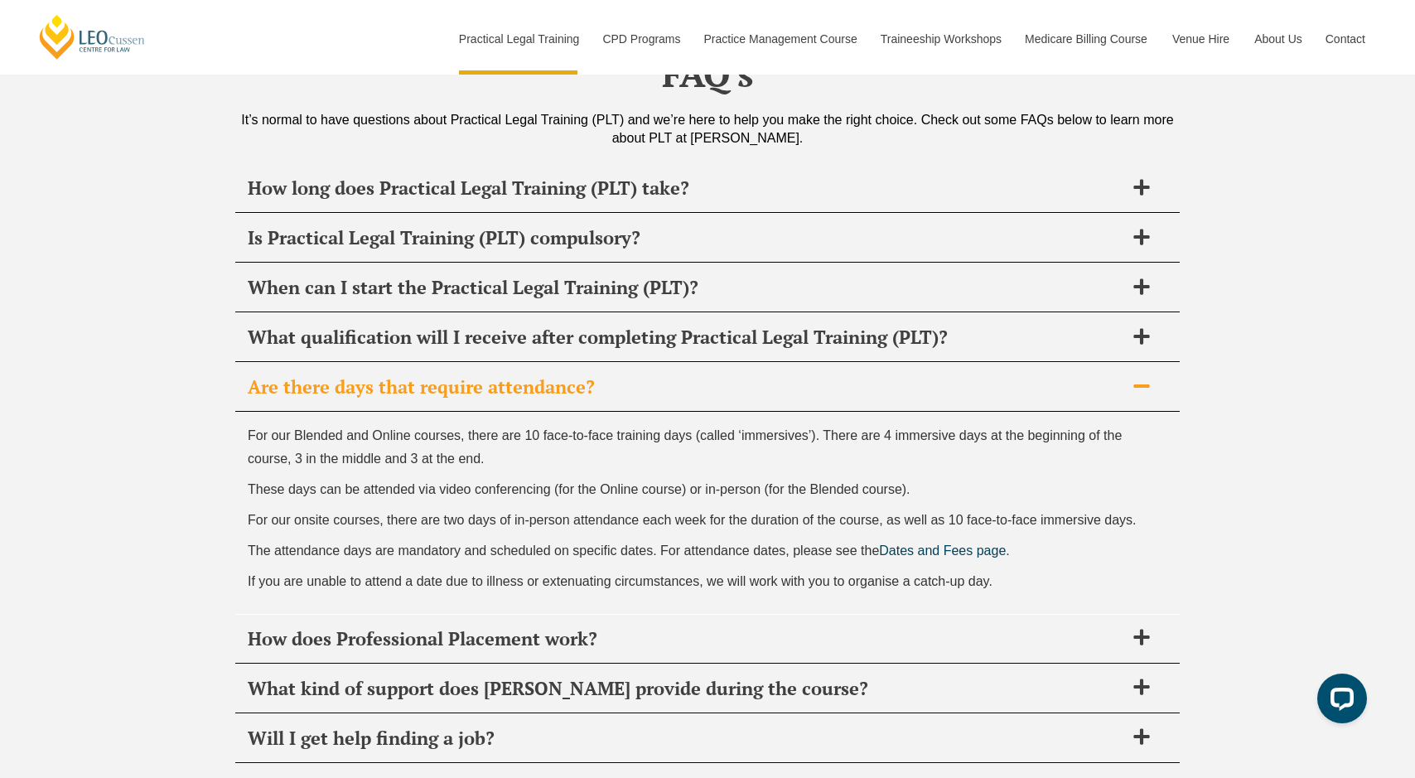
click at [581, 574] on span "If you are unable to attend a date due to illness or extenuating circumstances,…" at bounding box center [620, 581] width 745 height 14
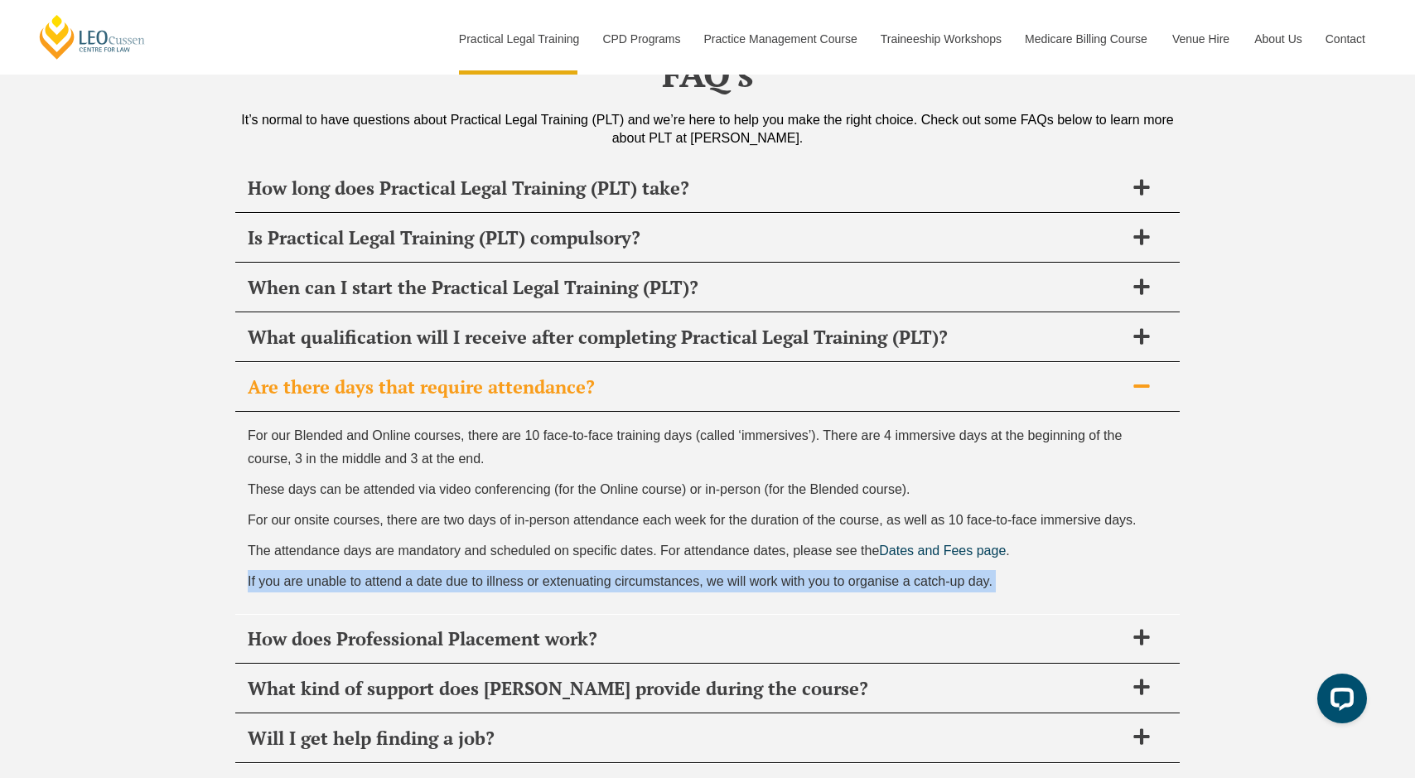
click at [581, 574] on span "If you are unable to attend a date due to illness or extenuating circumstances,…" at bounding box center [620, 581] width 745 height 14
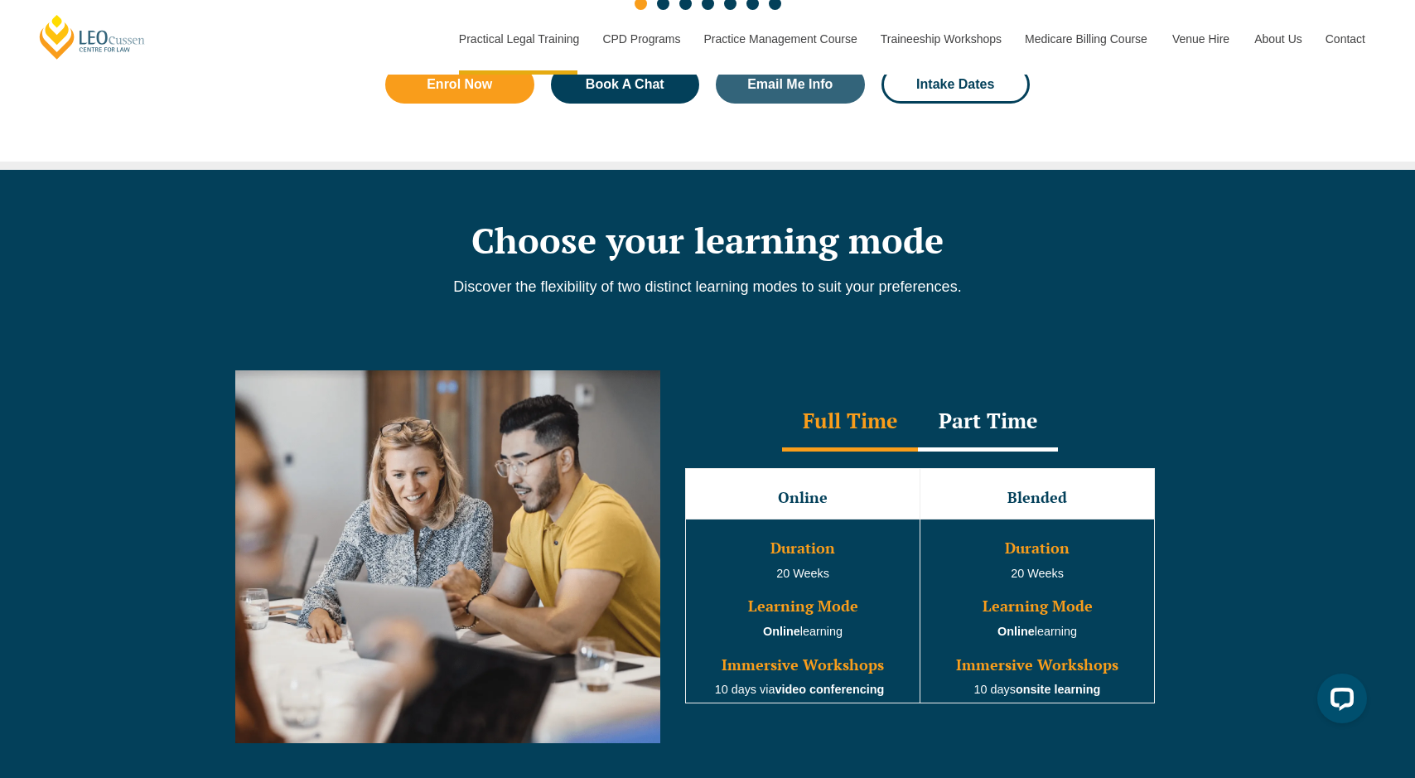
scroll to position [925, 0]
